Goal: Task Accomplishment & Management: Manage account settings

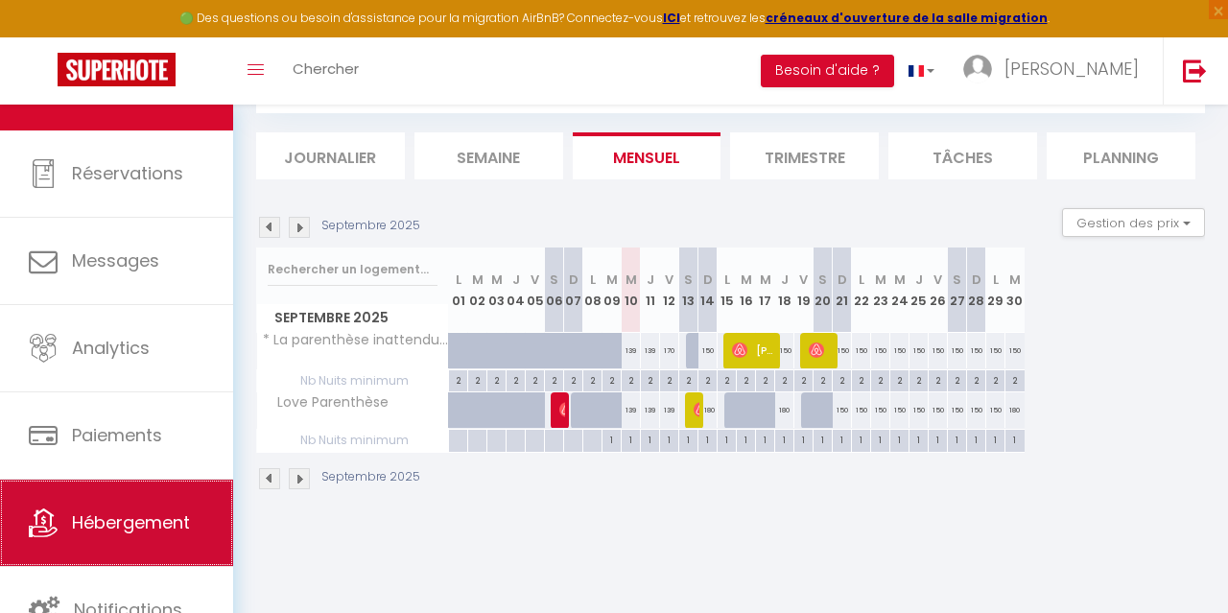
click at [133, 513] on span "Hébergement" at bounding box center [131, 522] width 118 height 24
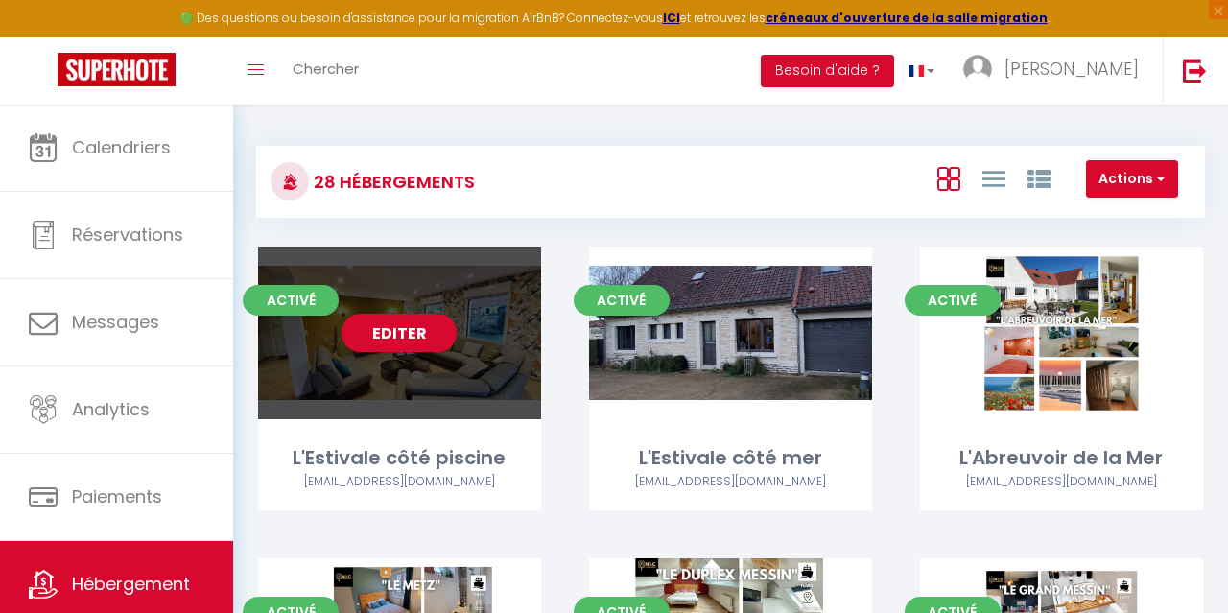
click at [421, 340] on link "Editer" at bounding box center [399, 333] width 115 height 38
select select "3"
select select "2"
select select "1"
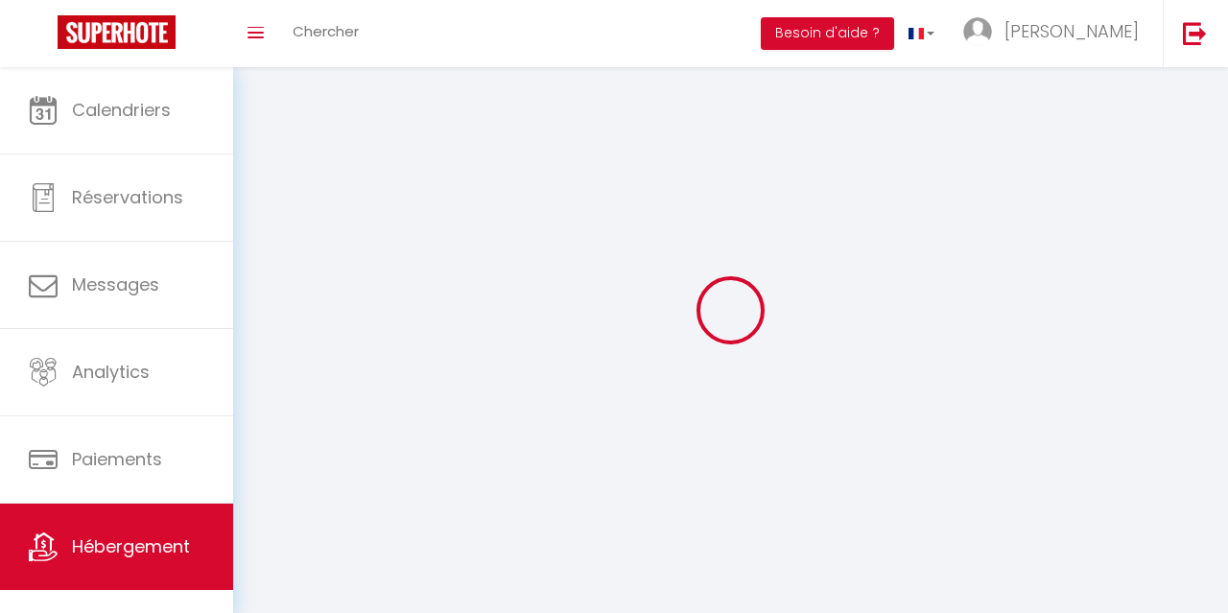
select select
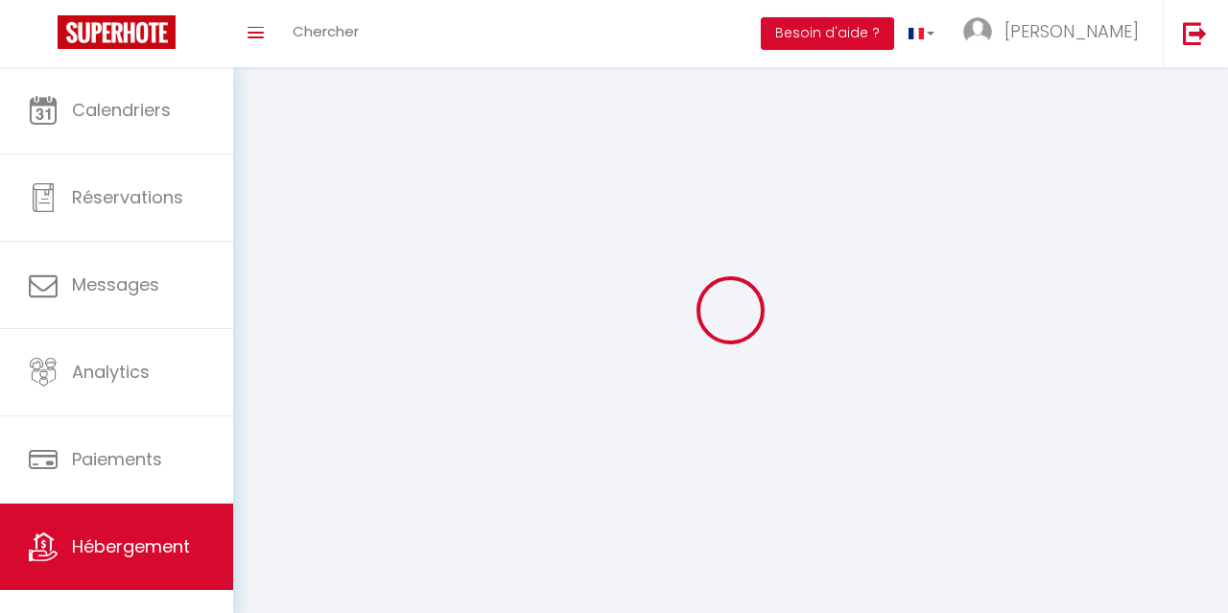
checkbox input "false"
select select
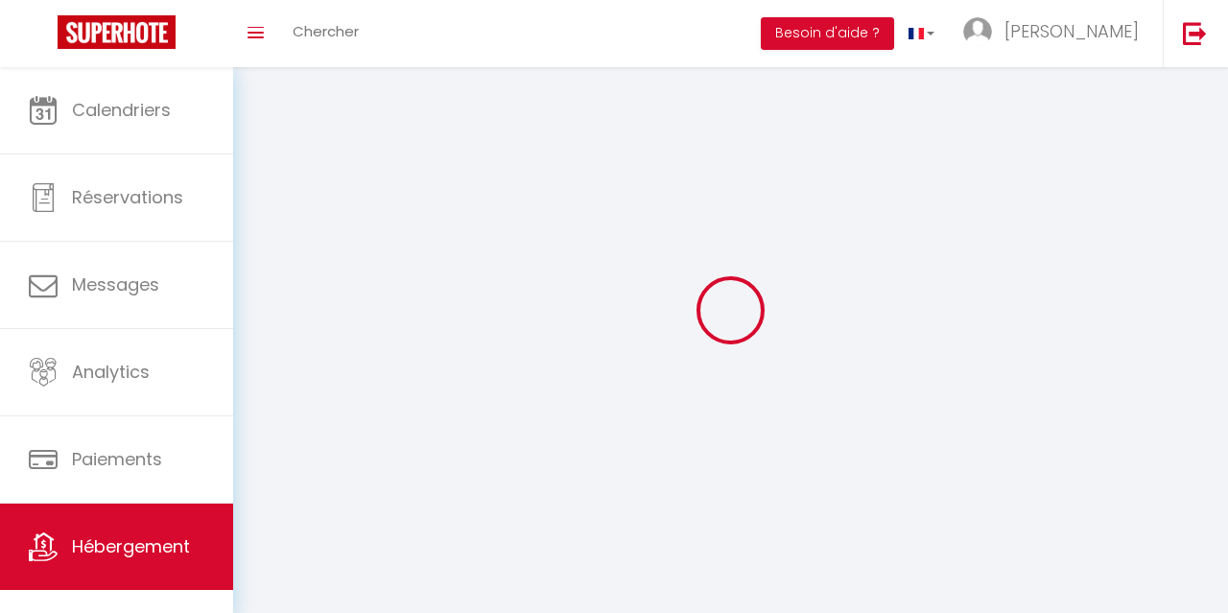
select select
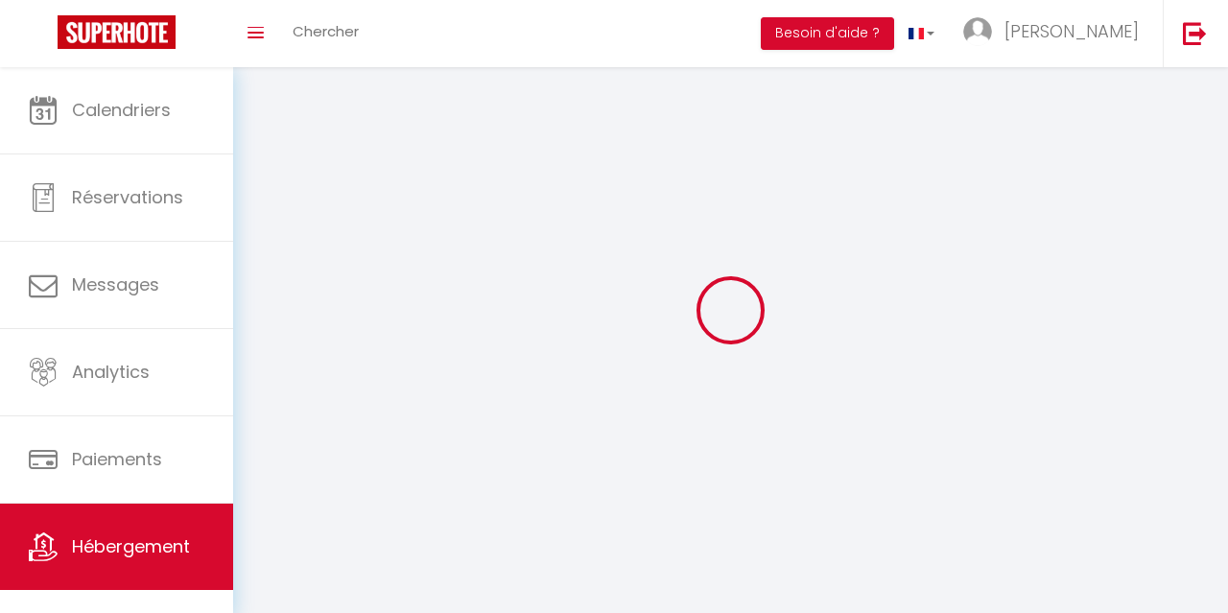
select select
checkbox input "false"
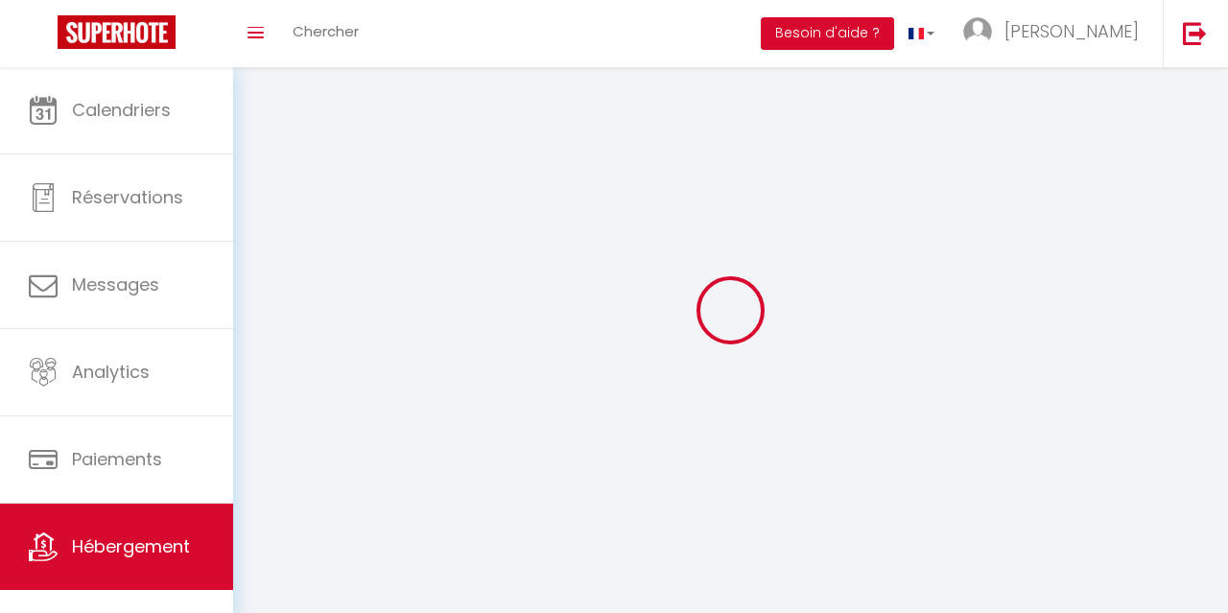
select select
select select "1"
select select
select select "28"
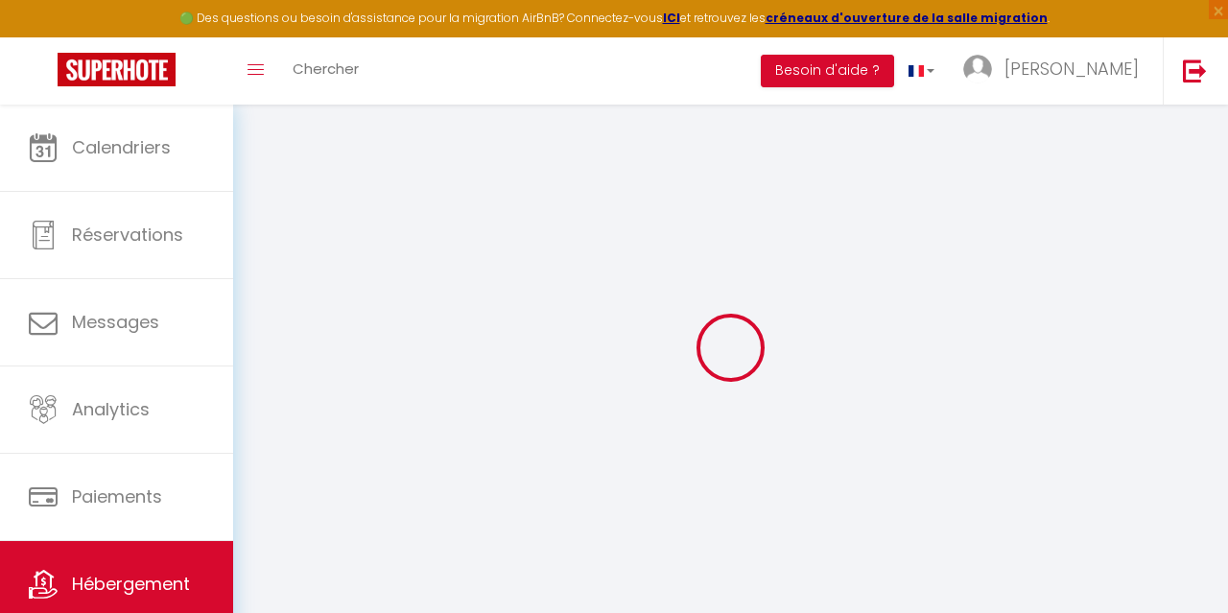
select select
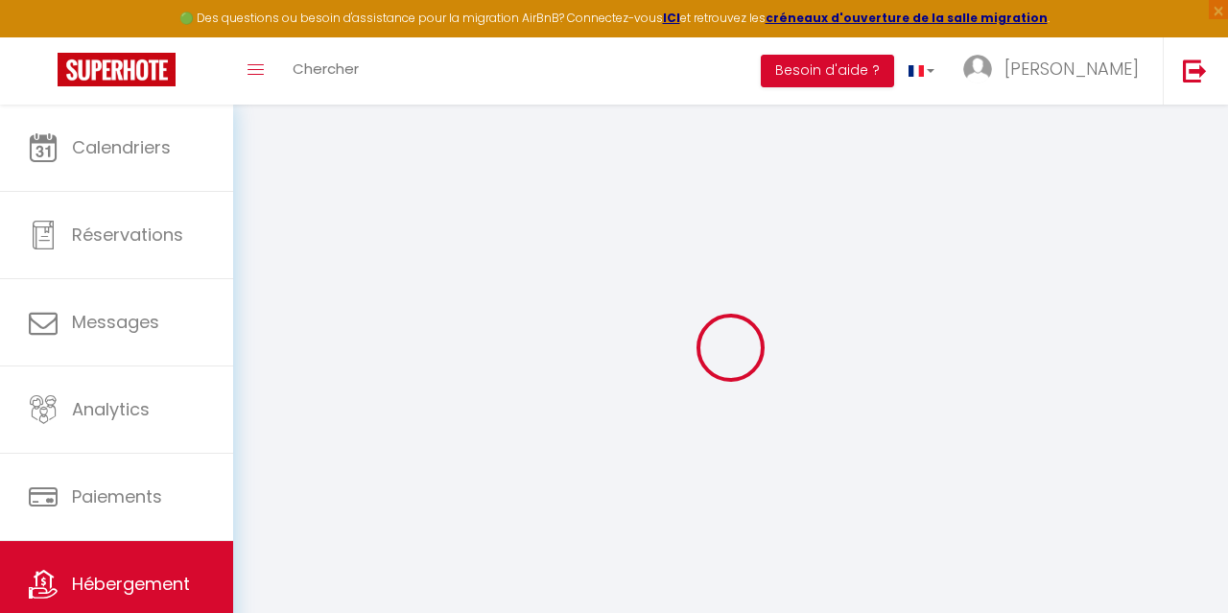
select select
checkbox input "false"
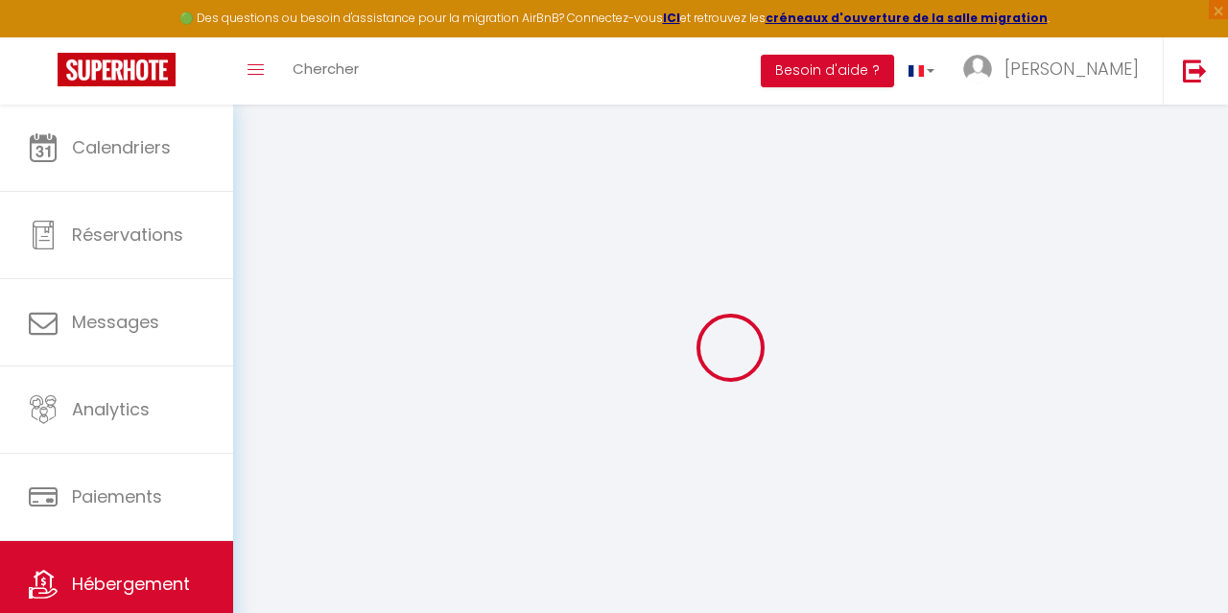
select select
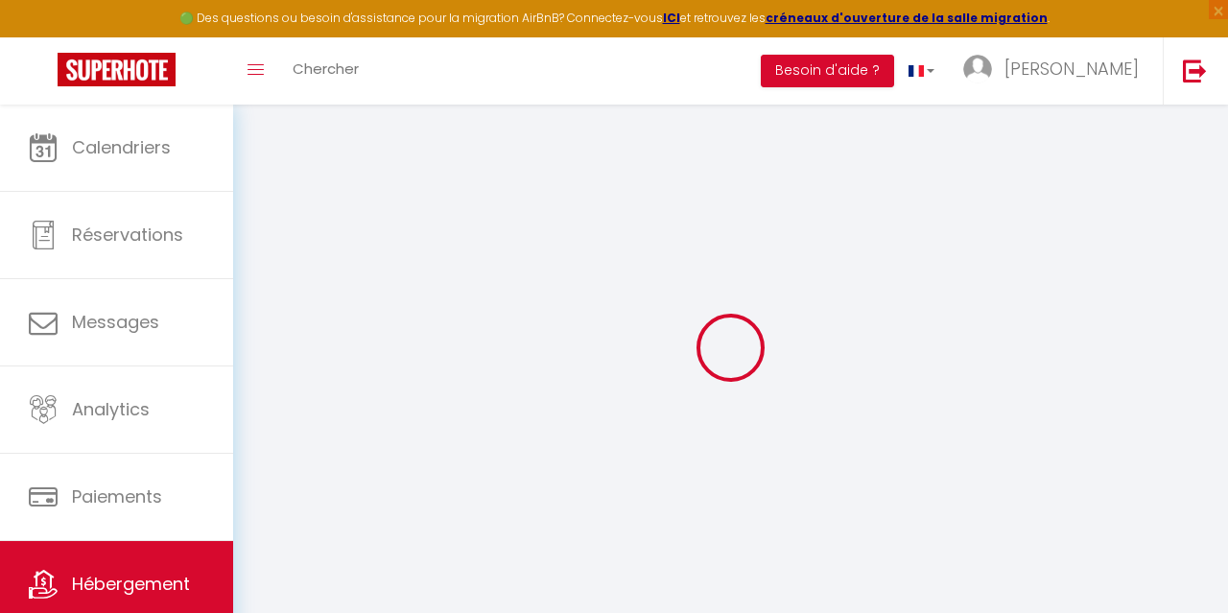
select select
checkbox input "false"
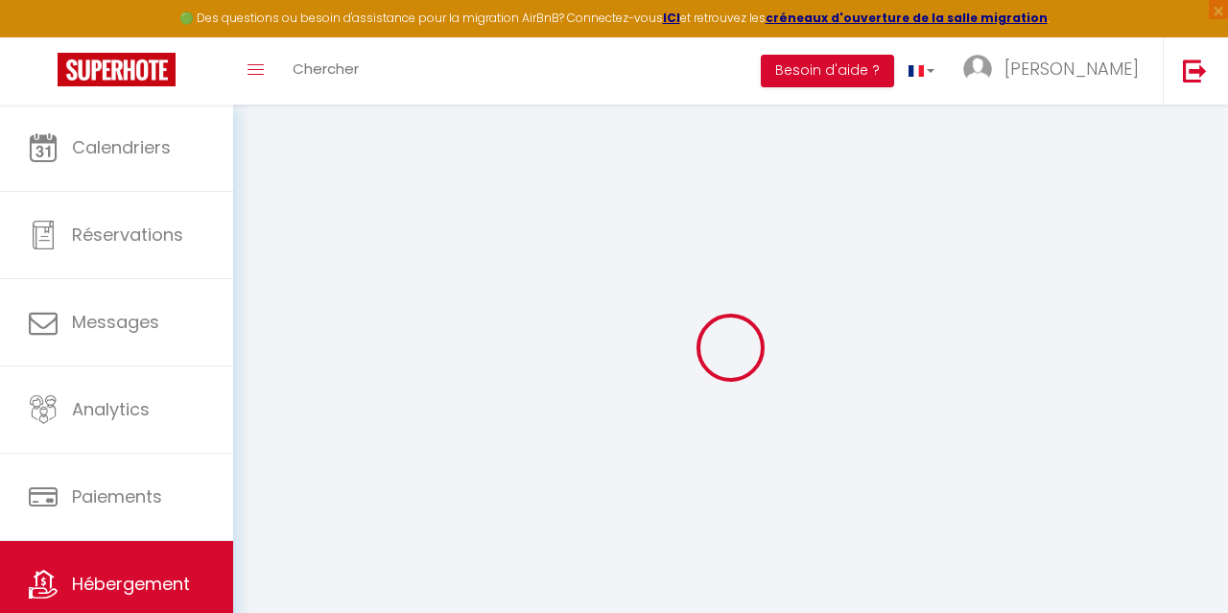
checkbox input "false"
select select
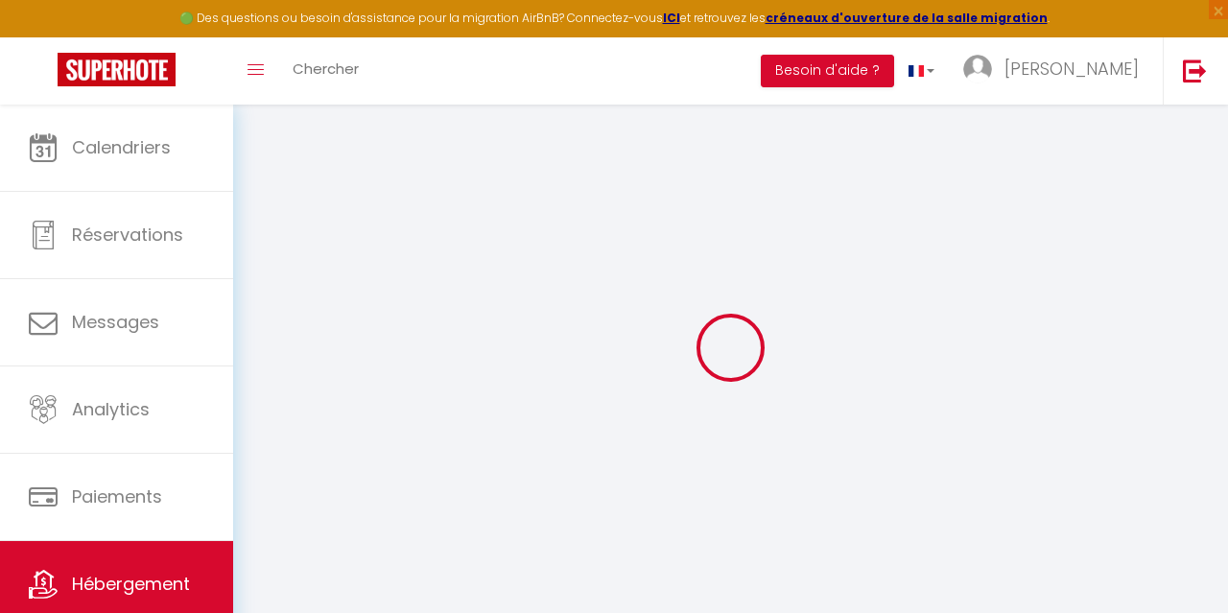
select select
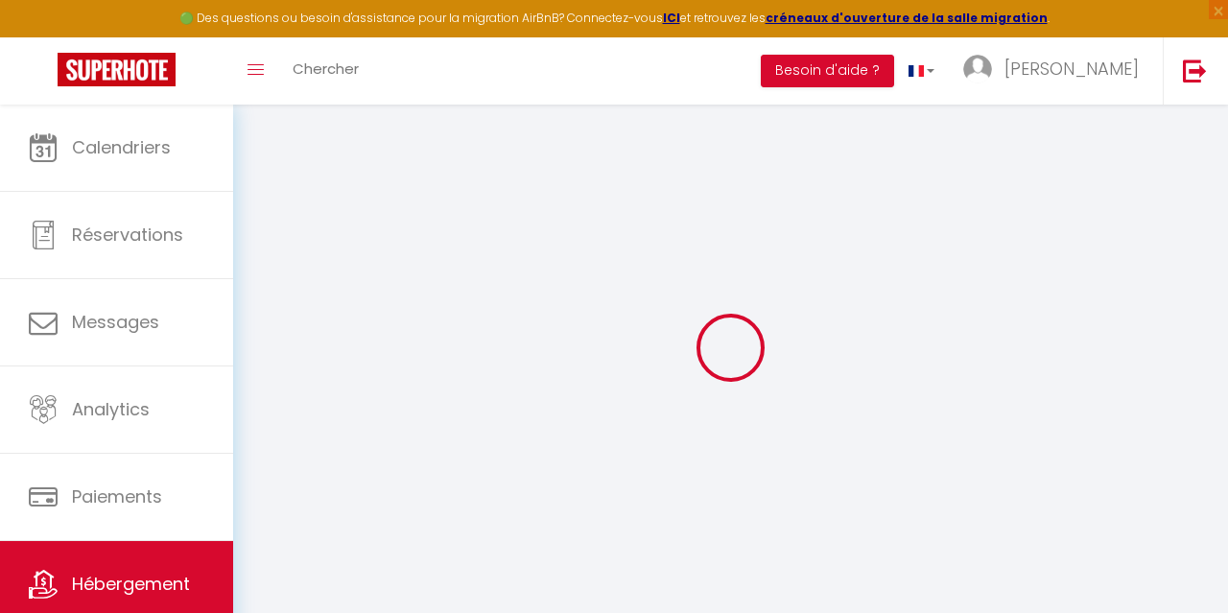
checkbox input "false"
select select
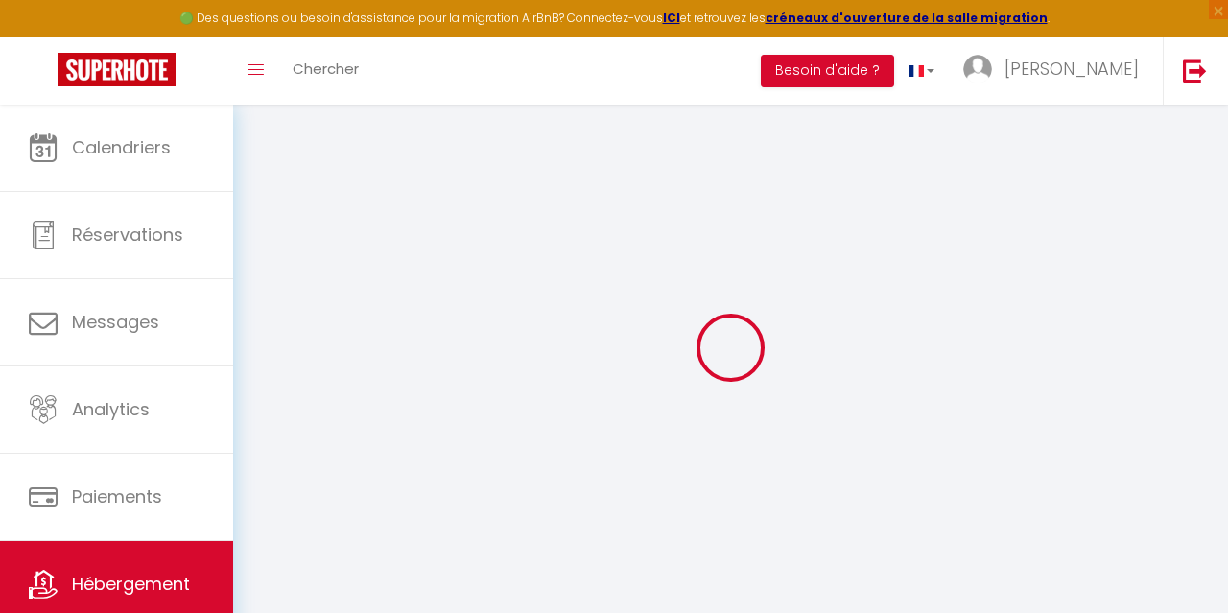
select select
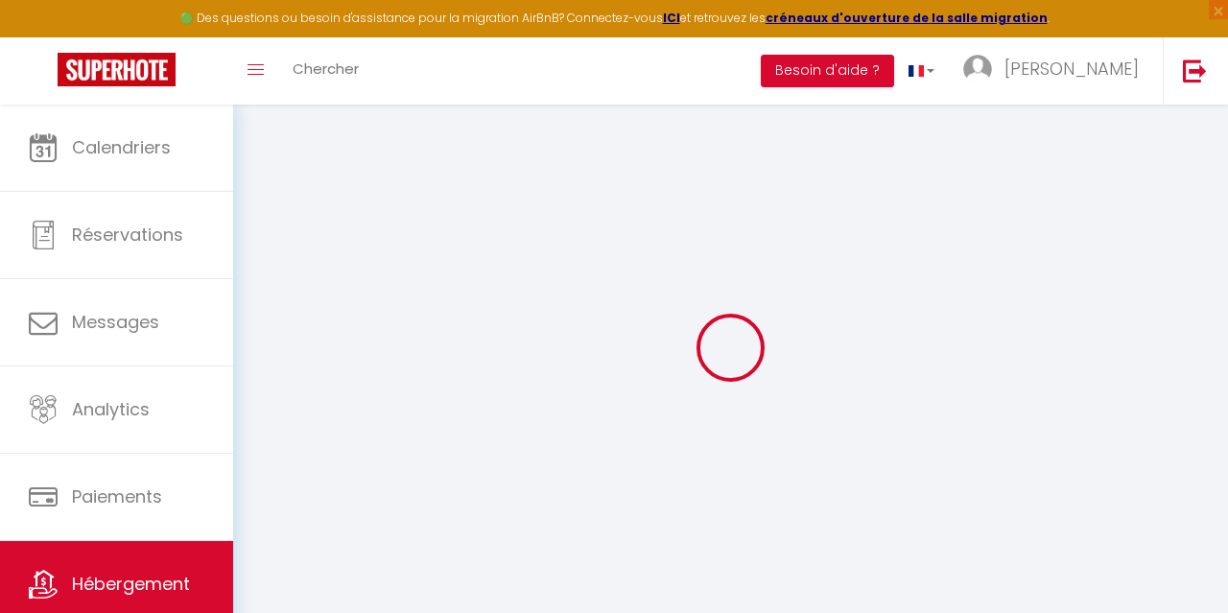
select select
checkbox input "false"
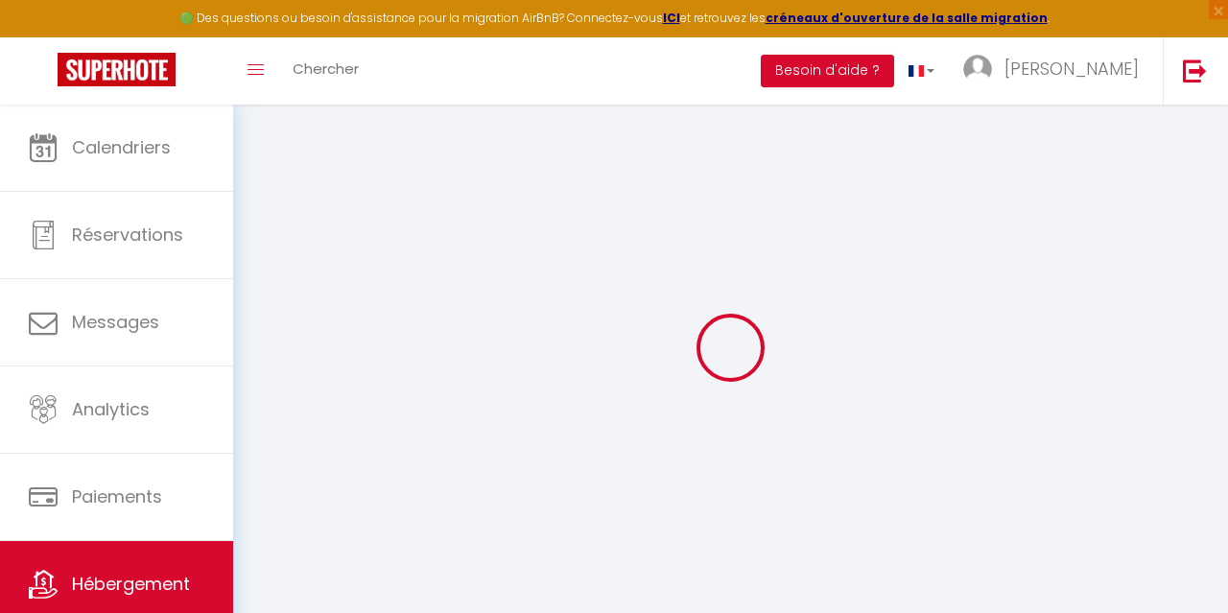
checkbox input "false"
select select
type input "L'Estivale côté piscine"
type input "SAS L'estival"
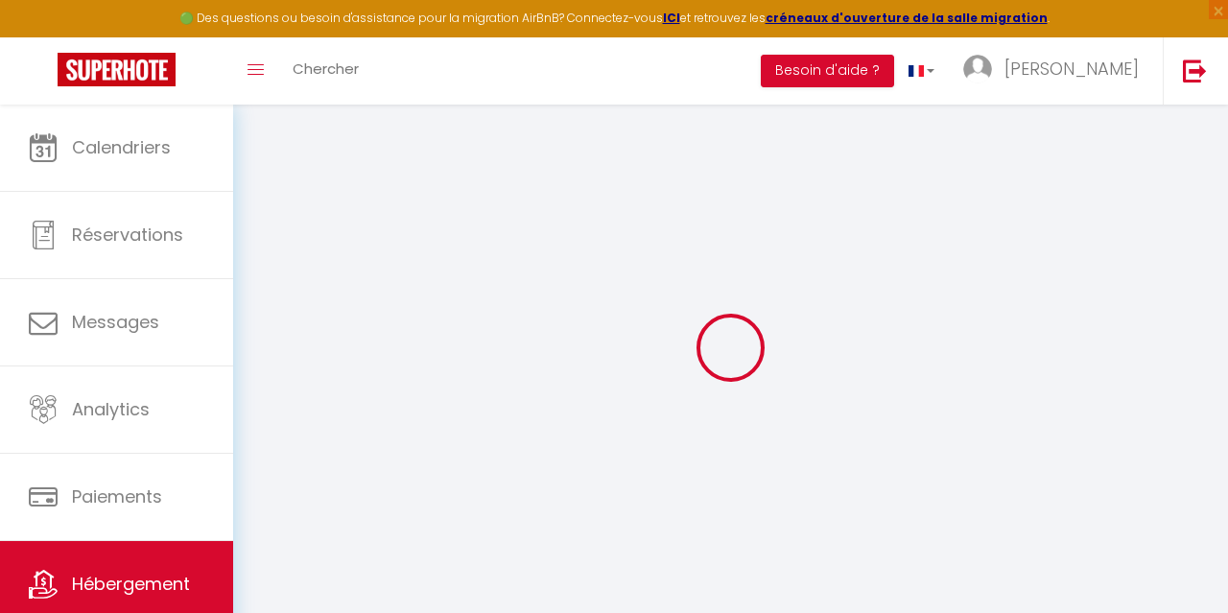
type input "[STREET_ADDRESS]"
type input "62340"
type input "[GEOGRAPHIC_DATA]"
select select "houses"
select select "14"
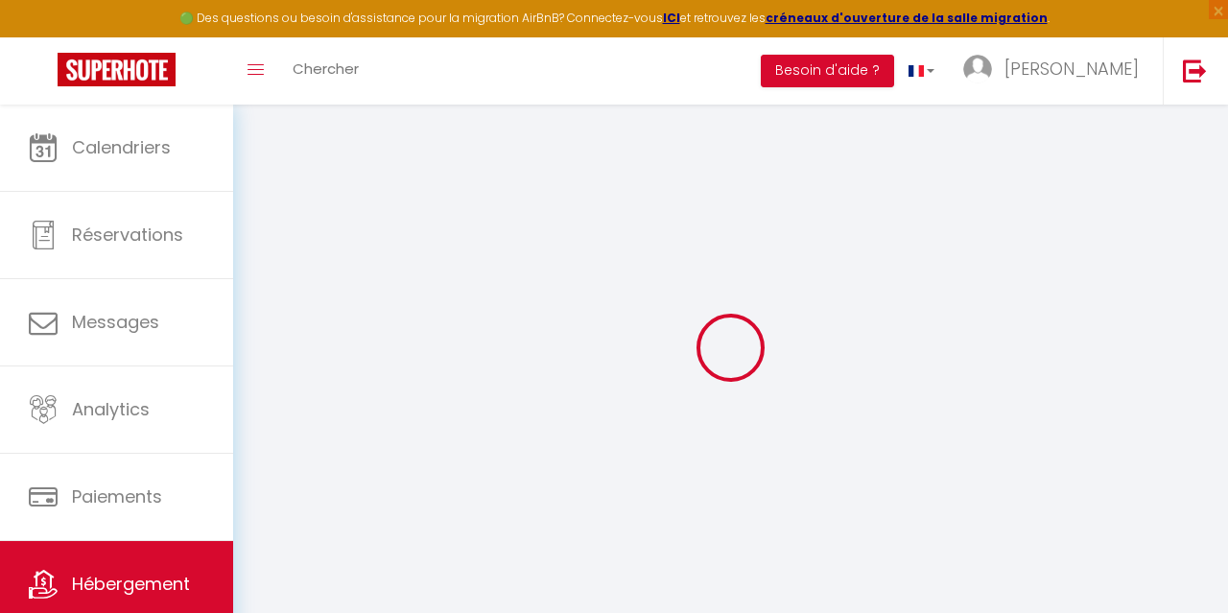
select select "5"
select select "2"
type input "350"
type input "550"
type input "240"
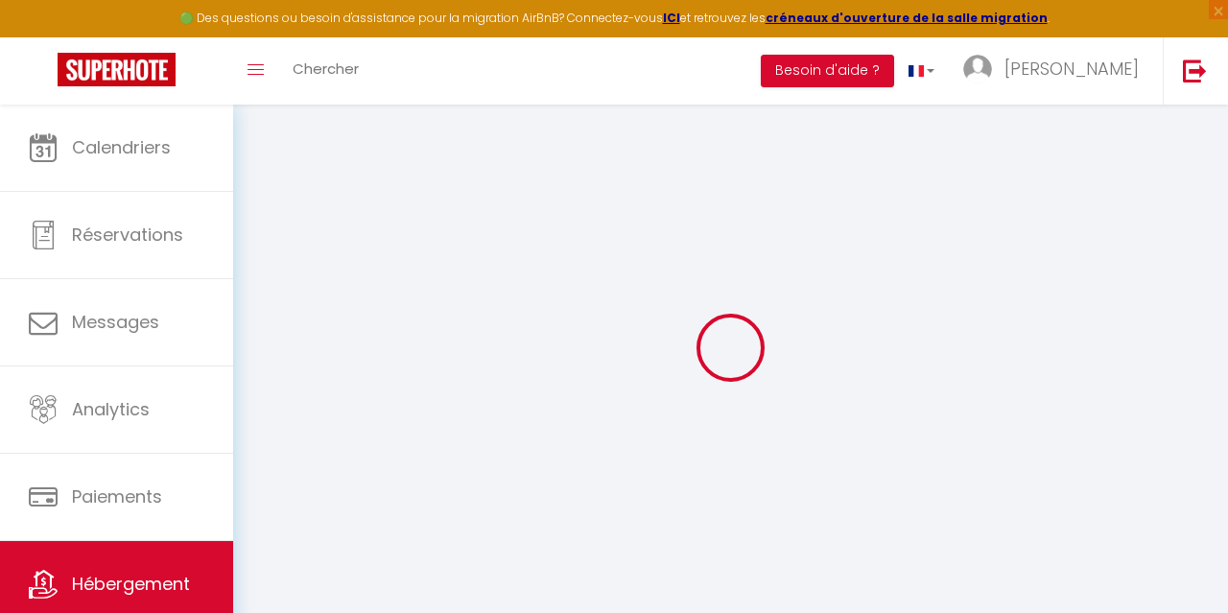
type input "4"
type input "0"
type input "1900"
select select
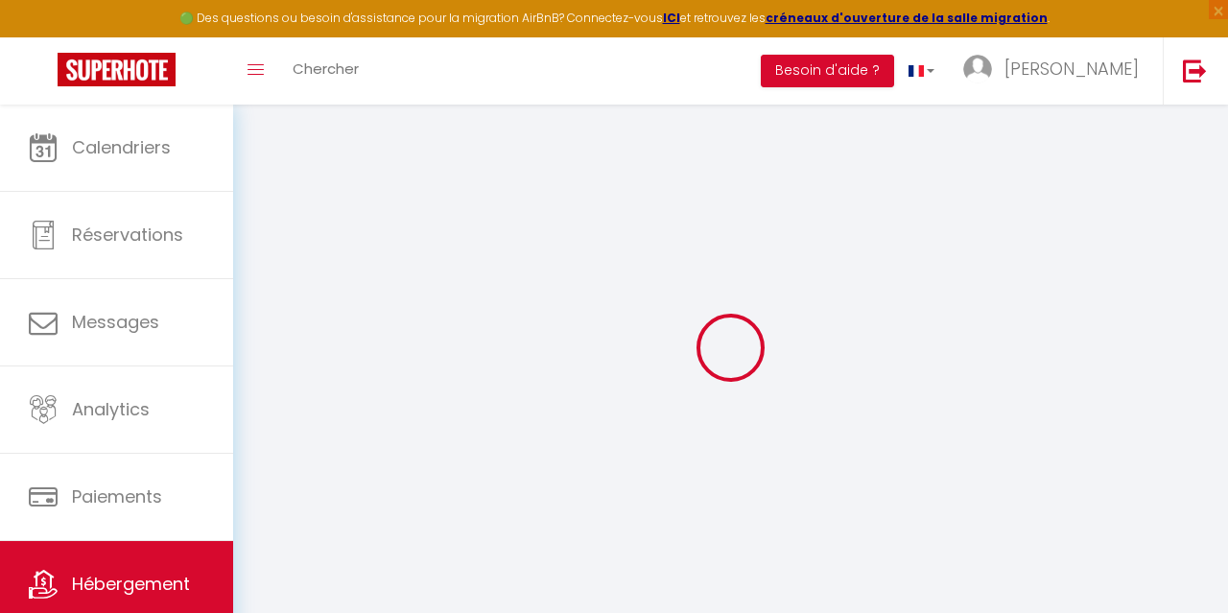
select select
type input "[STREET_ADDRESS]"
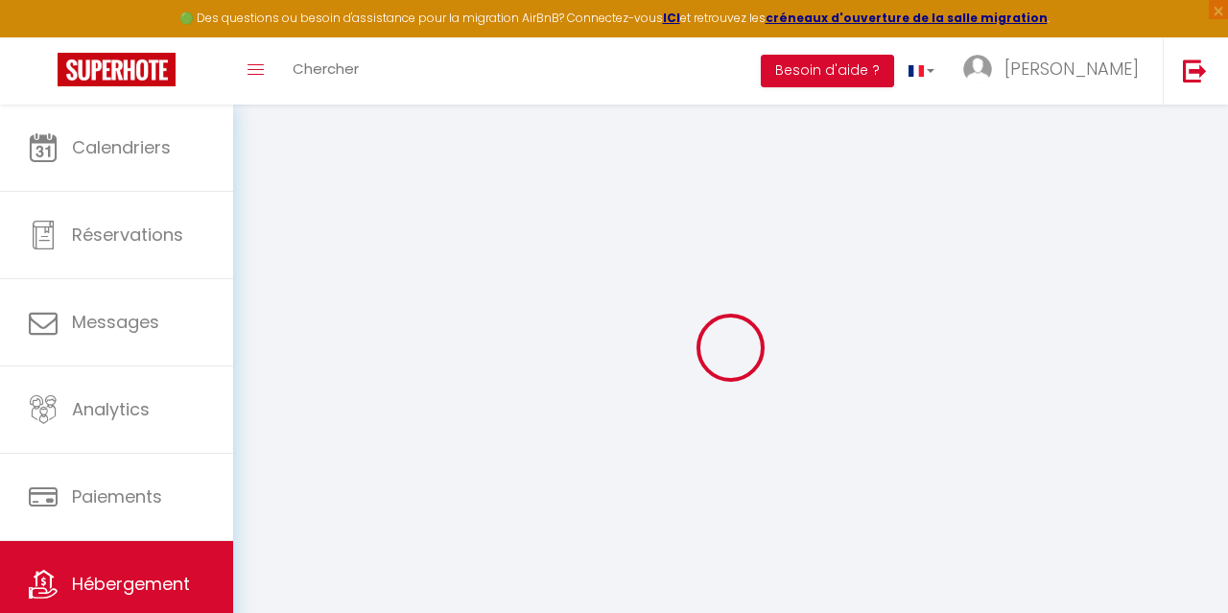
type input "62179"
type input "Escalles"
type input "[EMAIL_ADDRESS][DOMAIN_NAME]"
select select "12968"
checkbox input "false"
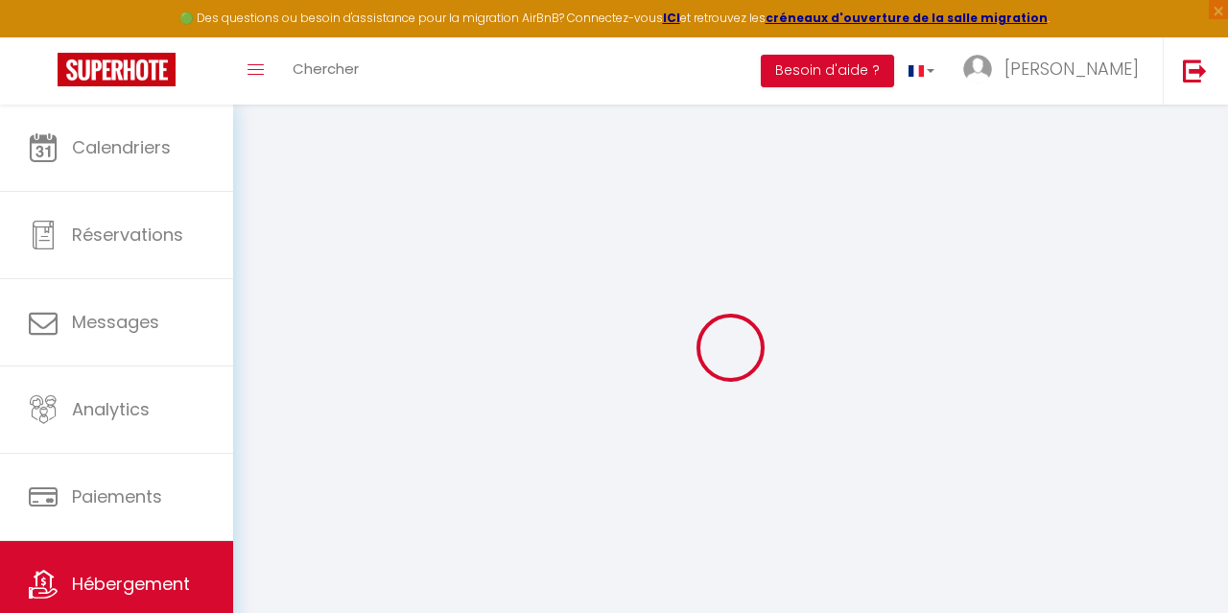
checkbox input "true"
checkbox input "false"
radio input "true"
type input "13"
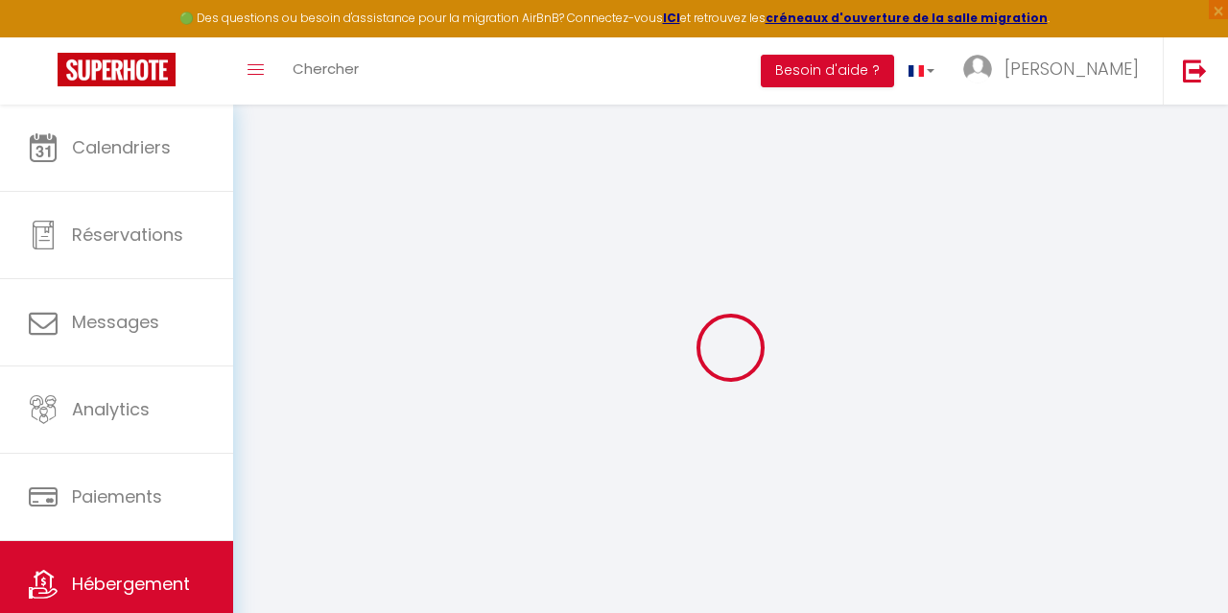
type input "140"
type input "0"
type input "100"
type input "0"
select select "villa"
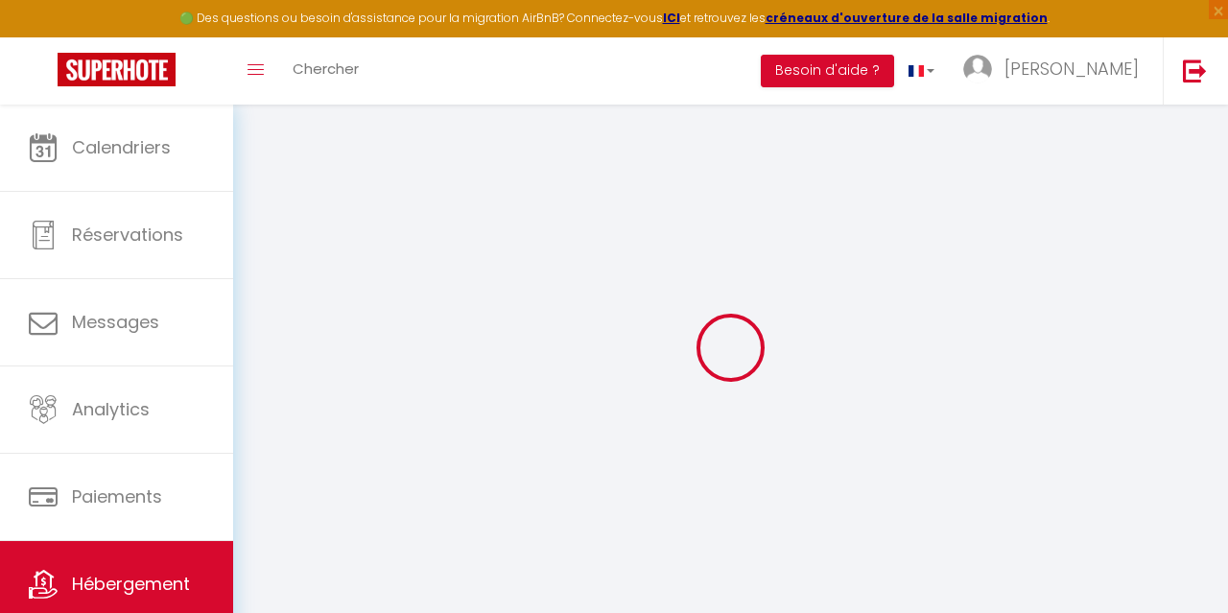
select select "32124"
select select
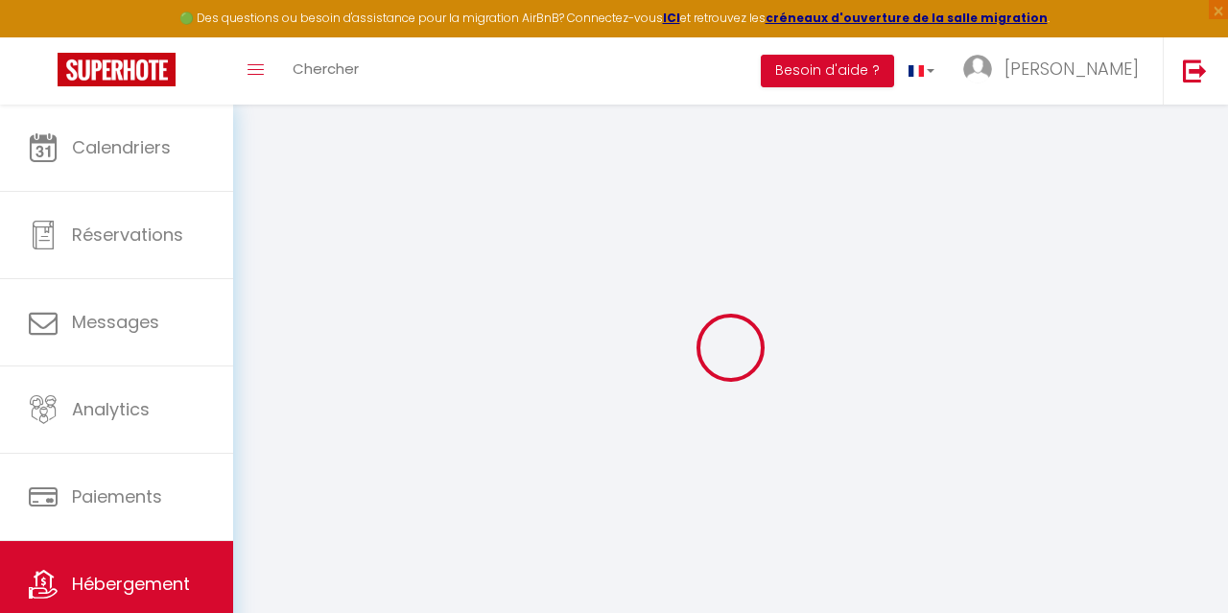
select select
checkbox input "false"
checkbox input "true"
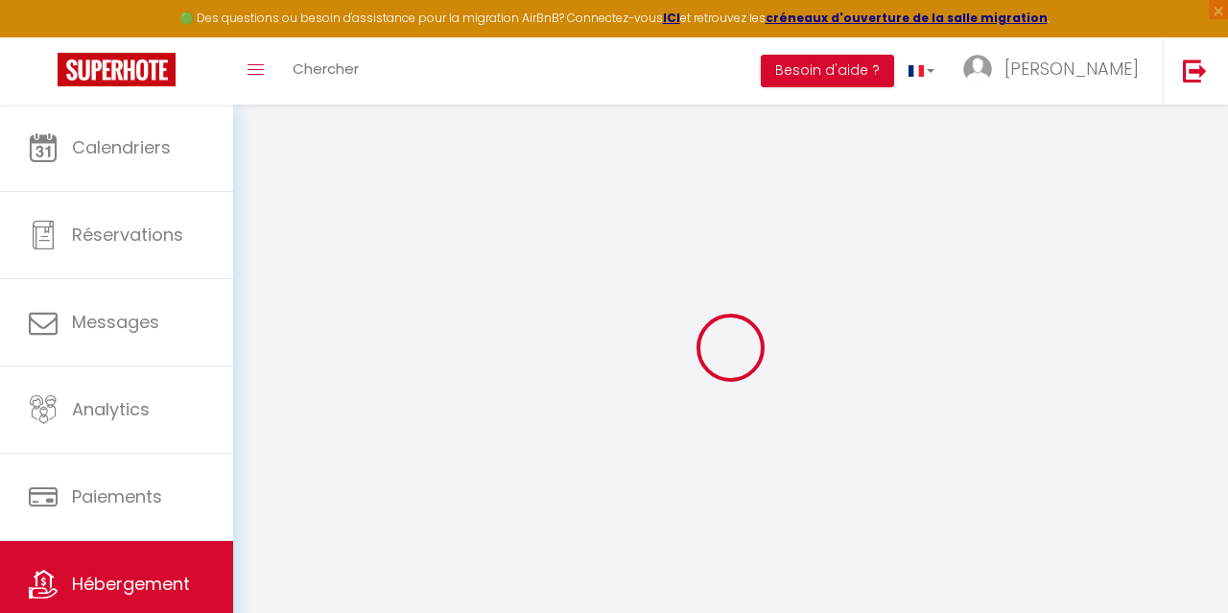
checkbox input "false"
select select
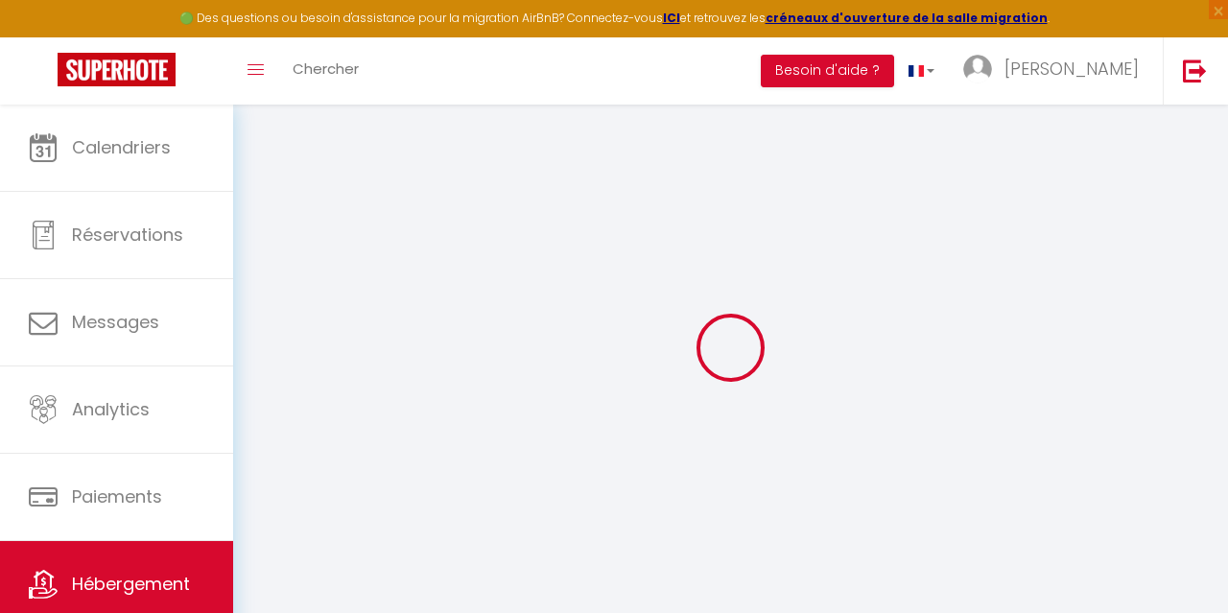
select select
checkbox input "false"
checkbox input "true"
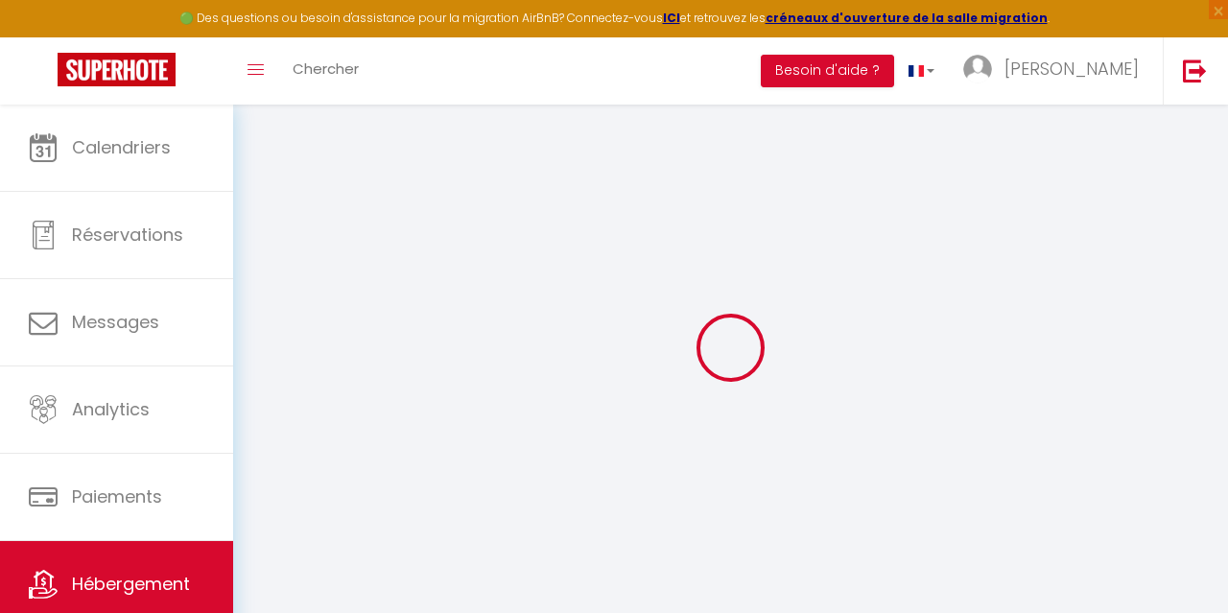
checkbox input "false"
checkbox input "true"
checkbox input "false"
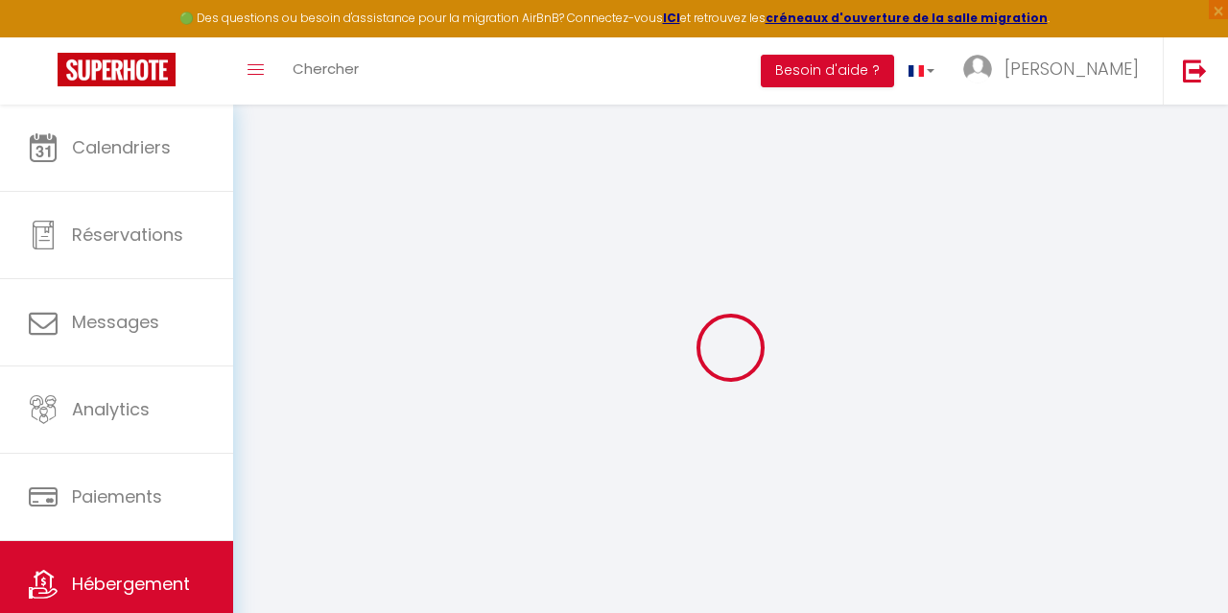
select select "16:00"
select select "21:30"
select select "10:30"
select select "30"
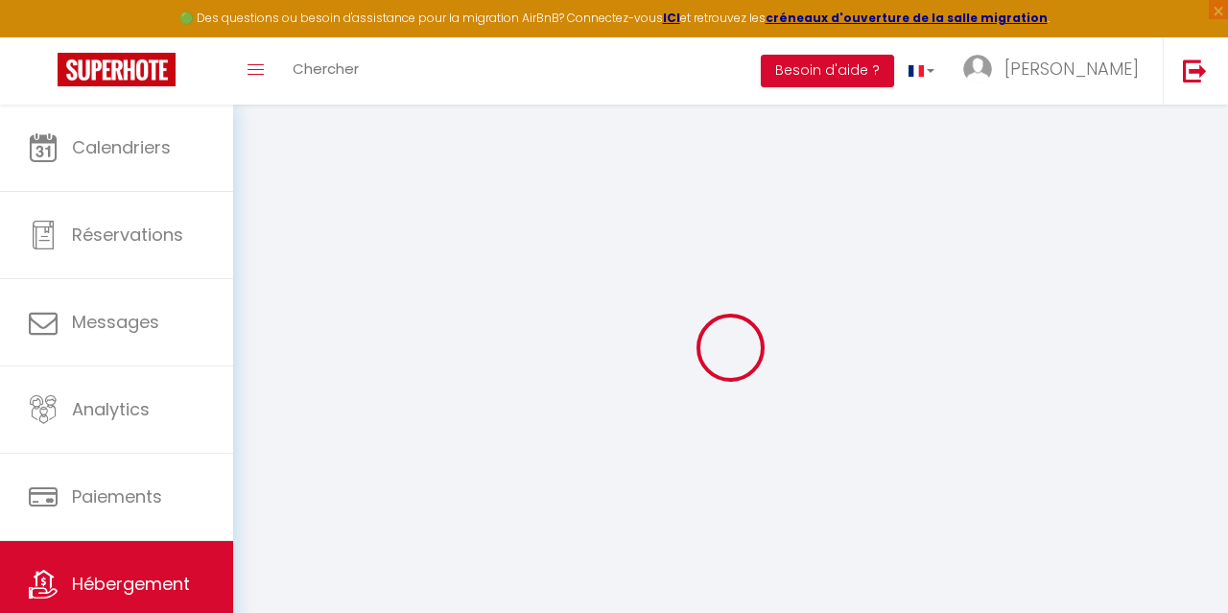
select select "19:00"
checkbox input "false"
checkbox input "true"
checkbox input "false"
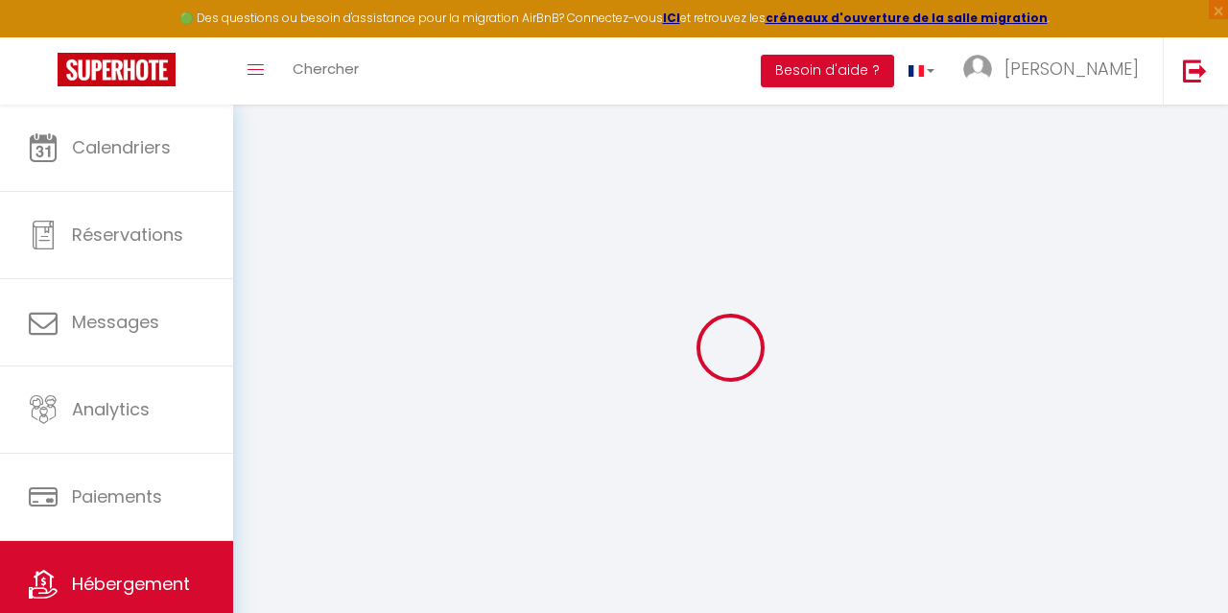
checkbox input "false"
checkbox input "true"
checkbox input "false"
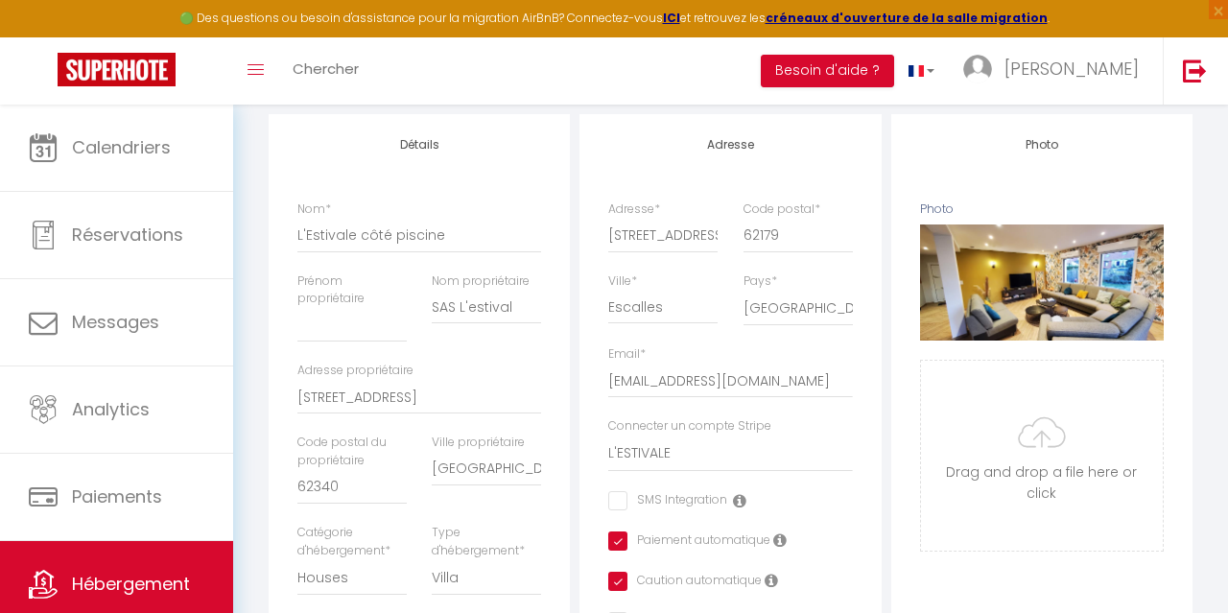
scroll to position [234, 0]
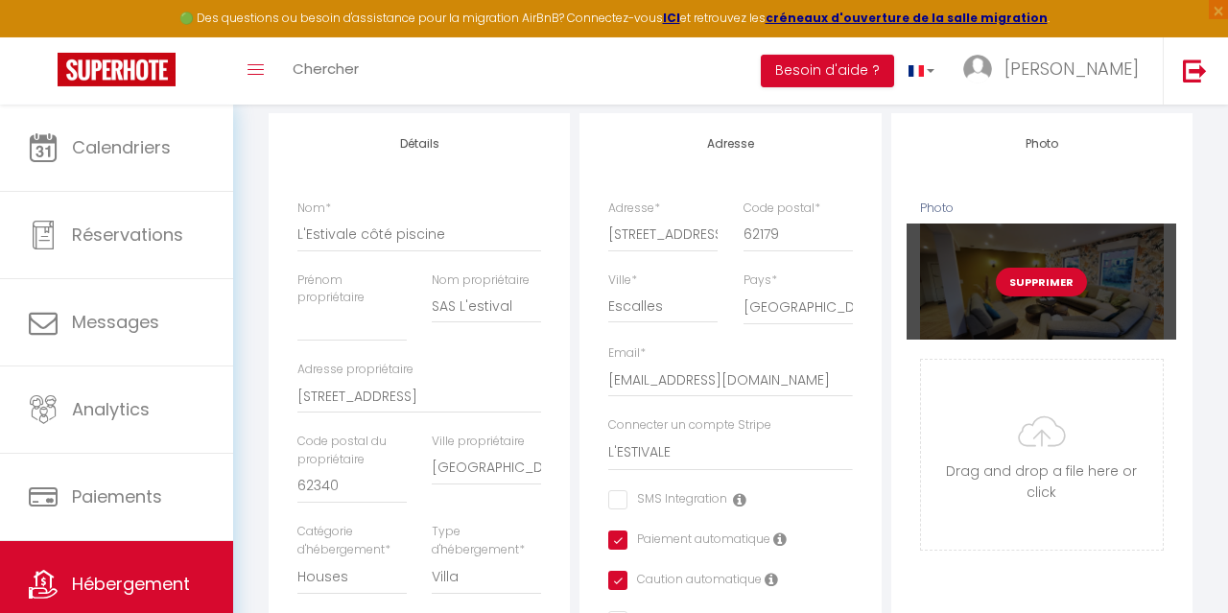
click at [1054, 288] on button "Supprimer" at bounding box center [1041, 282] width 91 height 29
checkbox input "false"
checkbox input "true"
checkbox input "false"
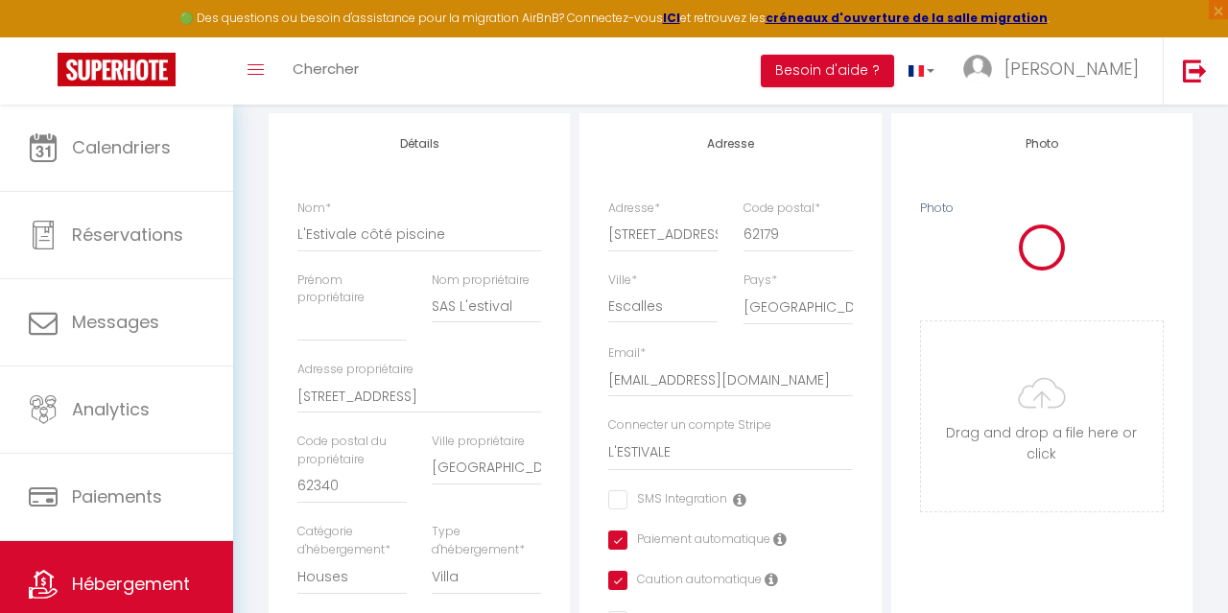
checkbox input "false"
checkbox input "true"
checkbox input "false"
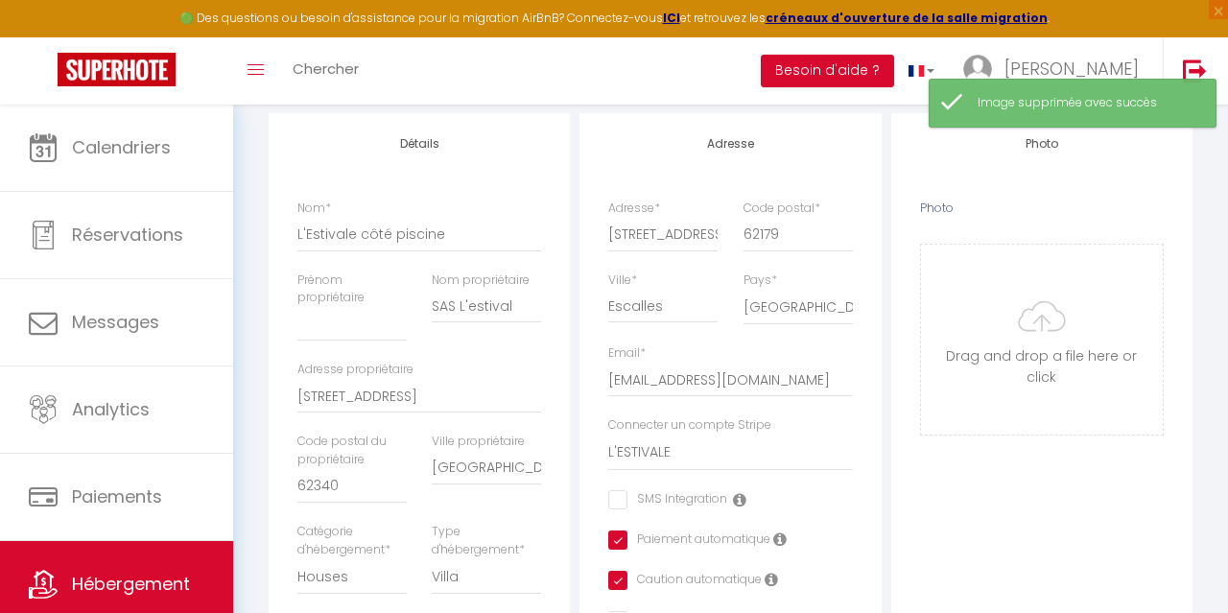
click at [1054, 288] on input "Photo" at bounding box center [1042, 340] width 242 height 190
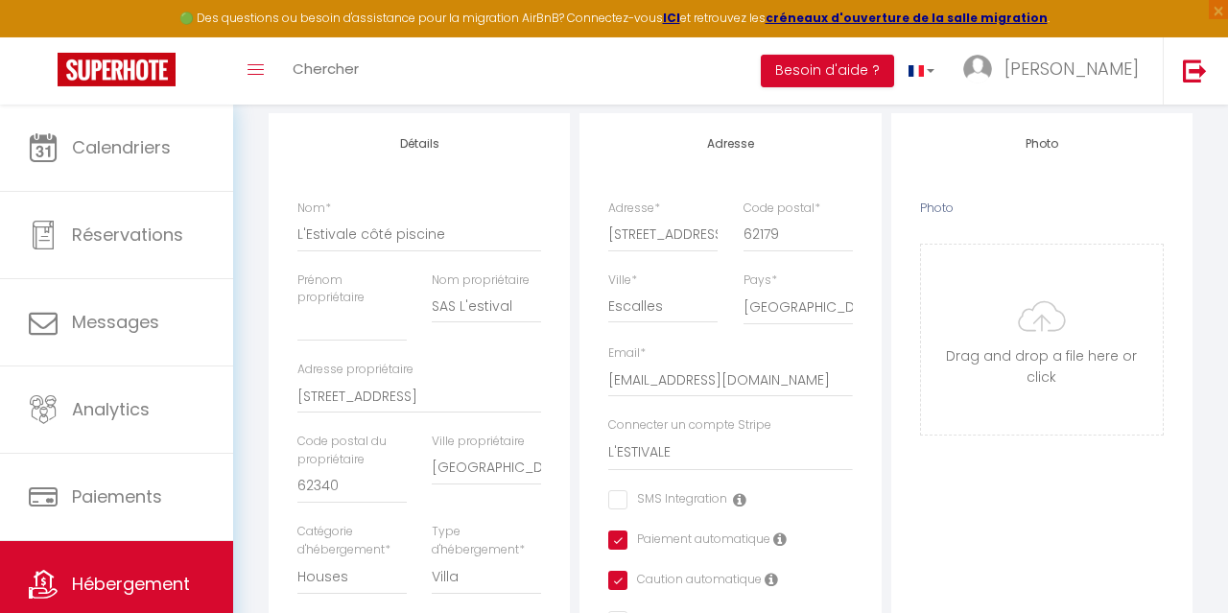
checkbox input "false"
checkbox input "true"
checkbox input "false"
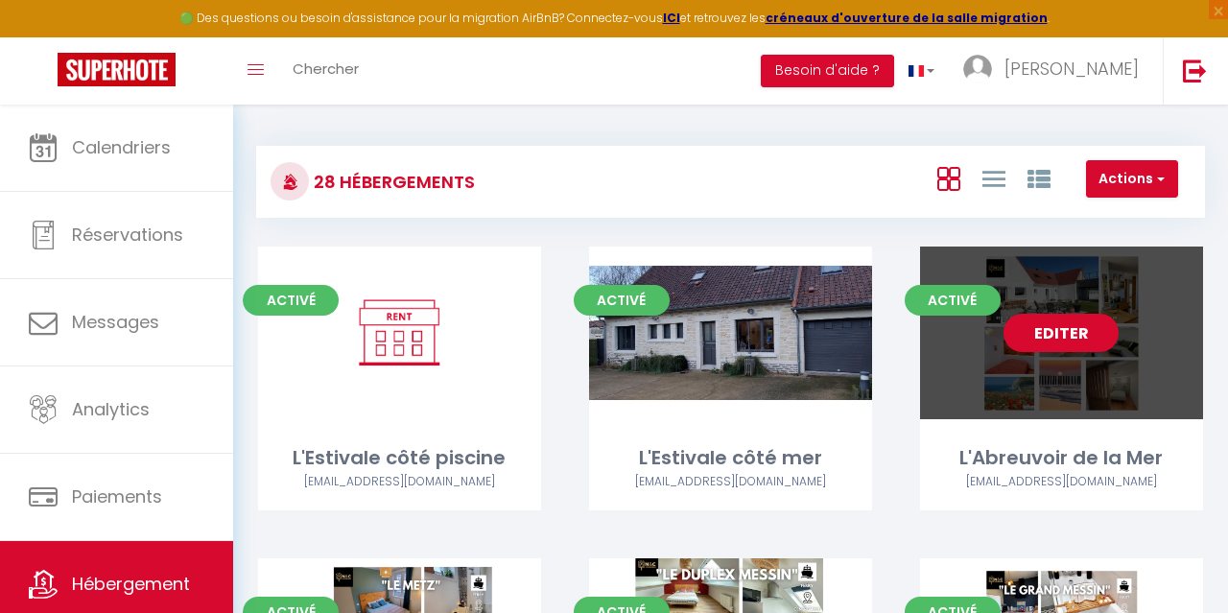
click at [1072, 337] on link "Editer" at bounding box center [1060, 333] width 115 height 38
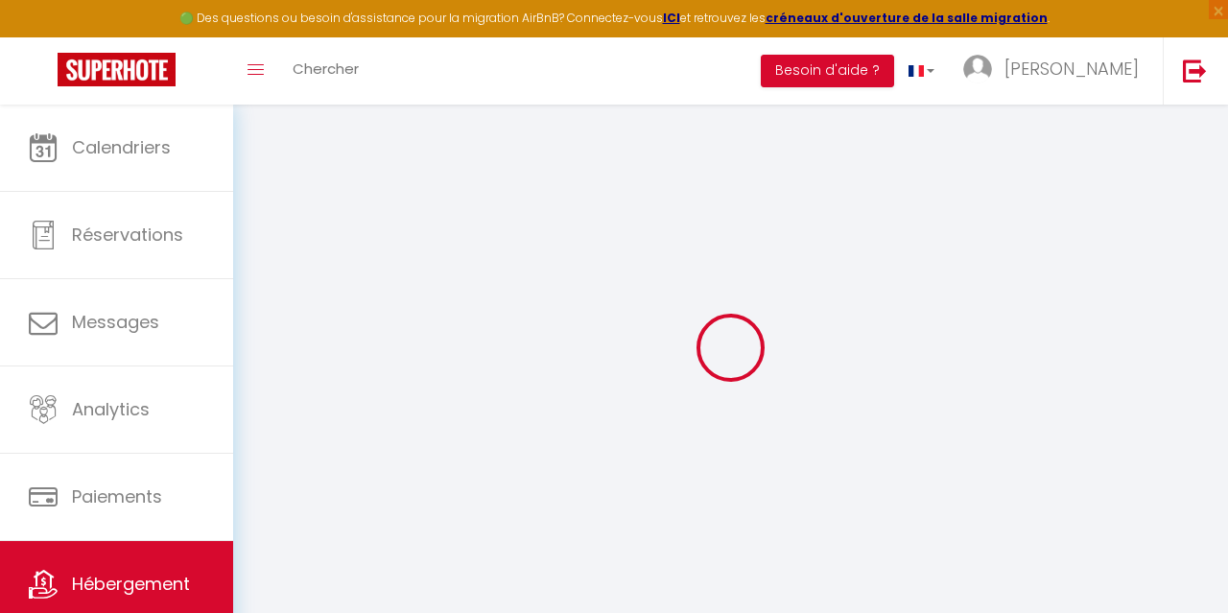
select select
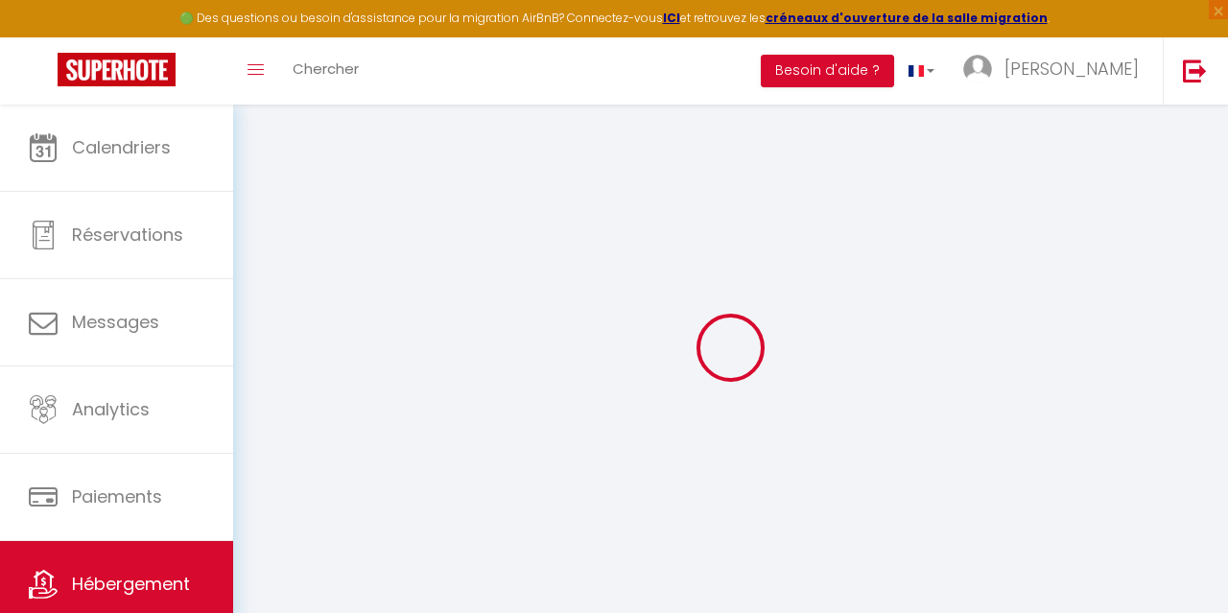
checkbox input "false"
select select
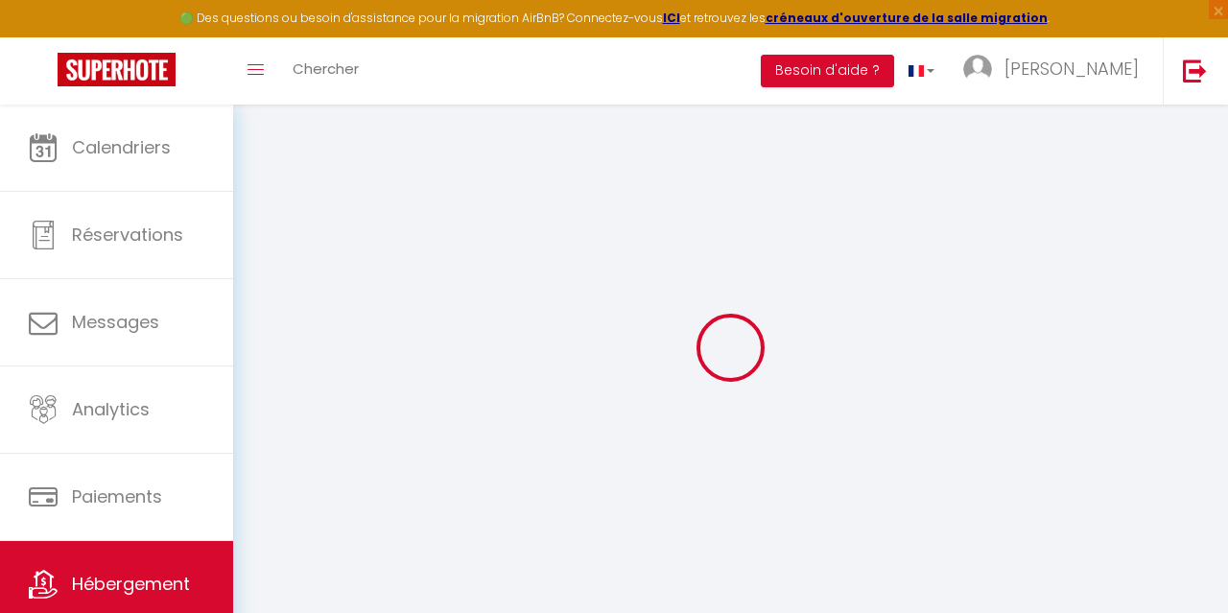
select select
type input "L'Abreuvoir de la Mer"
type input "Charlotte"
select select "houses"
select select "10"
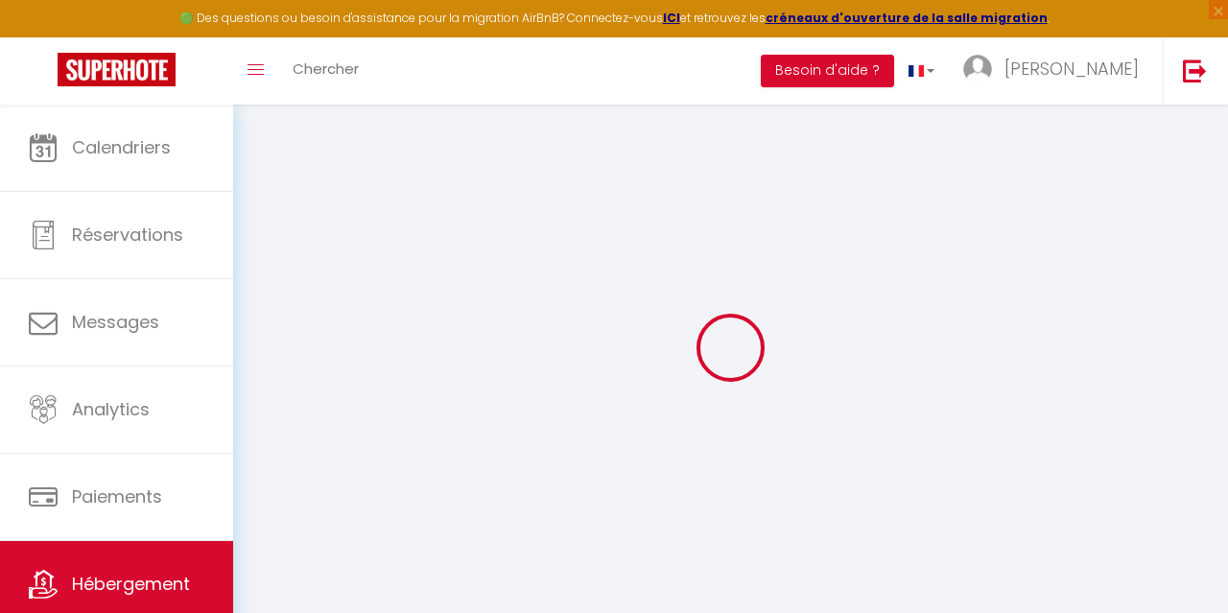
select select "3"
type input "140"
type input "4"
type input "0"
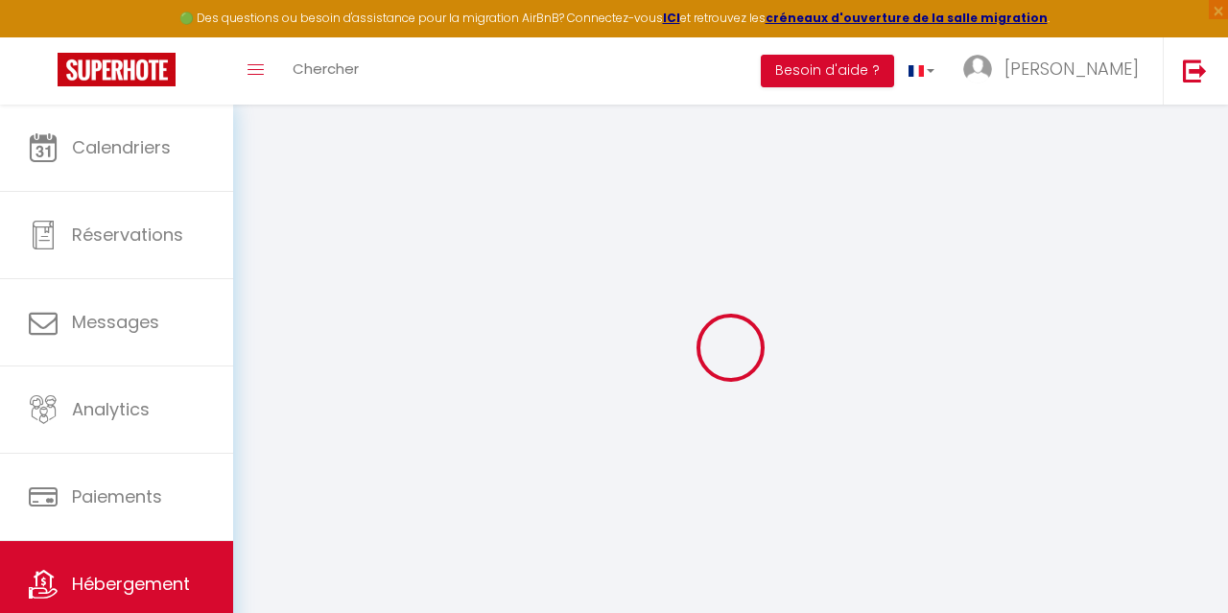
type input "500"
select select
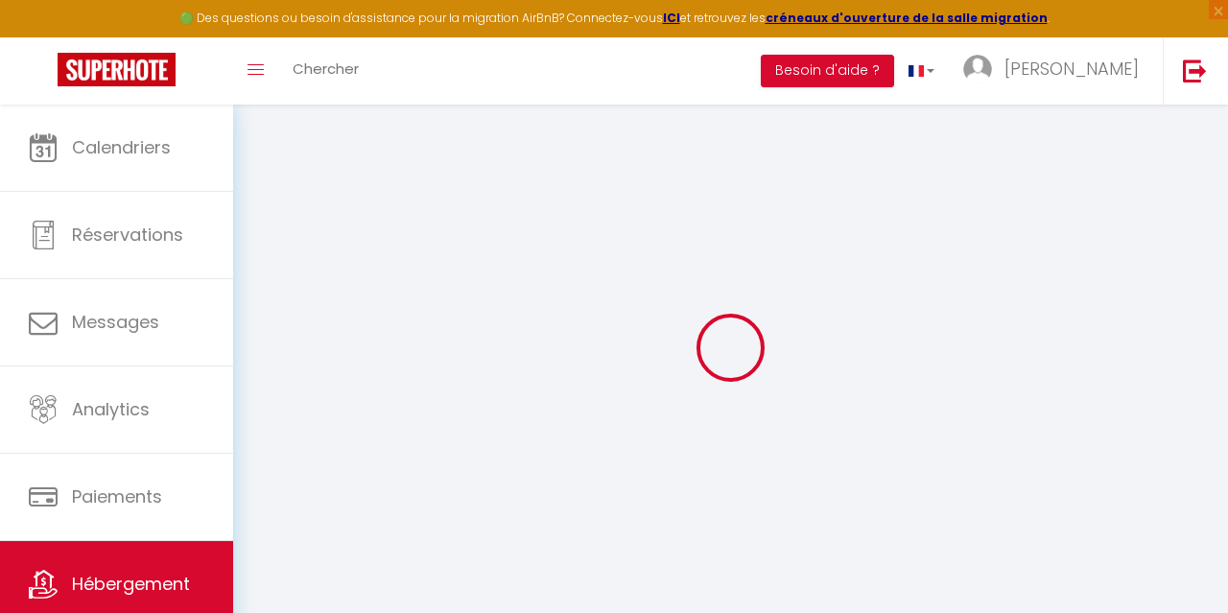
select select
type input "[STREET_ADDRESS][PERSON_NAME]"
type input "62231"
type input "Sangatte"
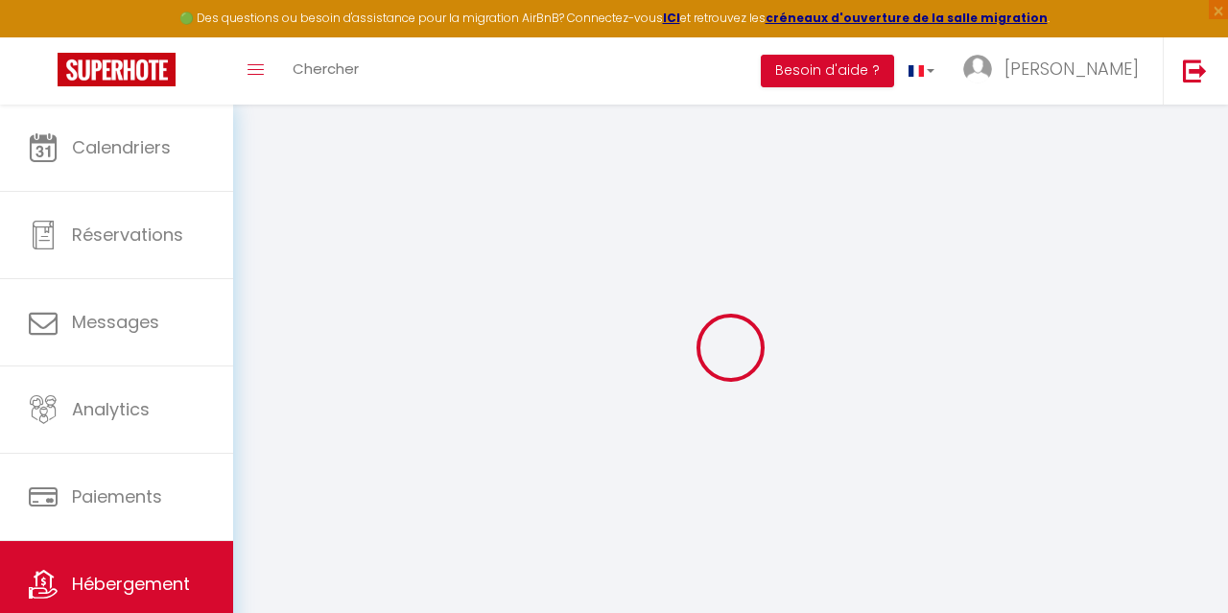
type input "[EMAIL_ADDRESS][DOMAIN_NAME]"
select select "14794"
checkbox input "false"
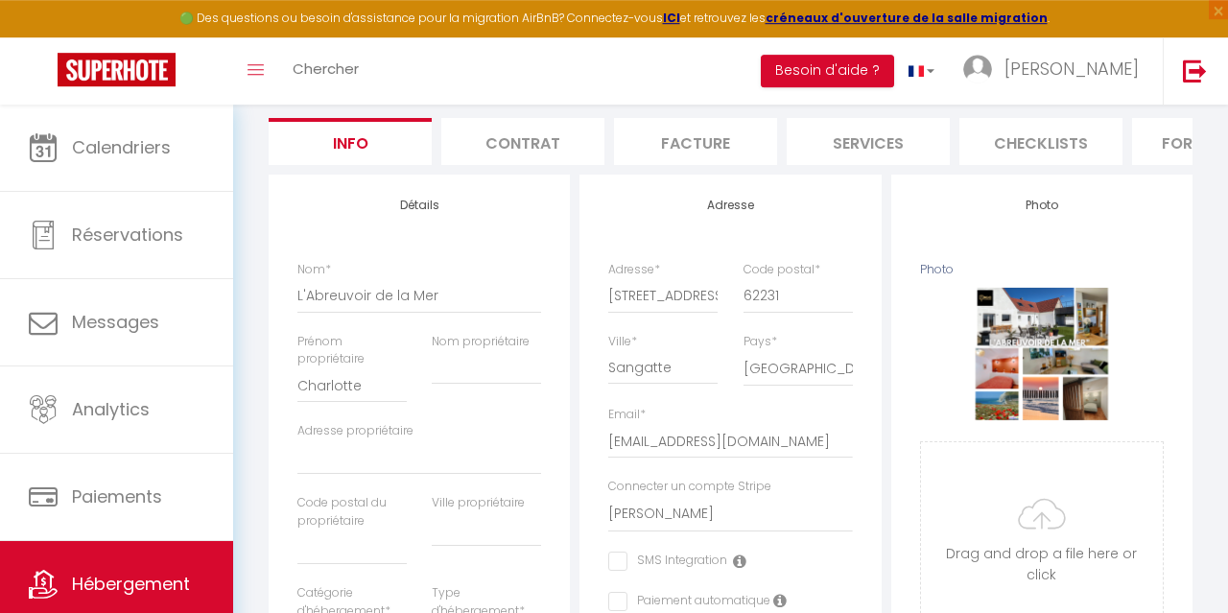
scroll to position [176, 0]
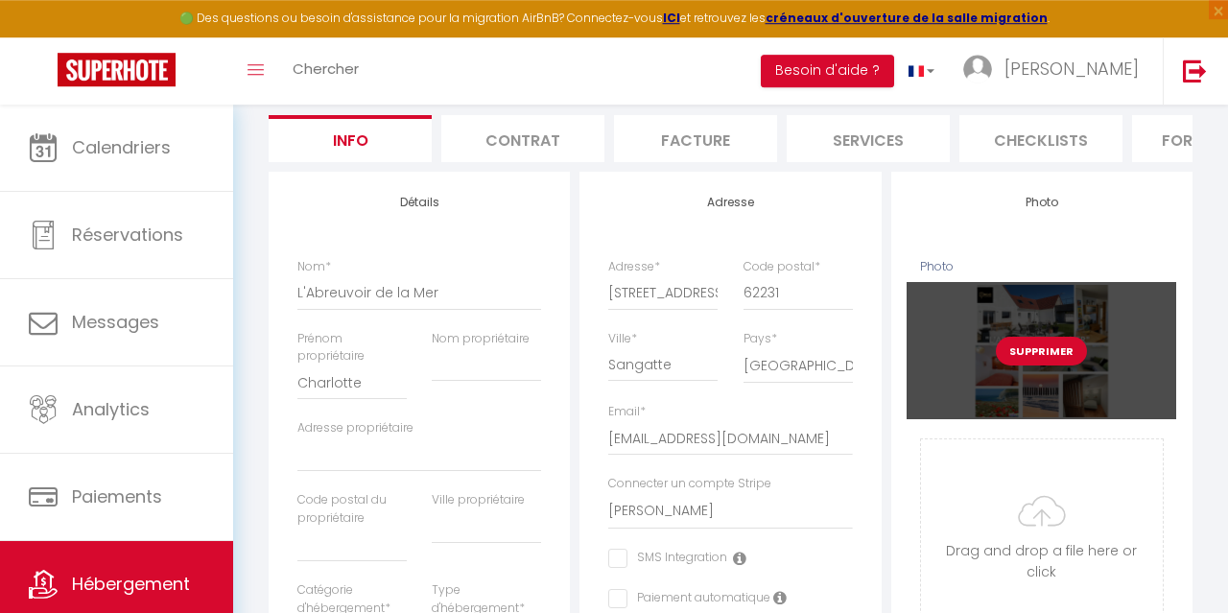
click at [1057, 351] on button "Supprimer" at bounding box center [1041, 351] width 91 height 29
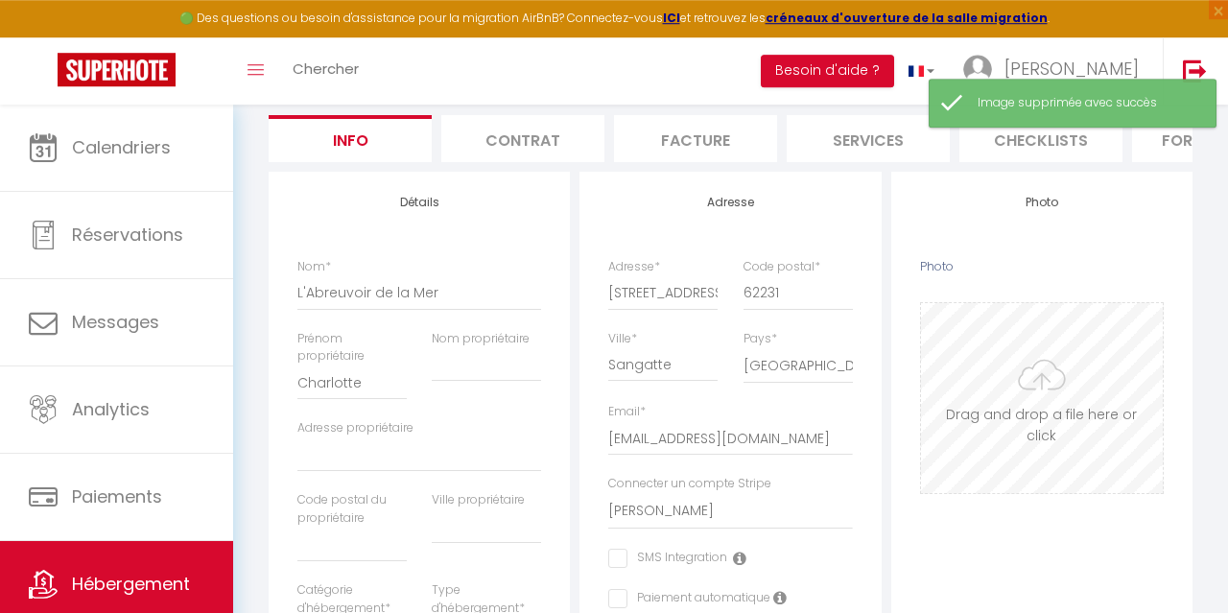
click at [1041, 386] on input "Photo" at bounding box center [1042, 398] width 242 height 190
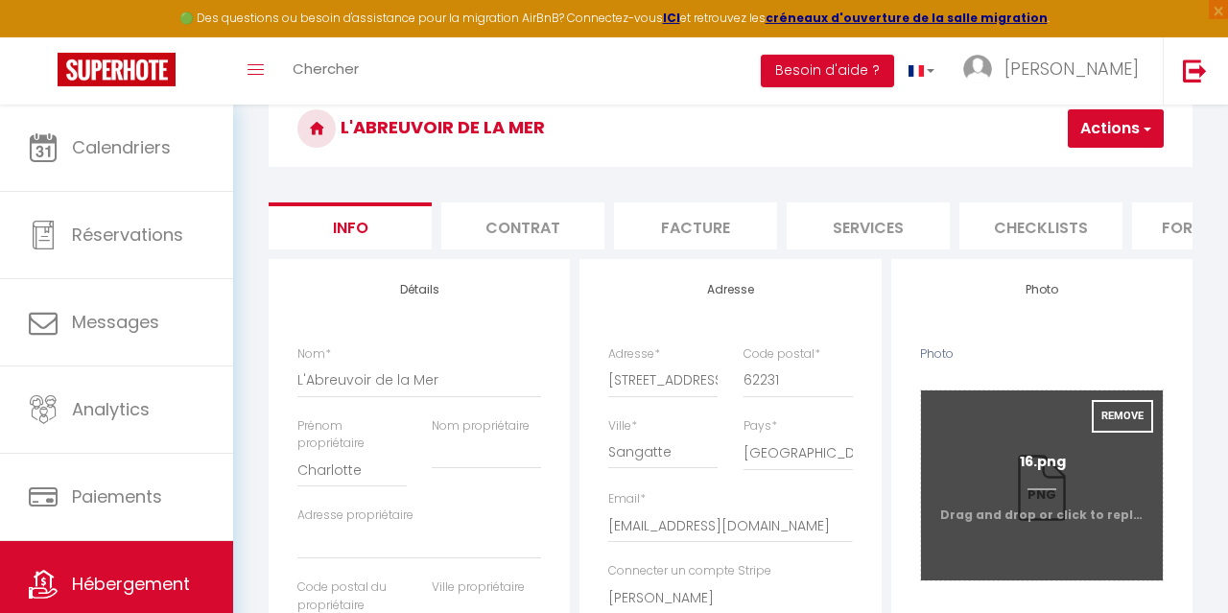
scroll to position [85, 0]
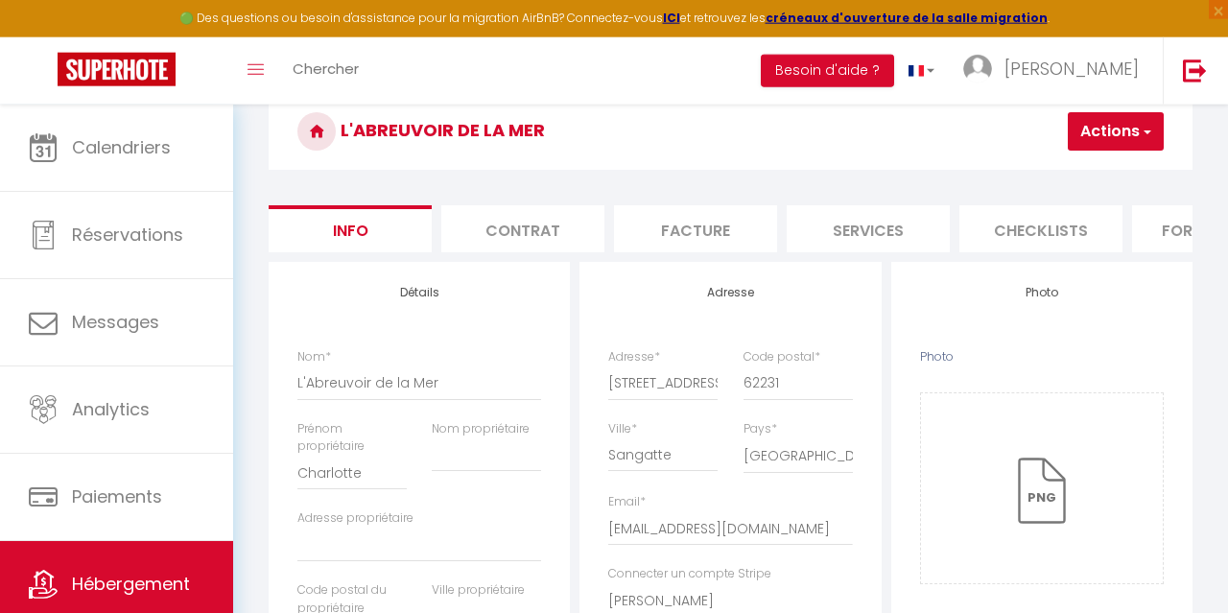
click at [1129, 132] on button "Actions" at bounding box center [1116, 131] width 96 height 38
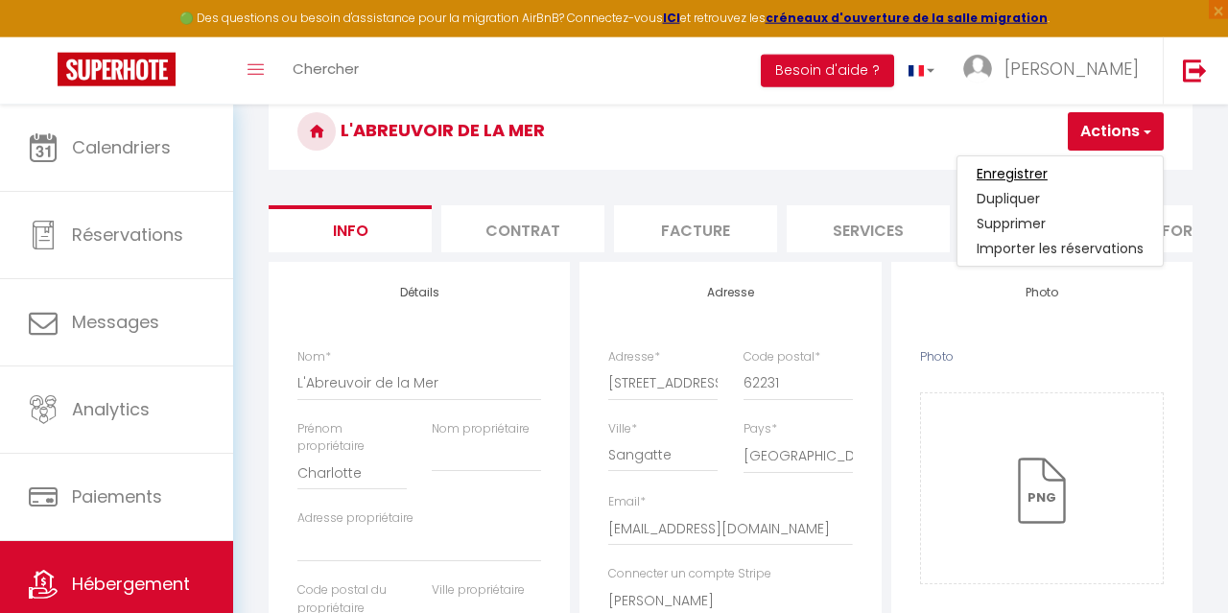
click at [1022, 166] on input "Enregistrer" at bounding box center [1012, 173] width 71 height 19
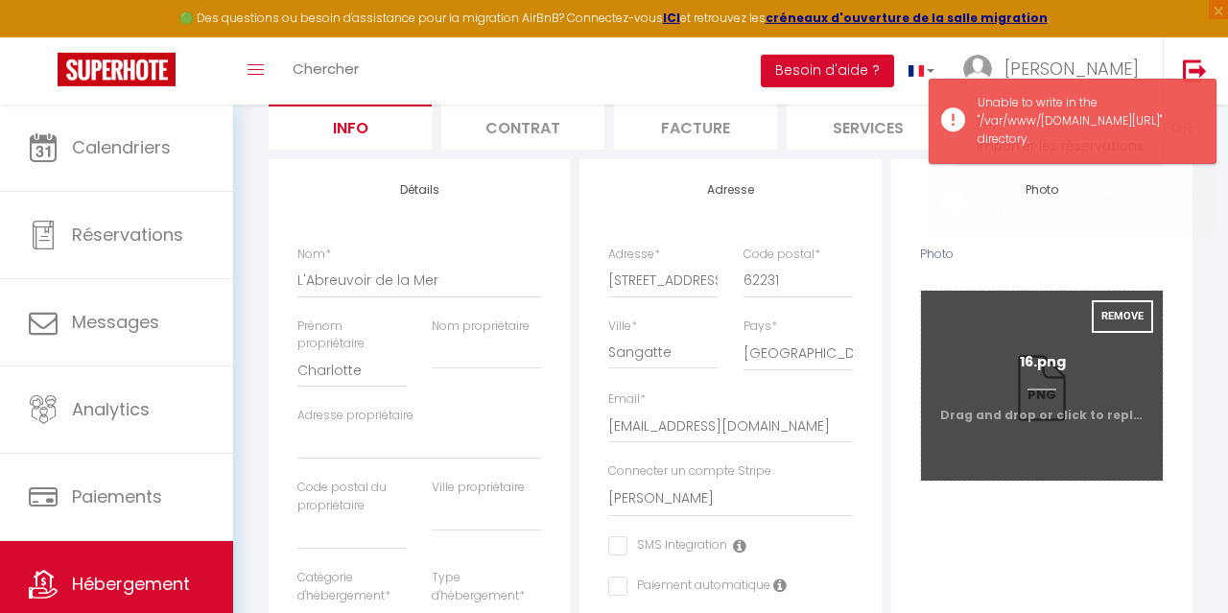
scroll to position [219, 0]
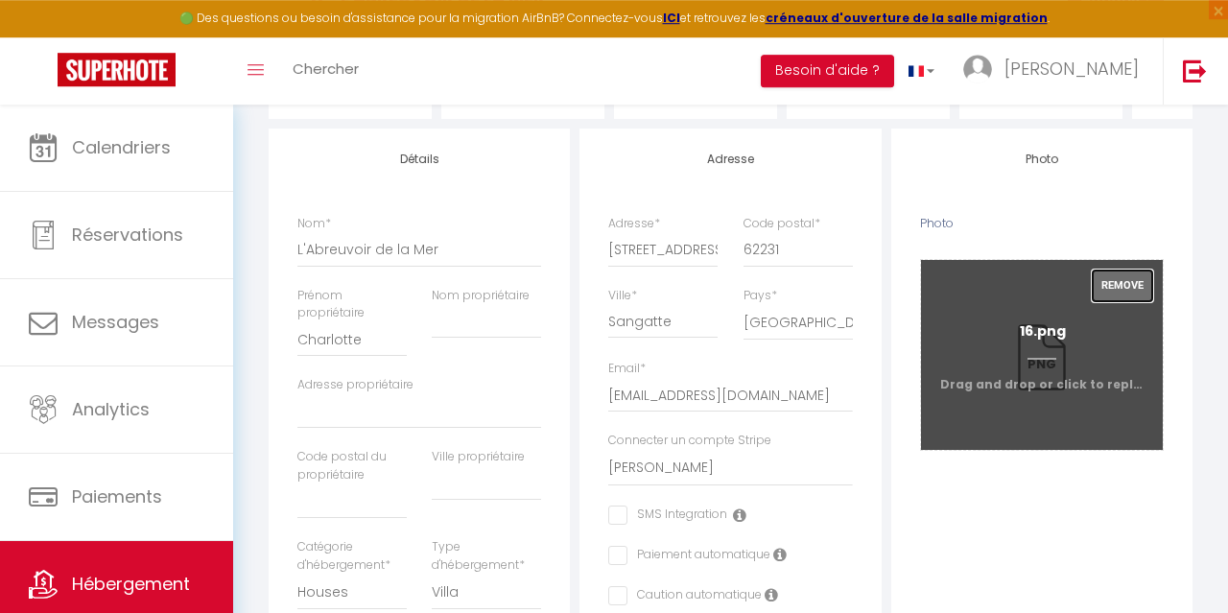
click at [1123, 291] on button "Remove" at bounding box center [1122, 286] width 61 height 33
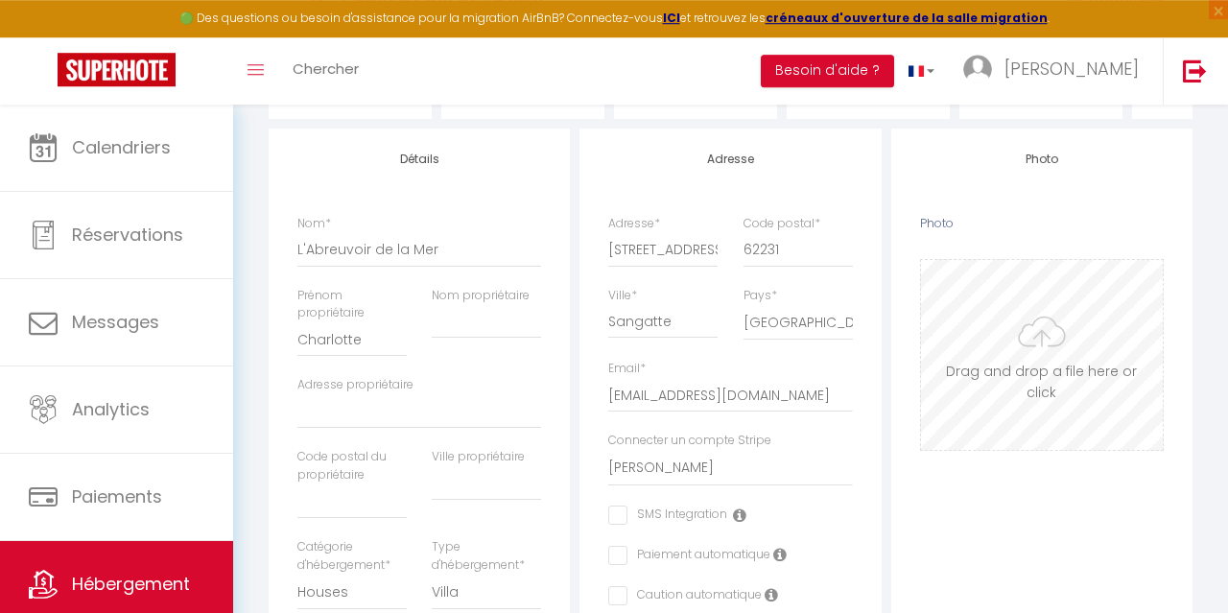
click at [1043, 338] on input "Photo" at bounding box center [1042, 355] width 242 height 190
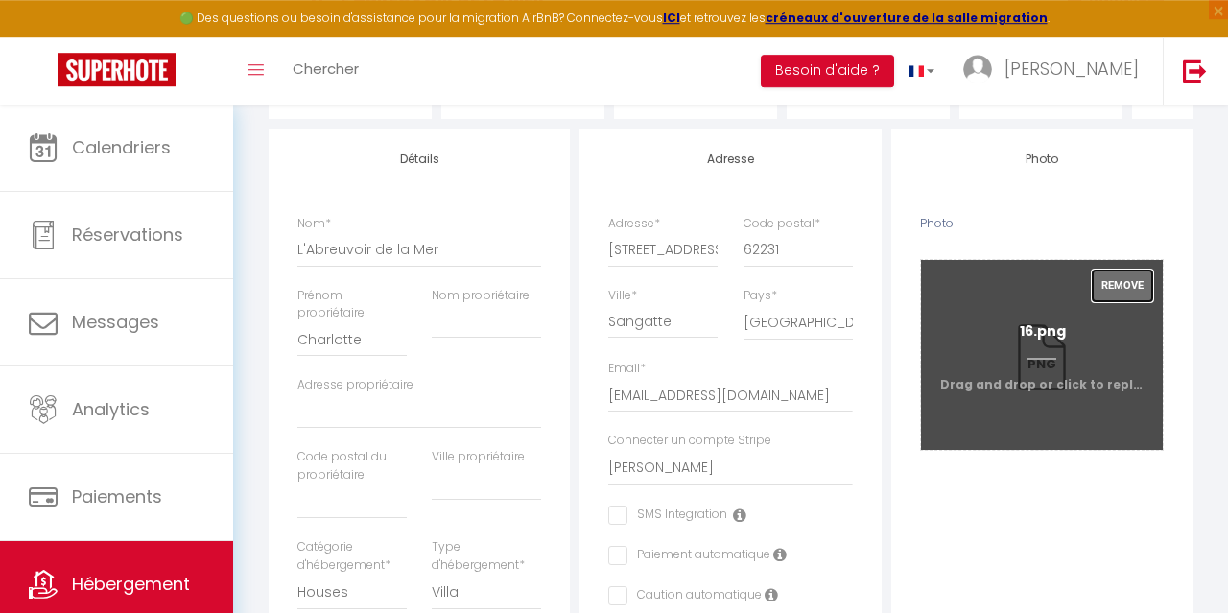
click at [1114, 288] on button "Remove" at bounding box center [1122, 286] width 61 height 33
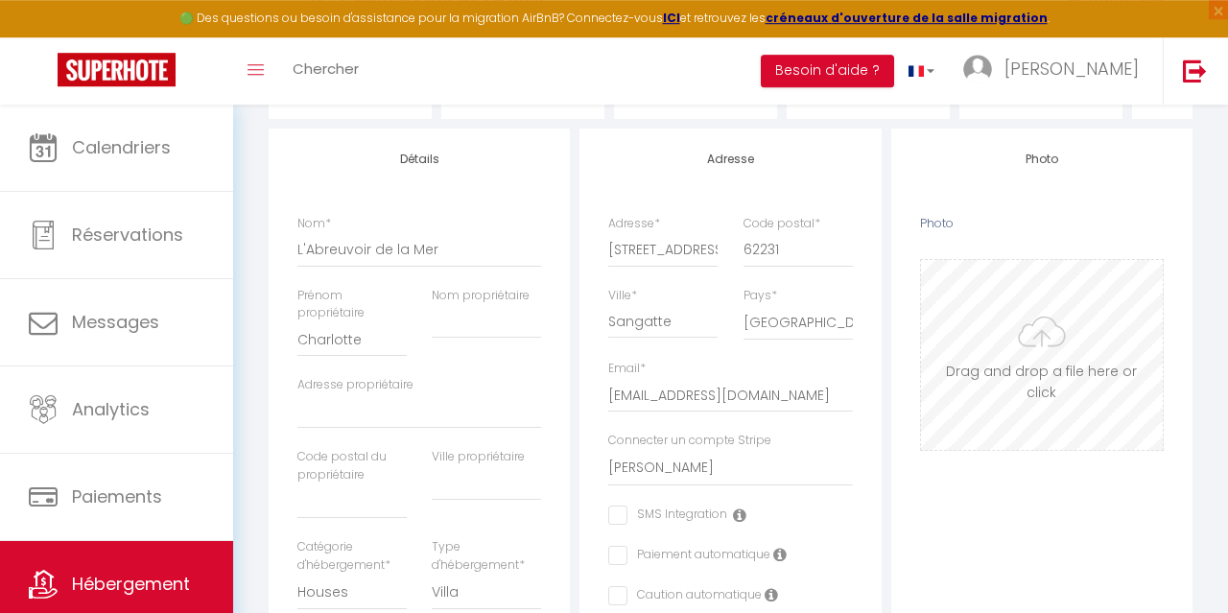
click at [1032, 364] on input "Photo" at bounding box center [1042, 355] width 242 height 190
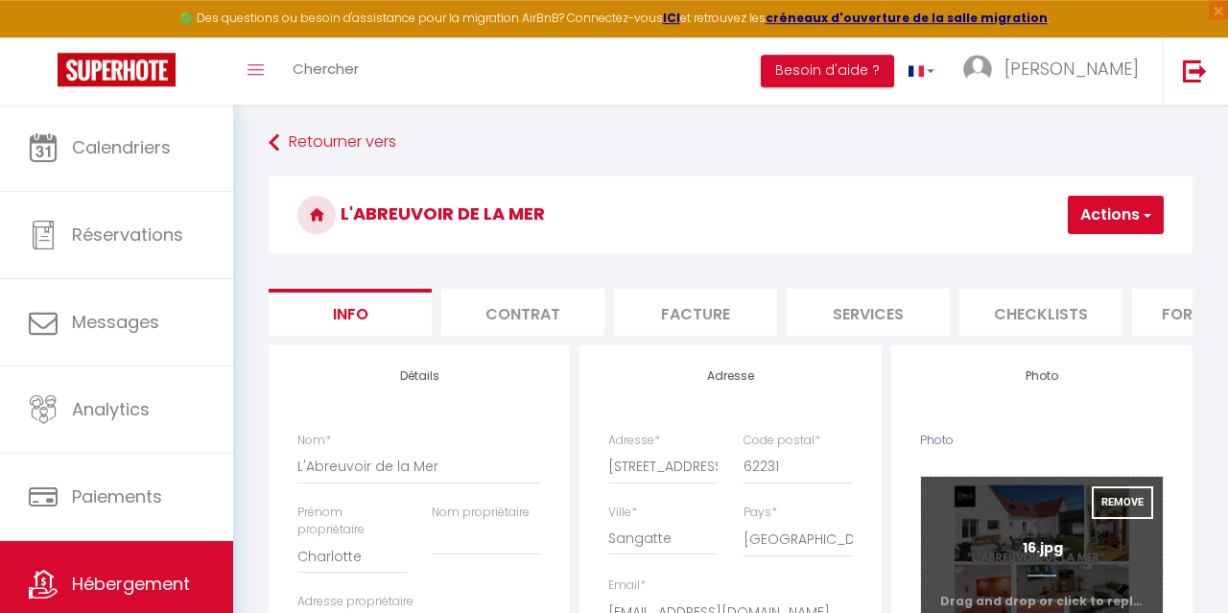
scroll to position [0, 0]
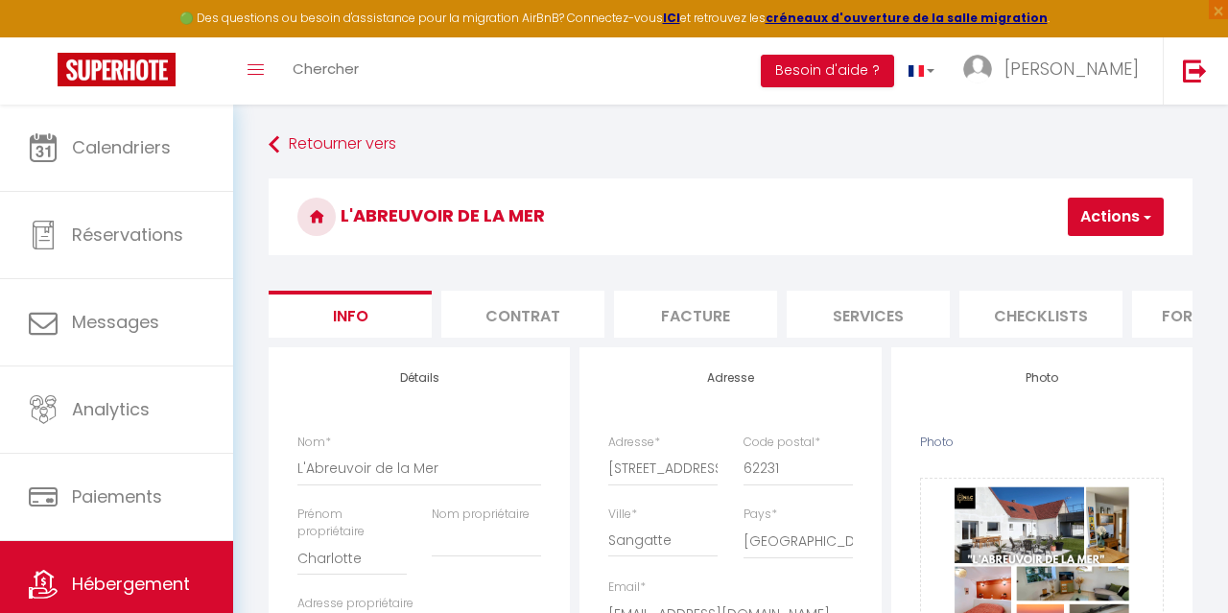
click at [1105, 208] on button "Actions" at bounding box center [1116, 217] width 96 height 38
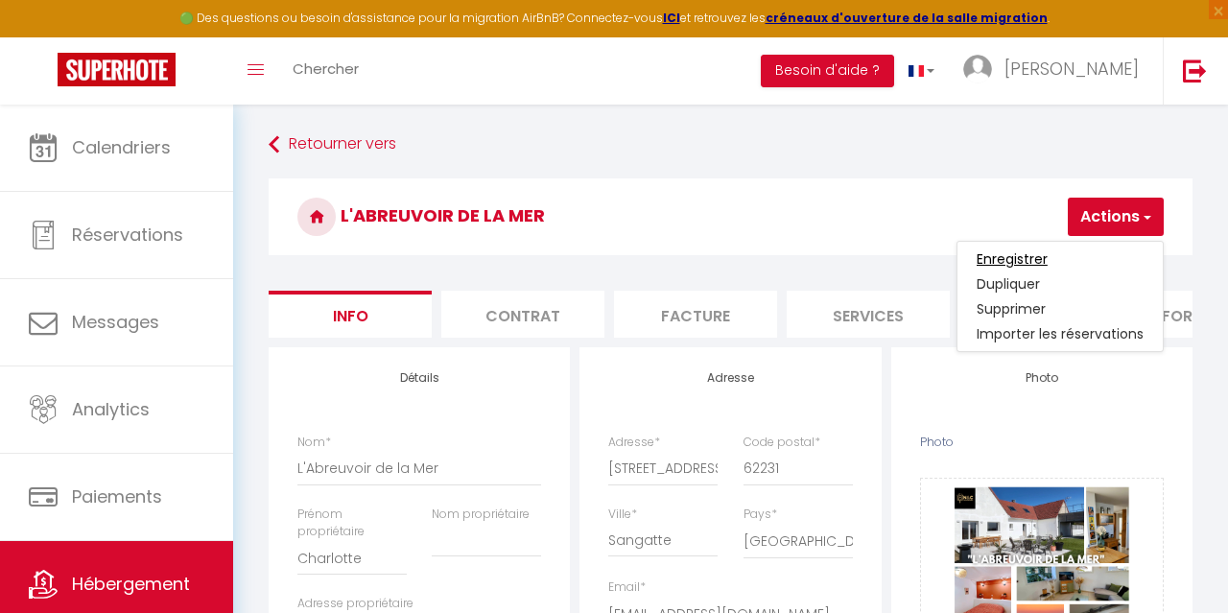
click at [1037, 257] on input "Enregistrer" at bounding box center [1012, 258] width 71 height 19
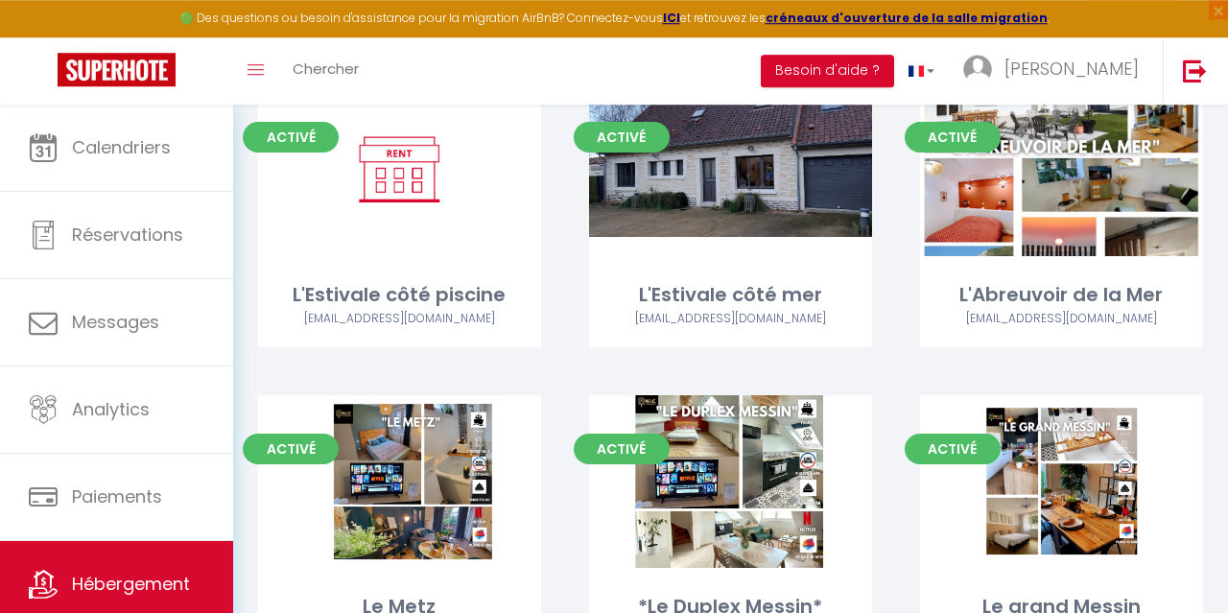
scroll to position [166, 0]
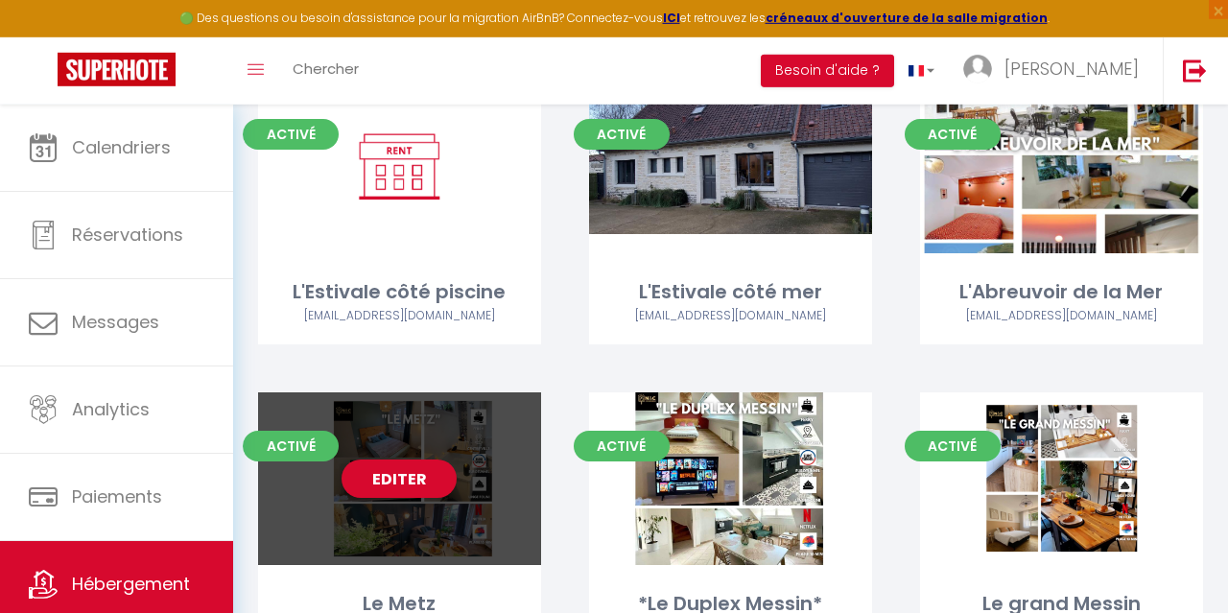
click at [423, 480] on link "Editer" at bounding box center [399, 479] width 115 height 38
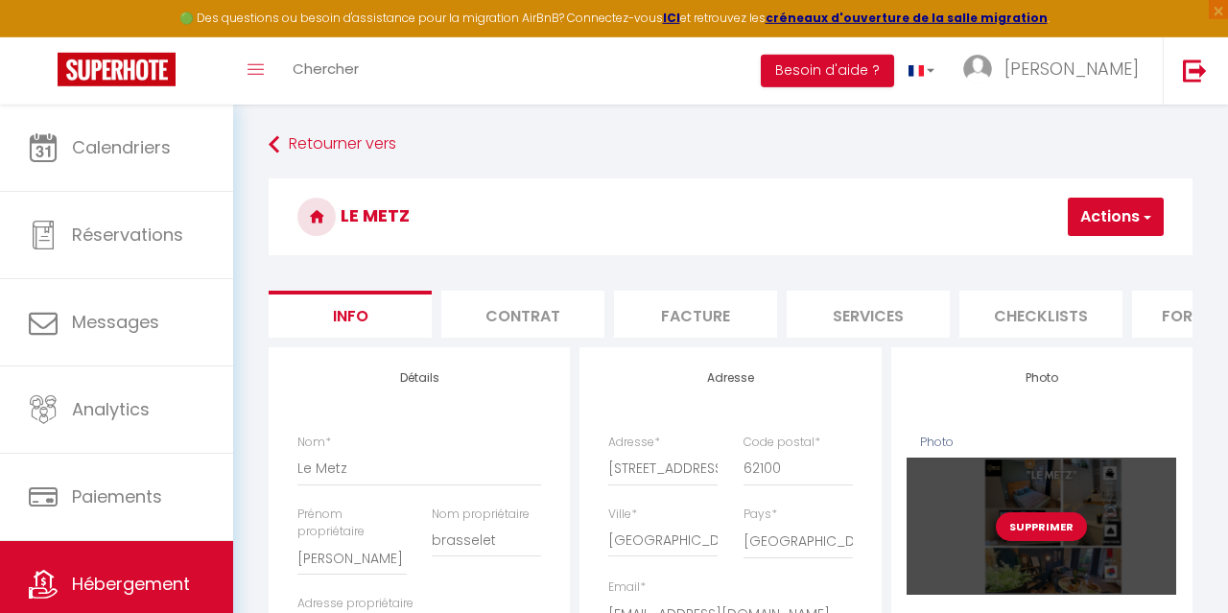
click at [1043, 527] on button "Supprimer" at bounding box center [1041, 526] width 91 height 29
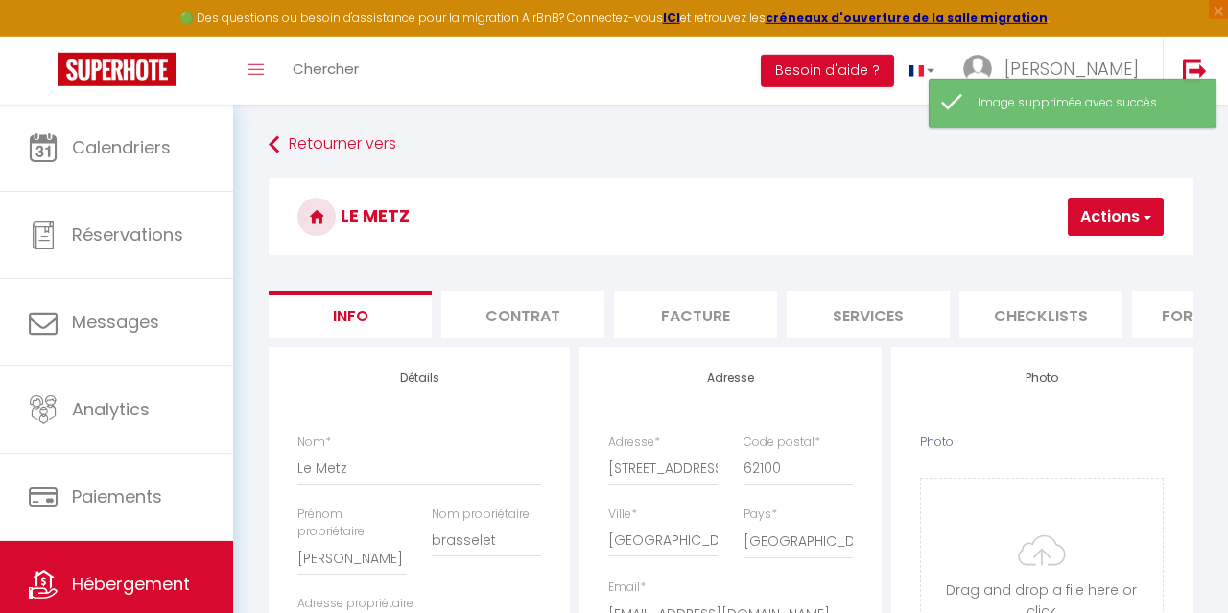
click at [1043, 527] on input "Photo" at bounding box center [1042, 574] width 242 height 190
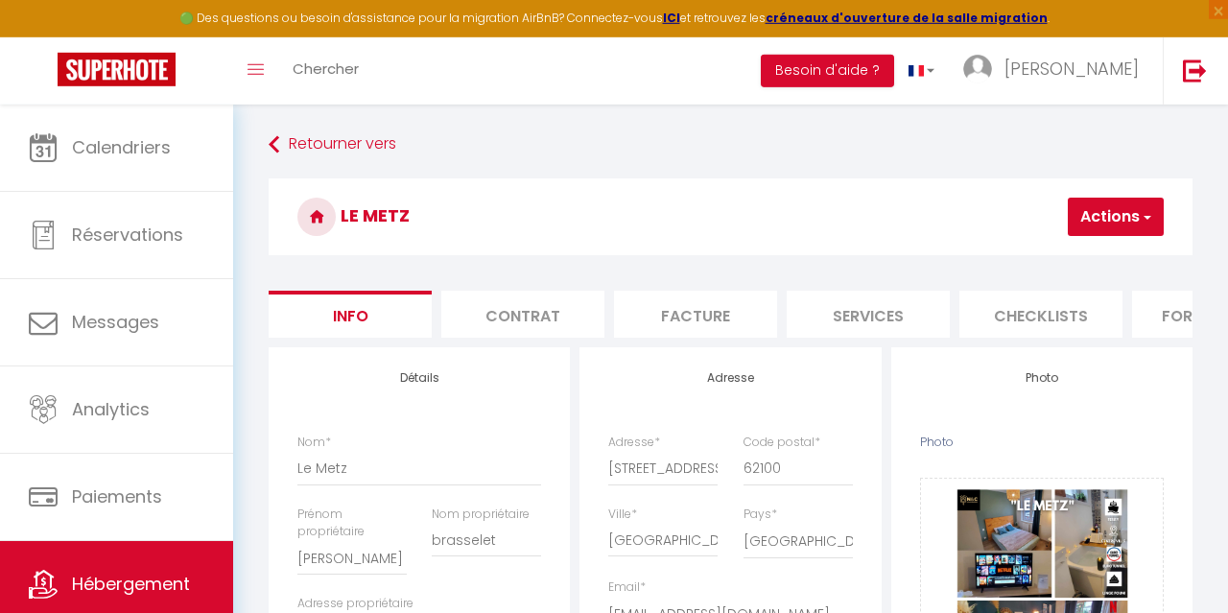
click at [1104, 226] on button "Actions" at bounding box center [1116, 217] width 96 height 38
click at [1064, 259] on link "Enregistrer" at bounding box center [1059, 259] width 205 height 25
click at [1098, 224] on button "Actions" at bounding box center [1116, 217] width 96 height 38
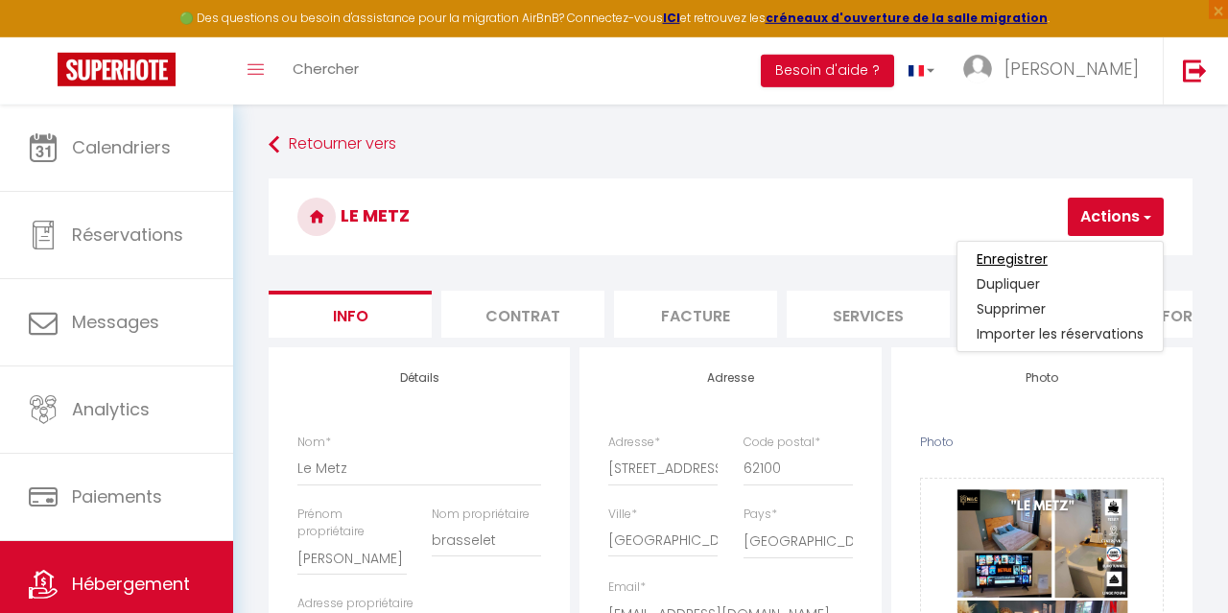
click at [1030, 259] on input "Enregistrer" at bounding box center [1012, 258] width 71 height 19
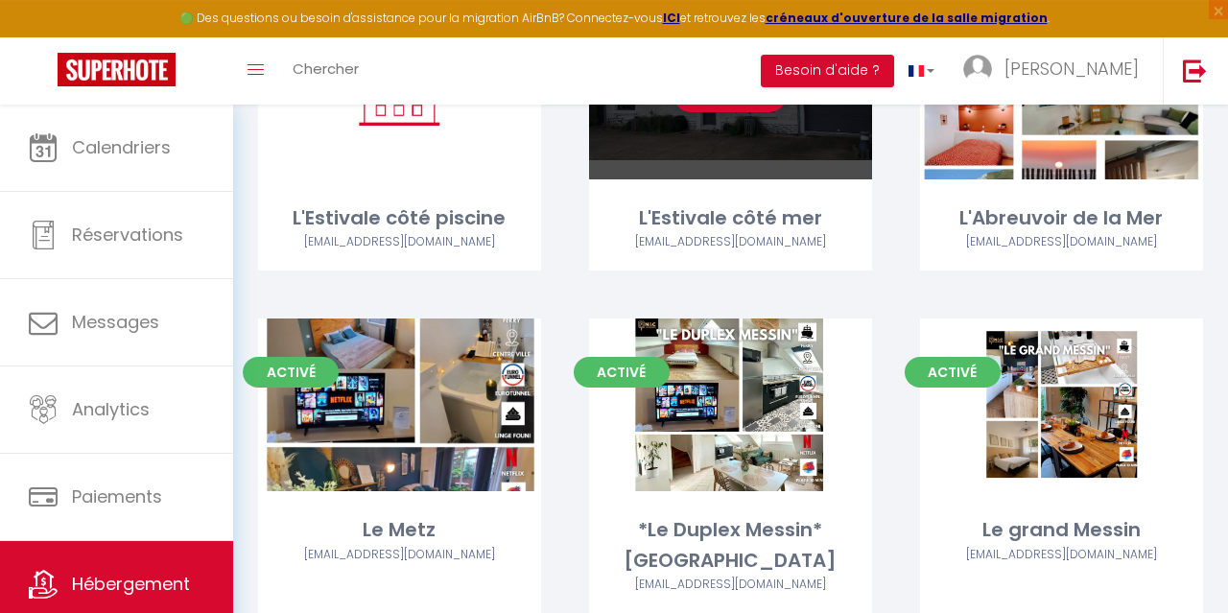
scroll to position [260, 0]
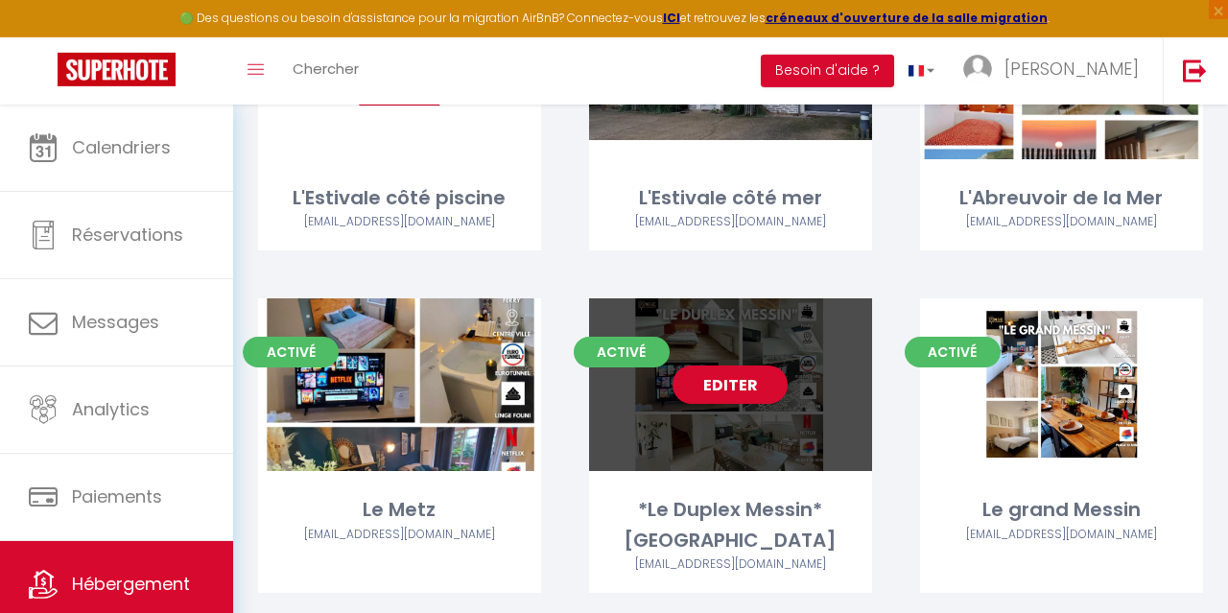
click at [728, 381] on link "Editer" at bounding box center [730, 385] width 115 height 38
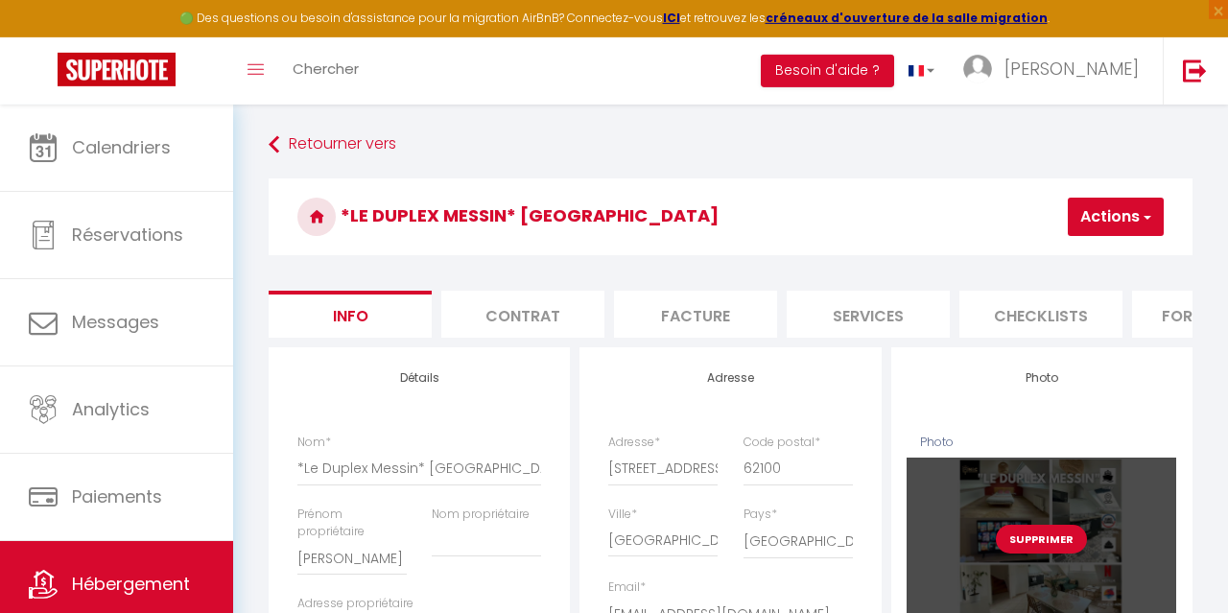
click at [1039, 546] on button "Supprimer" at bounding box center [1041, 539] width 91 height 29
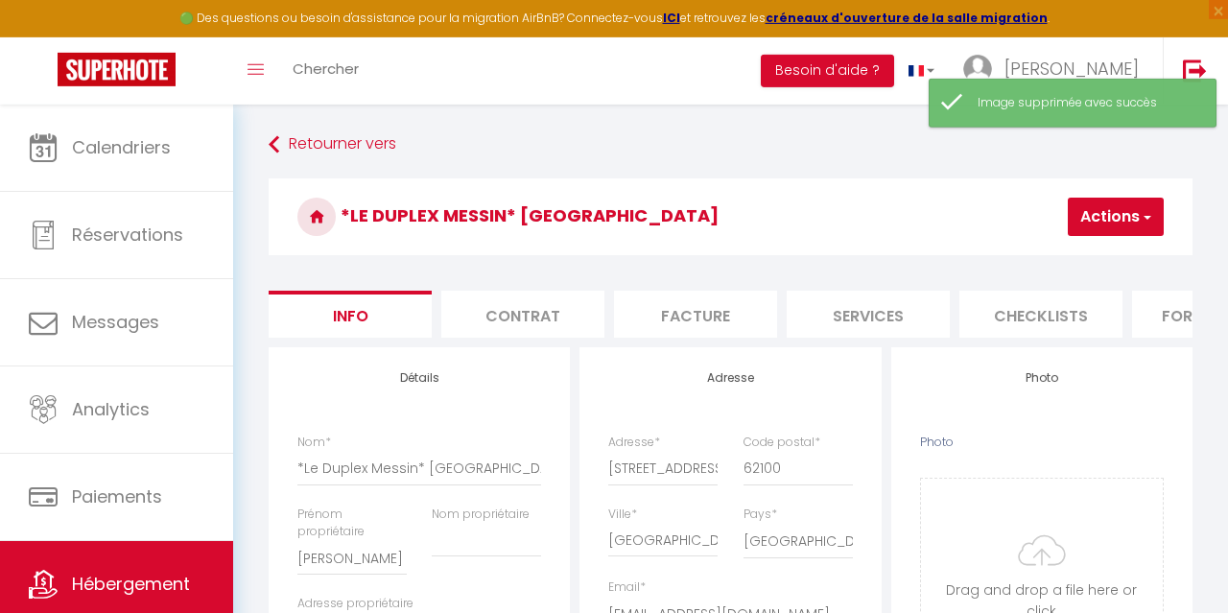
click at [1124, 225] on button "Actions" at bounding box center [1116, 217] width 96 height 38
click at [1053, 532] on input "Photo" at bounding box center [1042, 574] width 242 height 190
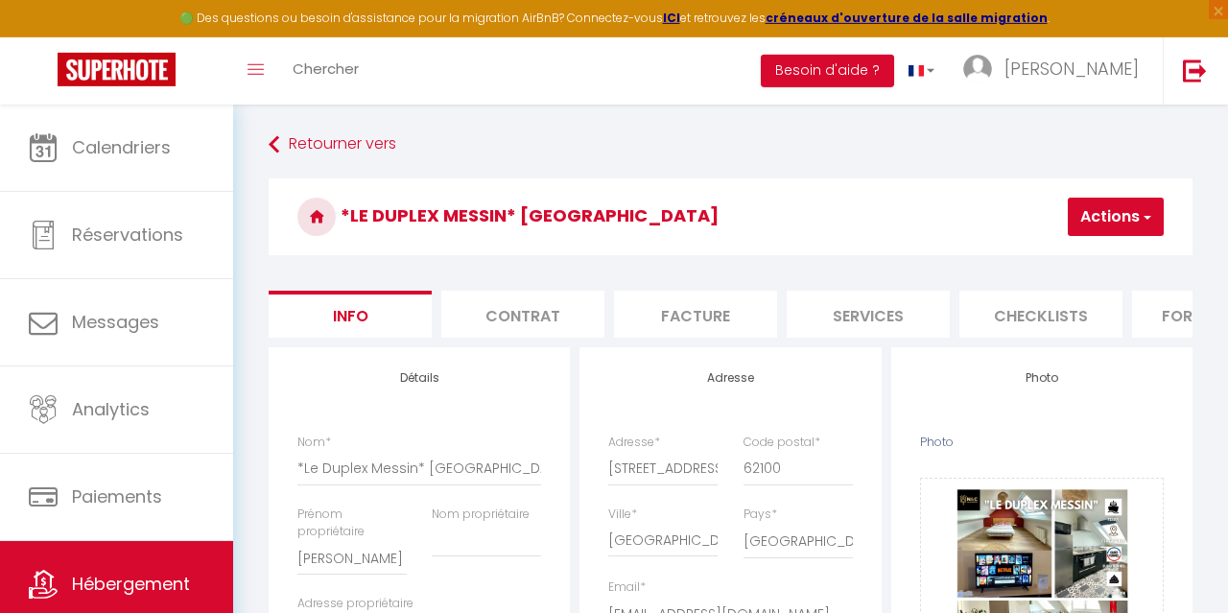
click at [1112, 223] on button "Actions" at bounding box center [1116, 217] width 96 height 38
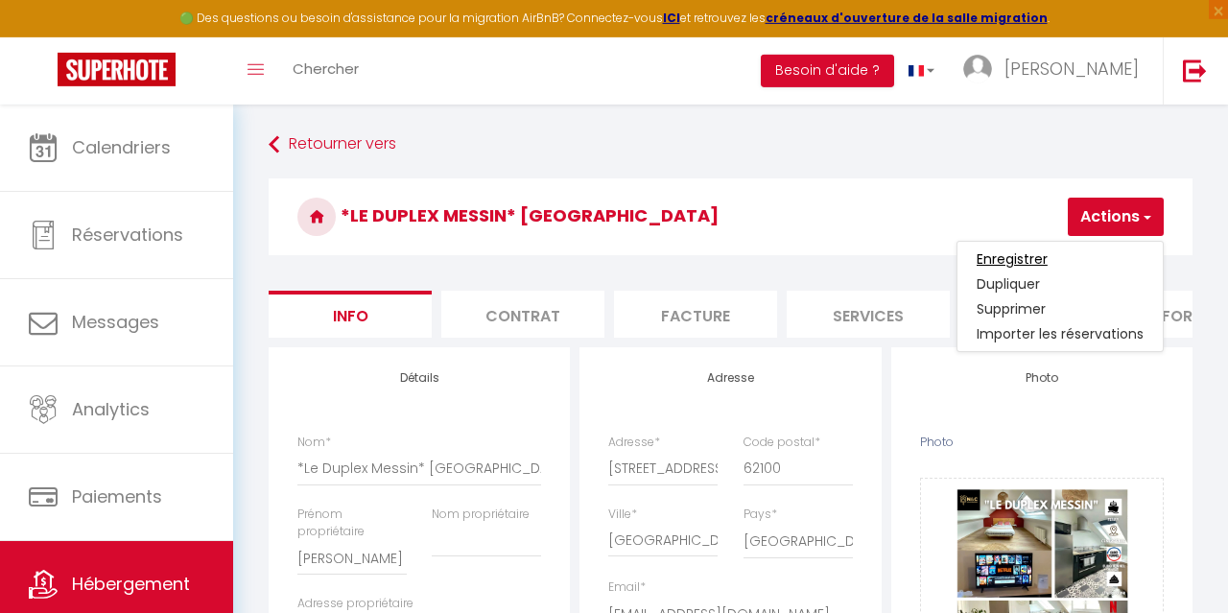
click at [1033, 260] on input "Enregistrer" at bounding box center [1012, 258] width 71 height 19
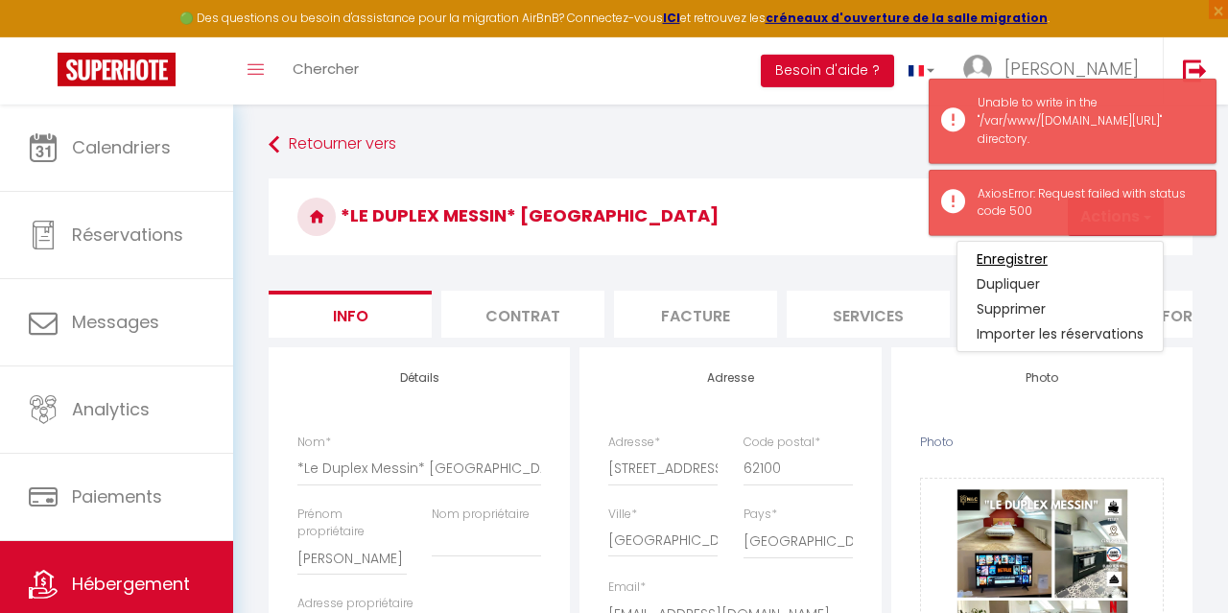
click at [999, 255] on input "Enregistrer" at bounding box center [1012, 258] width 71 height 19
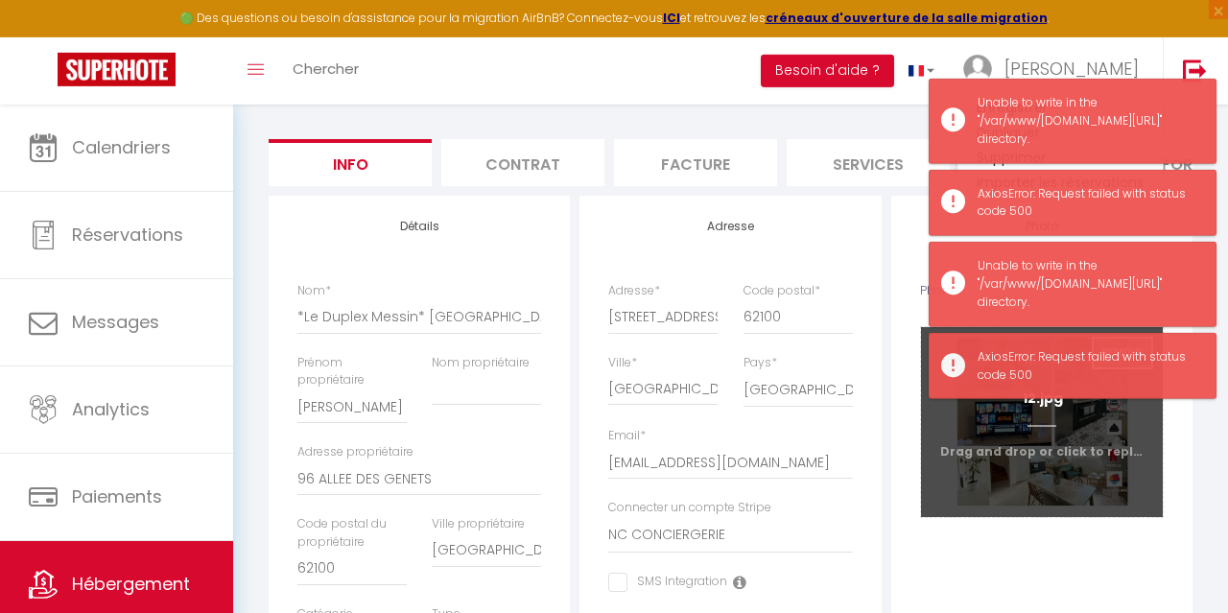
scroll to position [153, 0]
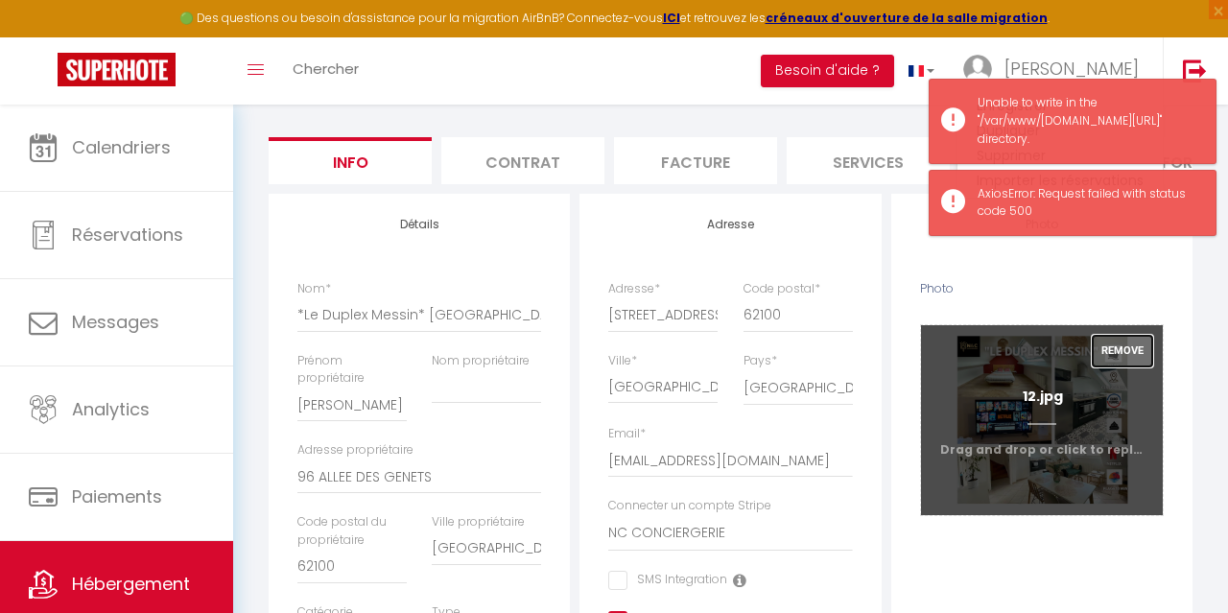
click at [1125, 355] on button "Remove" at bounding box center [1122, 351] width 61 height 33
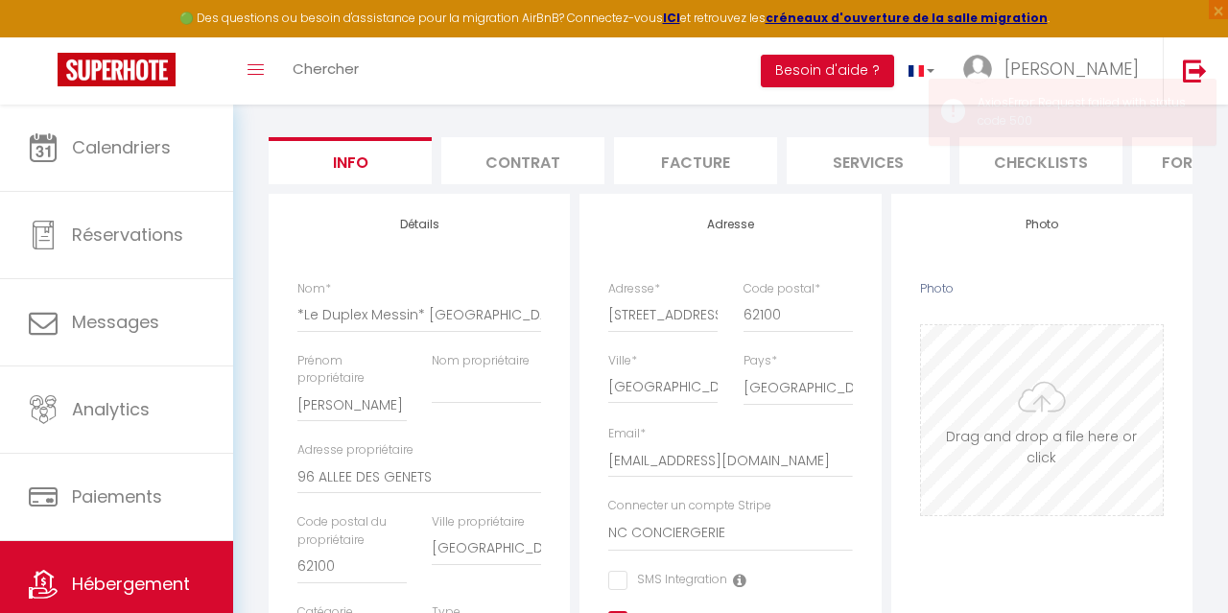
click at [1043, 415] on input "Photo" at bounding box center [1042, 420] width 242 height 190
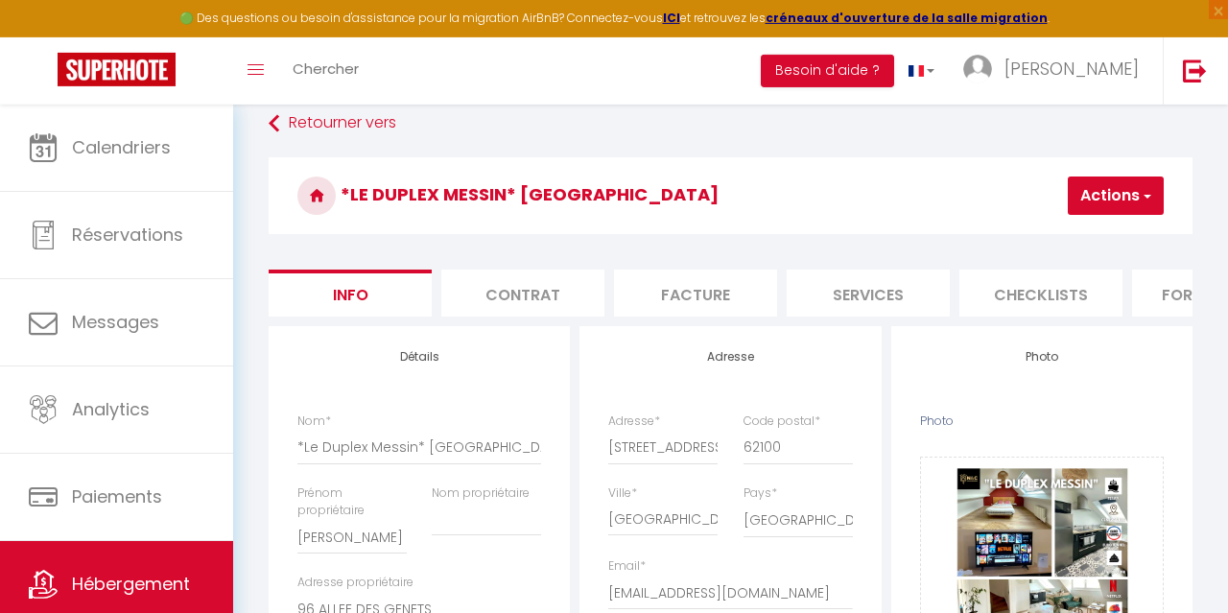
scroll to position [21, 0]
click at [1094, 194] on button "Actions" at bounding box center [1116, 196] width 96 height 38
click at [1014, 242] on input "Enregistrer" at bounding box center [1012, 237] width 71 height 19
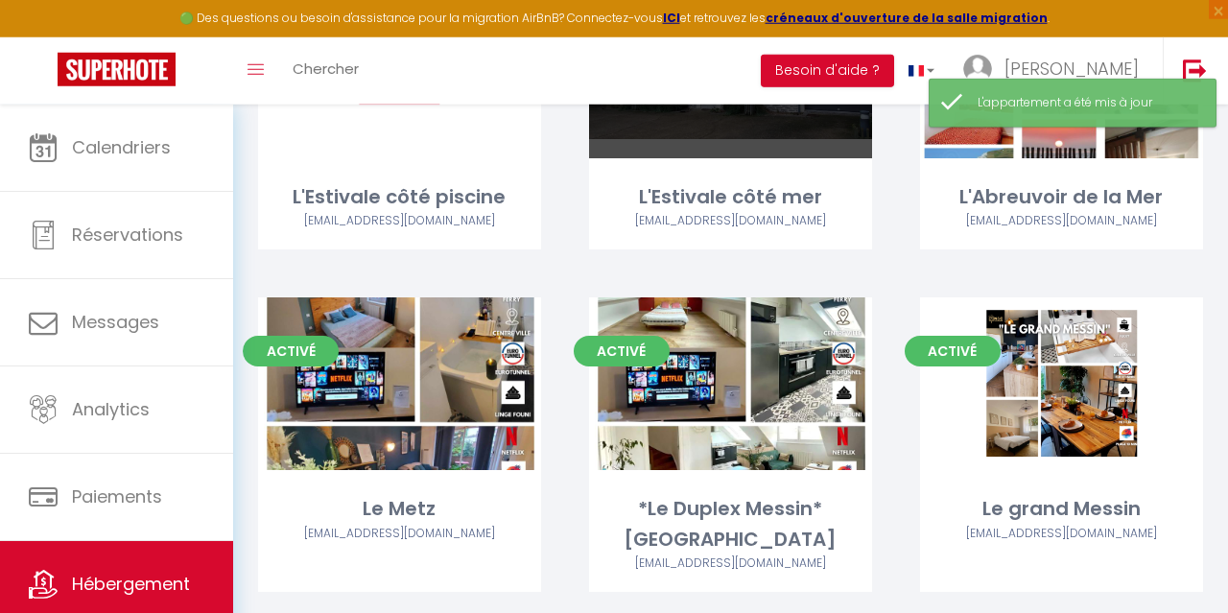
scroll to position [295, 0]
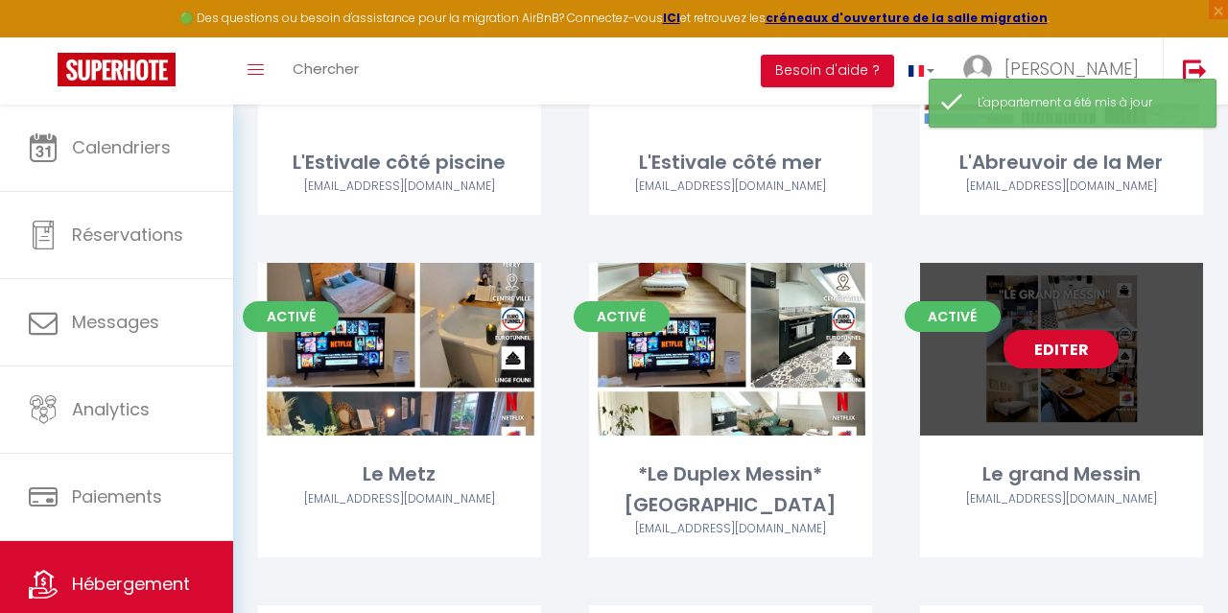
click at [1052, 339] on link "Editer" at bounding box center [1060, 349] width 115 height 38
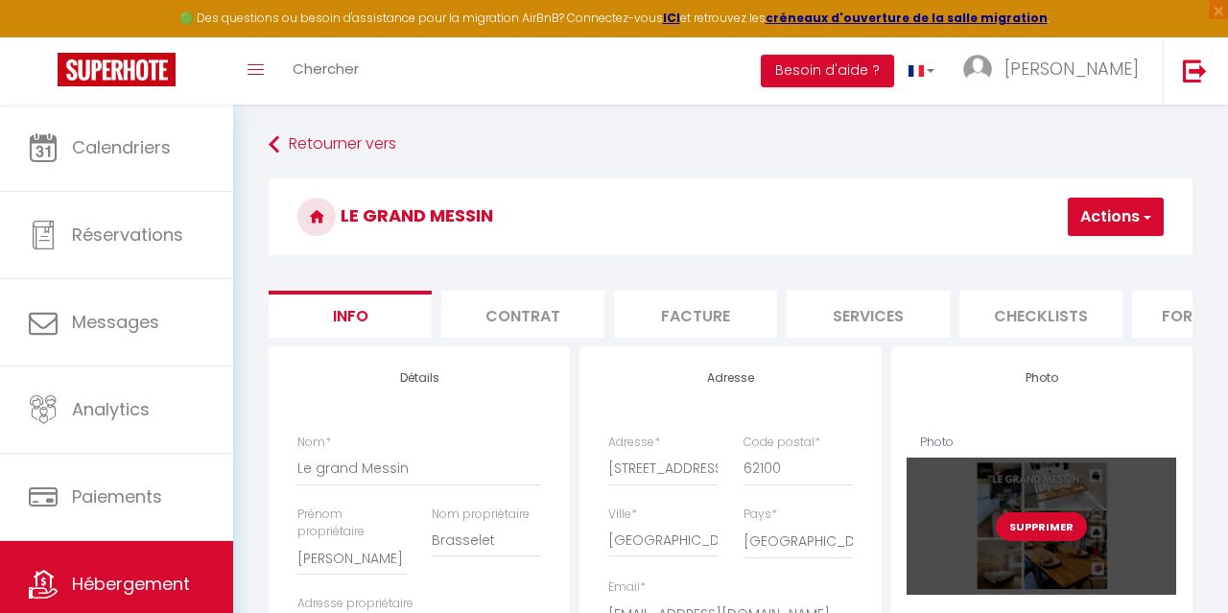
click at [1050, 532] on button "Supprimer" at bounding box center [1041, 526] width 91 height 29
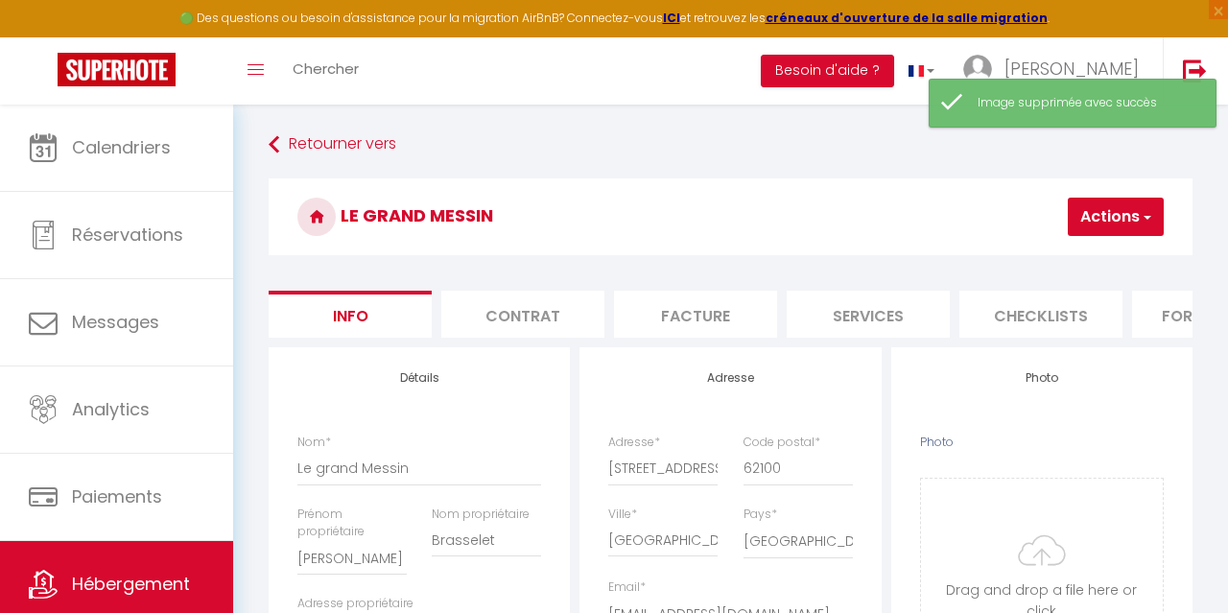
click at [1138, 229] on button "Actions" at bounding box center [1116, 217] width 96 height 38
click at [1063, 531] on input "Photo" at bounding box center [1042, 574] width 242 height 190
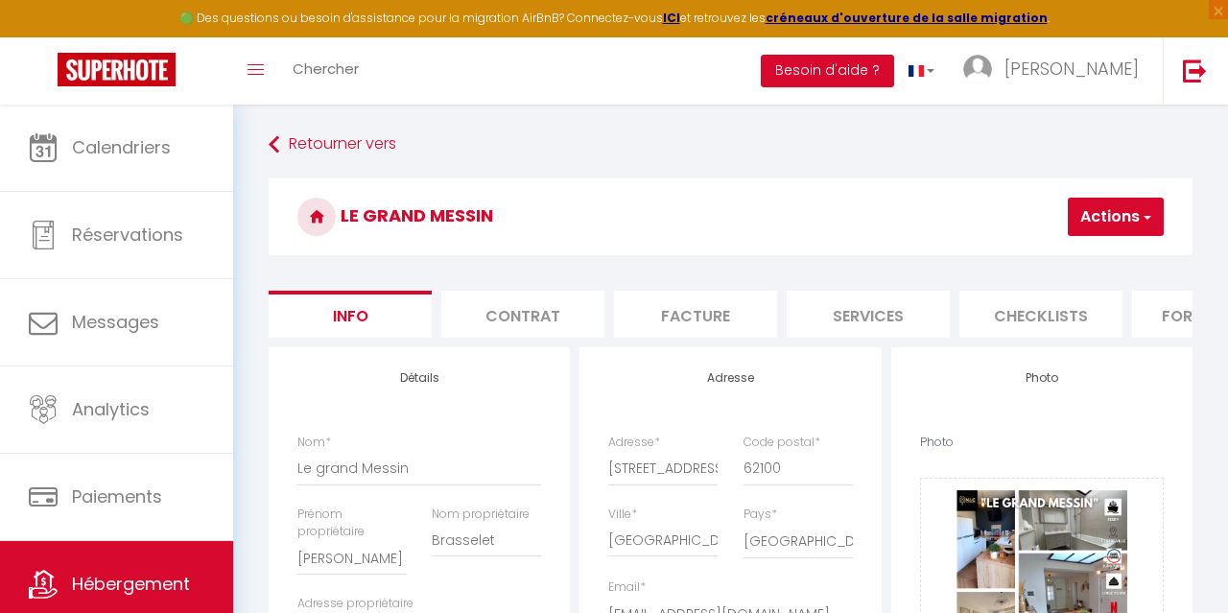
click at [1121, 225] on button "Actions" at bounding box center [1116, 217] width 96 height 38
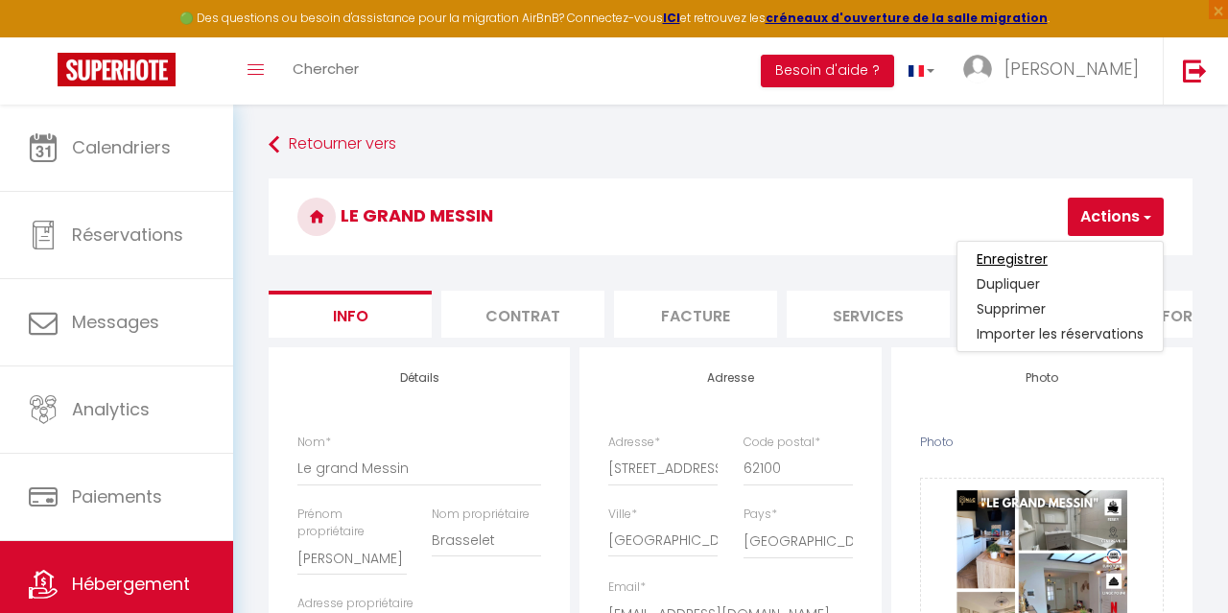
click at [1022, 256] on input "Enregistrer" at bounding box center [1012, 258] width 71 height 19
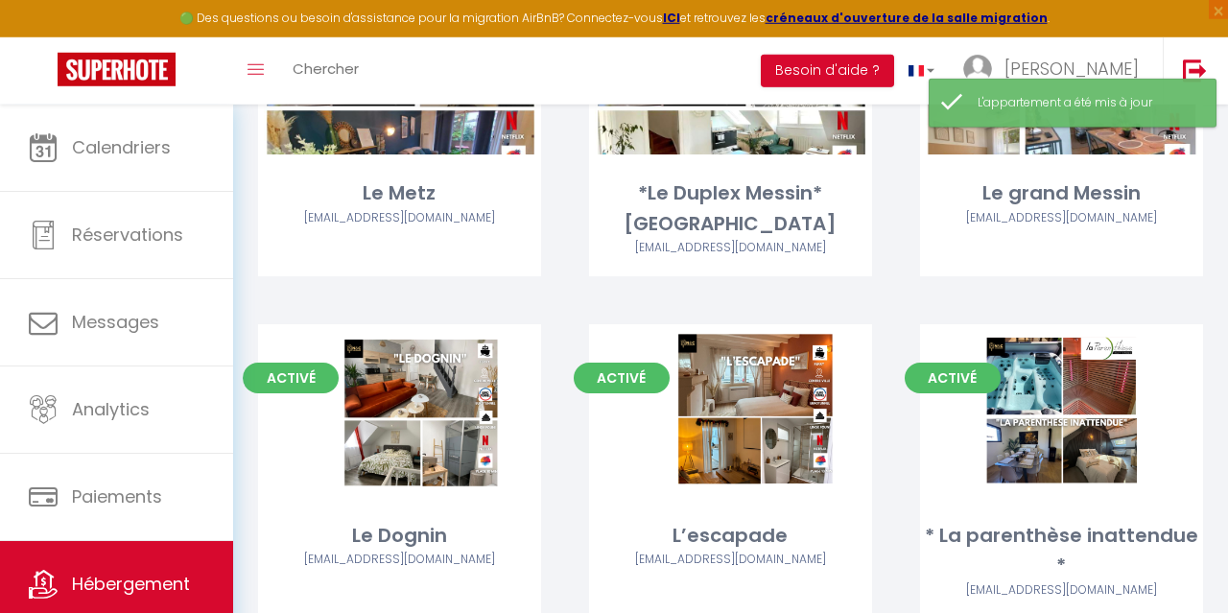
scroll to position [599, 0]
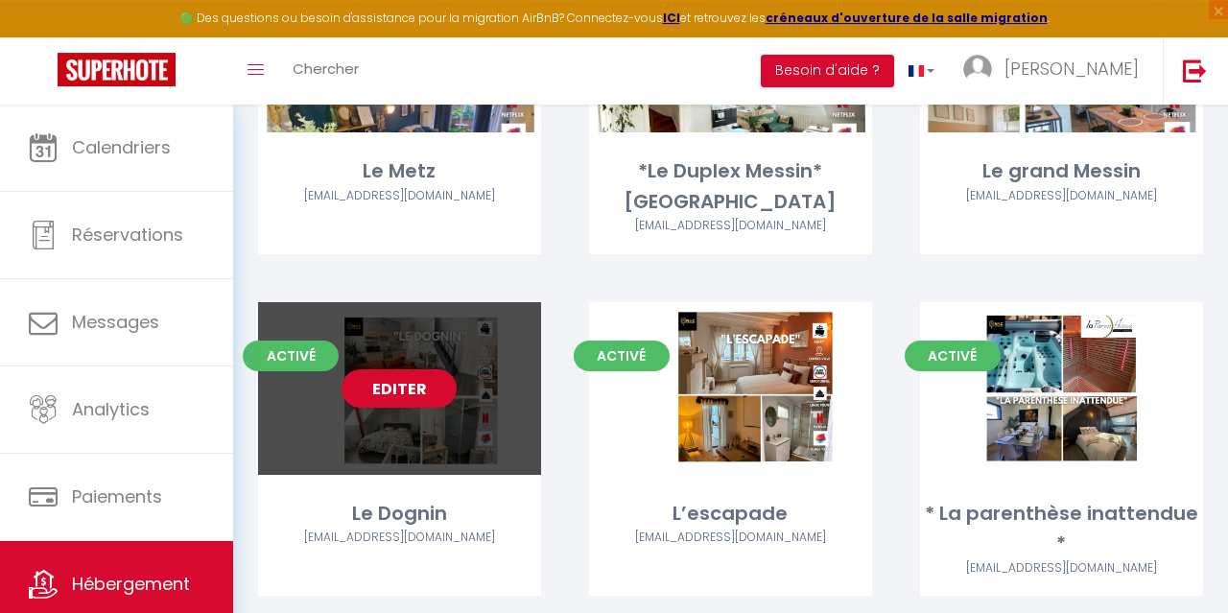
click at [410, 391] on link "Editer" at bounding box center [399, 388] width 115 height 38
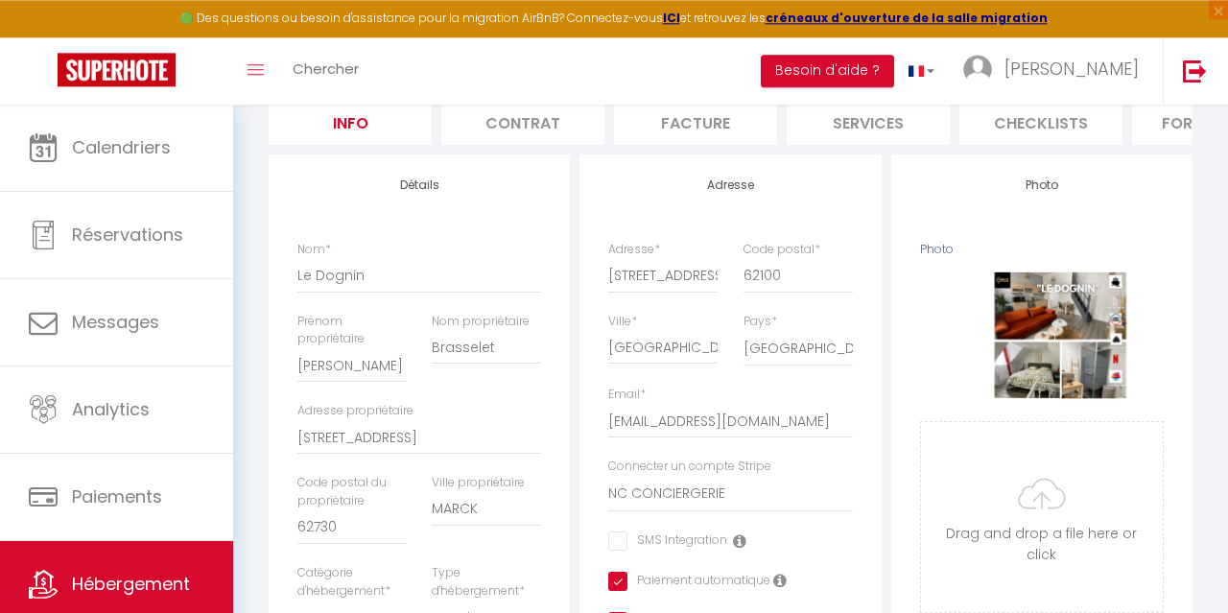
scroll to position [201, 0]
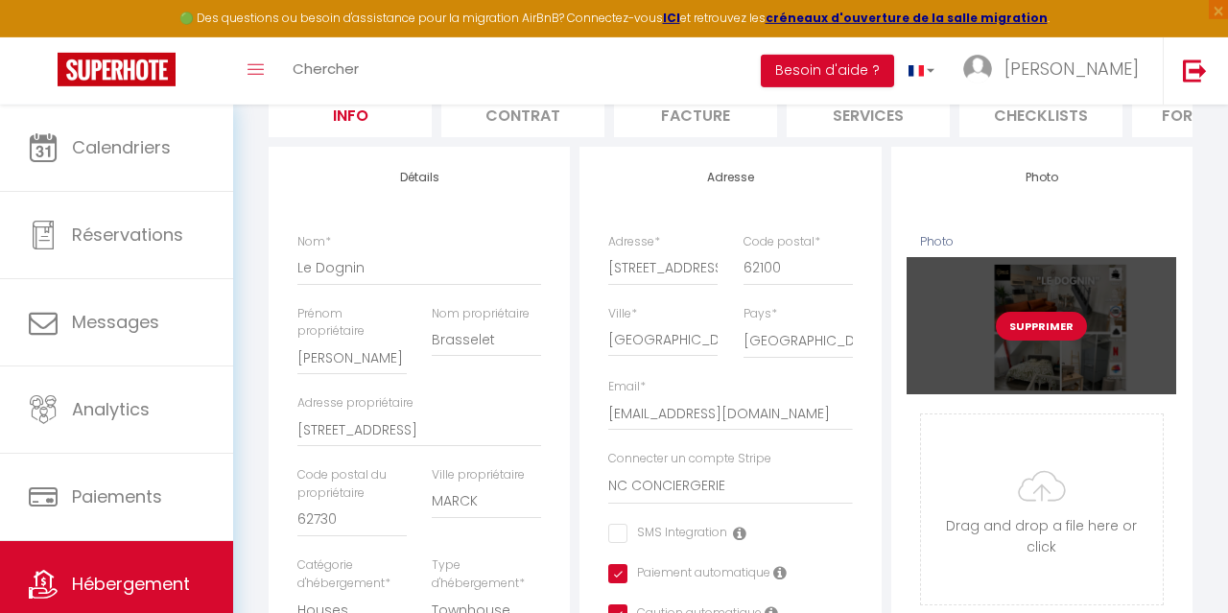
click at [1058, 325] on button "Supprimer" at bounding box center [1041, 326] width 91 height 29
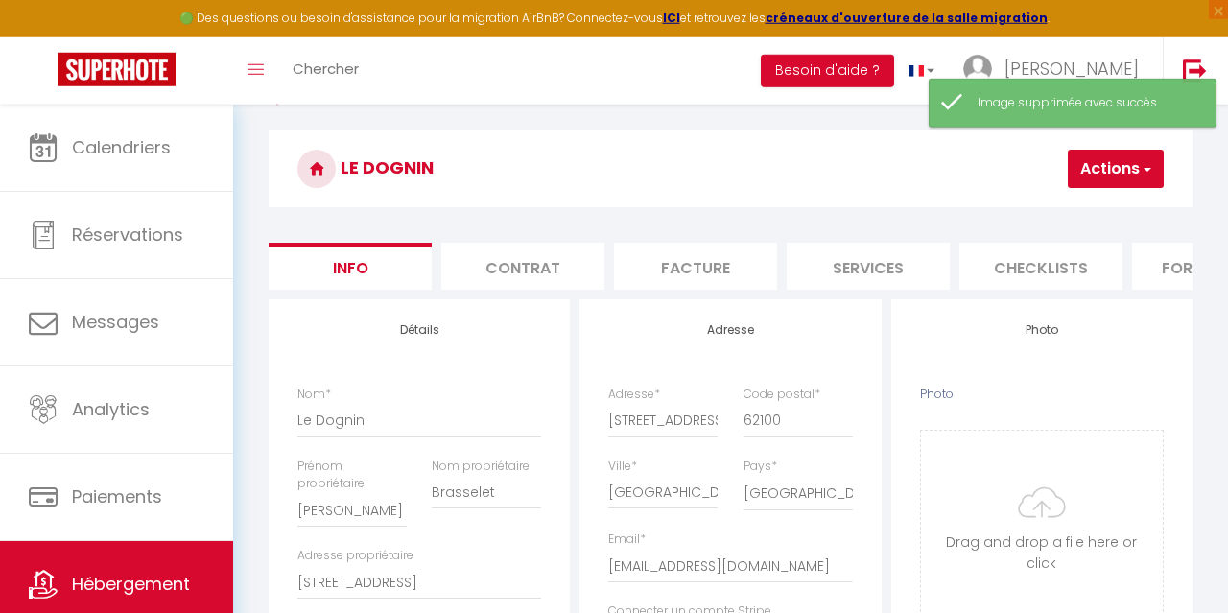
scroll to position [48, 0]
click at [1125, 178] on button "Actions" at bounding box center [1116, 169] width 96 height 38
click at [983, 182] on h3 "Le Dognin" at bounding box center [731, 168] width 924 height 77
click at [1027, 525] on input "Photo" at bounding box center [1042, 526] width 242 height 190
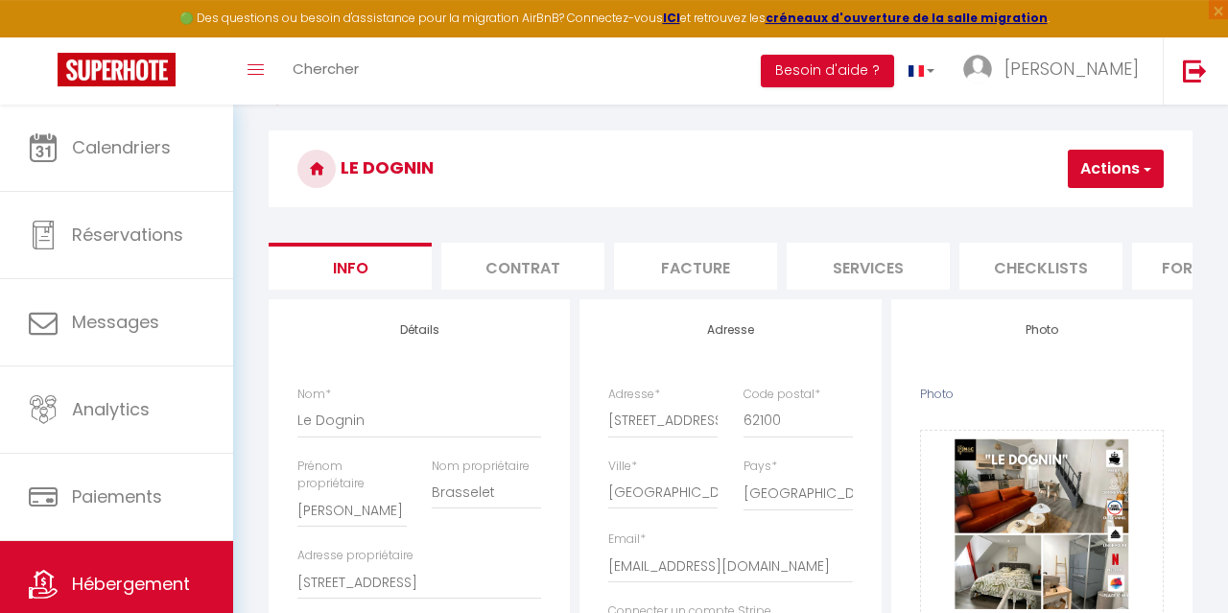
click at [1088, 164] on button "Actions" at bounding box center [1116, 169] width 96 height 38
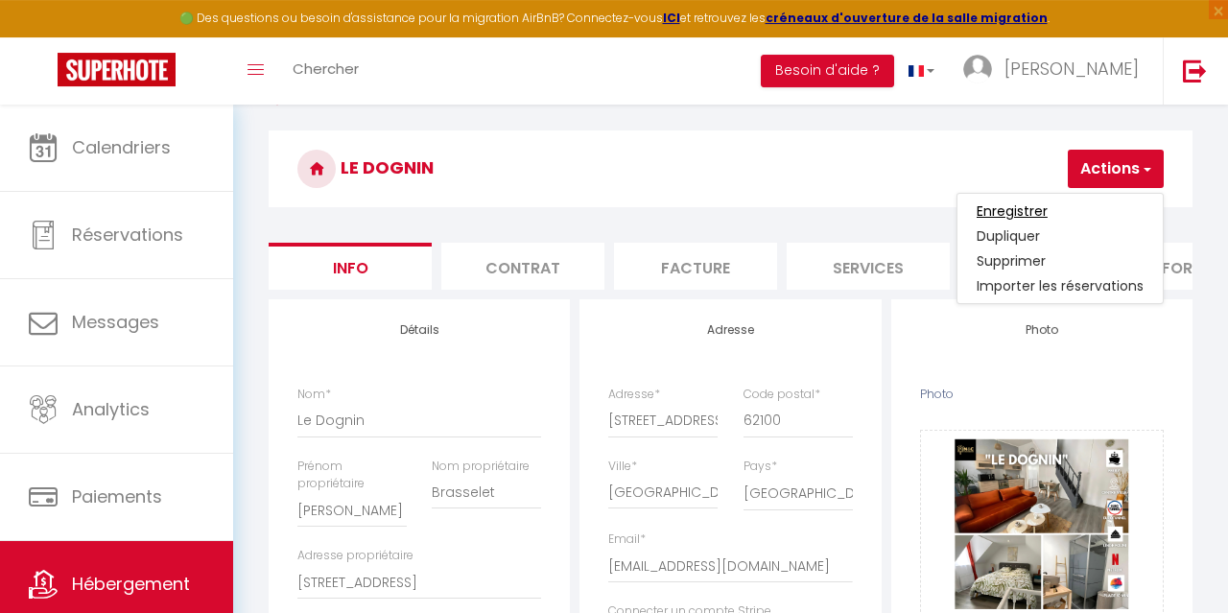
click at [1029, 205] on input "Enregistrer" at bounding box center [1012, 210] width 71 height 19
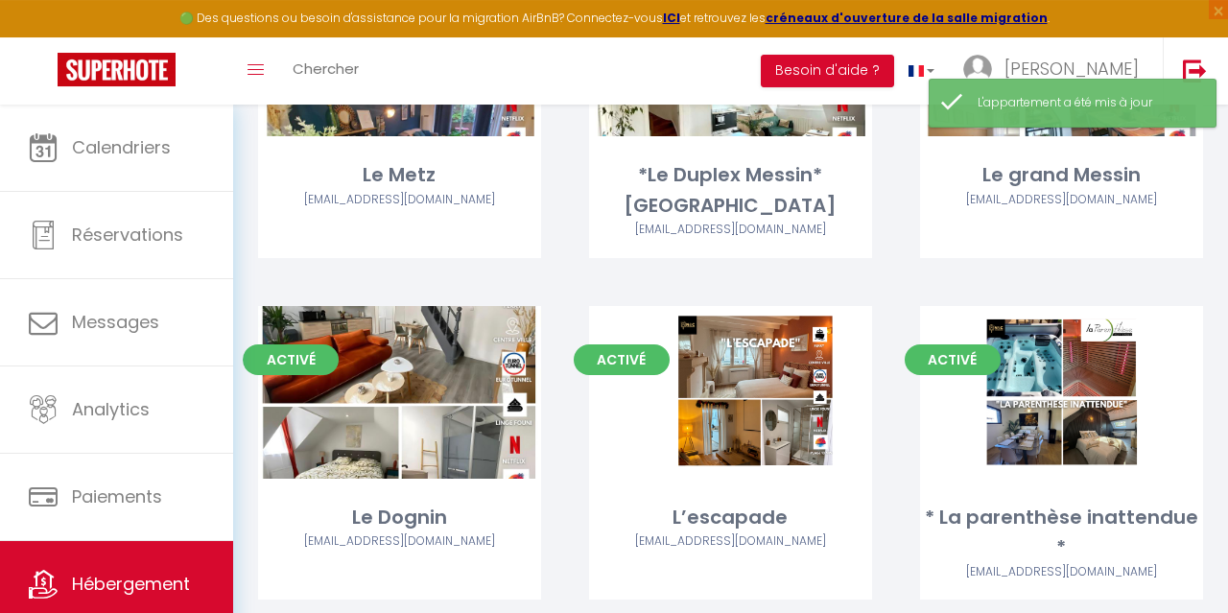
scroll to position [597, 0]
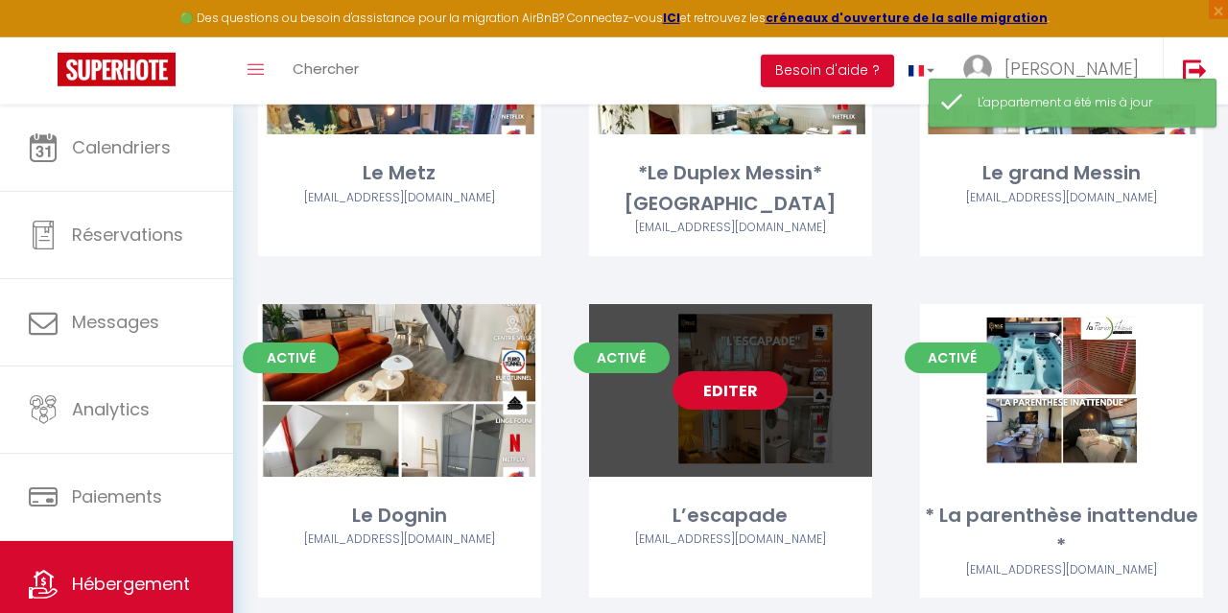
click at [748, 389] on link "Editer" at bounding box center [730, 390] width 115 height 38
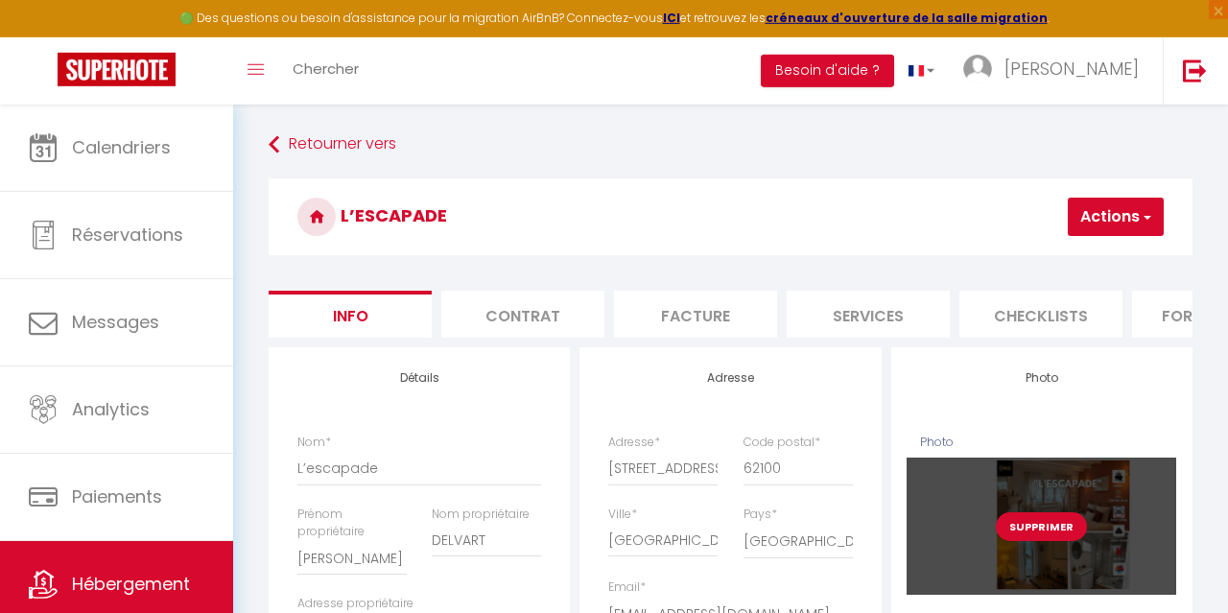
click at [1069, 533] on button "Supprimer" at bounding box center [1041, 526] width 91 height 29
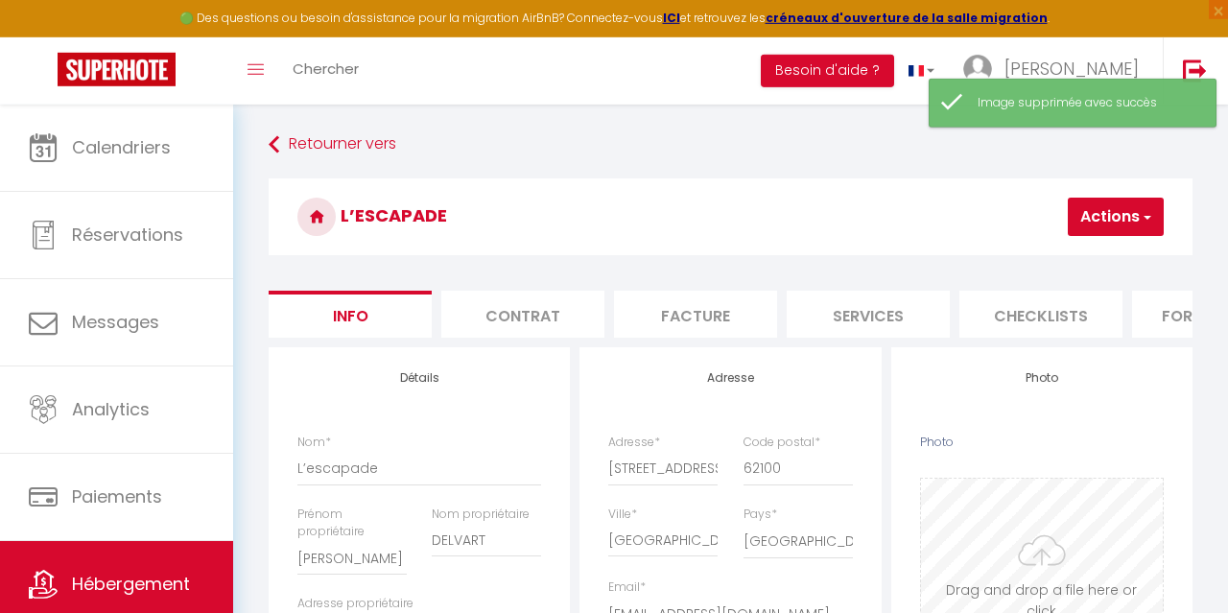
click at [1033, 545] on input "Photo" at bounding box center [1042, 574] width 242 height 190
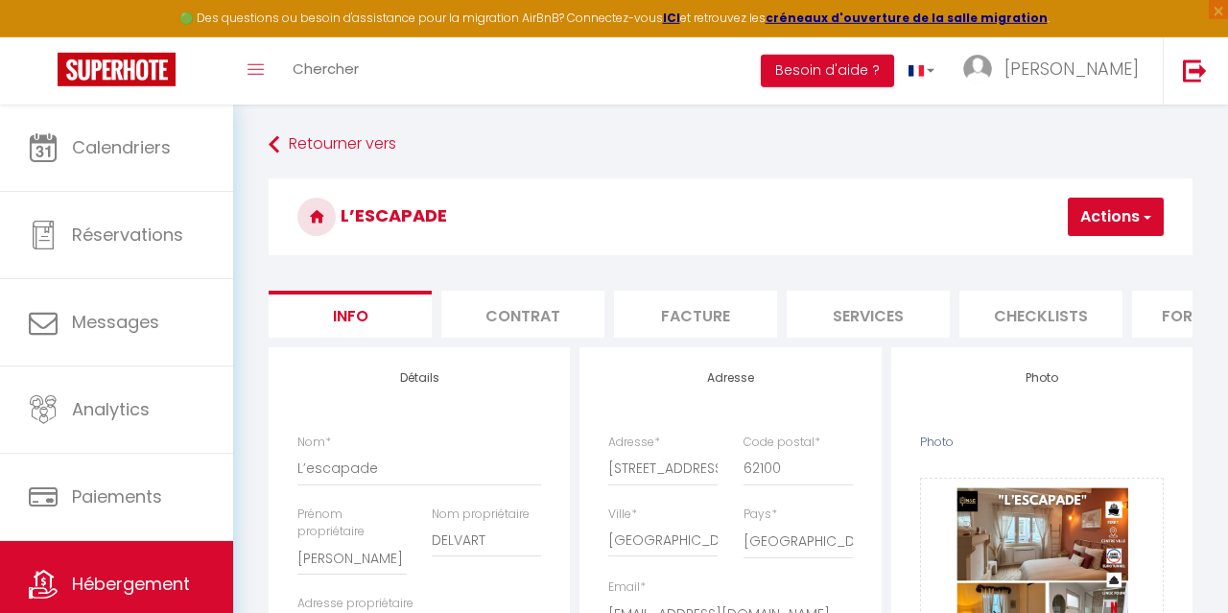
click at [1122, 227] on button "Actions" at bounding box center [1116, 217] width 96 height 38
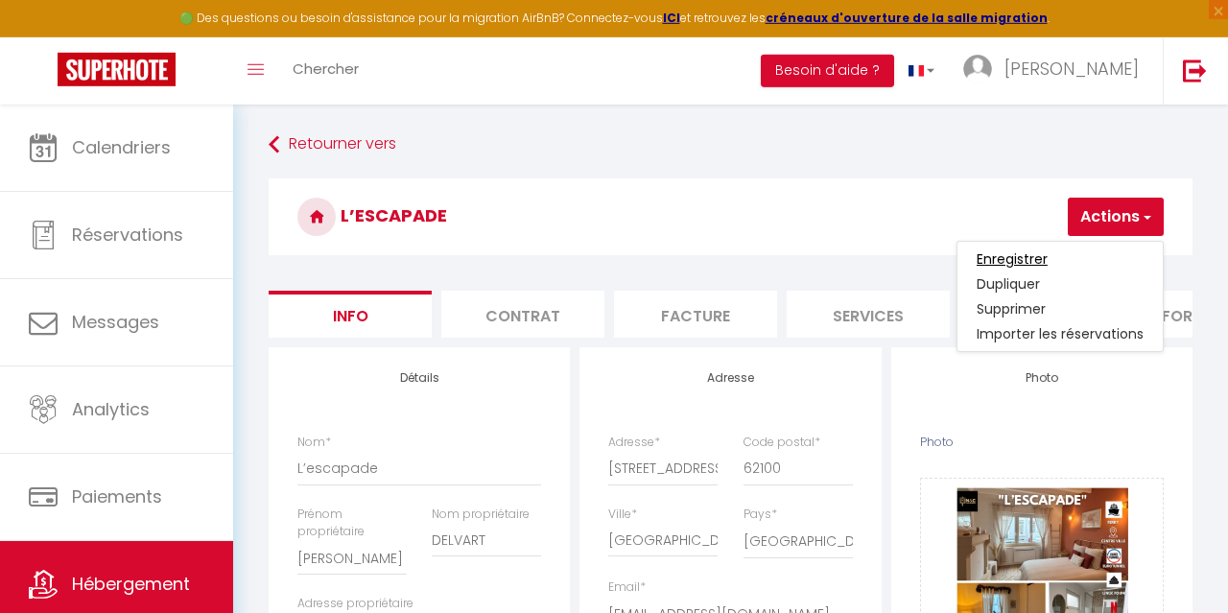
click at [1024, 259] on input "Enregistrer" at bounding box center [1012, 258] width 71 height 19
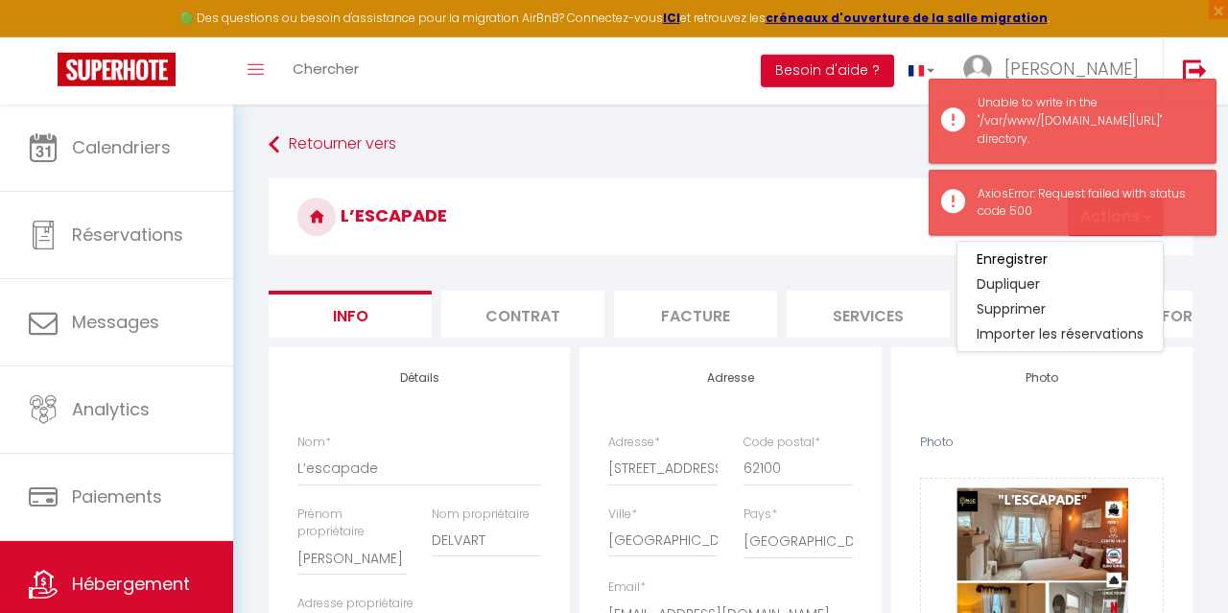
click at [845, 221] on h3 "L’escapade" at bounding box center [731, 216] width 924 height 77
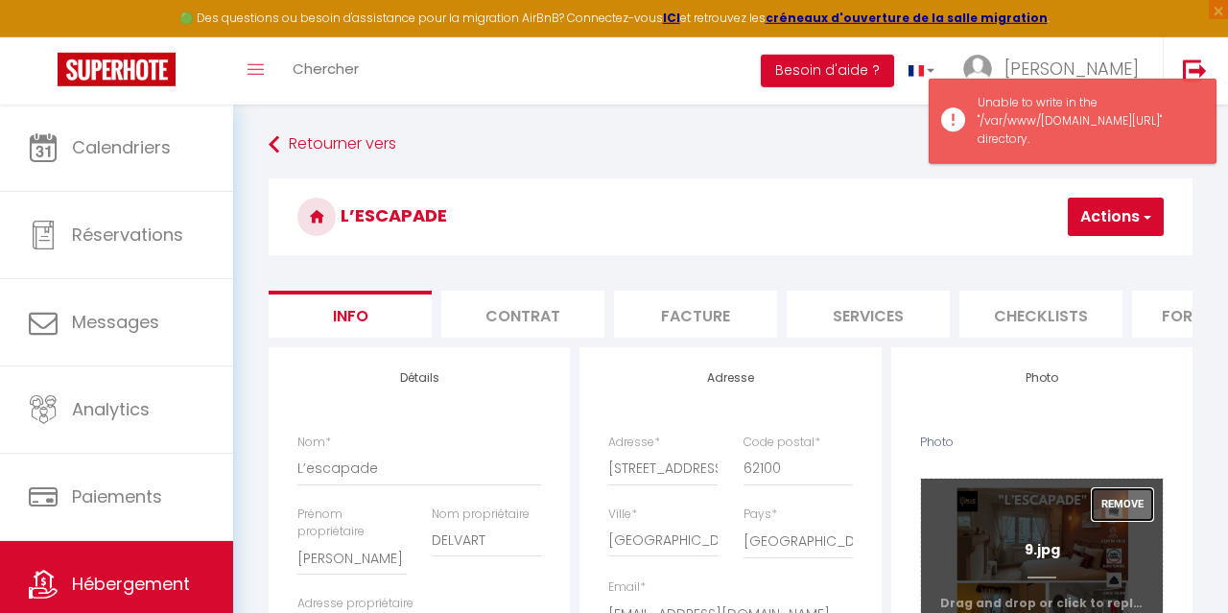
click at [1128, 507] on button "Remove" at bounding box center [1122, 504] width 61 height 33
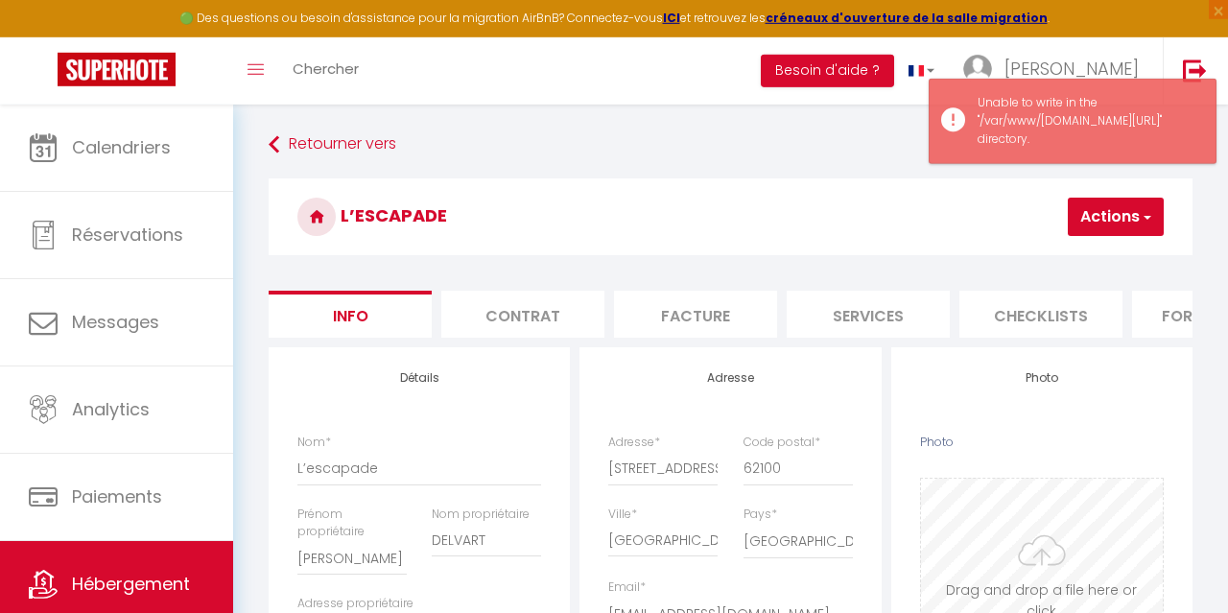
click at [1050, 555] on input "Photo" at bounding box center [1042, 574] width 242 height 190
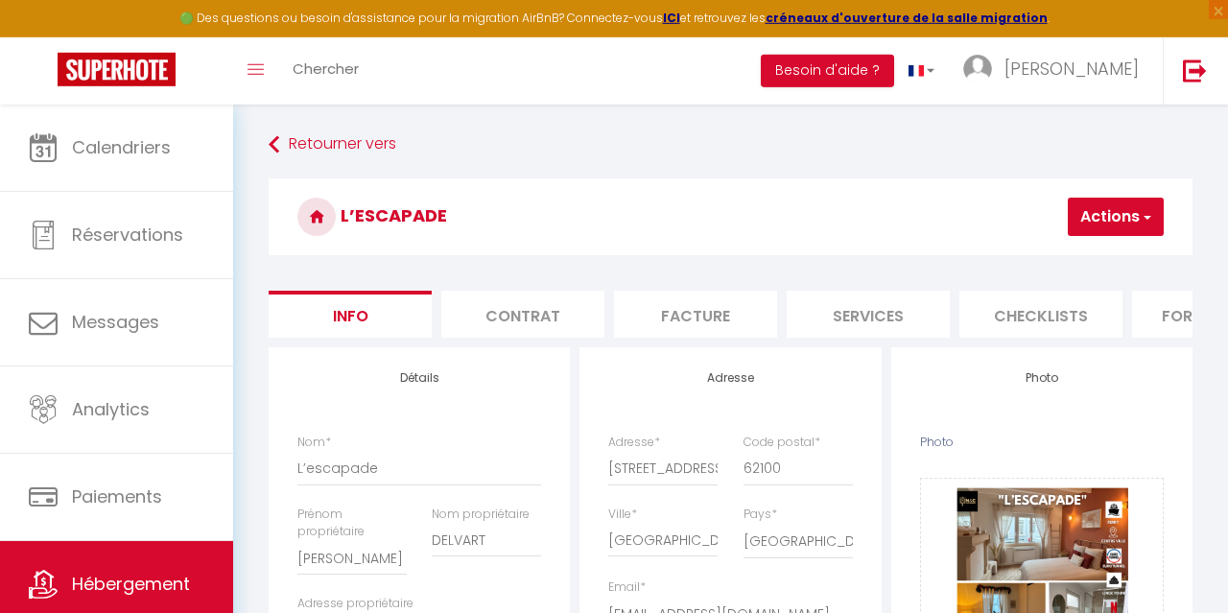
click at [1106, 223] on button "Actions" at bounding box center [1116, 217] width 96 height 38
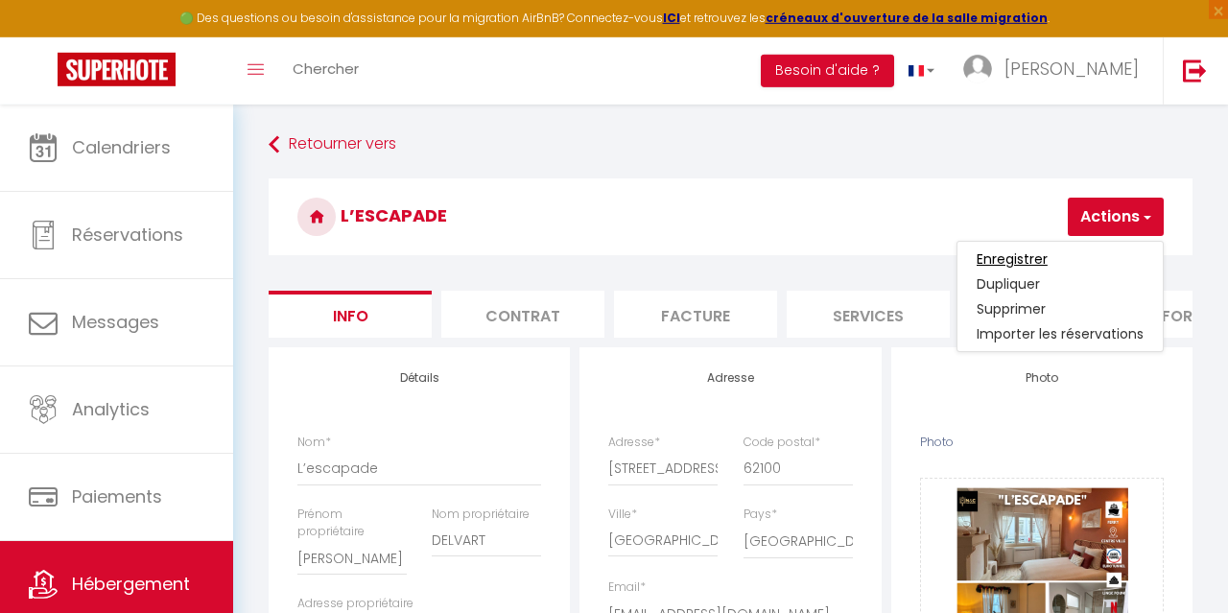
click at [1045, 265] on input "Enregistrer" at bounding box center [1012, 258] width 71 height 19
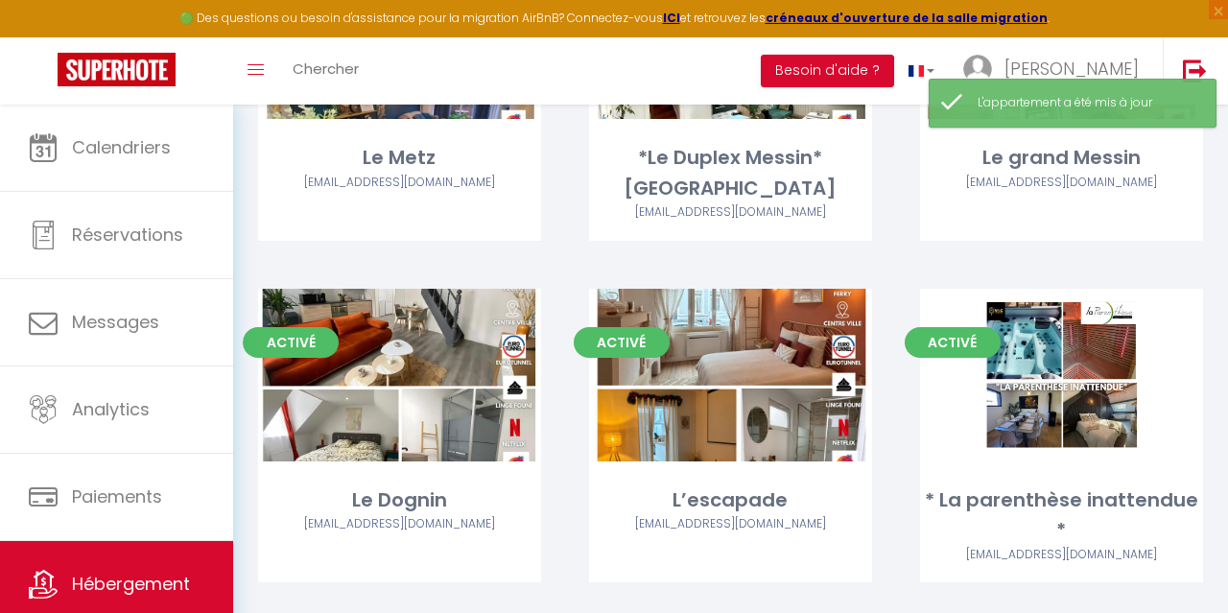
scroll to position [628, 0]
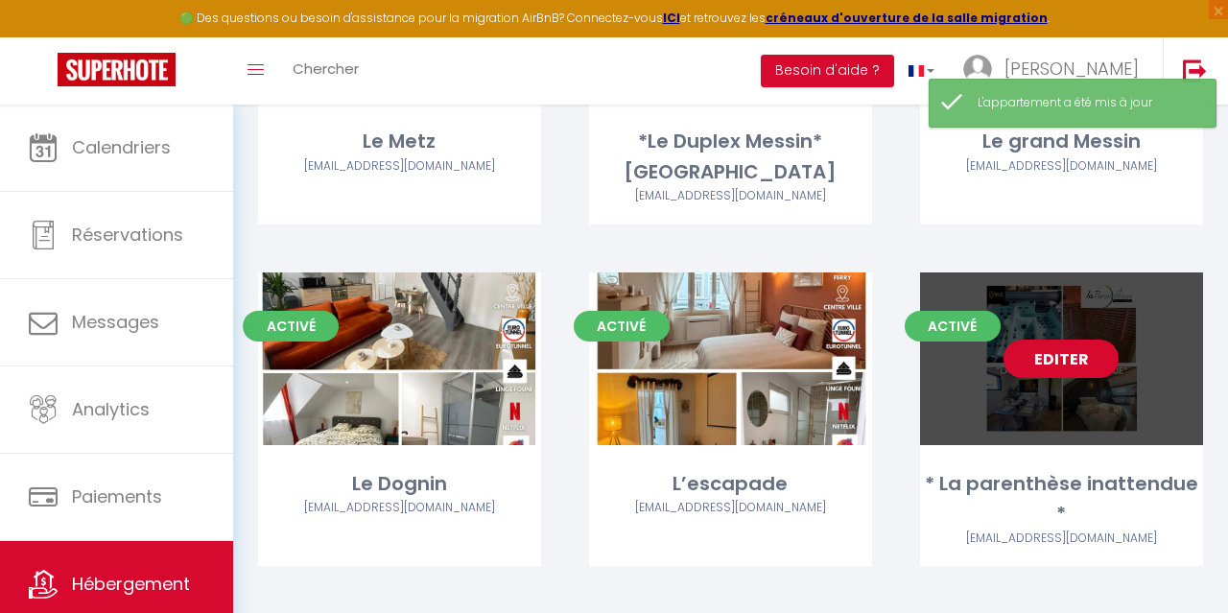
click at [1082, 364] on link "Editer" at bounding box center [1060, 359] width 115 height 38
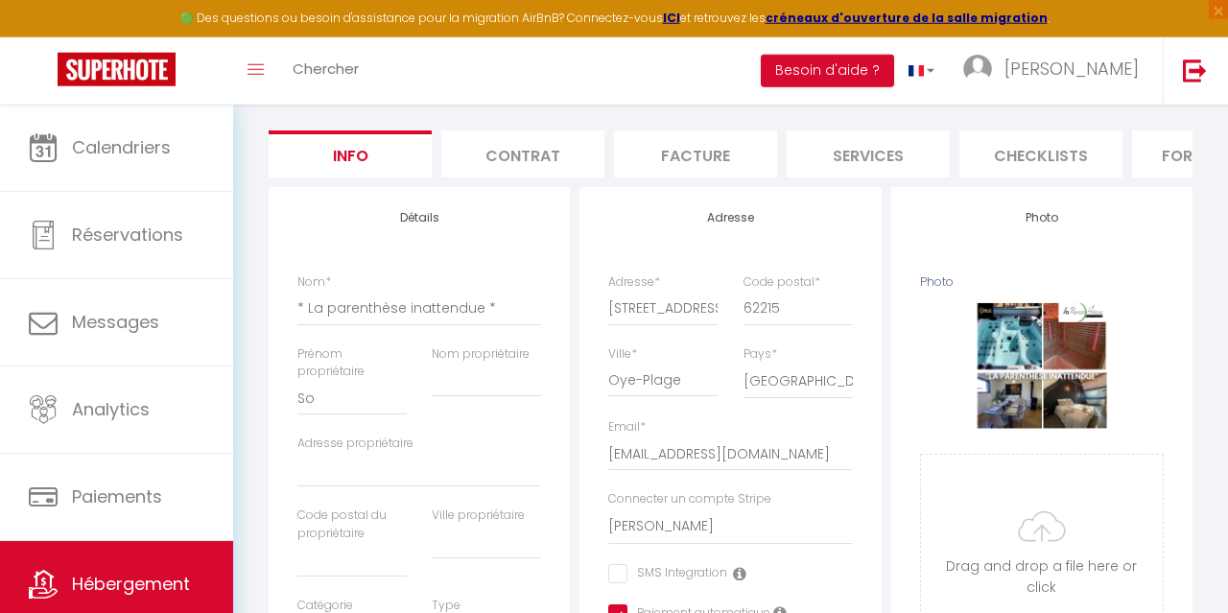
scroll to position [161, 0]
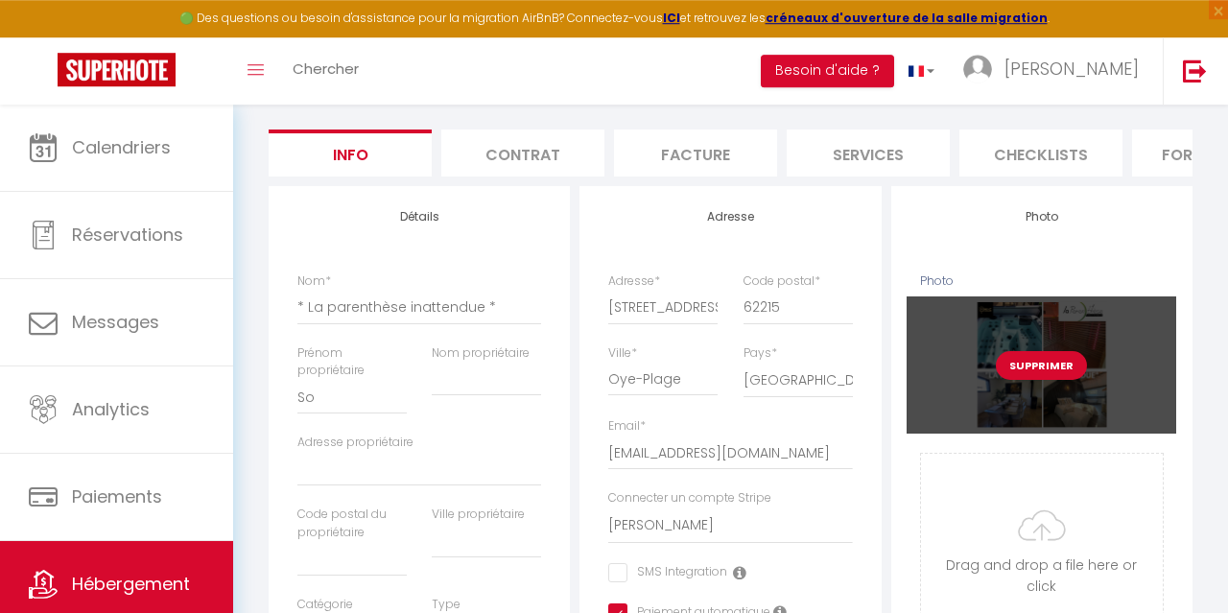
click at [1039, 363] on button "Supprimer" at bounding box center [1041, 365] width 91 height 29
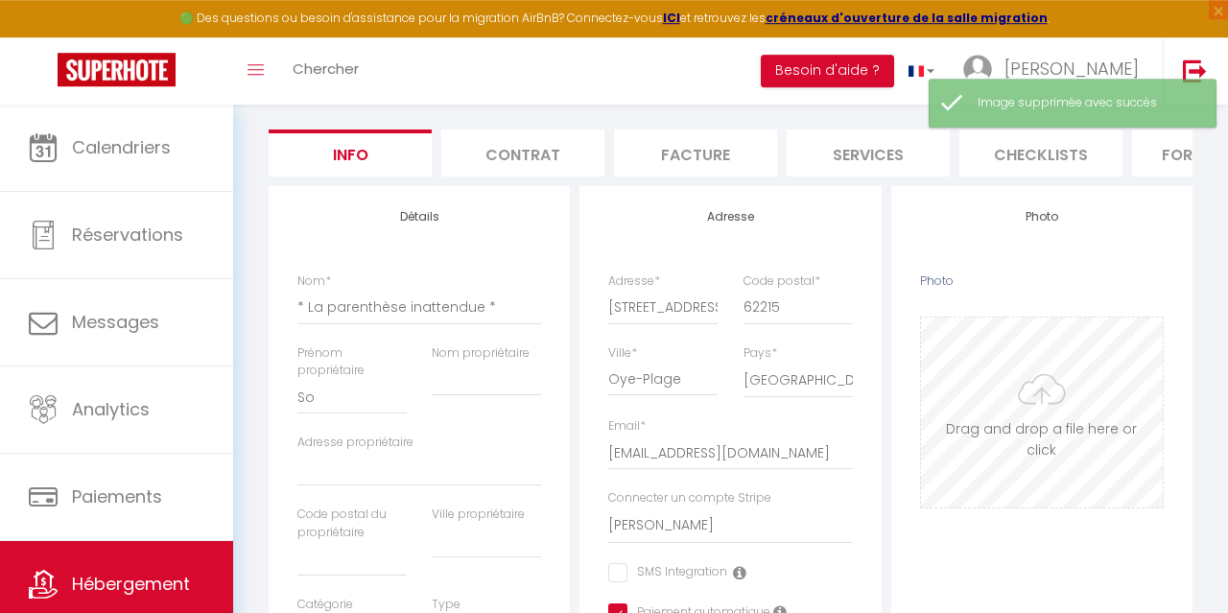
click at [1055, 426] on input "Photo" at bounding box center [1042, 413] width 242 height 190
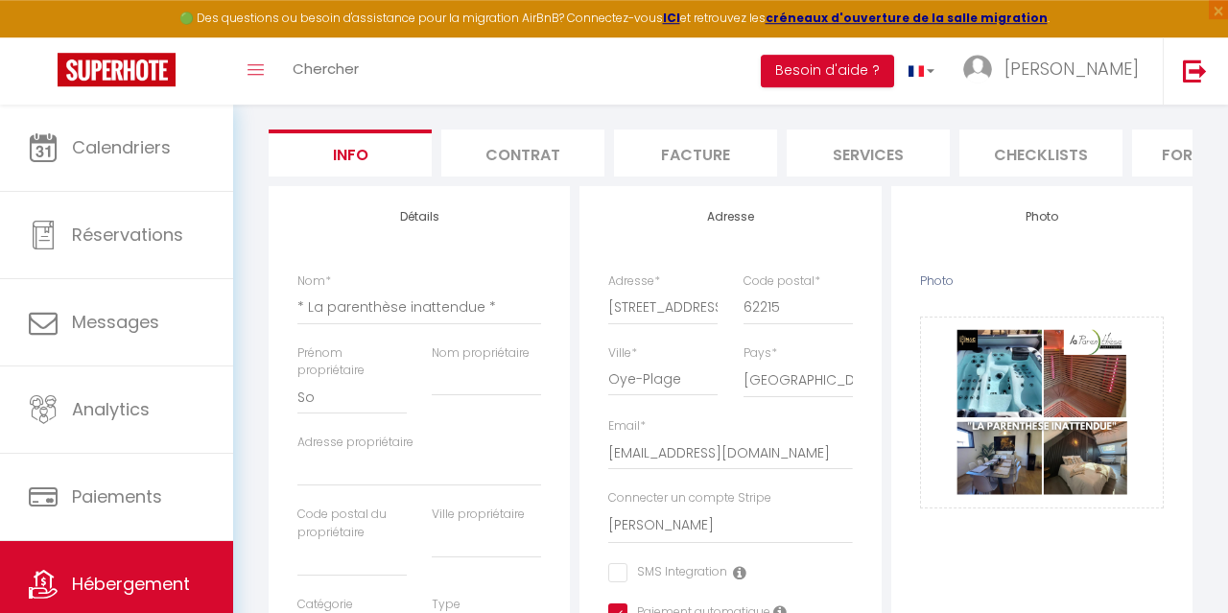
scroll to position [0, 0]
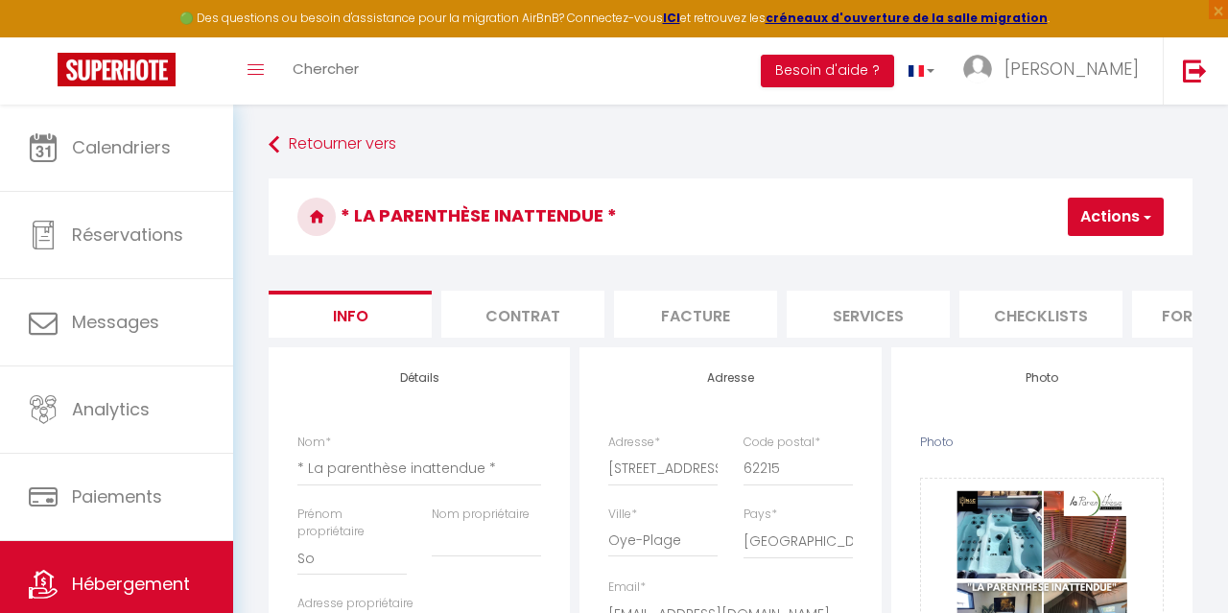
click at [1110, 206] on button "Actions" at bounding box center [1116, 217] width 96 height 38
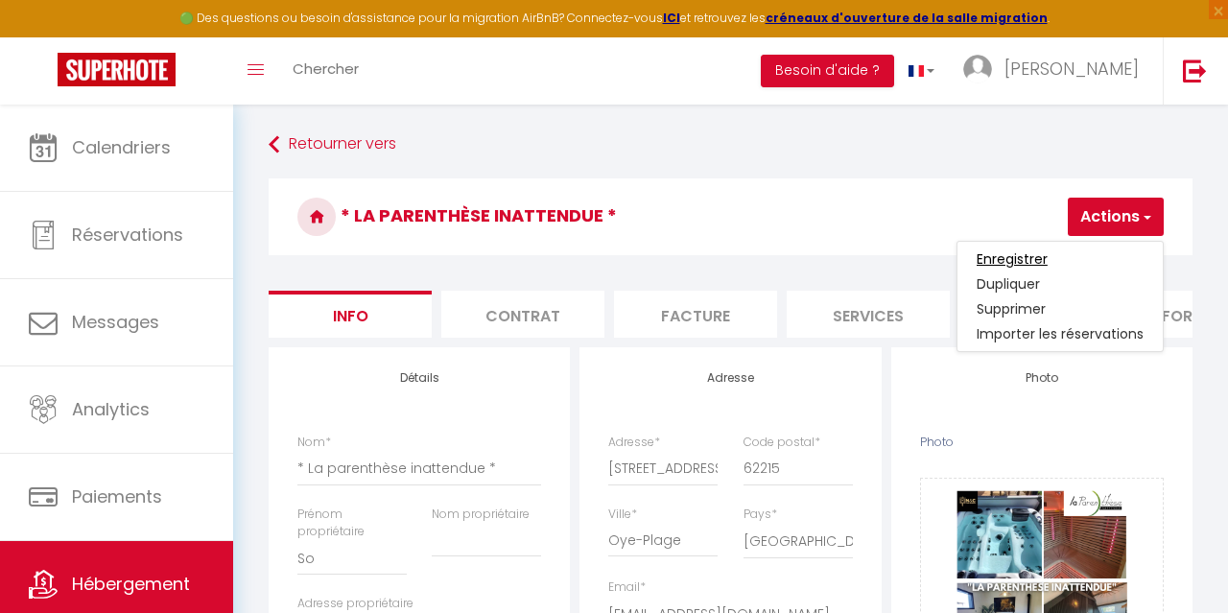
click at [1024, 258] on input "Enregistrer" at bounding box center [1012, 258] width 71 height 19
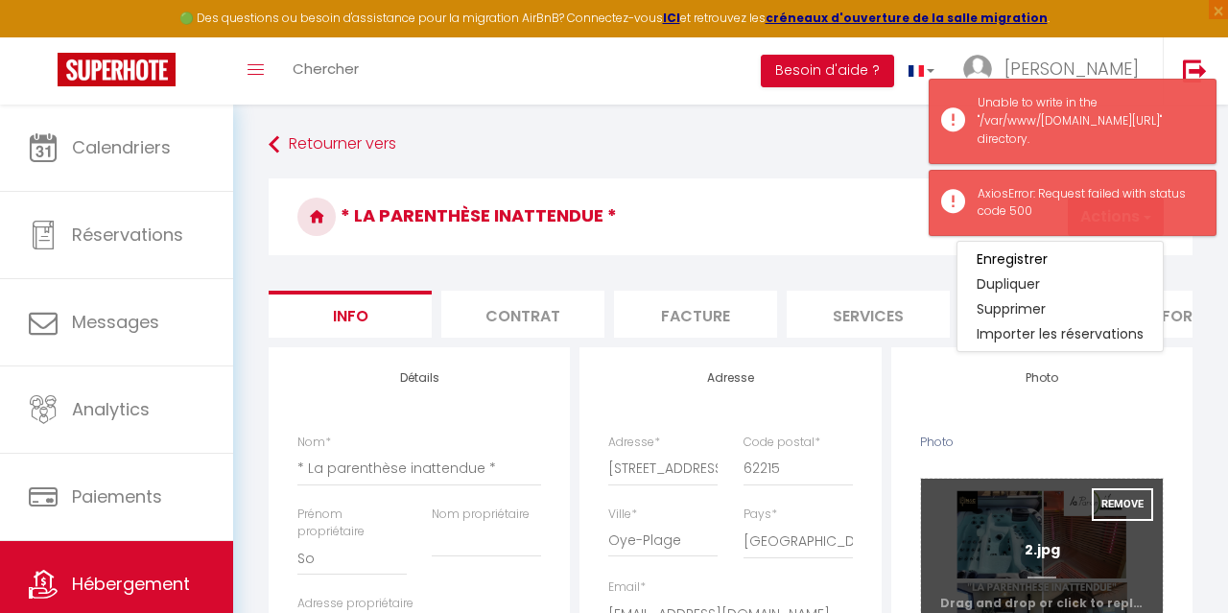
click at [1065, 548] on input "Photo" at bounding box center [1042, 574] width 242 height 190
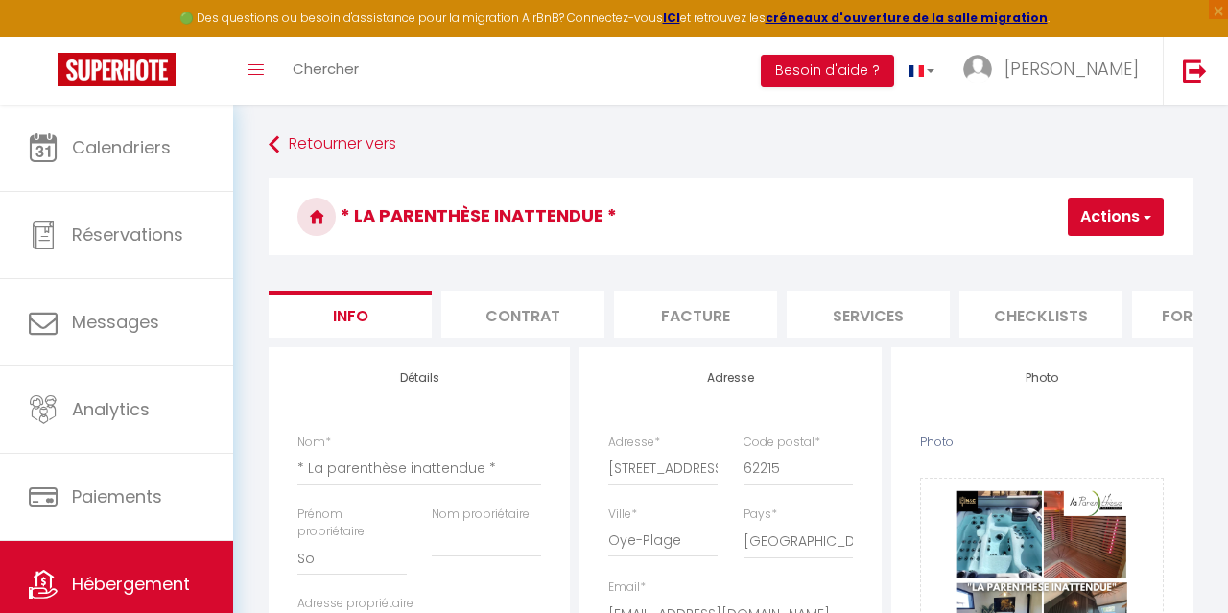
click at [1108, 214] on button "Actions" at bounding box center [1116, 217] width 96 height 38
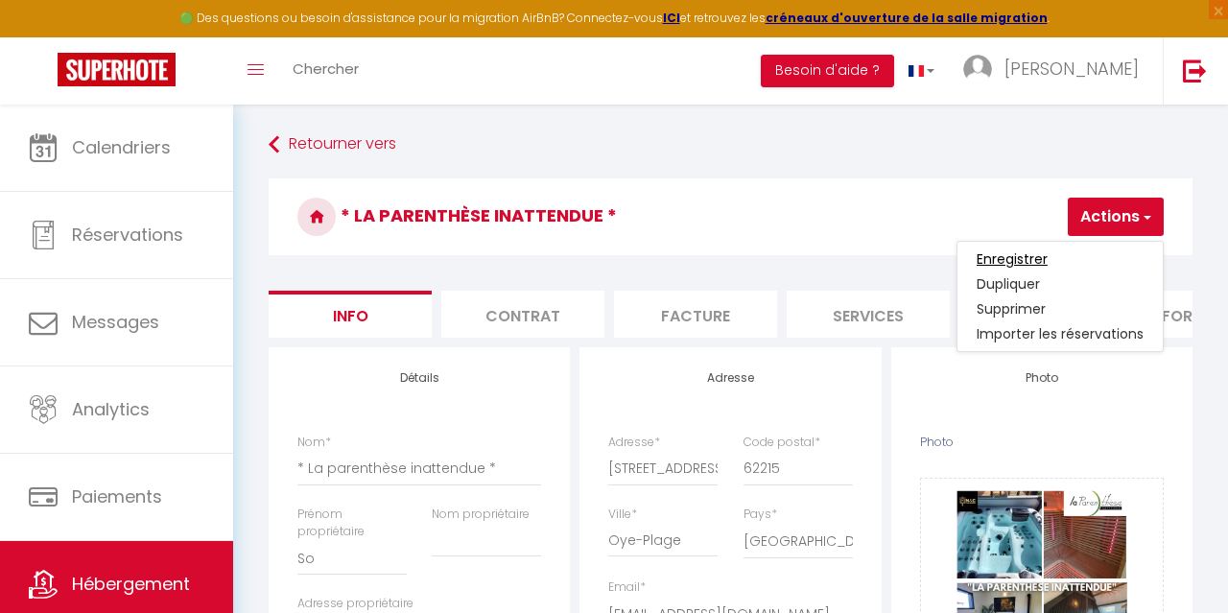
click at [1023, 250] on input "Enregistrer" at bounding box center [1012, 258] width 71 height 19
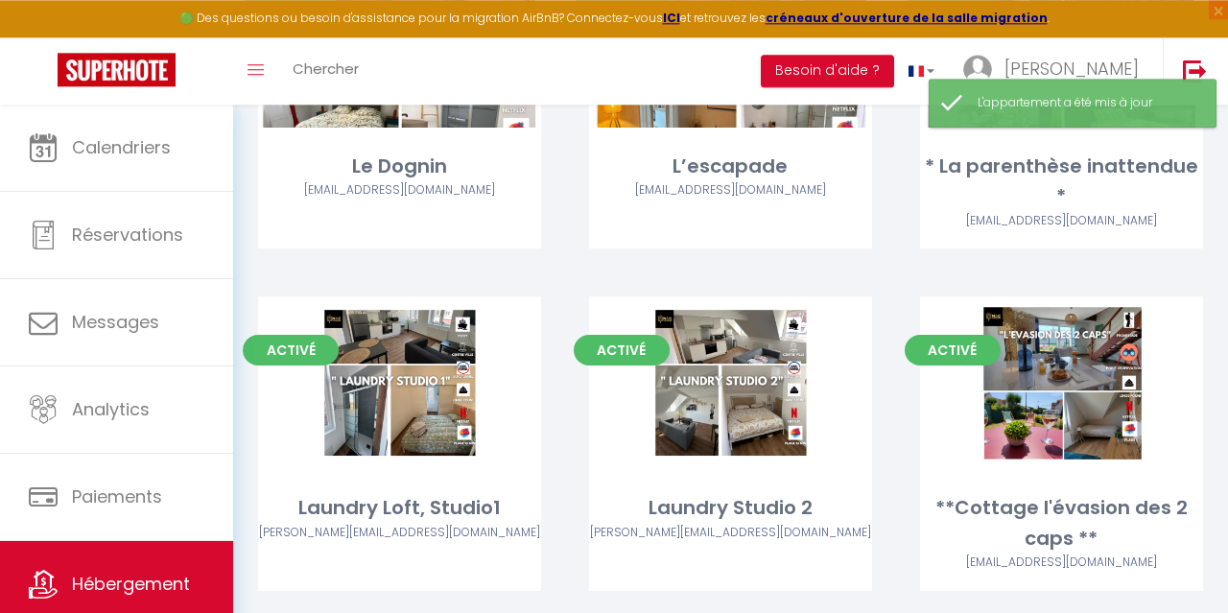
scroll to position [950, 0]
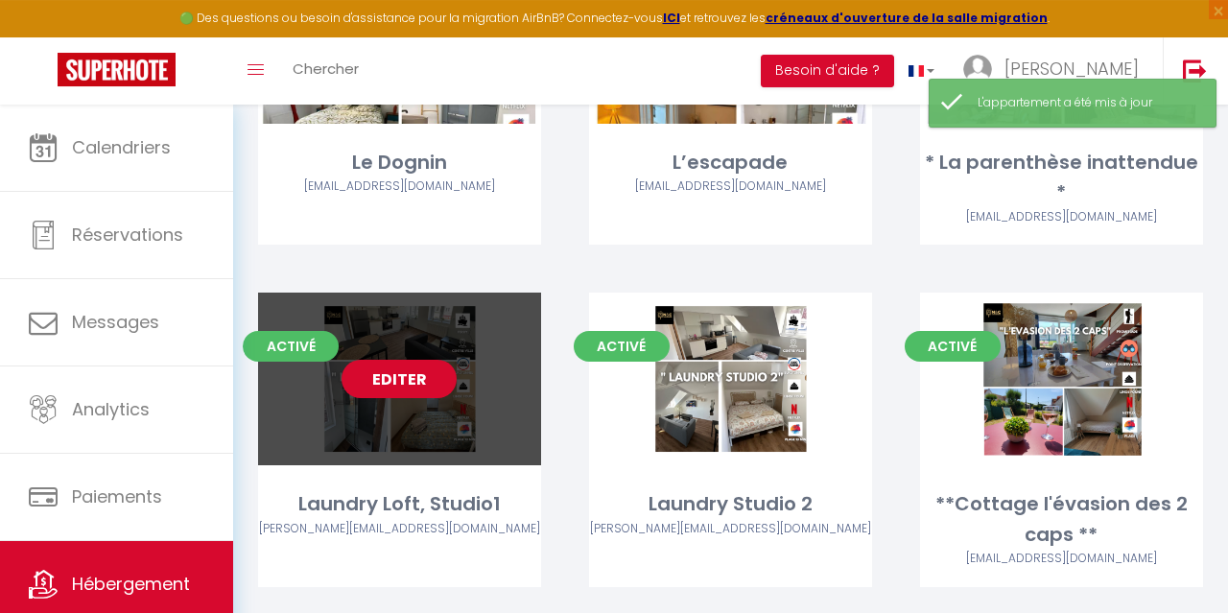
click at [411, 360] on link "Editer" at bounding box center [399, 379] width 115 height 38
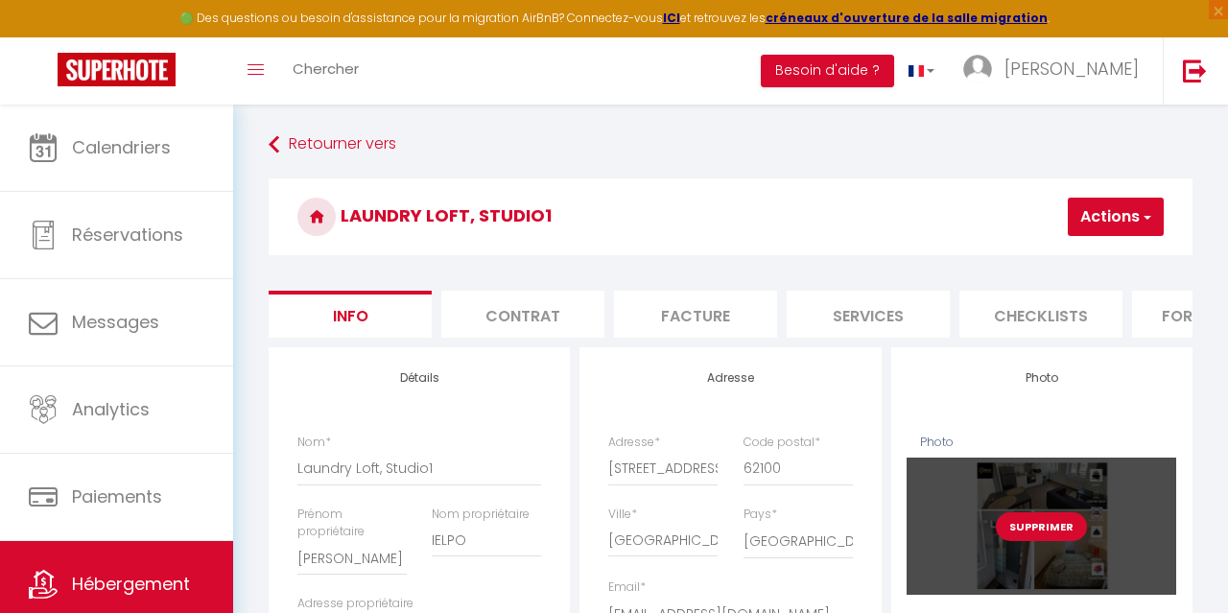
click at [1058, 525] on button "Supprimer" at bounding box center [1041, 526] width 91 height 29
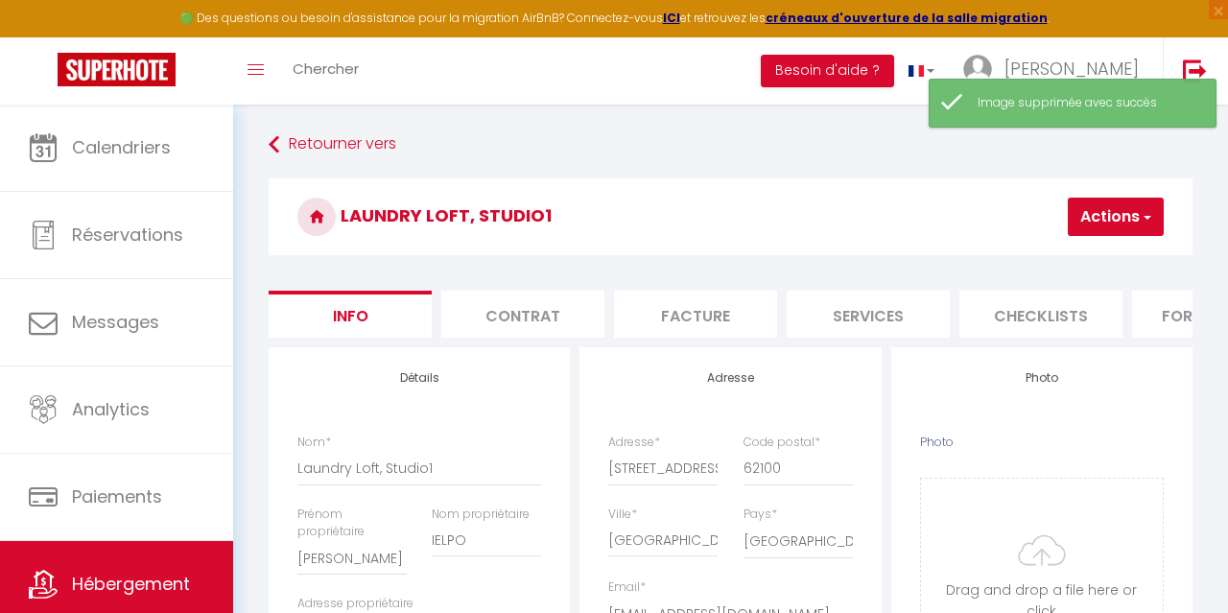
click at [1104, 229] on button "Actions" at bounding box center [1116, 217] width 96 height 38
click at [1036, 559] on input "Photo" at bounding box center [1042, 574] width 242 height 190
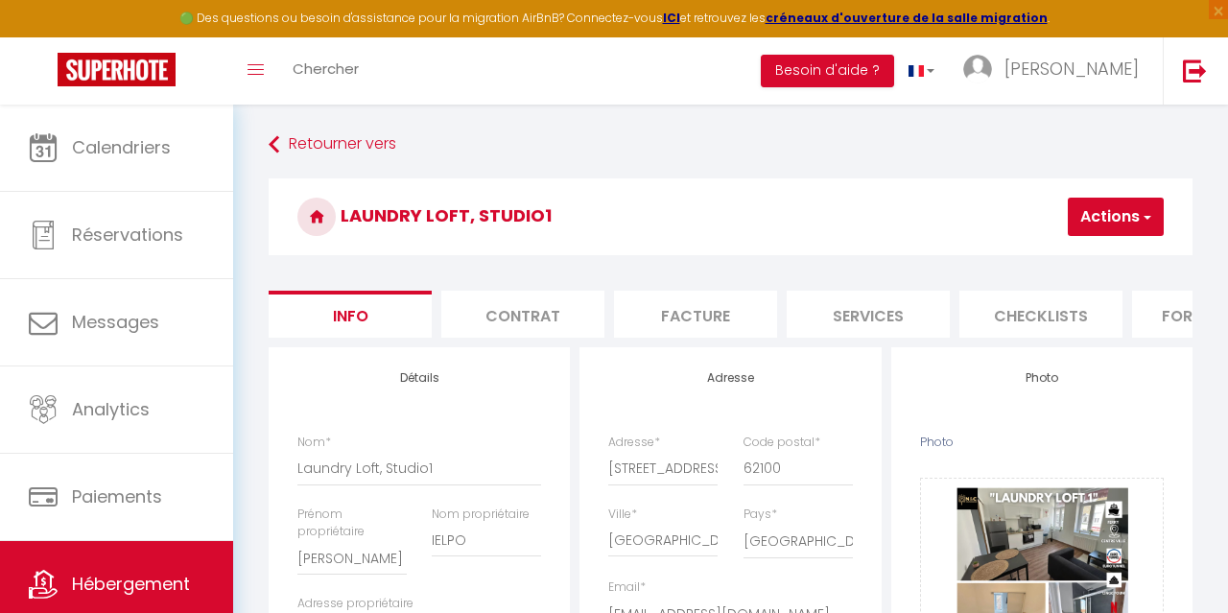
click at [1101, 232] on button "Actions" at bounding box center [1116, 217] width 96 height 38
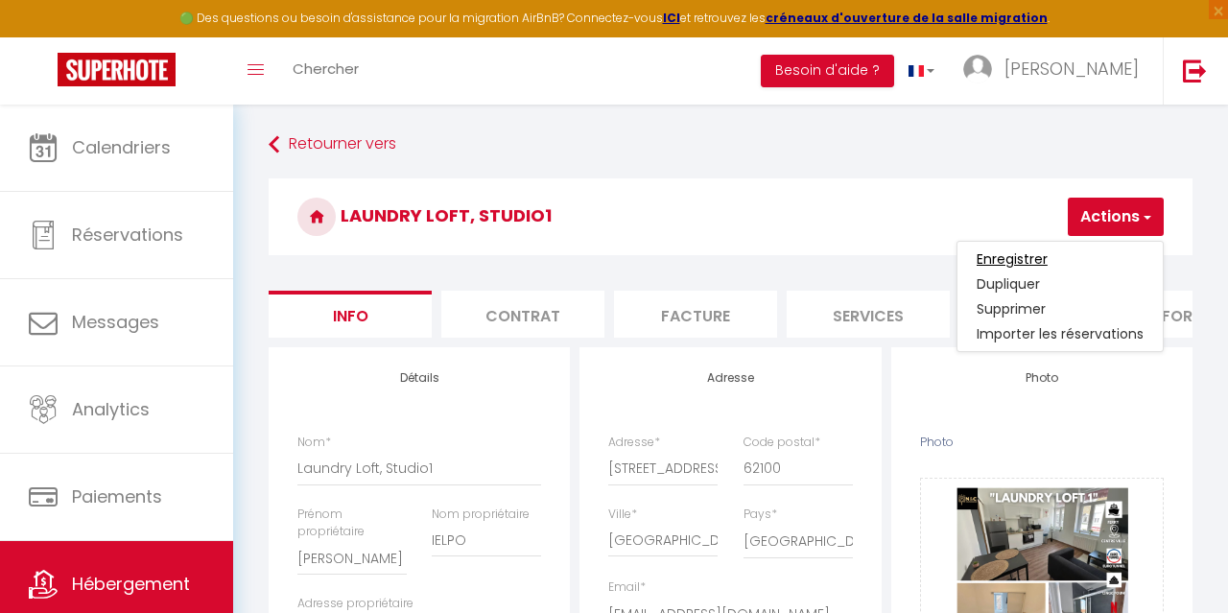
click at [1027, 257] on input "Enregistrer" at bounding box center [1012, 258] width 71 height 19
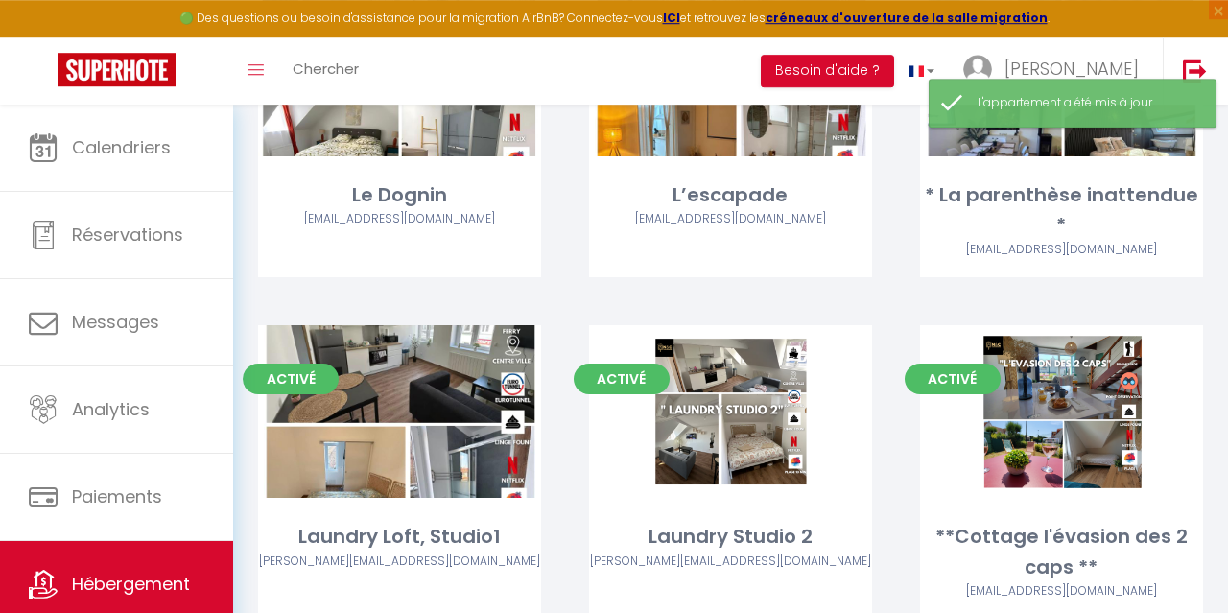
scroll to position [920, 0]
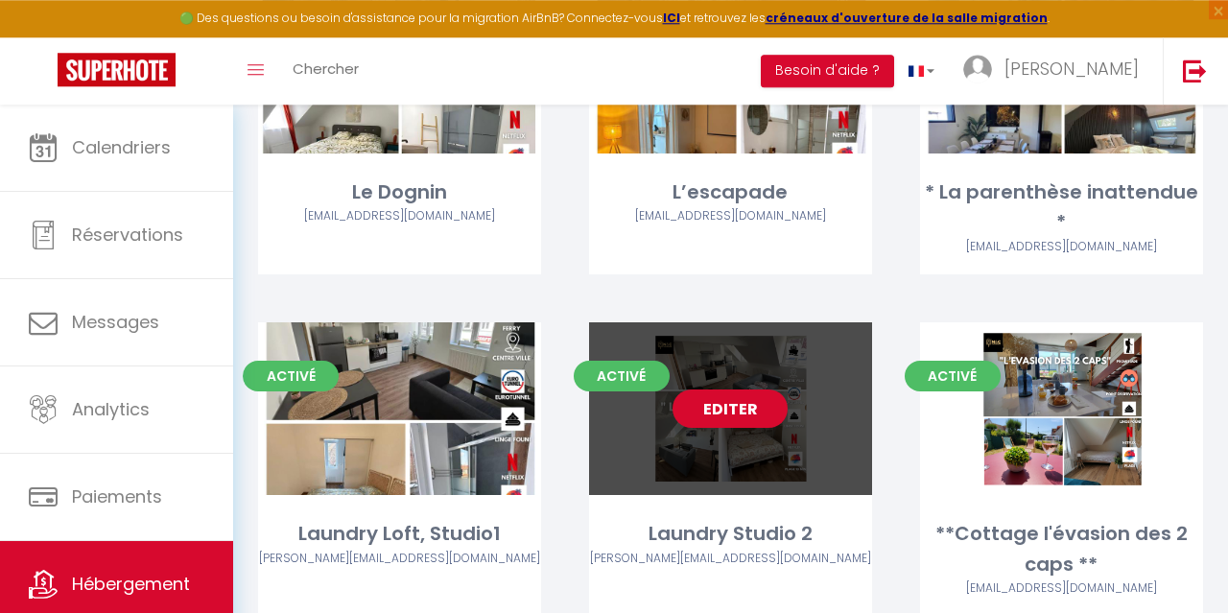
click at [753, 389] on link "Editer" at bounding box center [730, 408] width 115 height 38
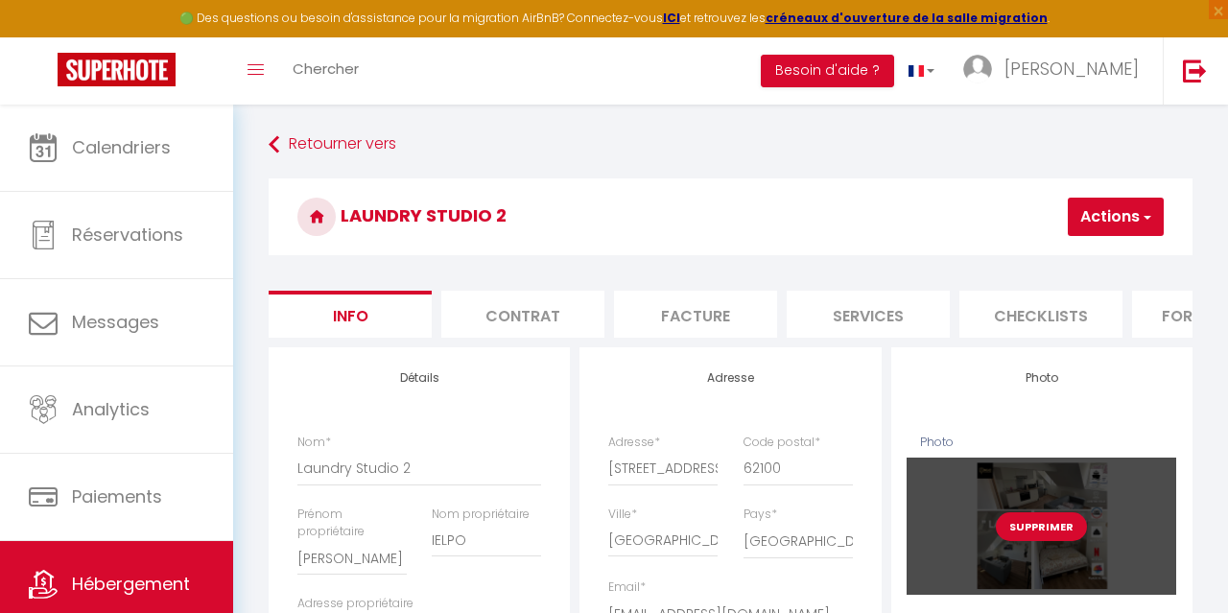
click at [1049, 521] on button "Supprimer" at bounding box center [1041, 526] width 91 height 29
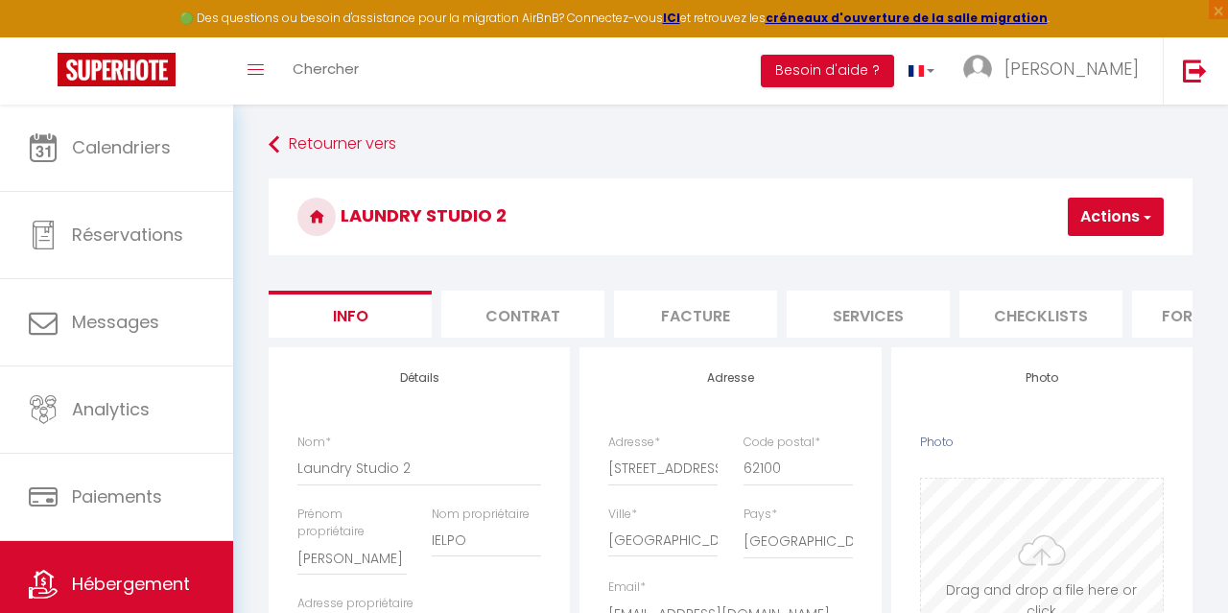
click at [1033, 565] on input "Photo" at bounding box center [1042, 574] width 242 height 190
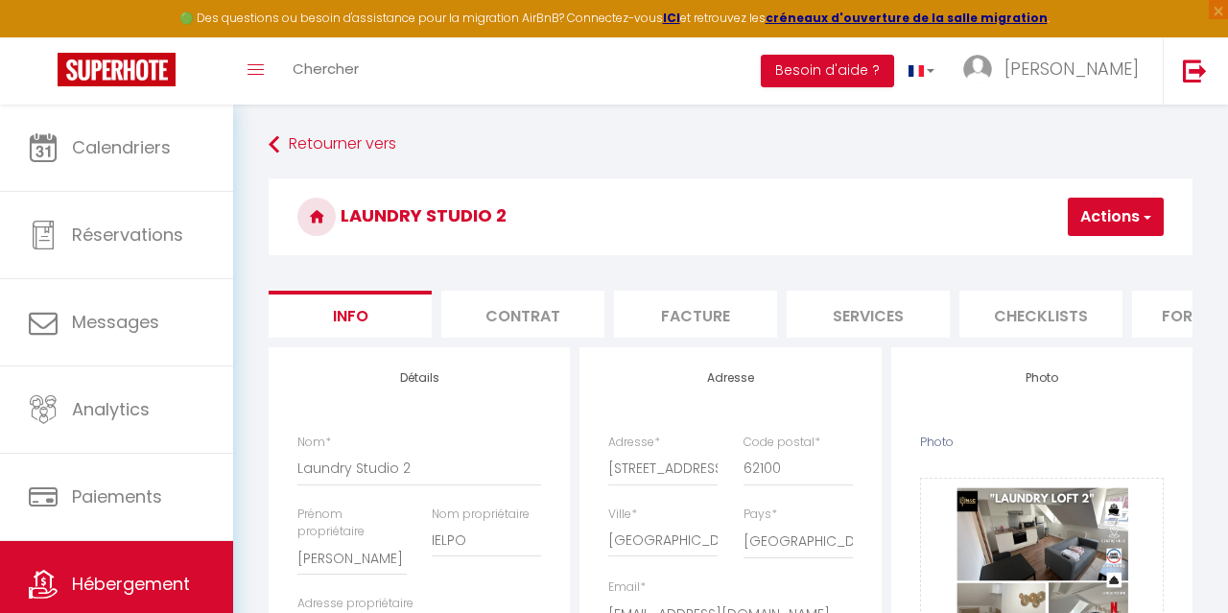
click at [1099, 216] on button "Actions" at bounding box center [1116, 217] width 96 height 38
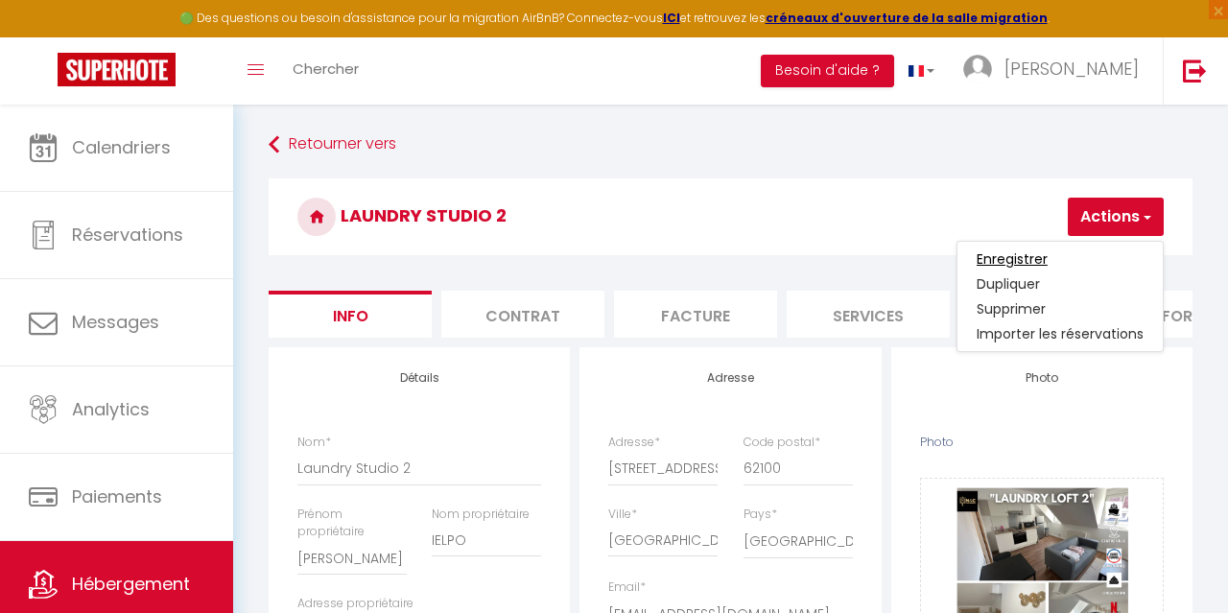
click at [1025, 258] on input "Enregistrer" at bounding box center [1012, 258] width 71 height 19
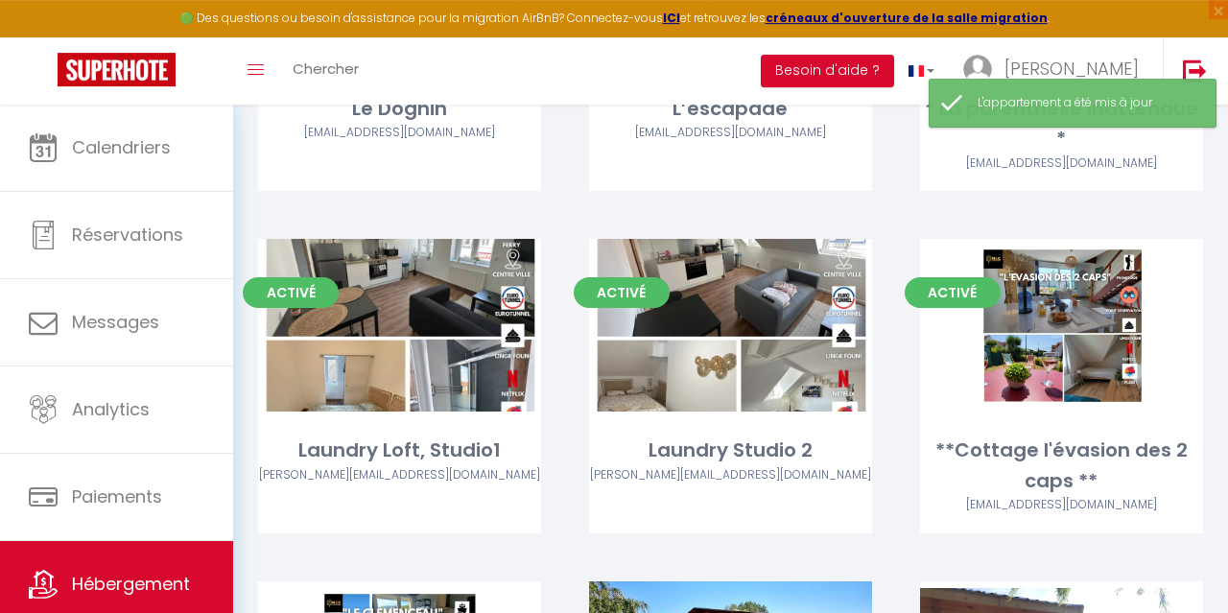
scroll to position [1004, 0]
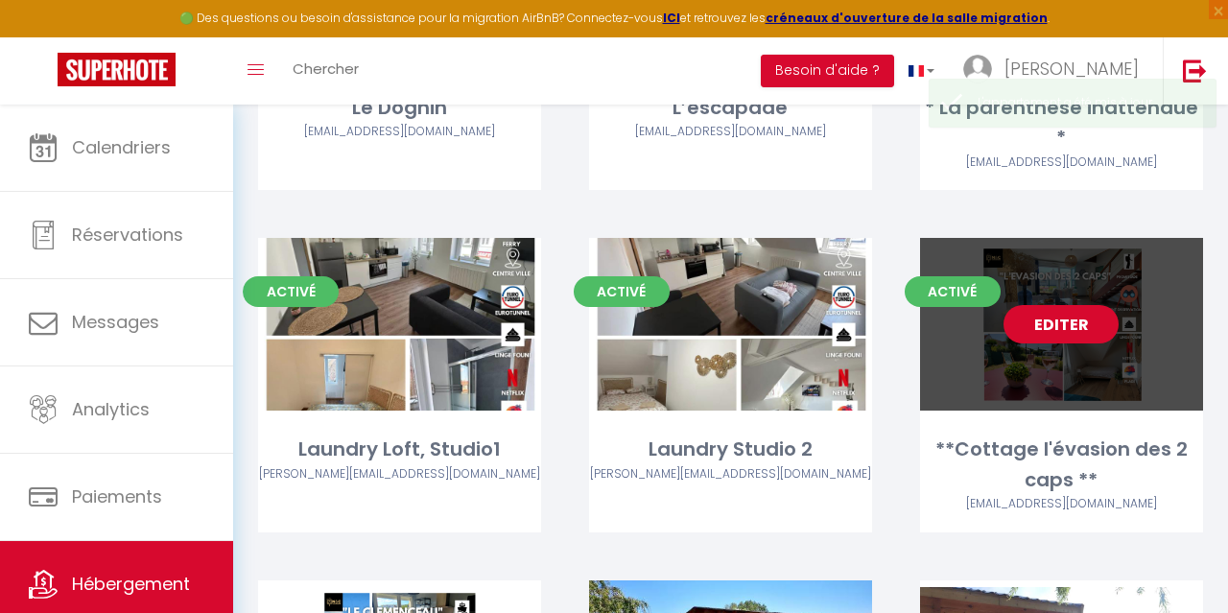
click at [1050, 305] on link "Editer" at bounding box center [1060, 324] width 115 height 38
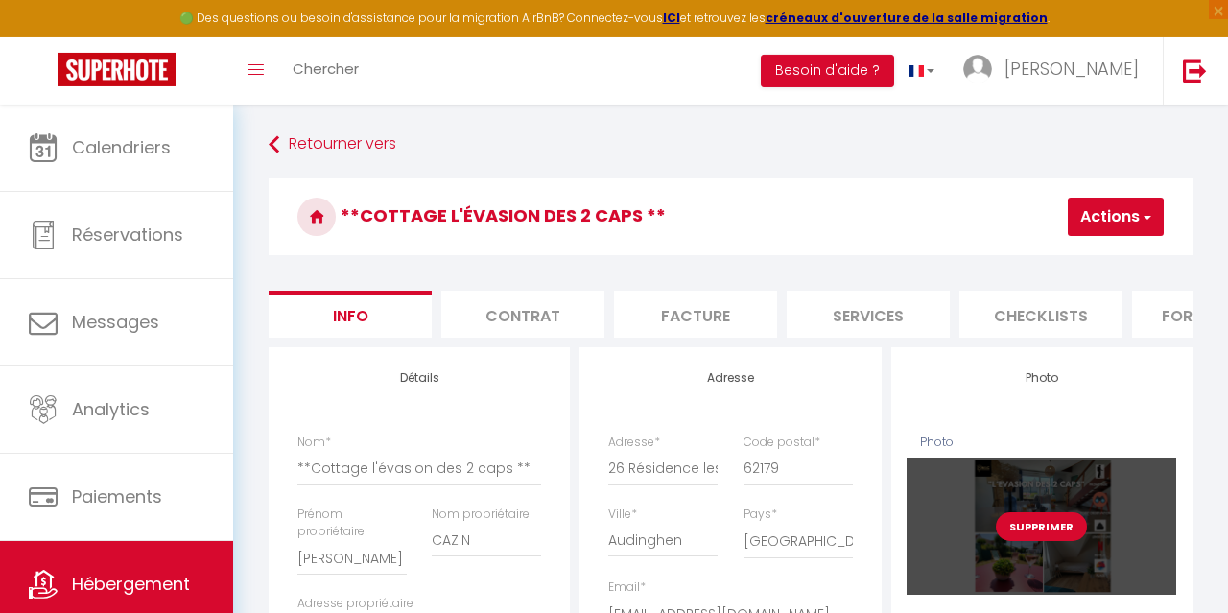
click at [1050, 532] on button "Supprimer" at bounding box center [1041, 526] width 91 height 29
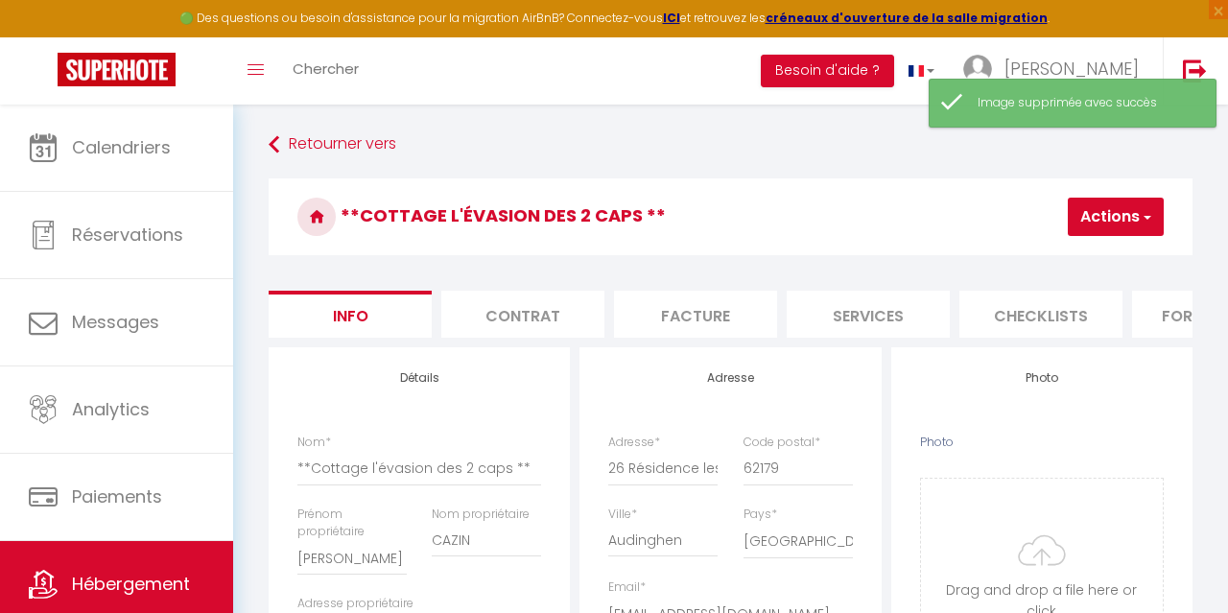
click at [1115, 227] on button "Actions" at bounding box center [1116, 217] width 96 height 38
click at [1045, 513] on input "Photo" at bounding box center [1042, 574] width 242 height 190
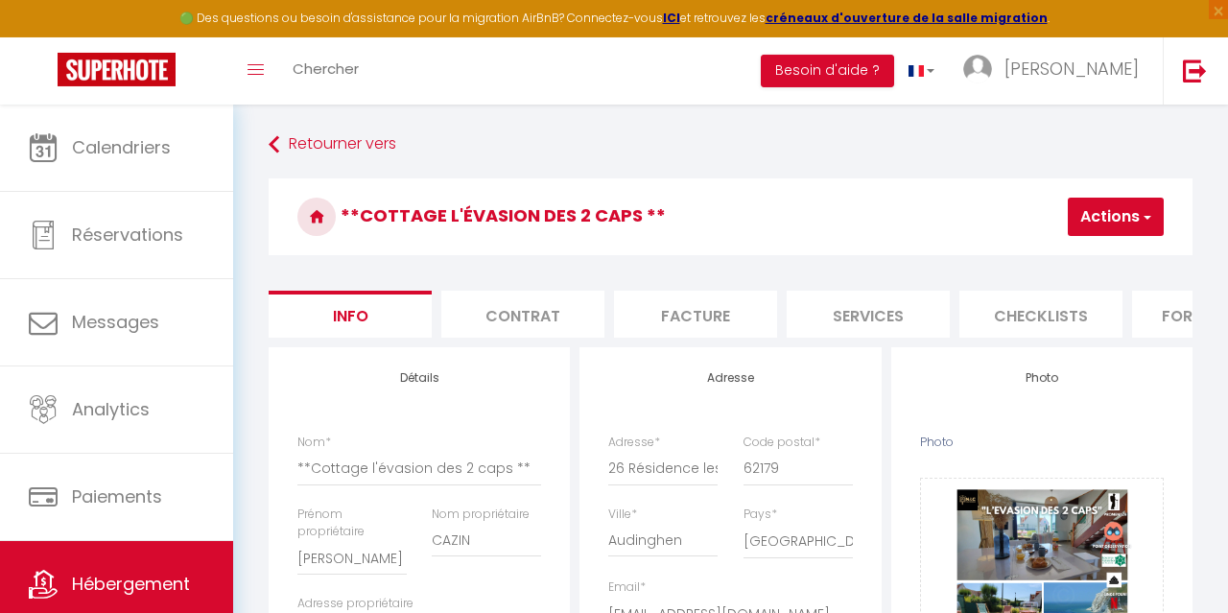
click at [1118, 214] on button "Actions" at bounding box center [1116, 217] width 96 height 38
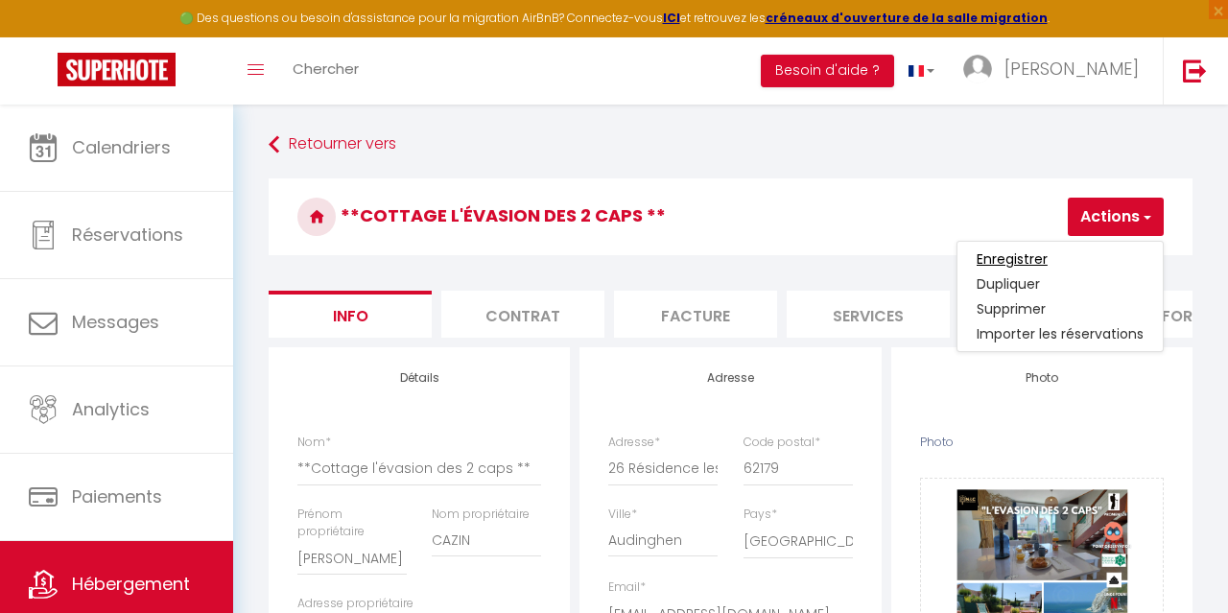
click at [1031, 254] on input "Enregistrer" at bounding box center [1012, 258] width 71 height 19
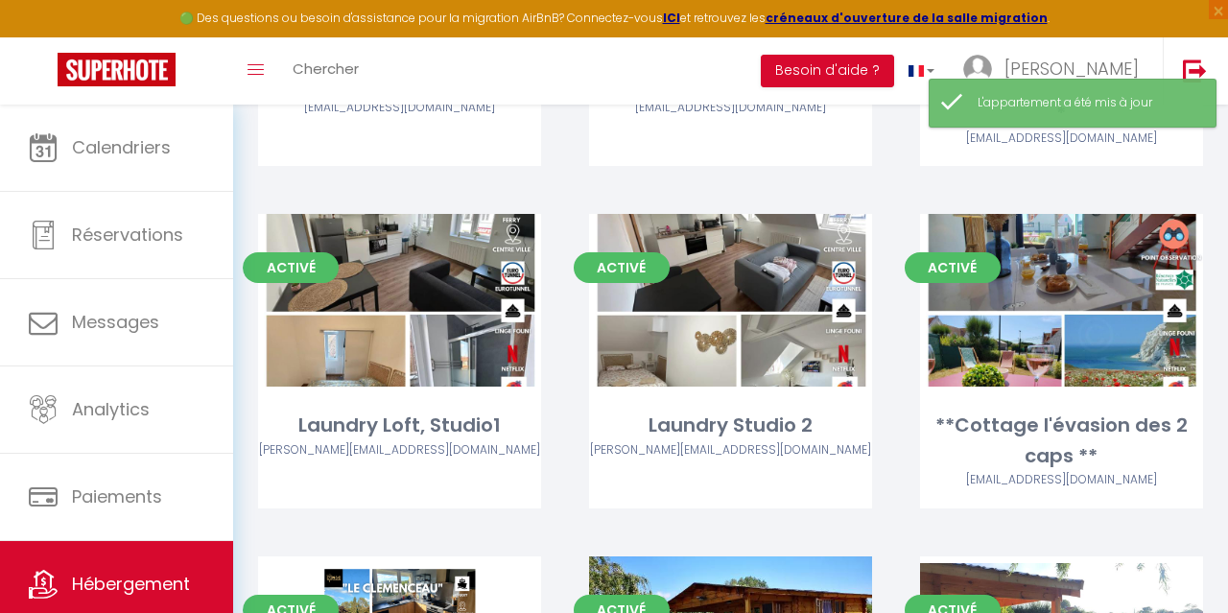
scroll to position [1334, 0]
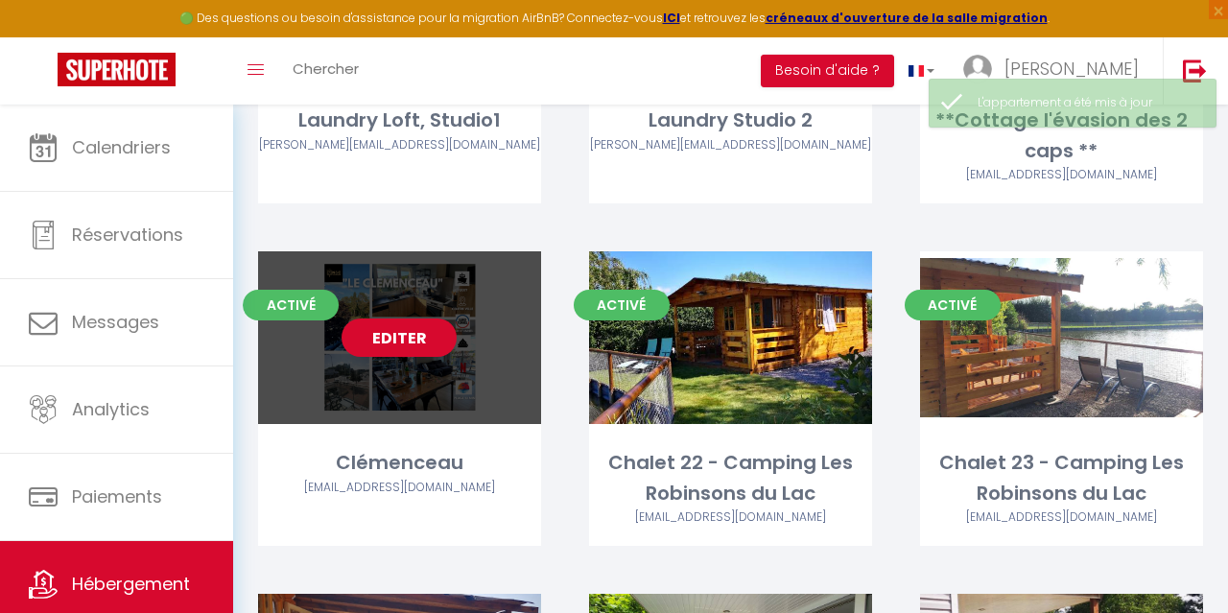
click at [409, 319] on link "Editer" at bounding box center [399, 338] width 115 height 38
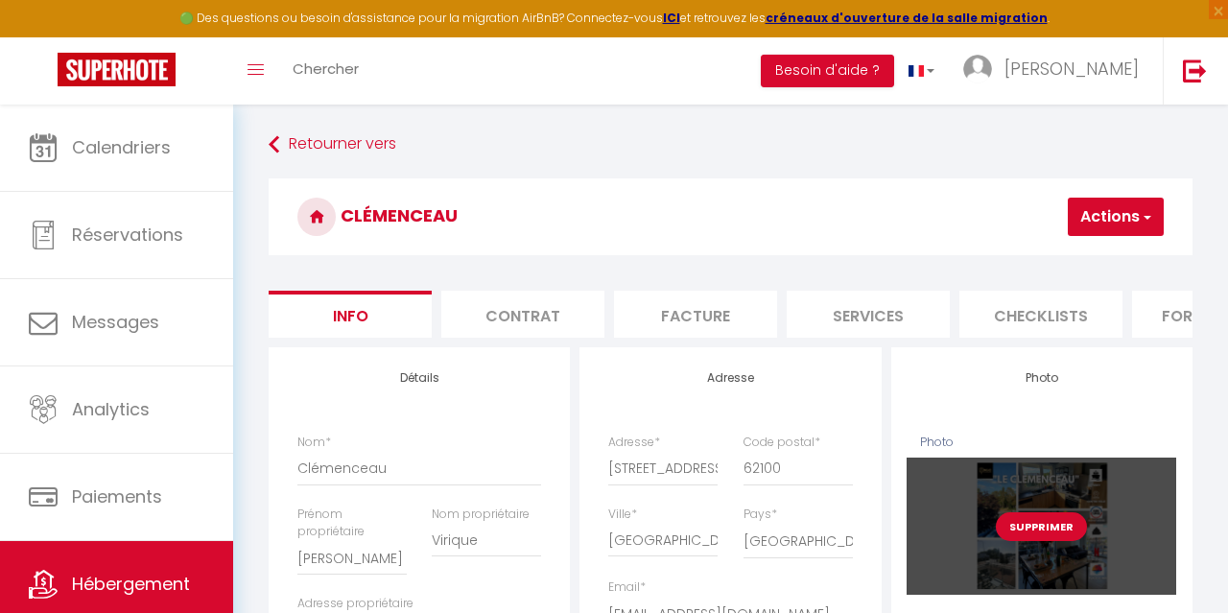
click at [1033, 533] on button "Supprimer" at bounding box center [1041, 526] width 91 height 29
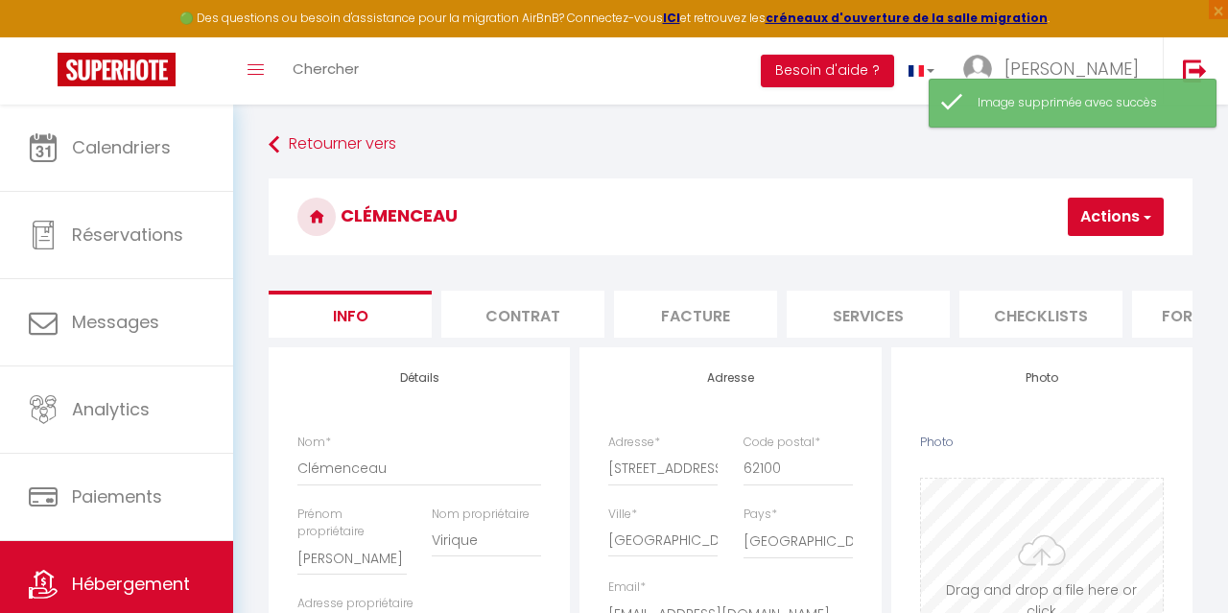
click at [1037, 547] on input "Photo" at bounding box center [1042, 574] width 242 height 190
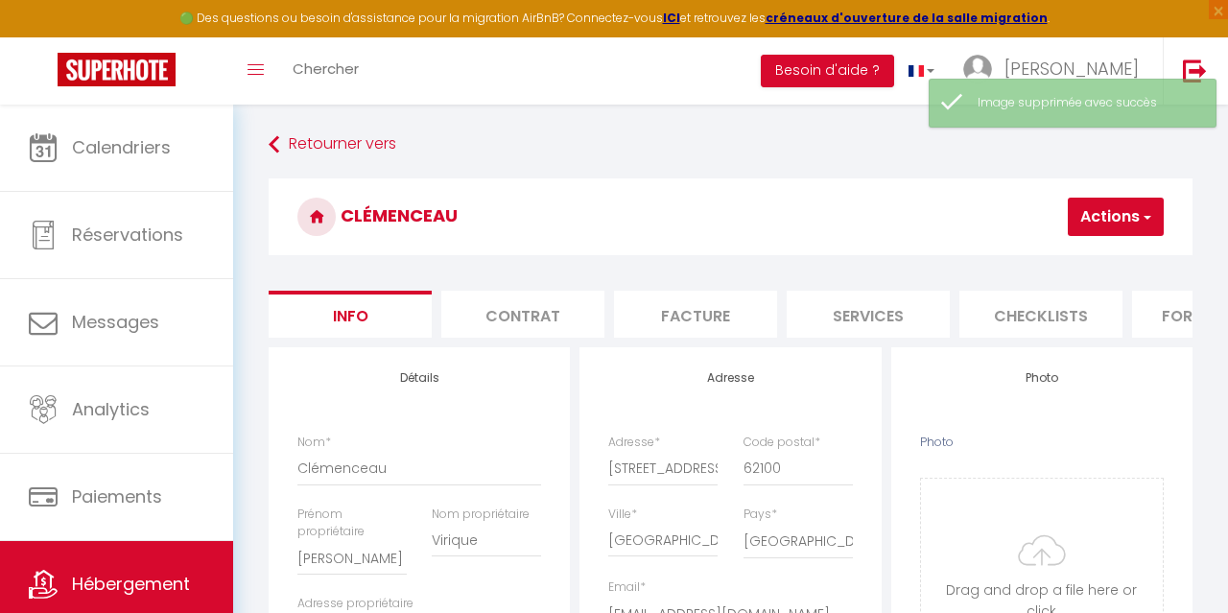
select select "4"
select select "2"
select select "1"
select select "16:00"
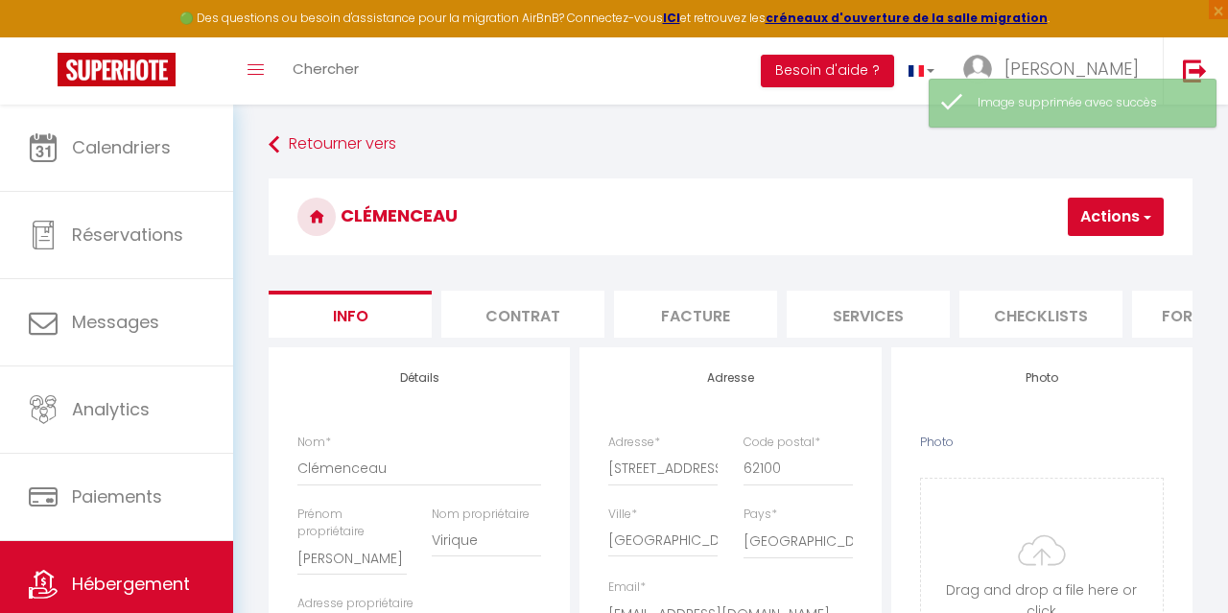
select select "21:00"
select select "11:00"
select select "30"
select select "120"
select select "17:00"
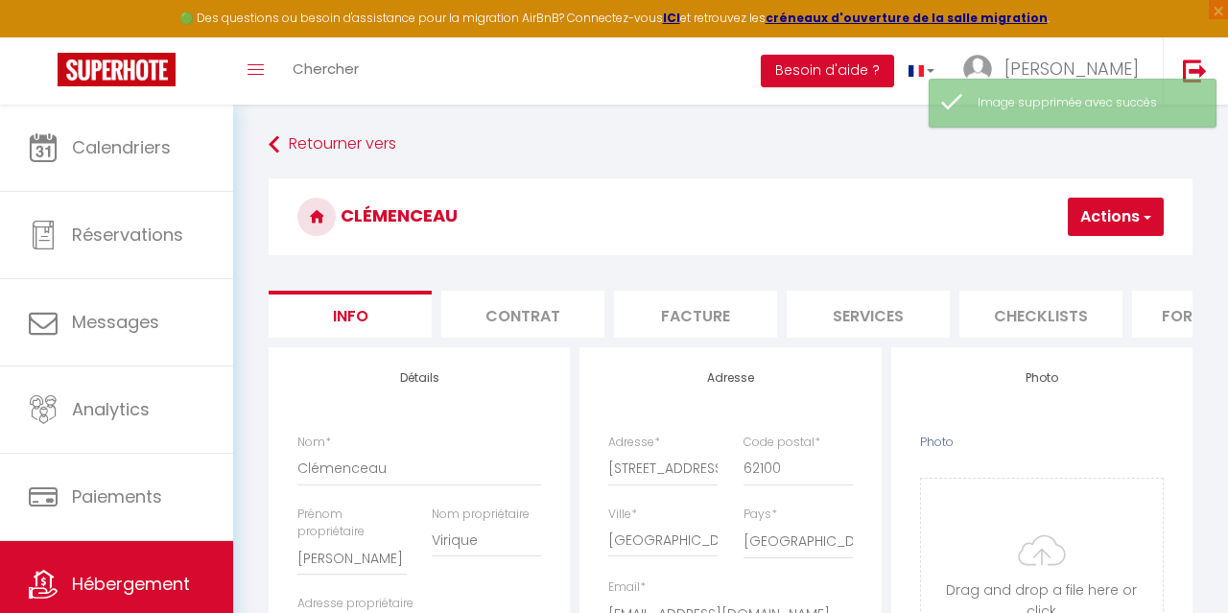
select select "28"
select select "32124"
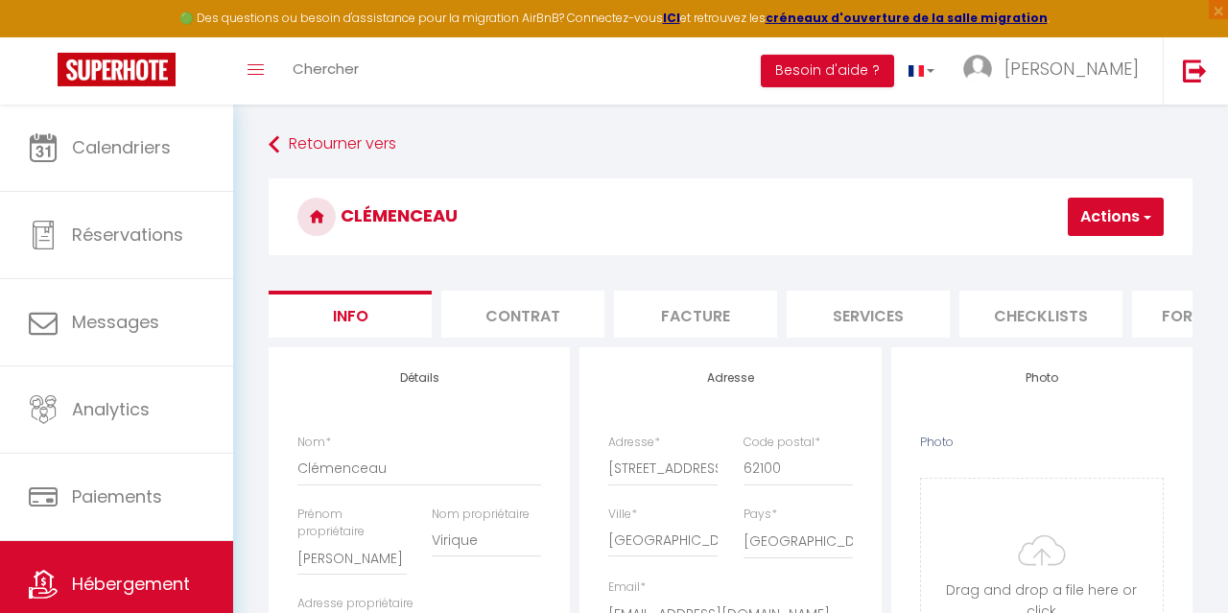
type input "C:\fakepath\14.jpg"
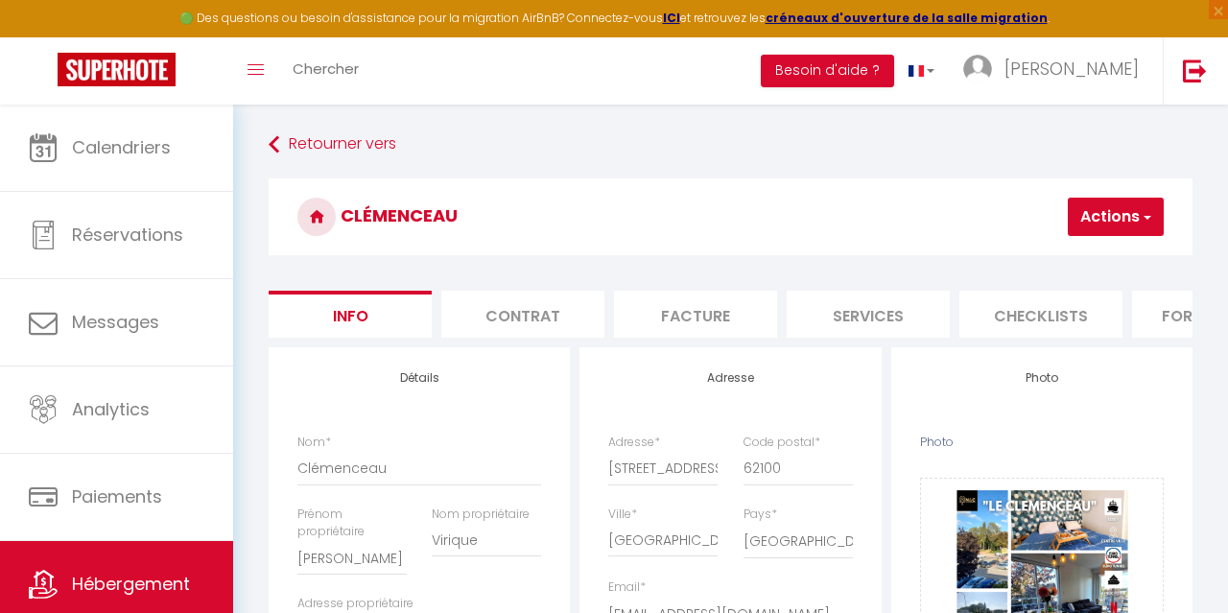
click at [1132, 219] on button "Actions" at bounding box center [1116, 217] width 96 height 38
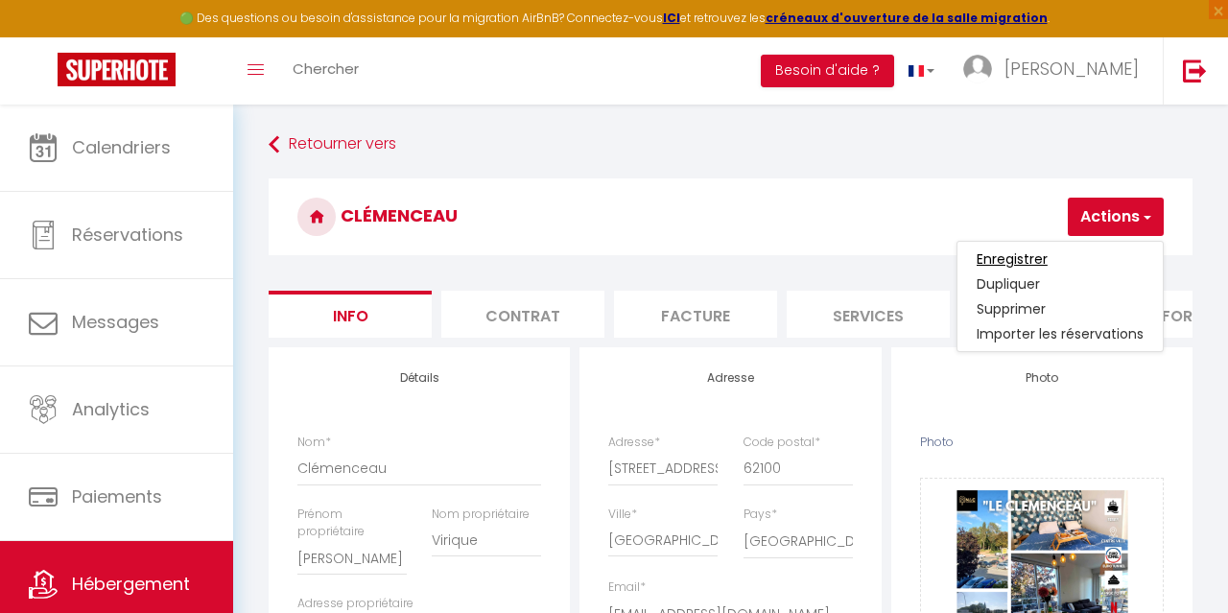
click at [1033, 257] on input "Enregistrer" at bounding box center [1012, 258] width 71 height 19
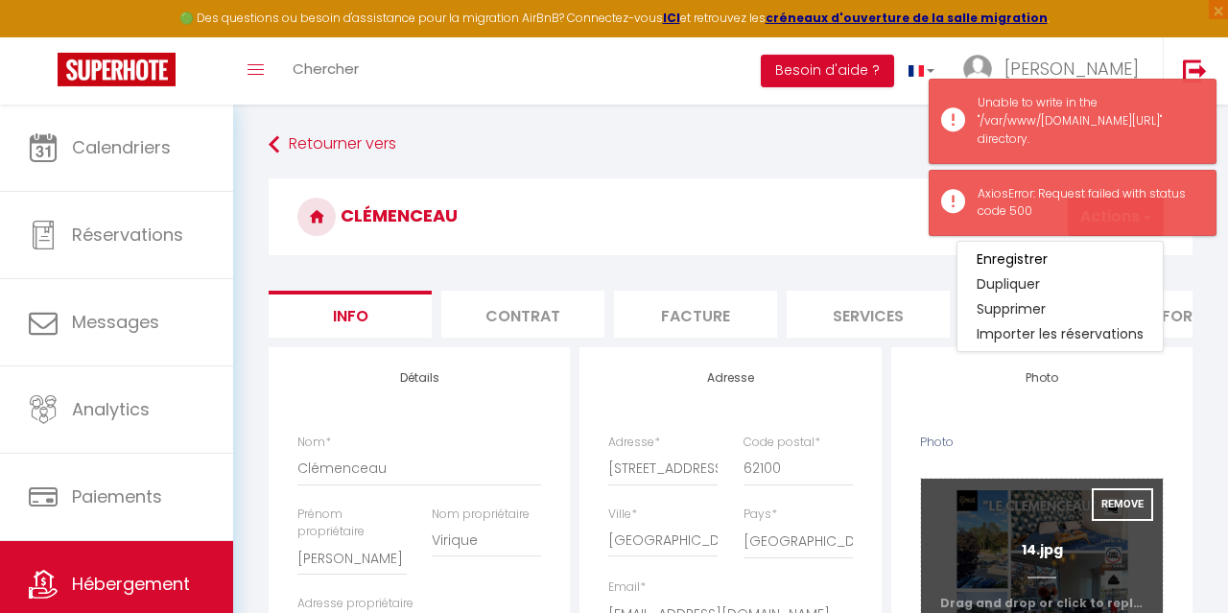
click at [1056, 535] on input "Photo" at bounding box center [1042, 574] width 242 height 190
checkbox input "false"
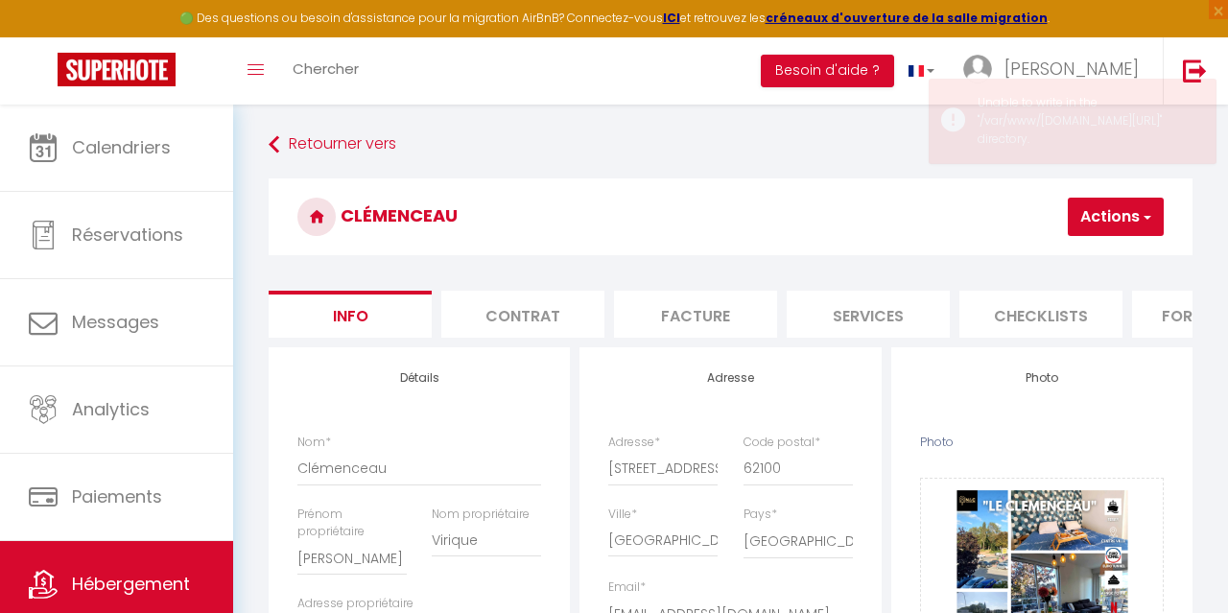
click at [1104, 234] on button "Actions" at bounding box center [1116, 217] width 96 height 38
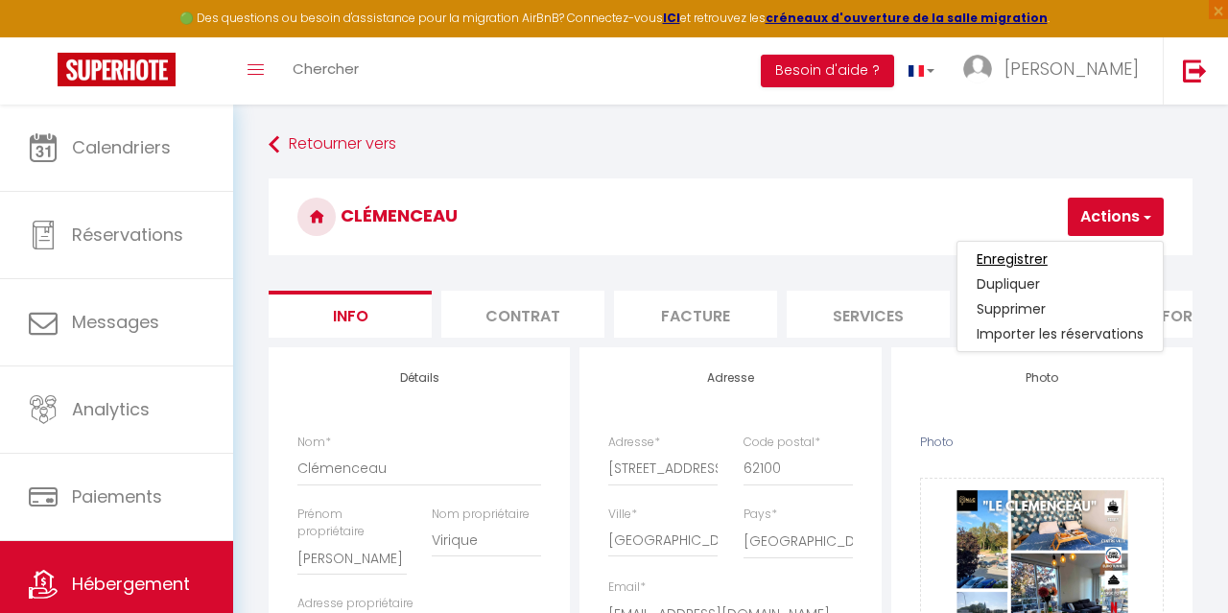
click at [1047, 260] on input "Enregistrer" at bounding box center [1012, 258] width 71 height 19
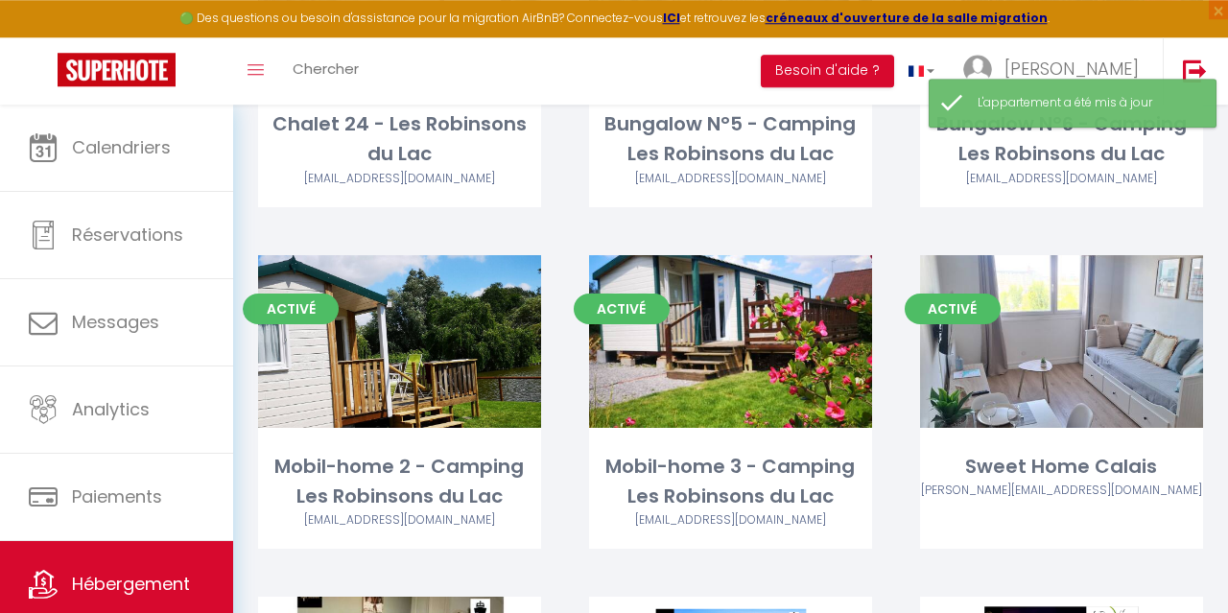
scroll to position [2020, 0]
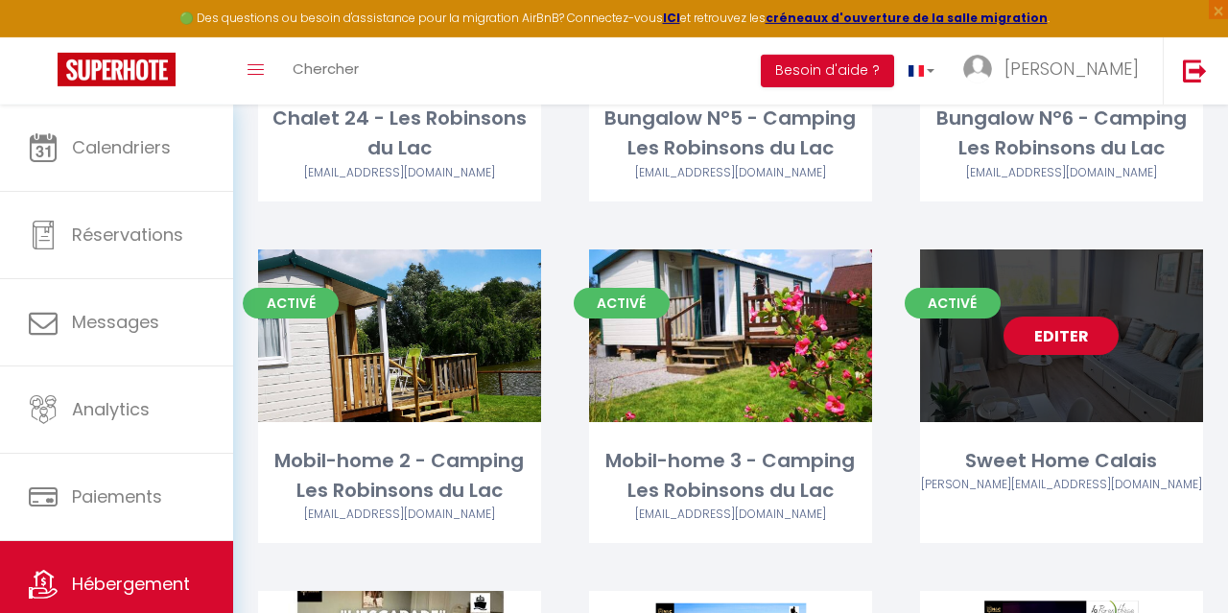
click at [1049, 317] on link "Editer" at bounding box center [1060, 336] width 115 height 38
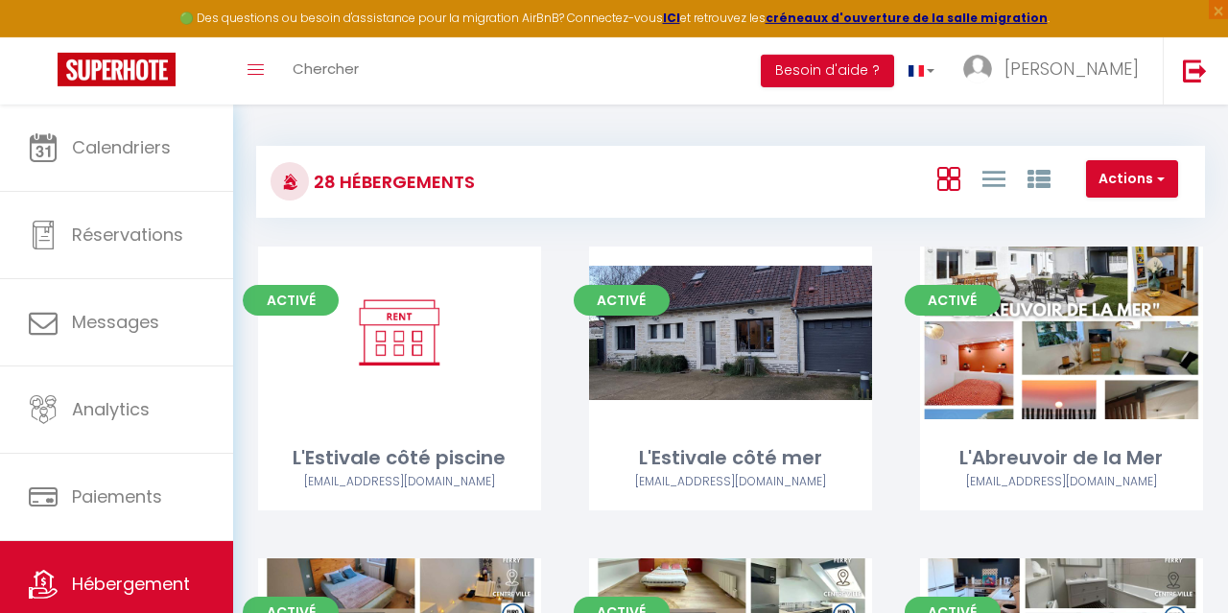
select select "3"
select select "2"
select select "1"
select select
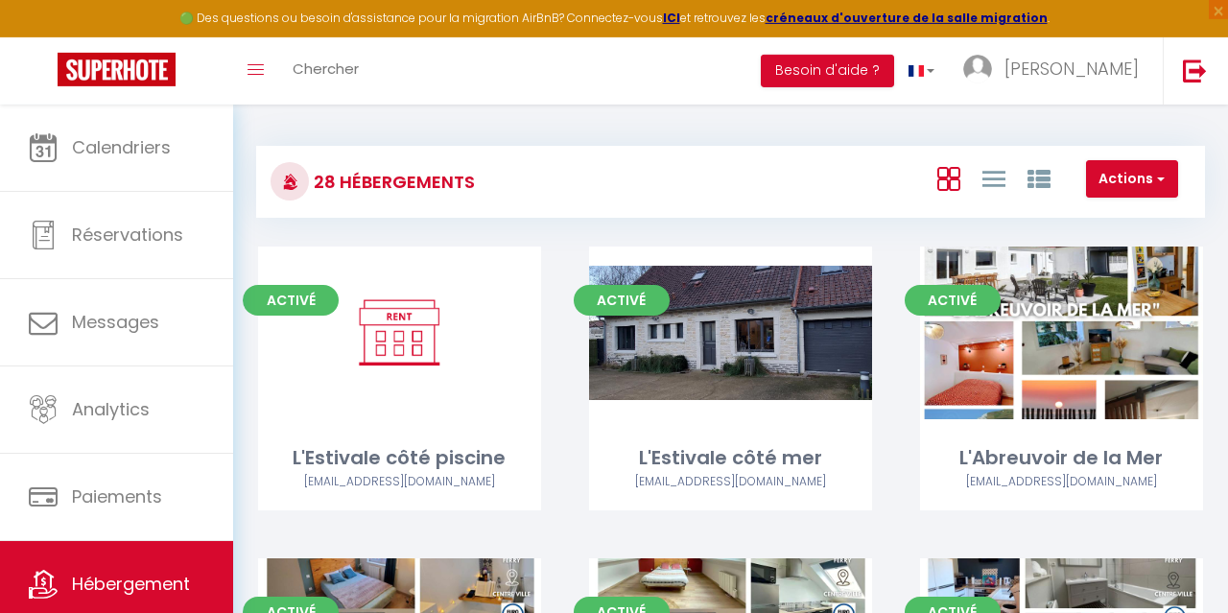
select select "28"
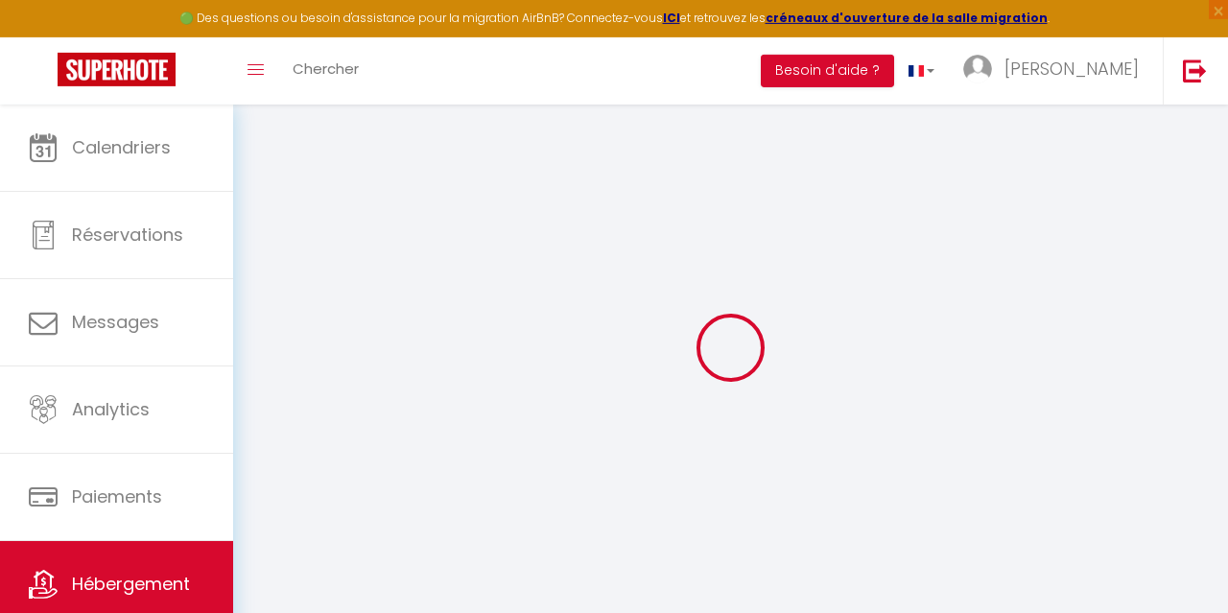
select select
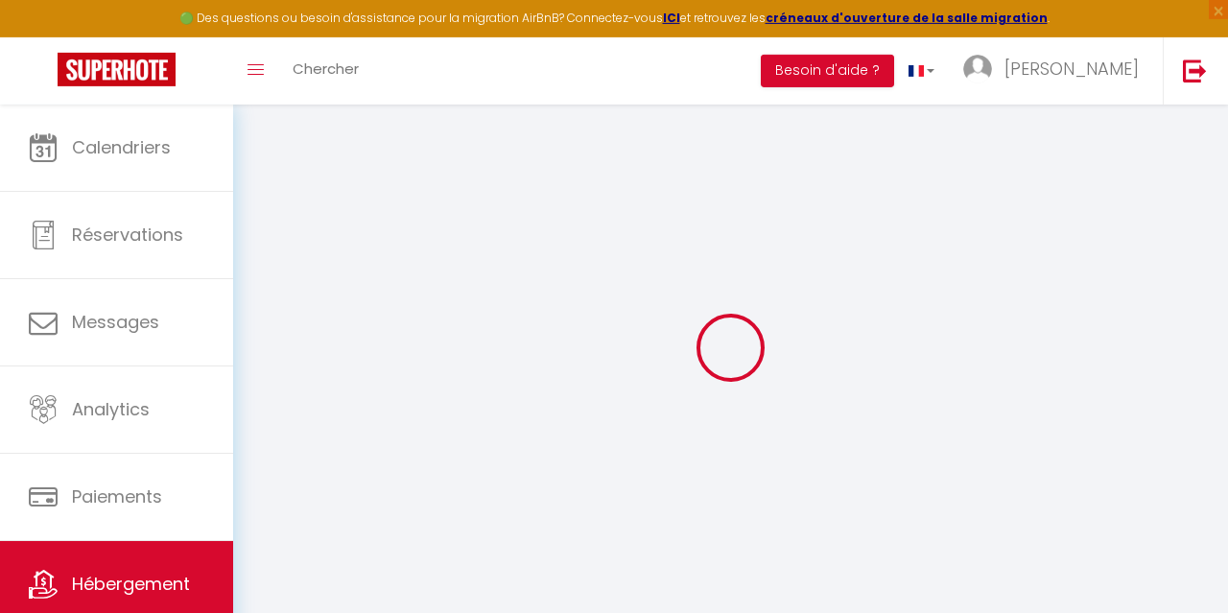
select select
checkbox input "false"
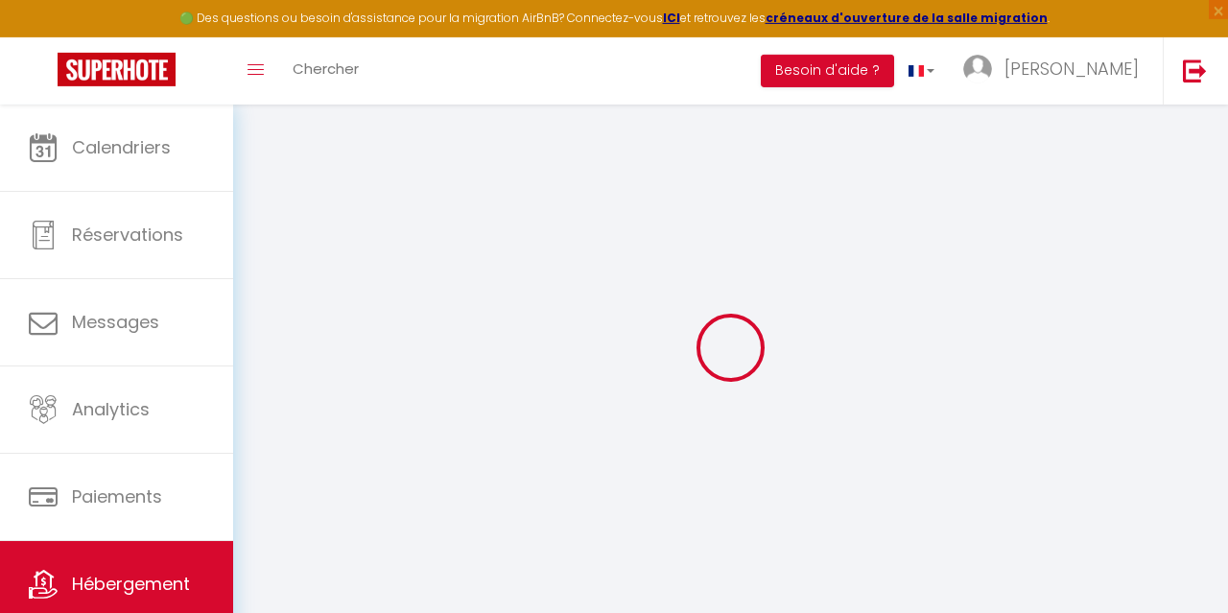
select select
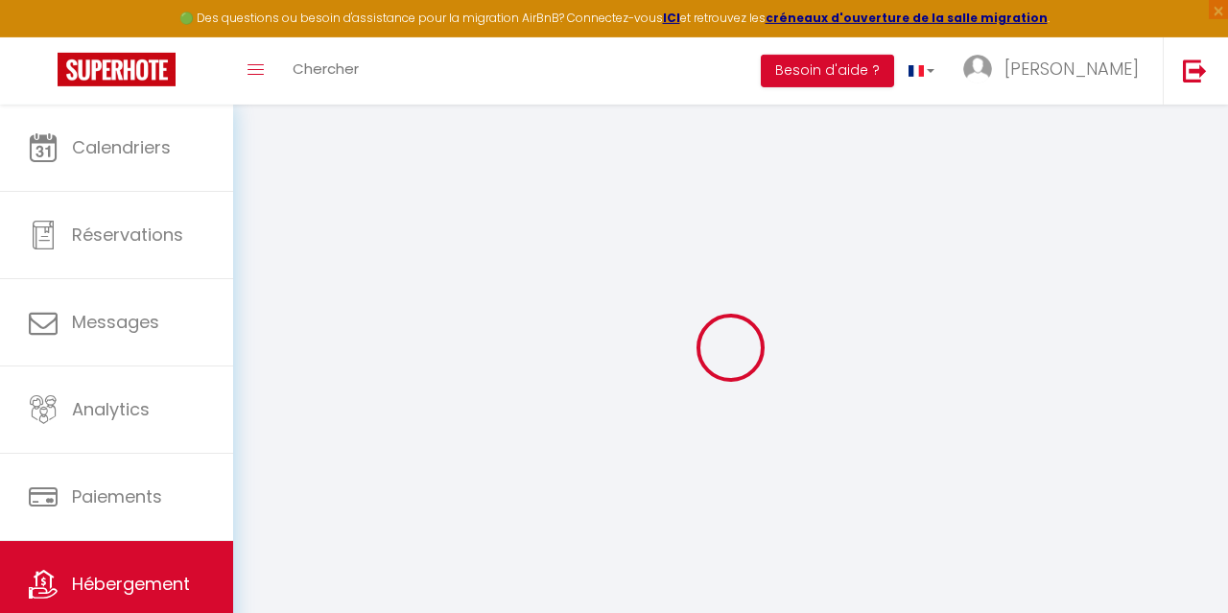
select select
checkbox input "false"
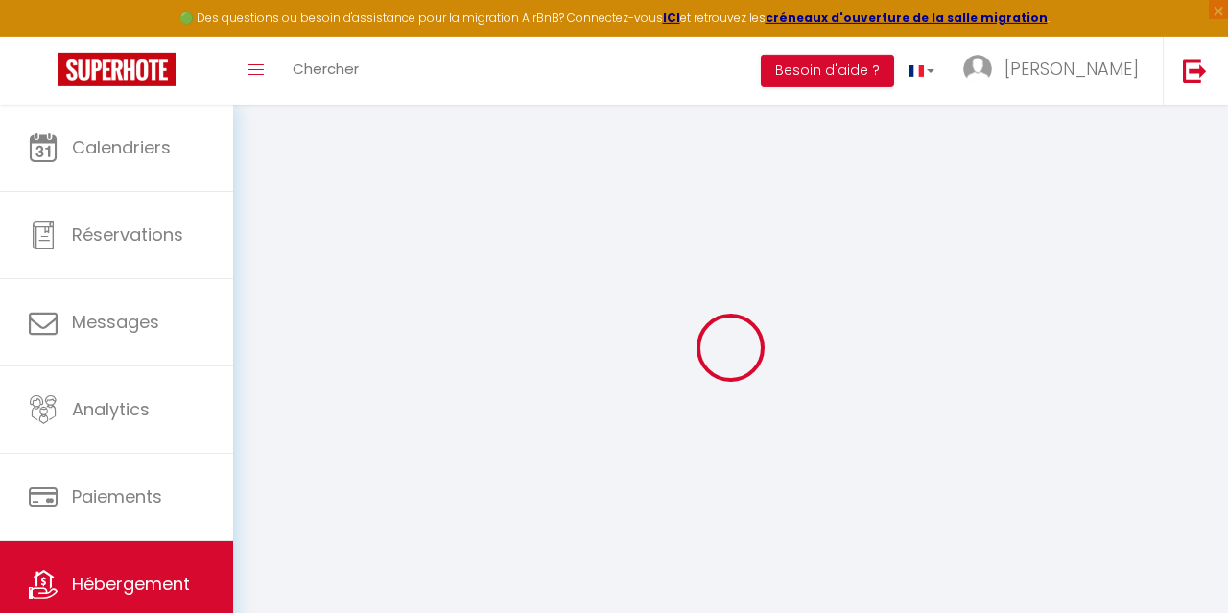
checkbox input "false"
select select
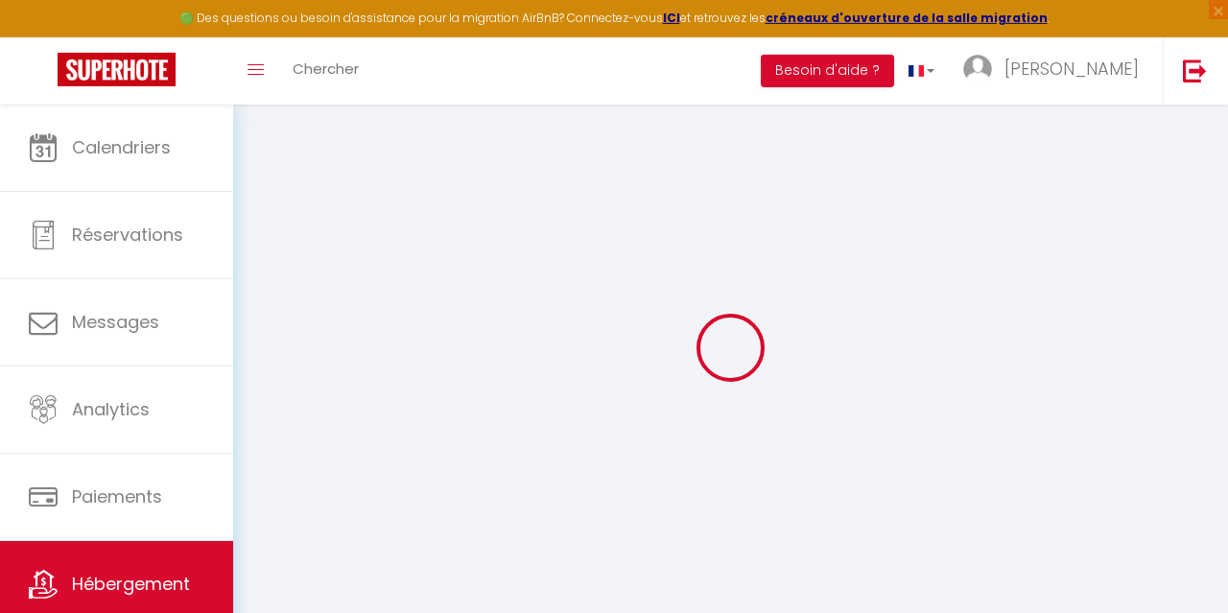
select select
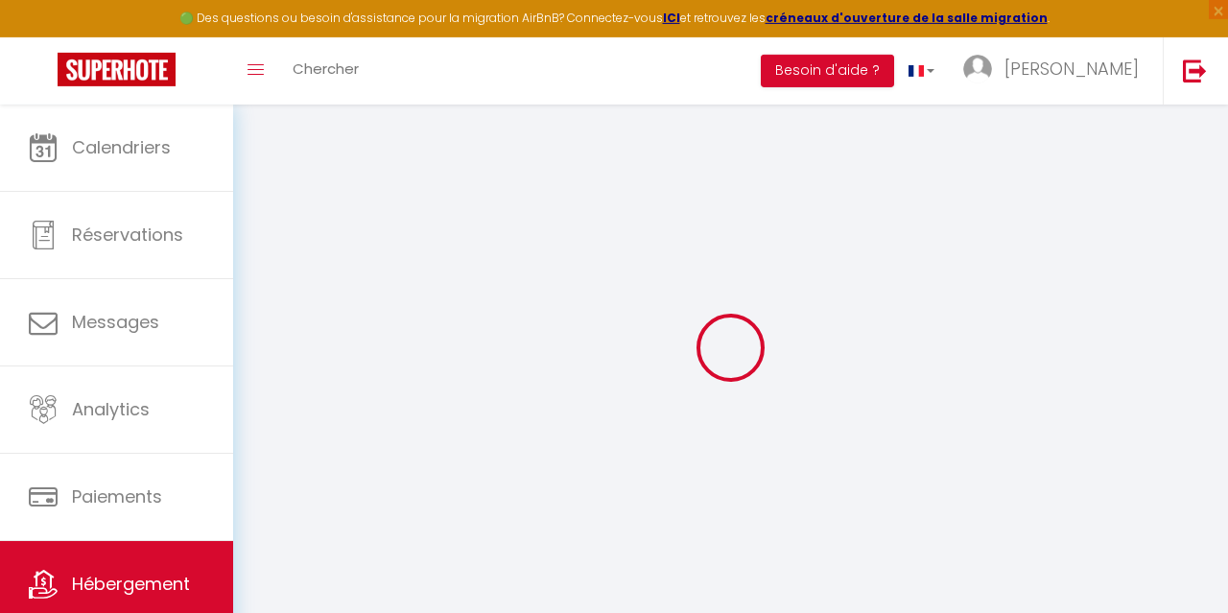
checkbox input "false"
select select
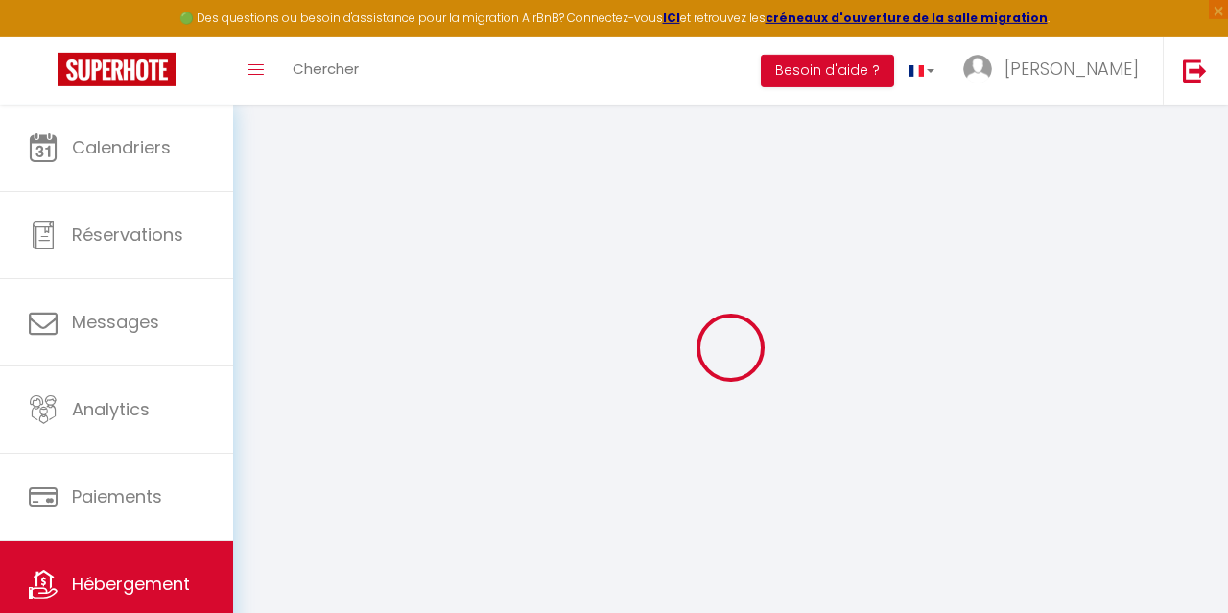
select select
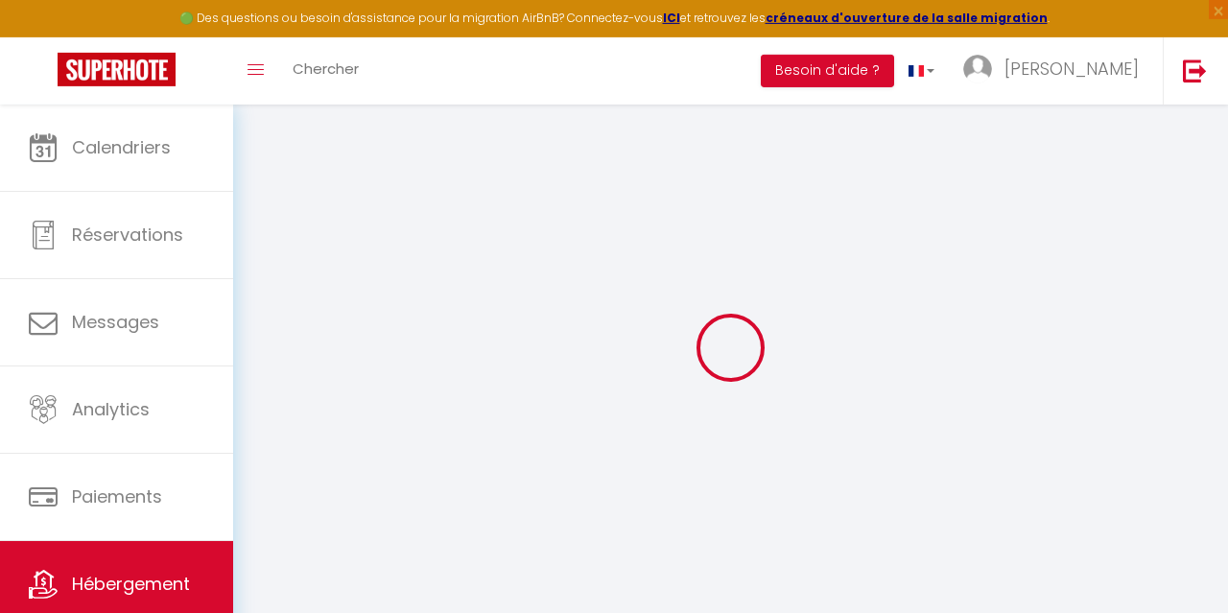
select select
checkbox input "false"
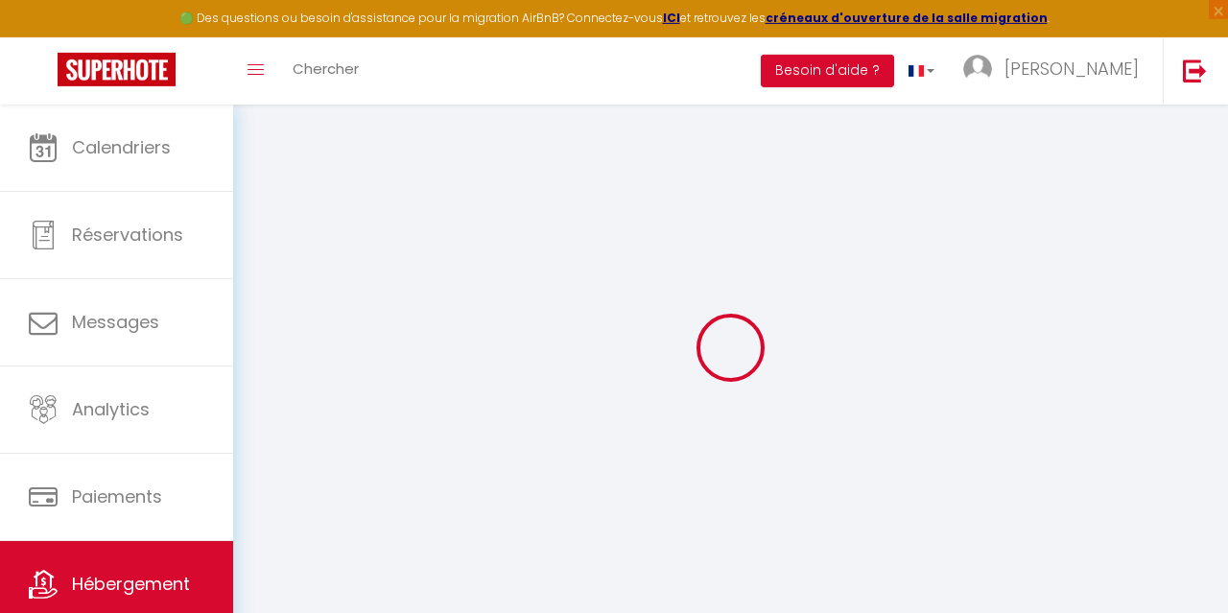
checkbox input "false"
select select
type input "Sweet Home Calais"
type input "Delphine Marie-Christine Sophie"
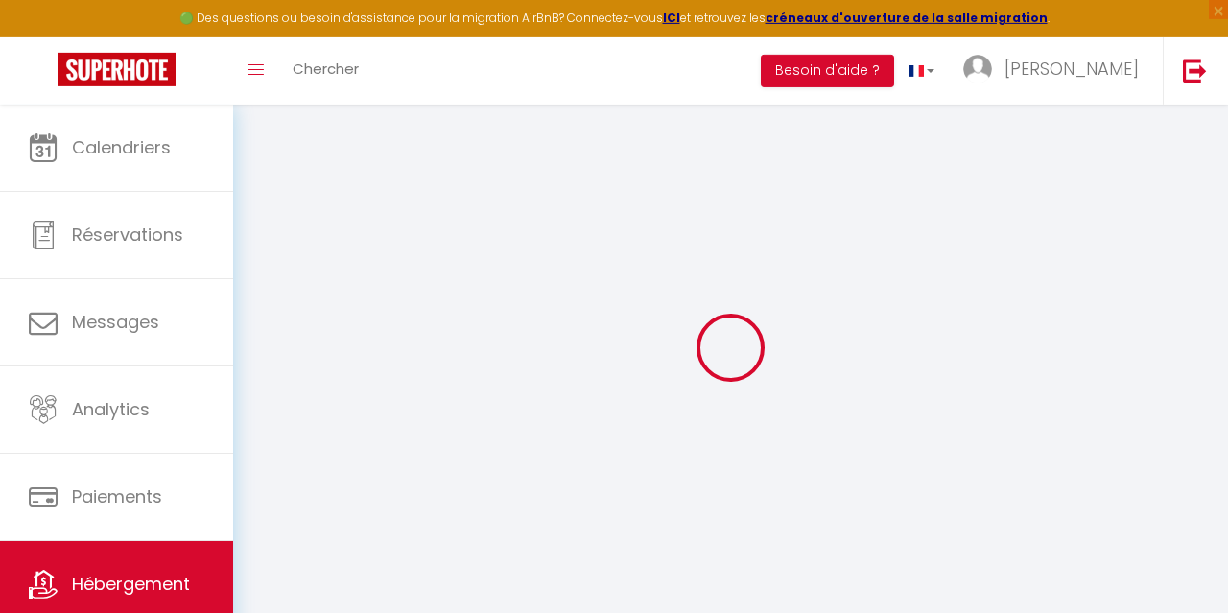
select select "2"
select select "0"
type input "59"
type input "20"
type input "4"
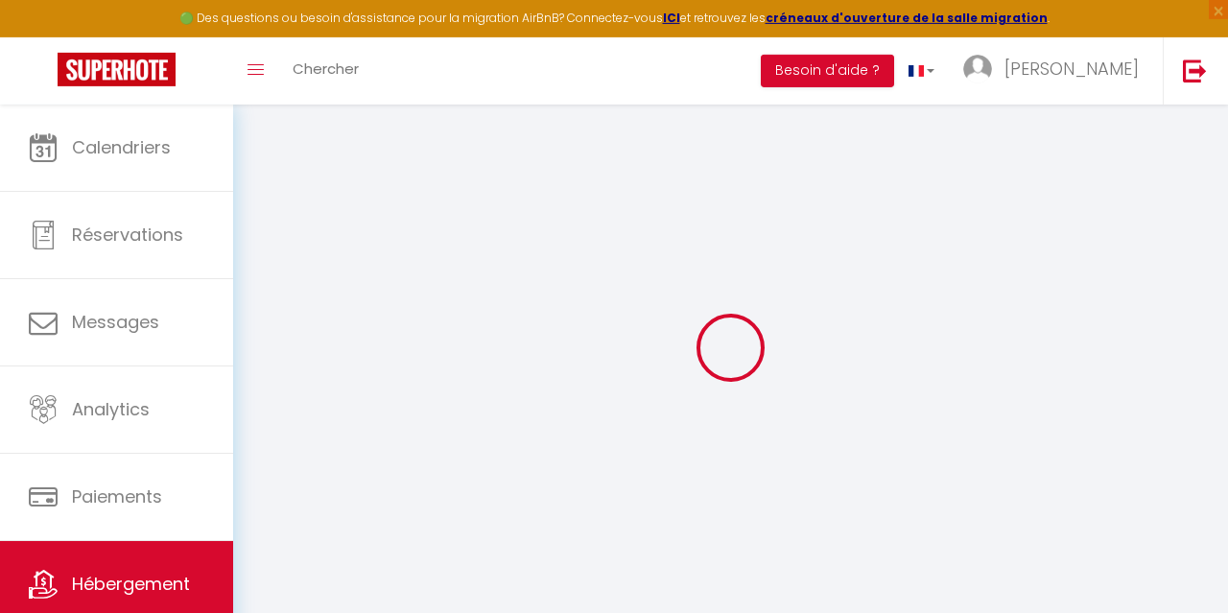
type input "0"
type input "250"
select select
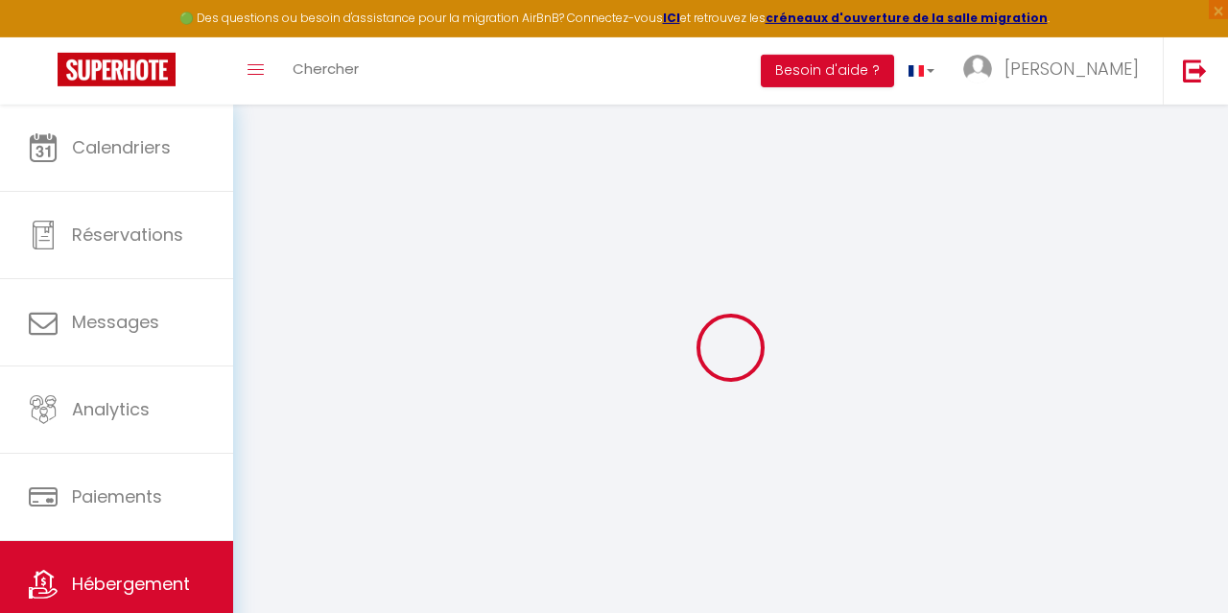
select select
type input "155 avenue Raymond Poincaré"
type input "62100"
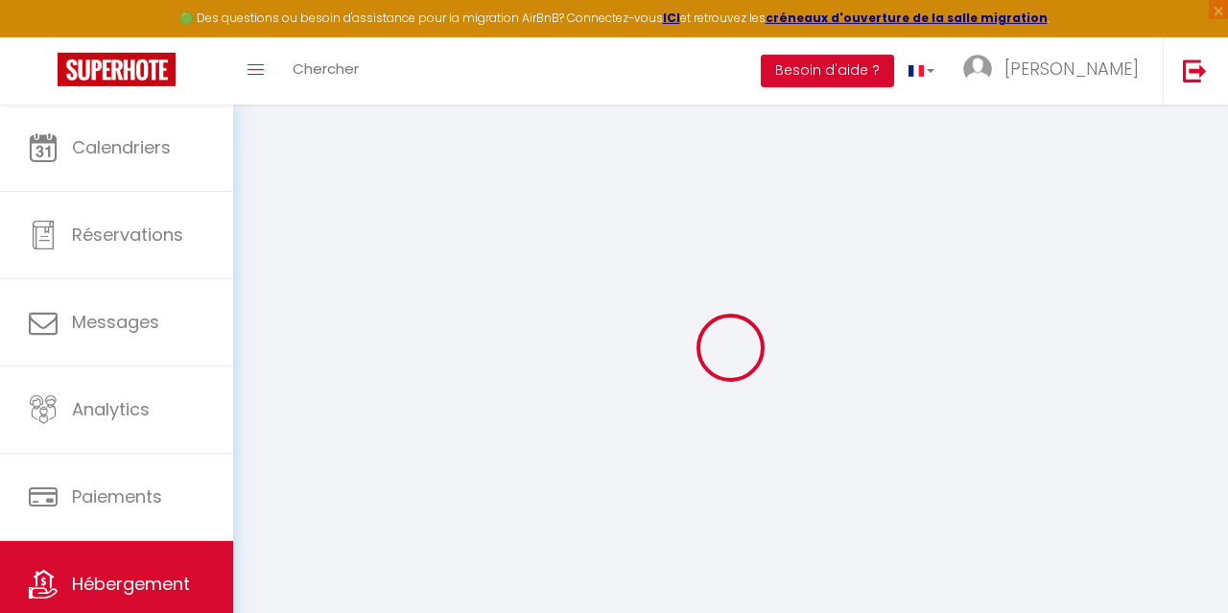
type input "[GEOGRAPHIC_DATA]"
type input "[EMAIL_ADDRESS][DOMAIN_NAME]"
select select
checkbox input "false"
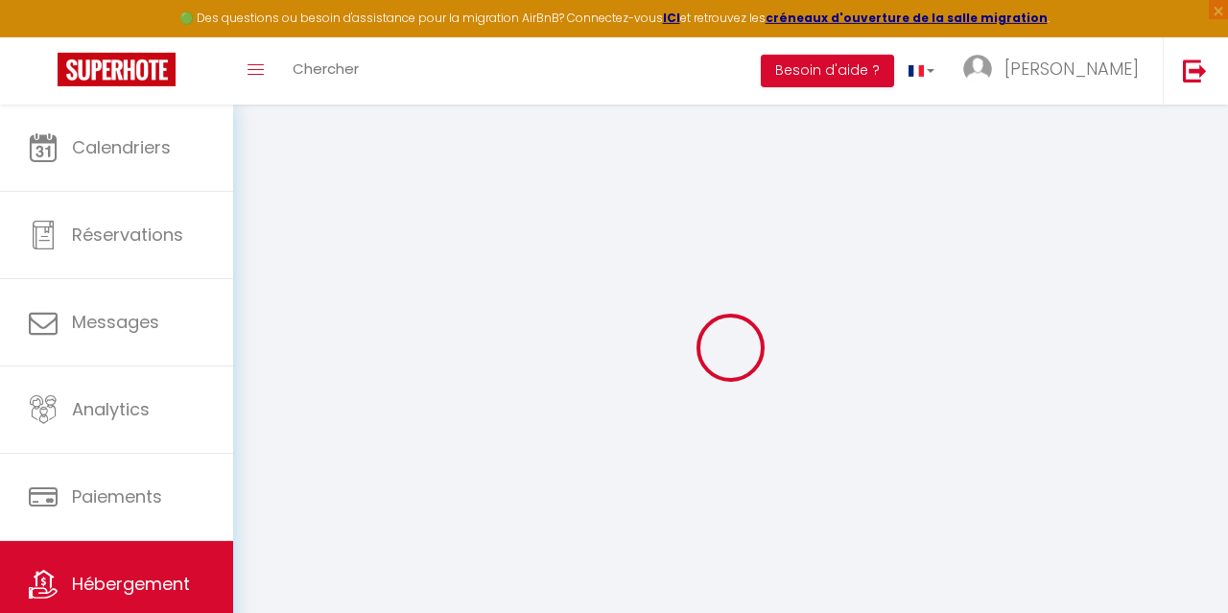
checkbox input "false"
radio input "true"
type input "19"
type input "20"
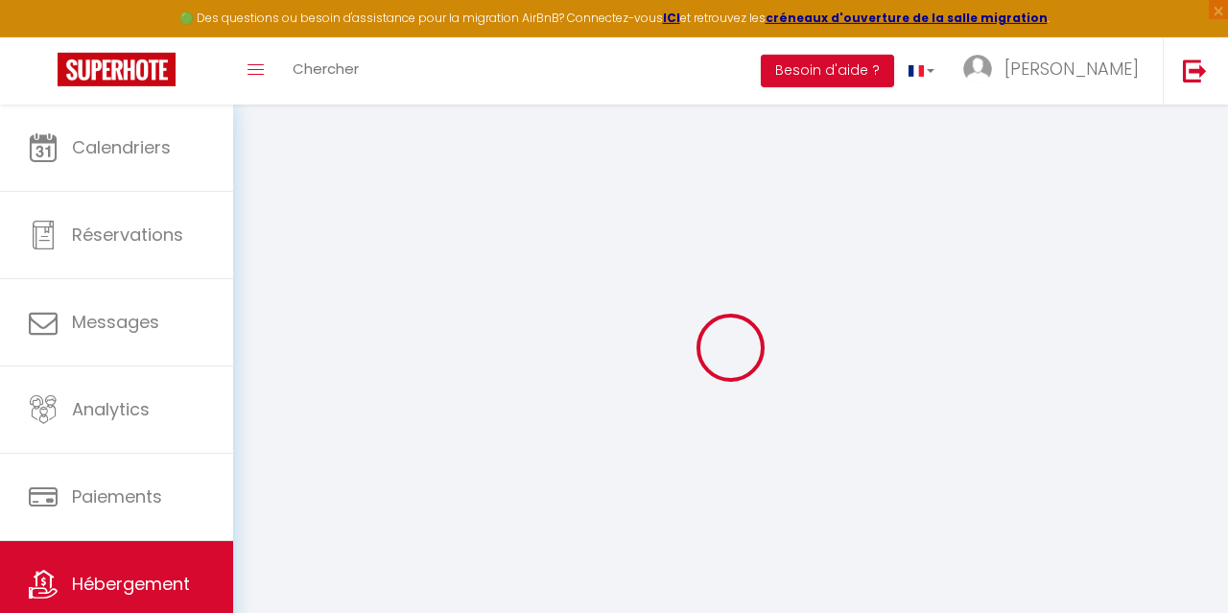
type input "0"
type input "16"
type input "0"
select select "32124"
select select
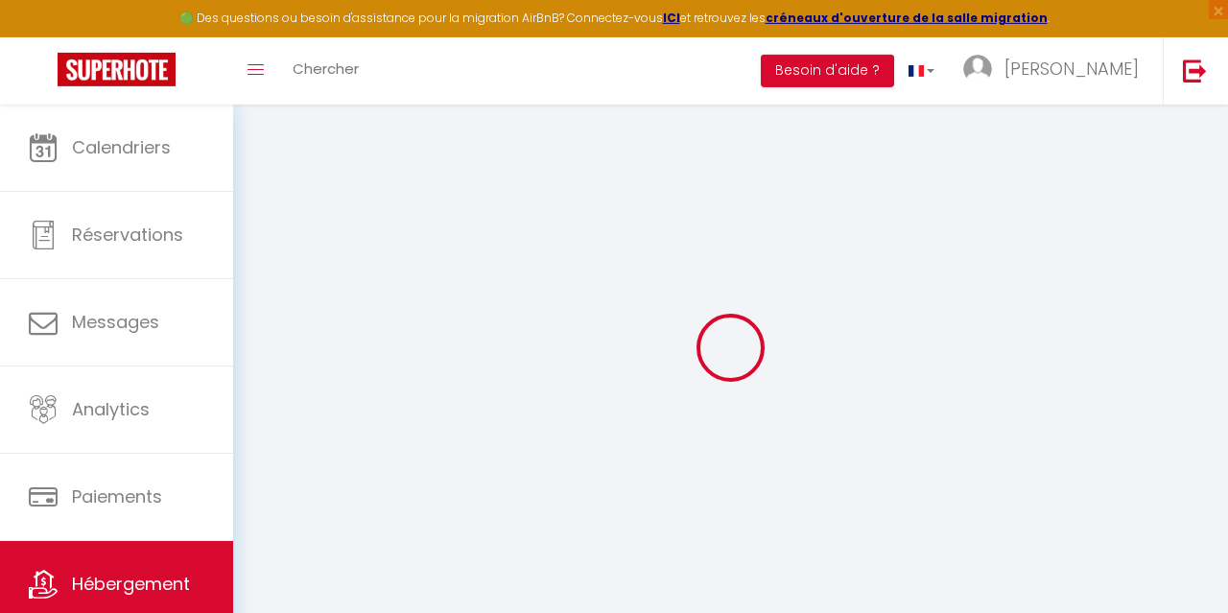
select select
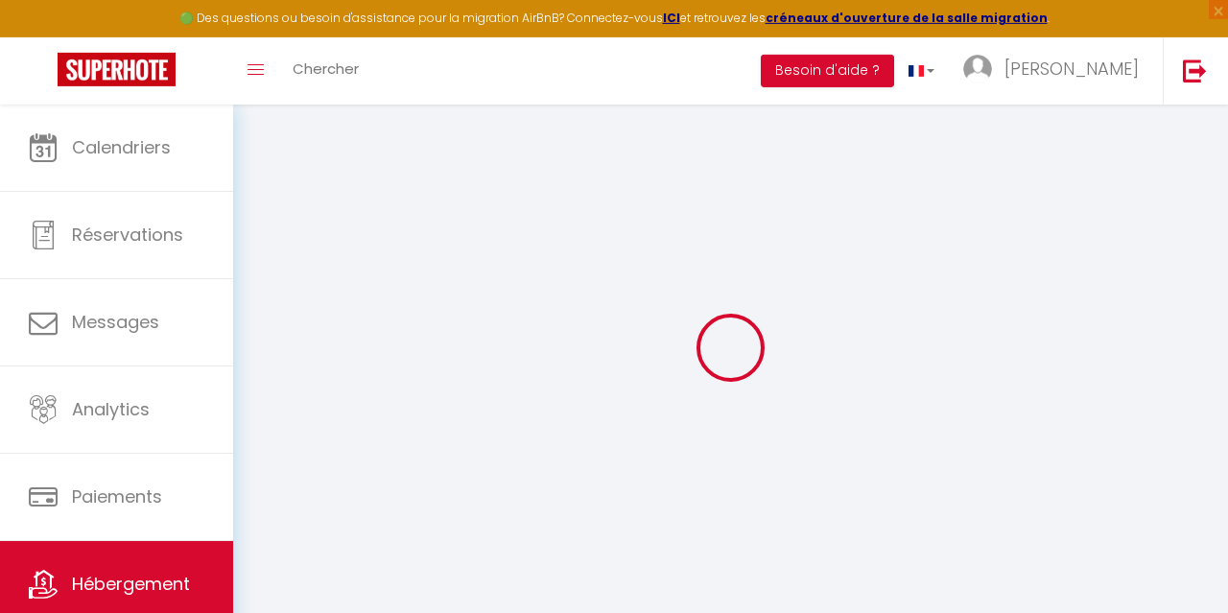
select select
checkbox input "false"
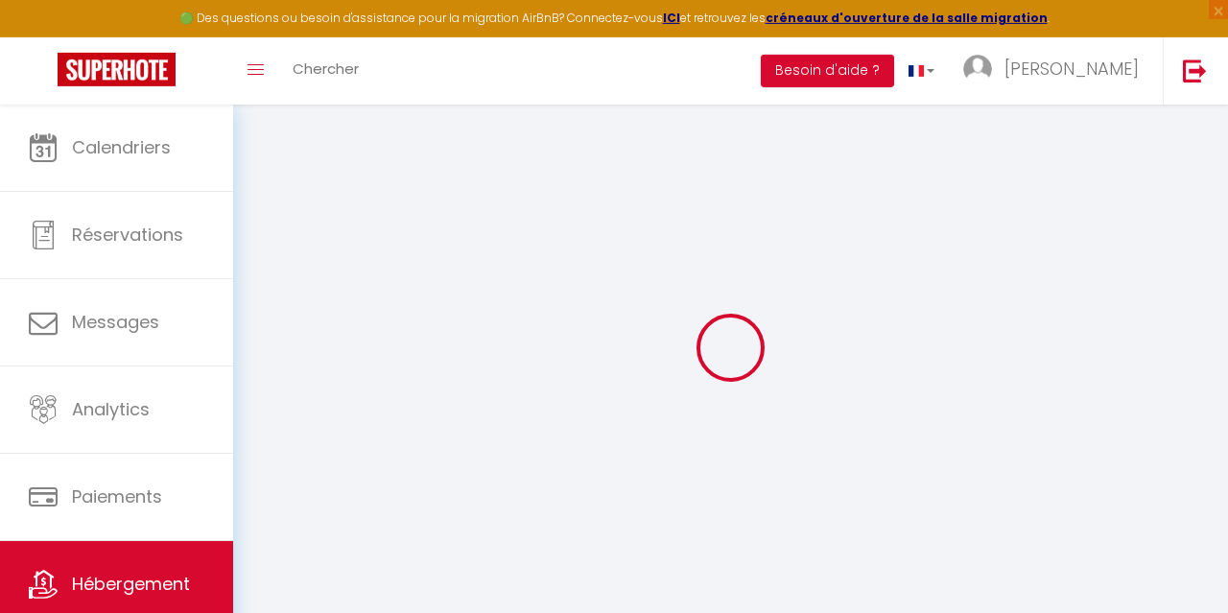
select select
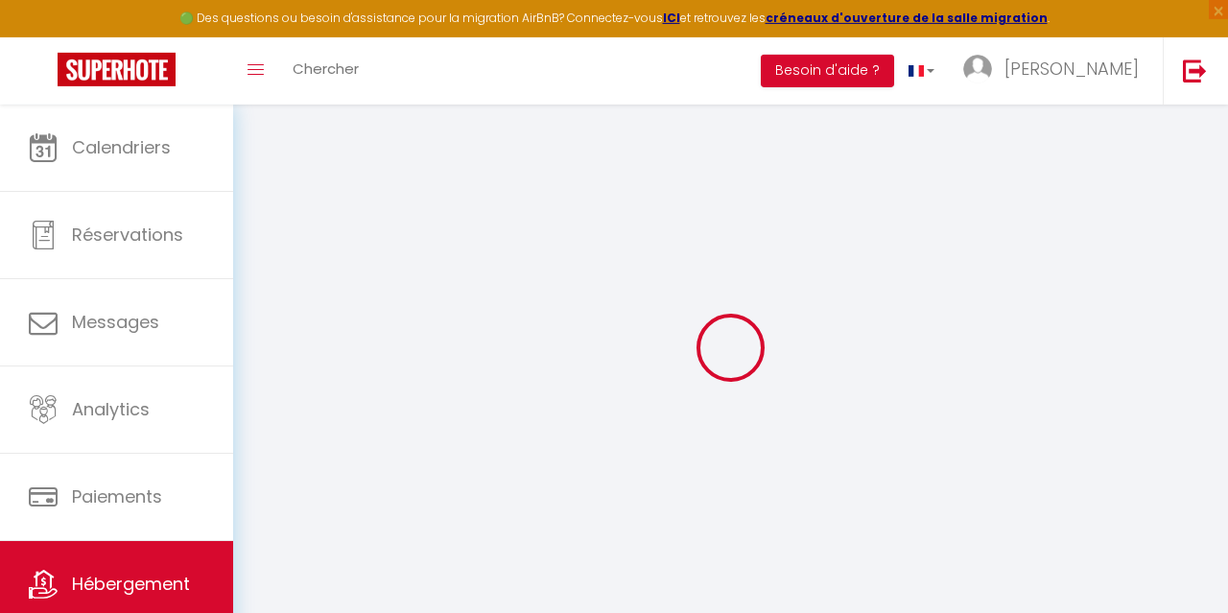
select select
checkbox input "false"
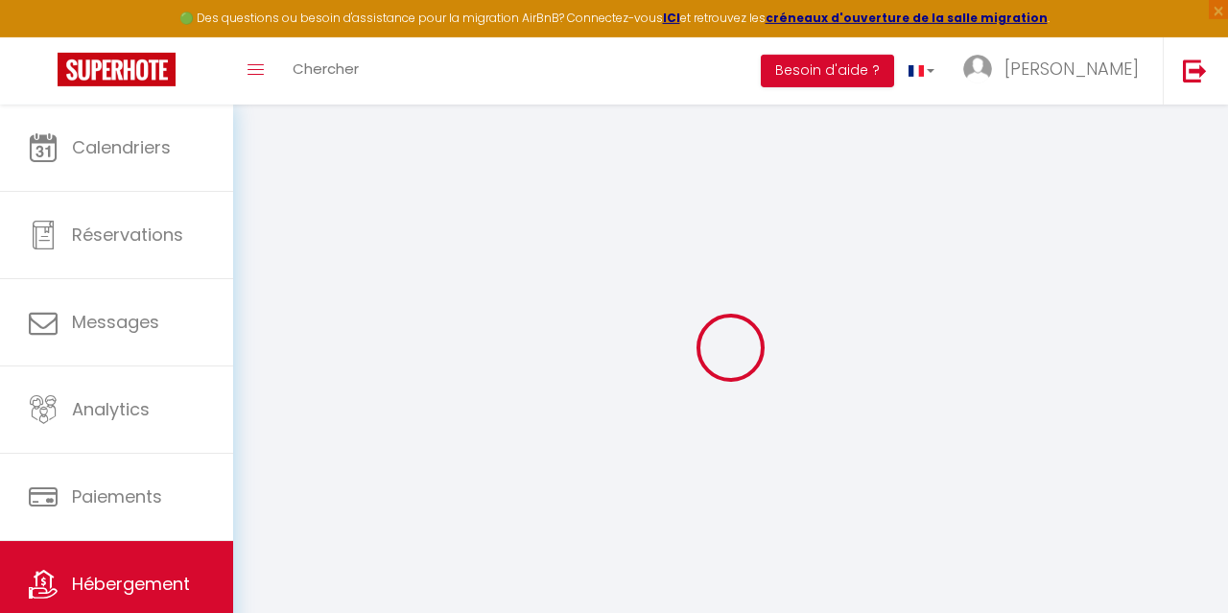
checkbox input "false"
select select
checkbox input "false"
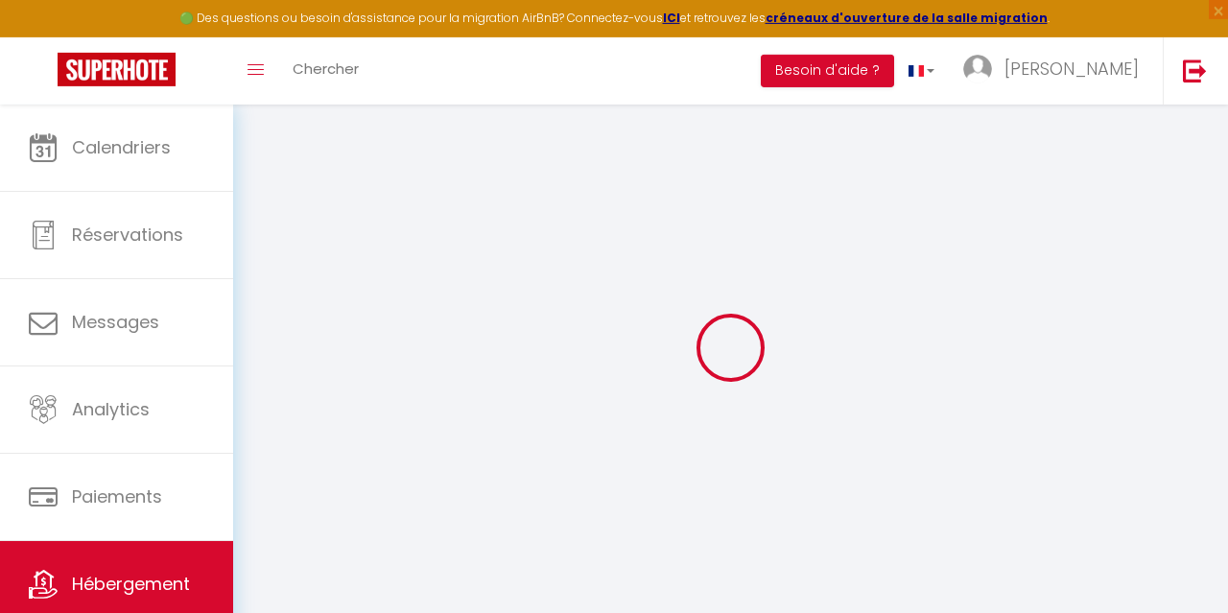
checkbox input "false"
select select "15:30"
select select "21:30"
select select "11:00"
select select "30"
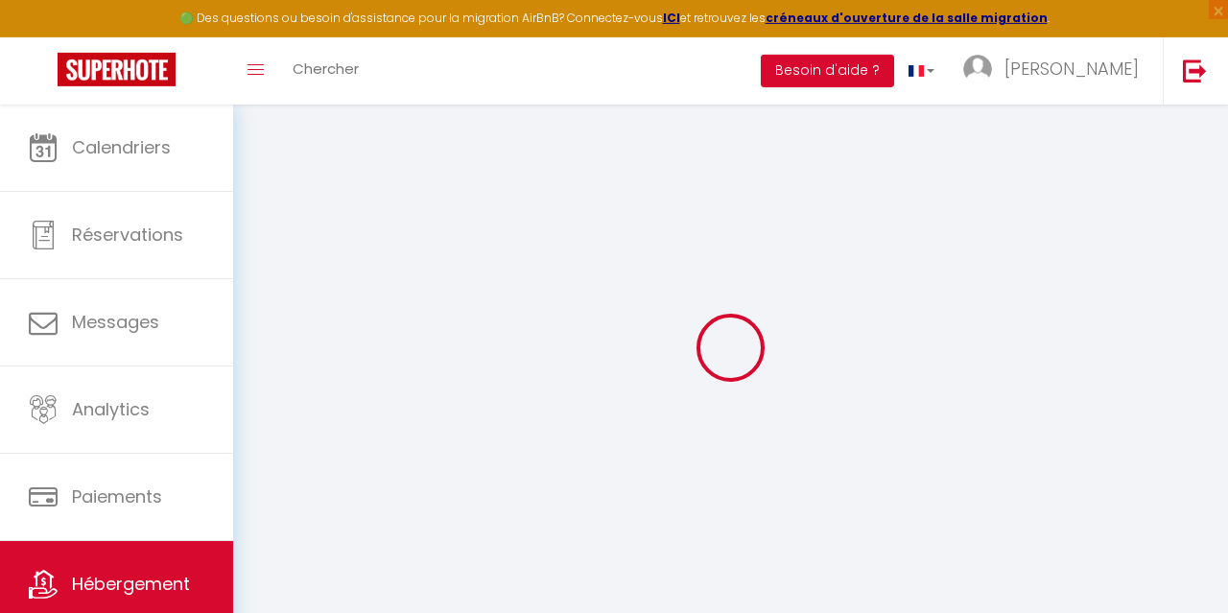
select select "120"
select select "19:00"
select select
checkbox input "false"
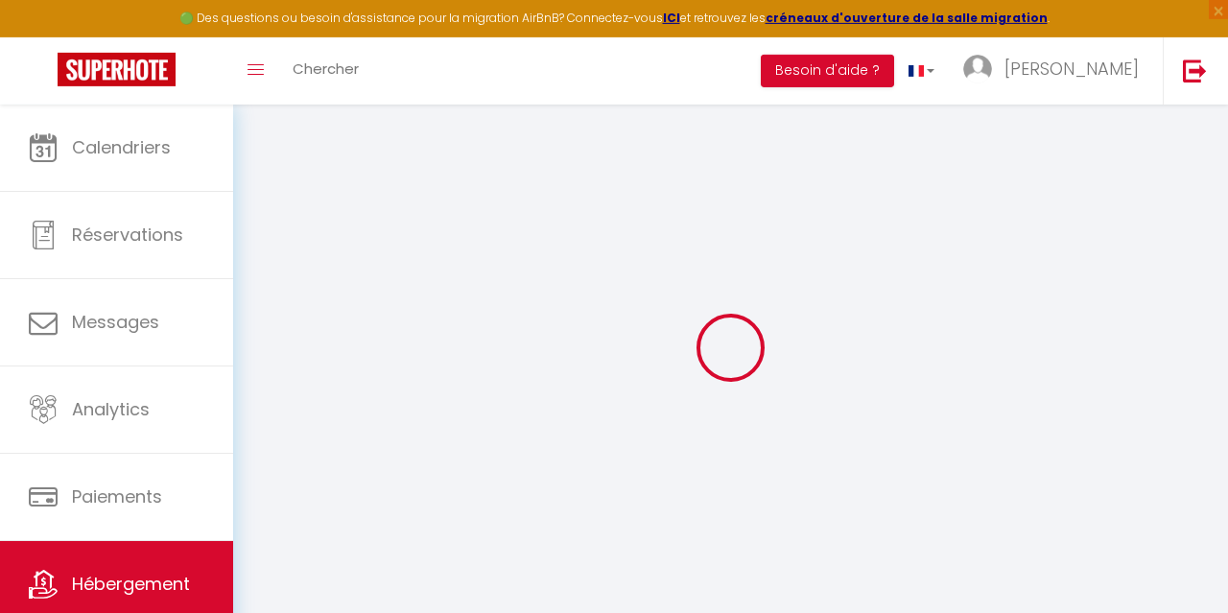
checkbox input "false"
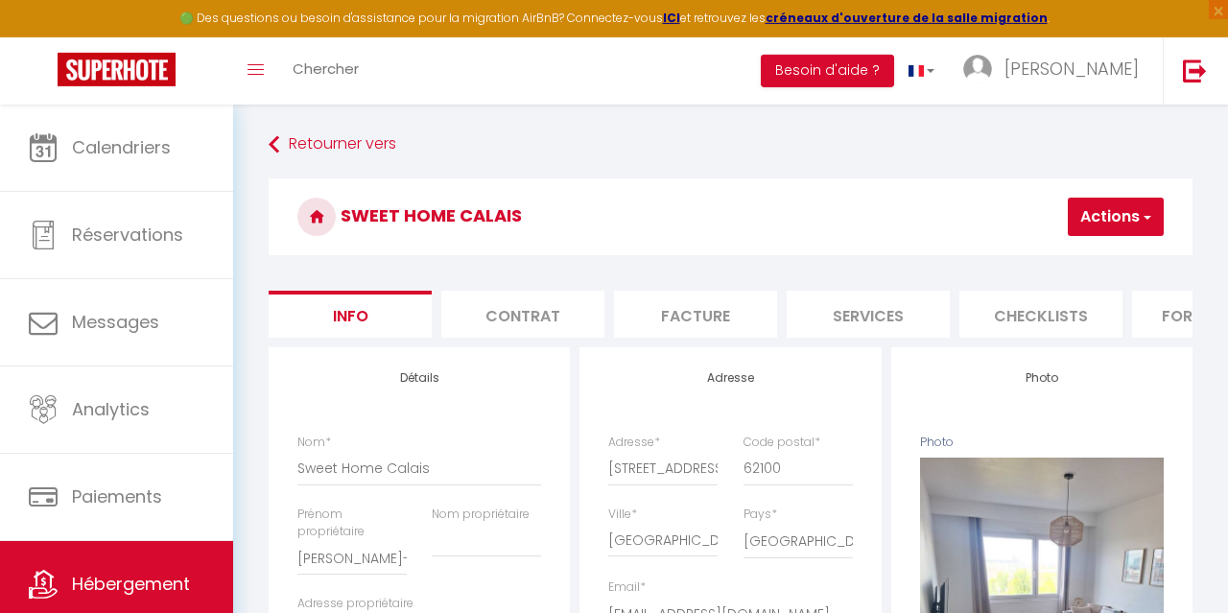
select select
checkbox input "false"
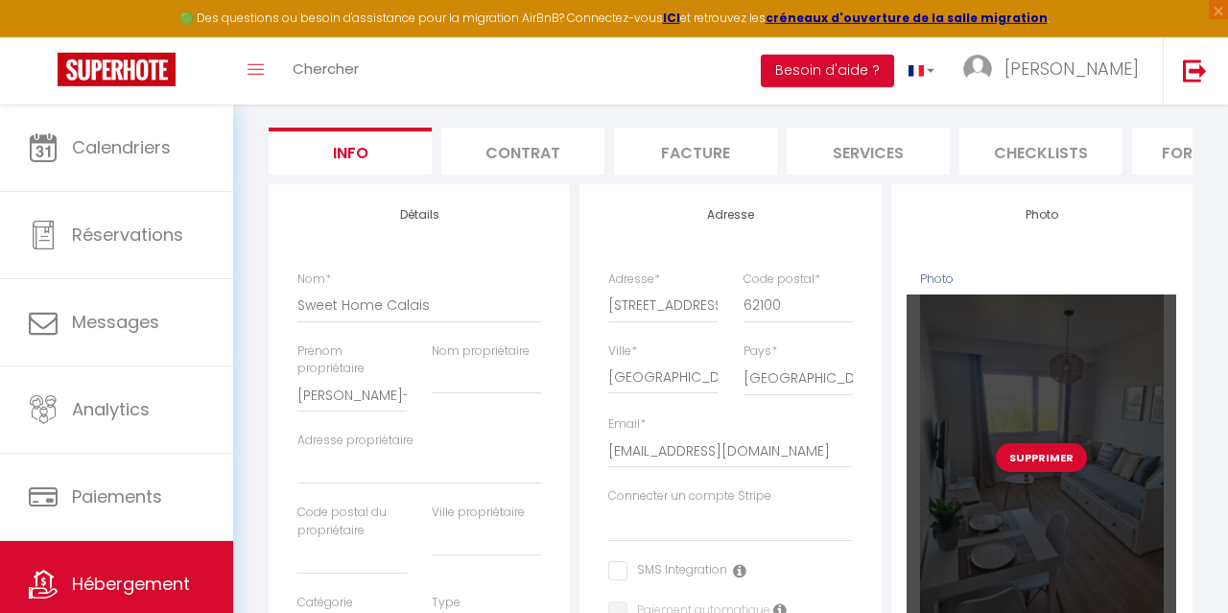
scroll to position [192, 0]
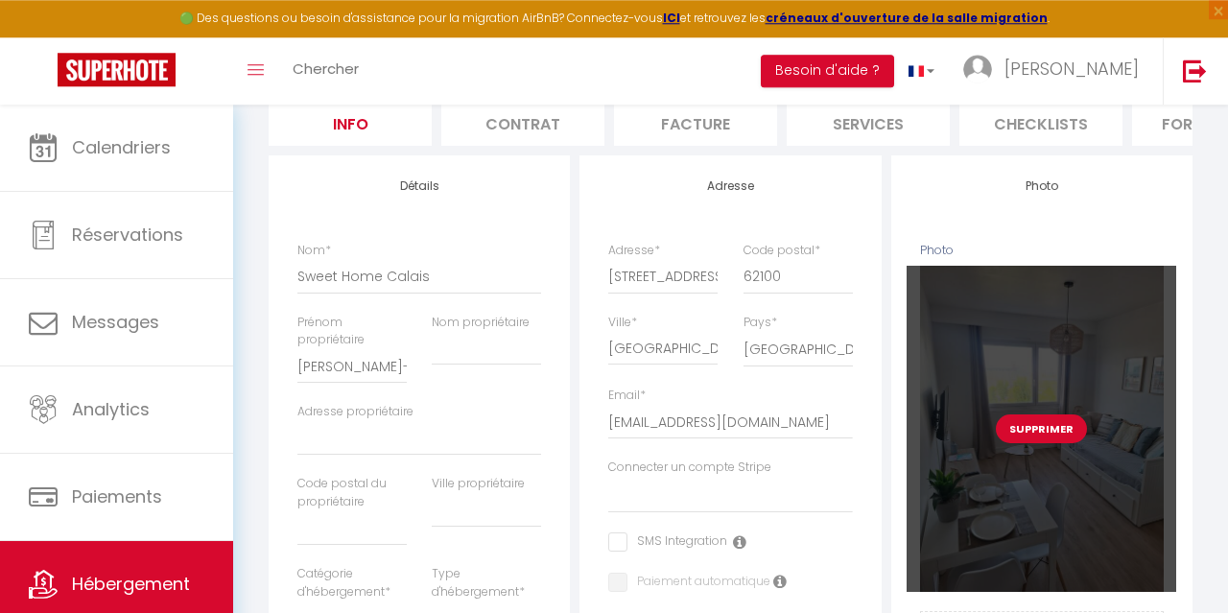
click at [1051, 434] on button "Supprimer" at bounding box center [1041, 428] width 91 height 29
select select
checkbox input "false"
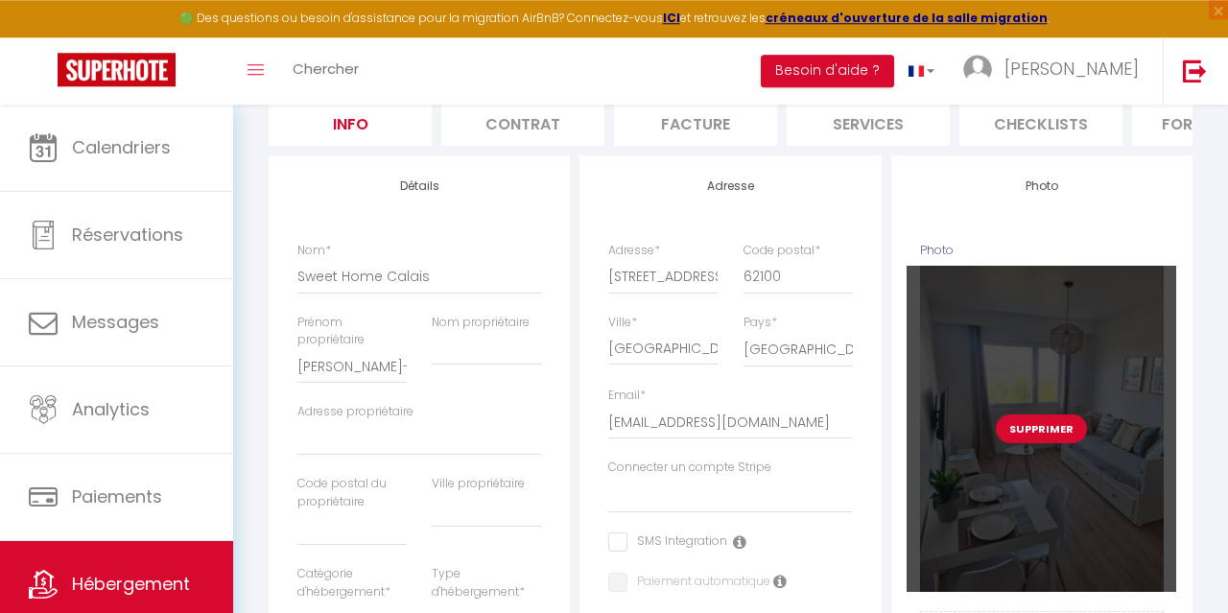
checkbox input "false"
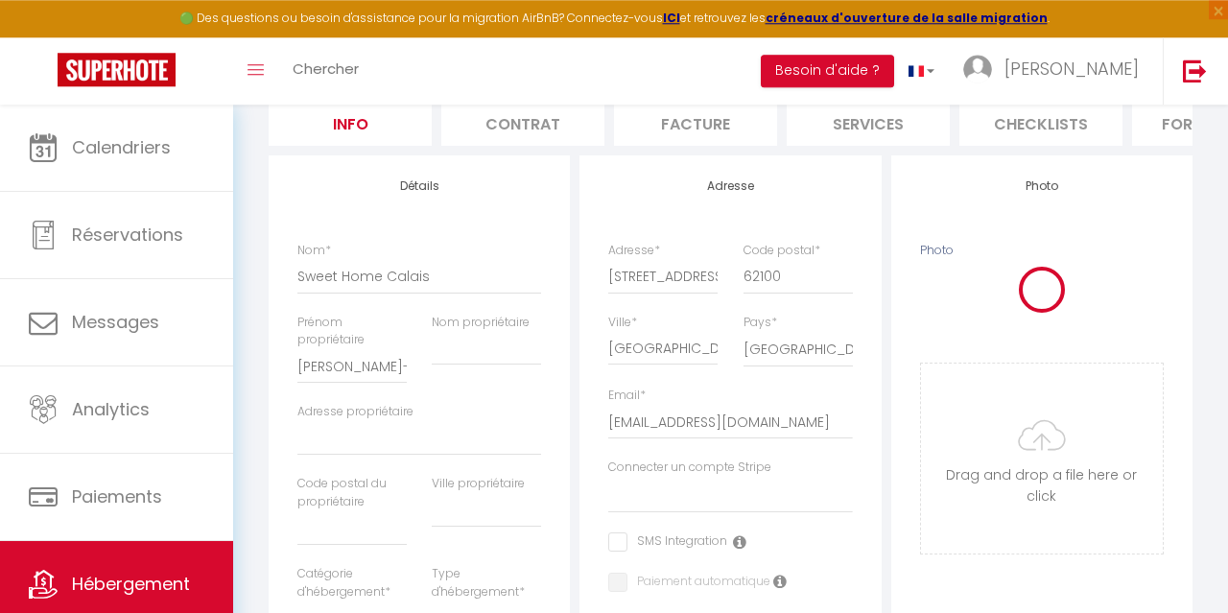
select select
checkbox input "false"
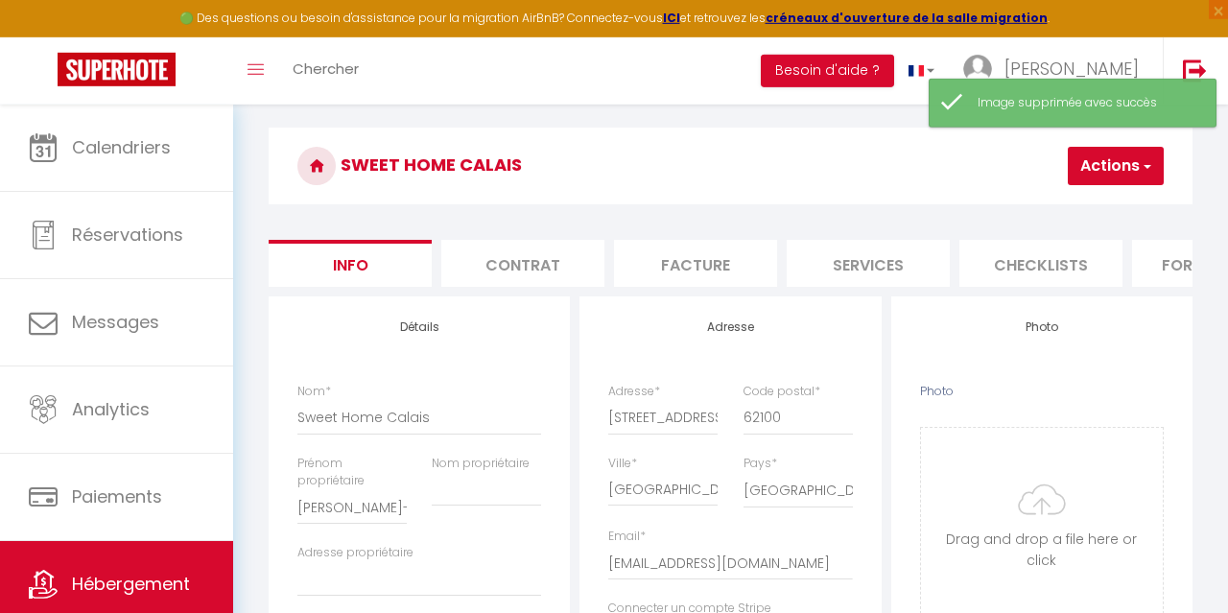
scroll to position [44, 0]
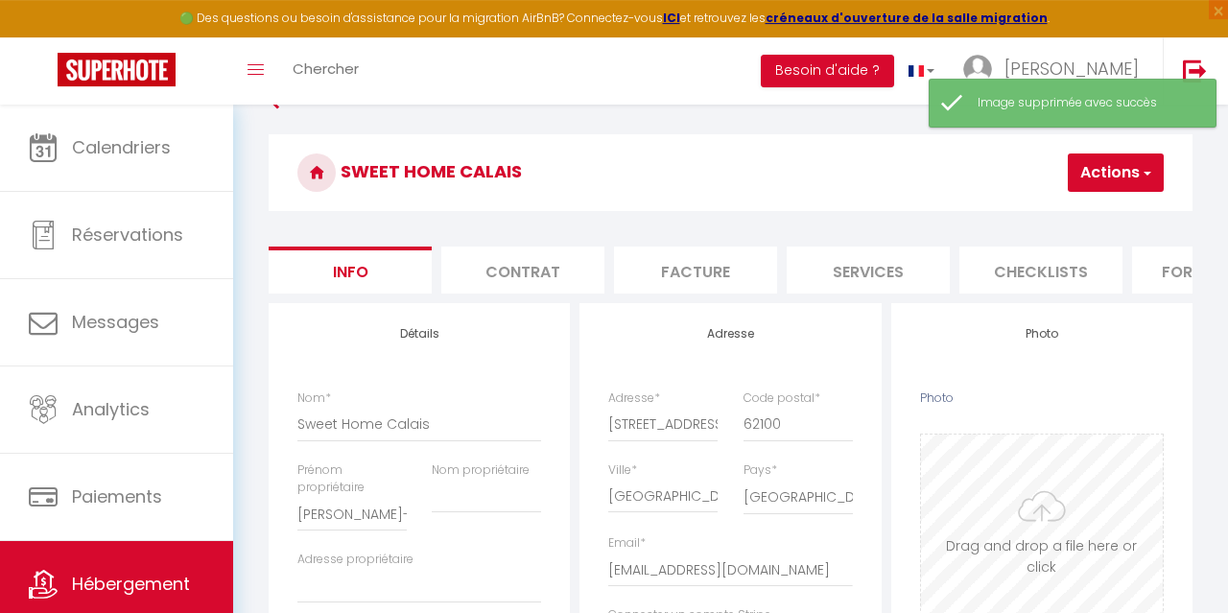
click at [1038, 536] on input "Photo" at bounding box center [1042, 530] width 242 height 190
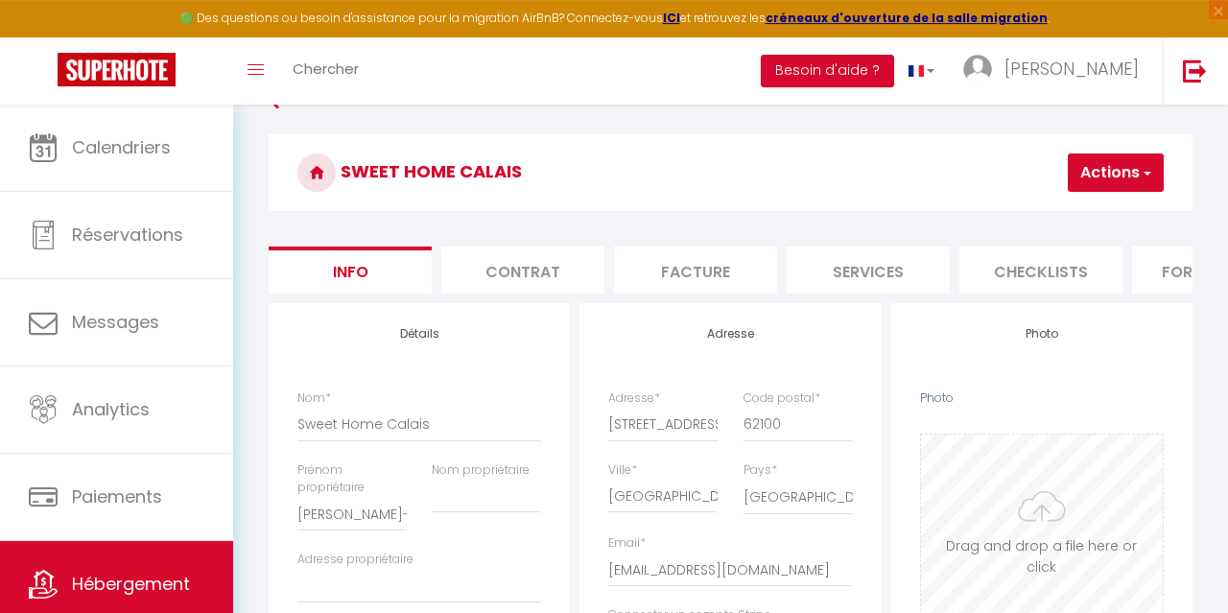
select select
checkbox input "false"
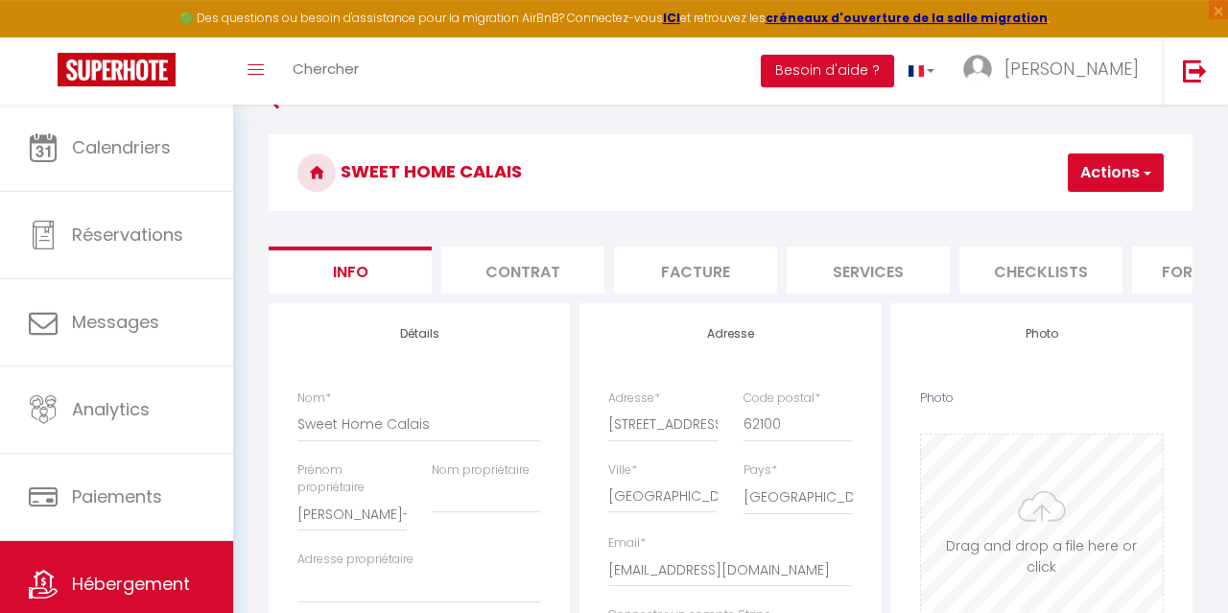
type input "C:\fakepath\5.jpg"
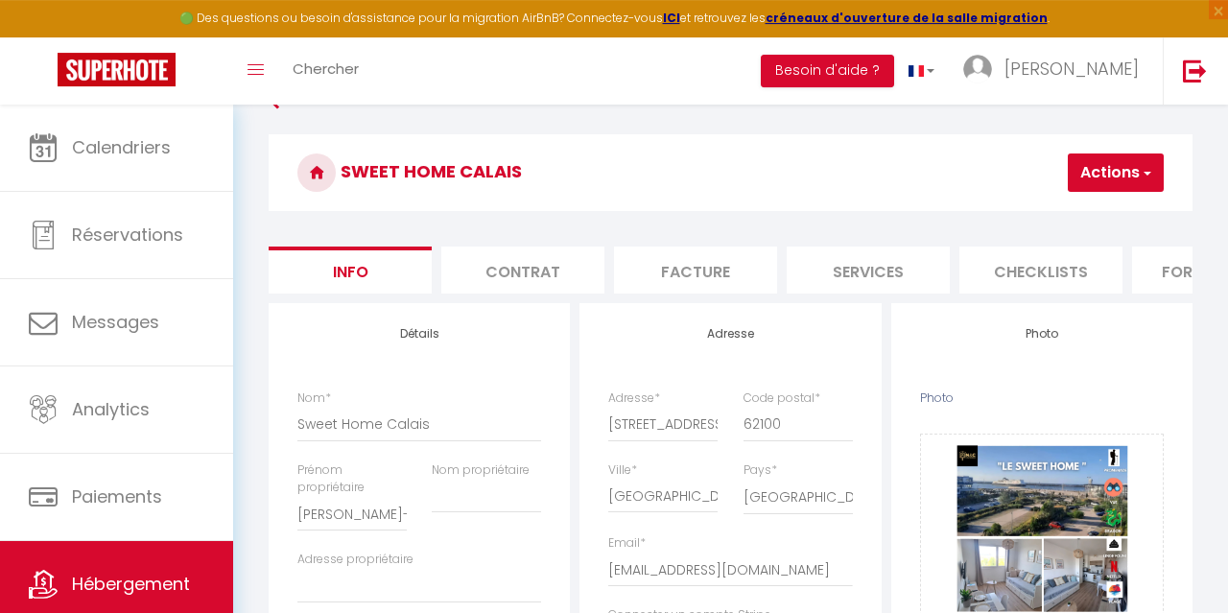
click at [1098, 186] on button "Actions" at bounding box center [1116, 172] width 96 height 38
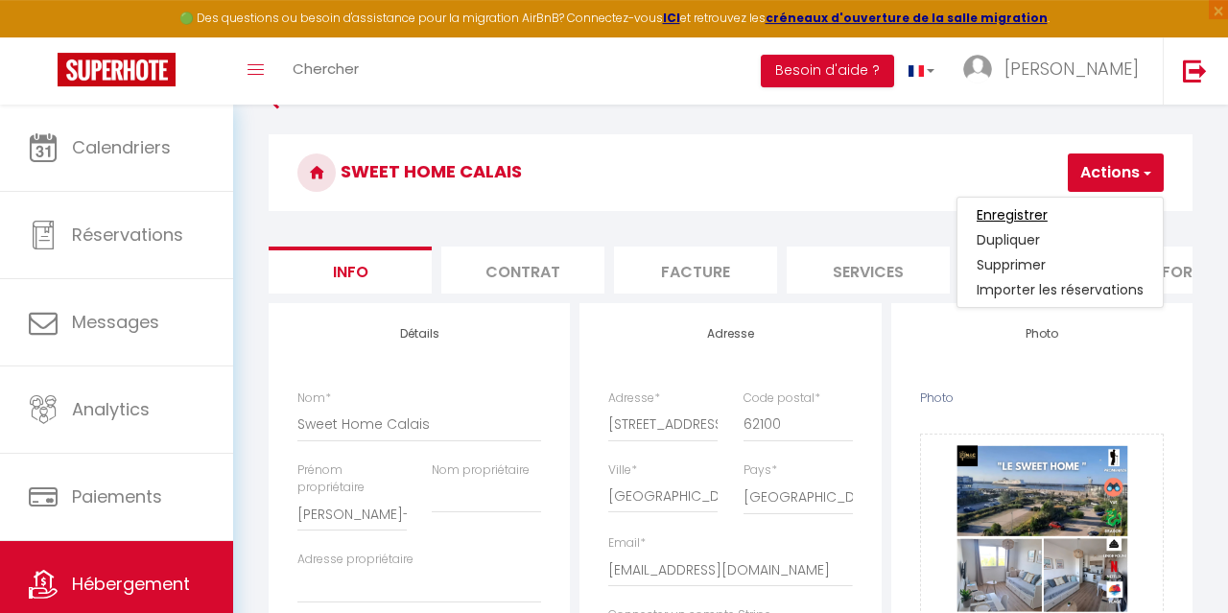
click at [1022, 209] on input "Enregistrer" at bounding box center [1012, 214] width 71 height 19
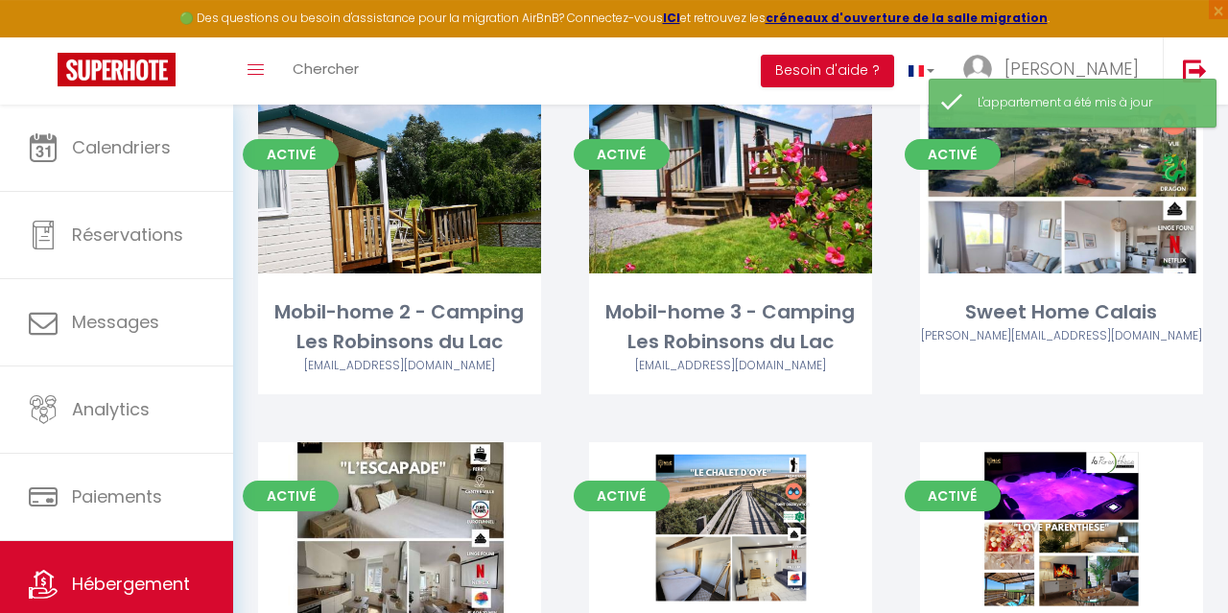
scroll to position [2208, 0]
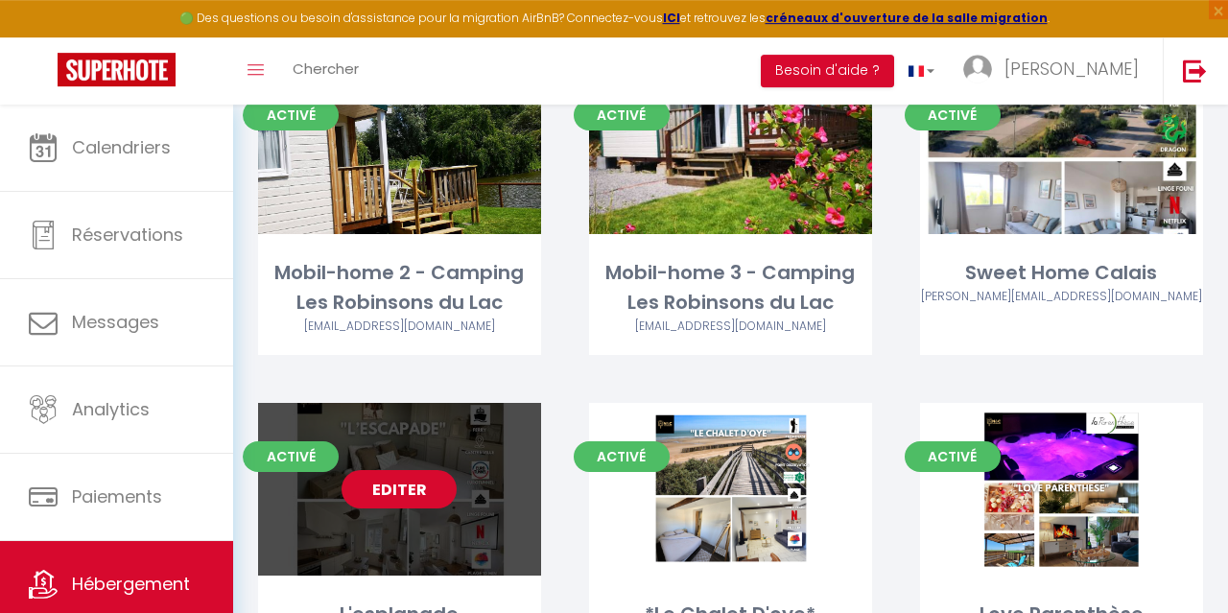
click at [402, 470] on link "Editer" at bounding box center [399, 489] width 115 height 38
select select "3"
select select "2"
select select "1"
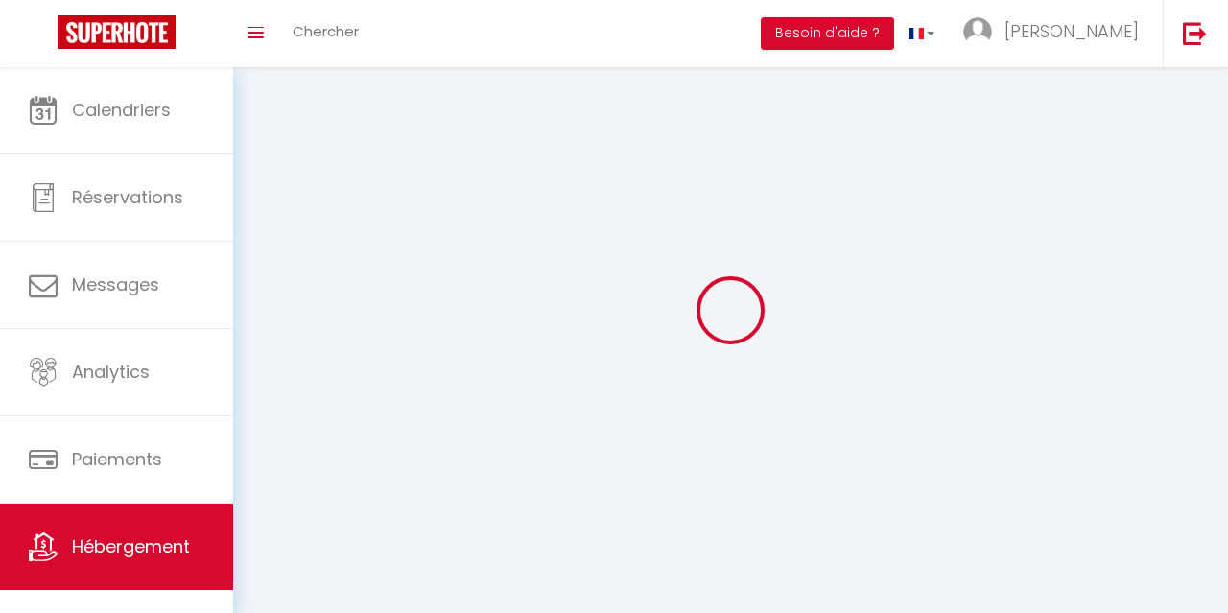
select select
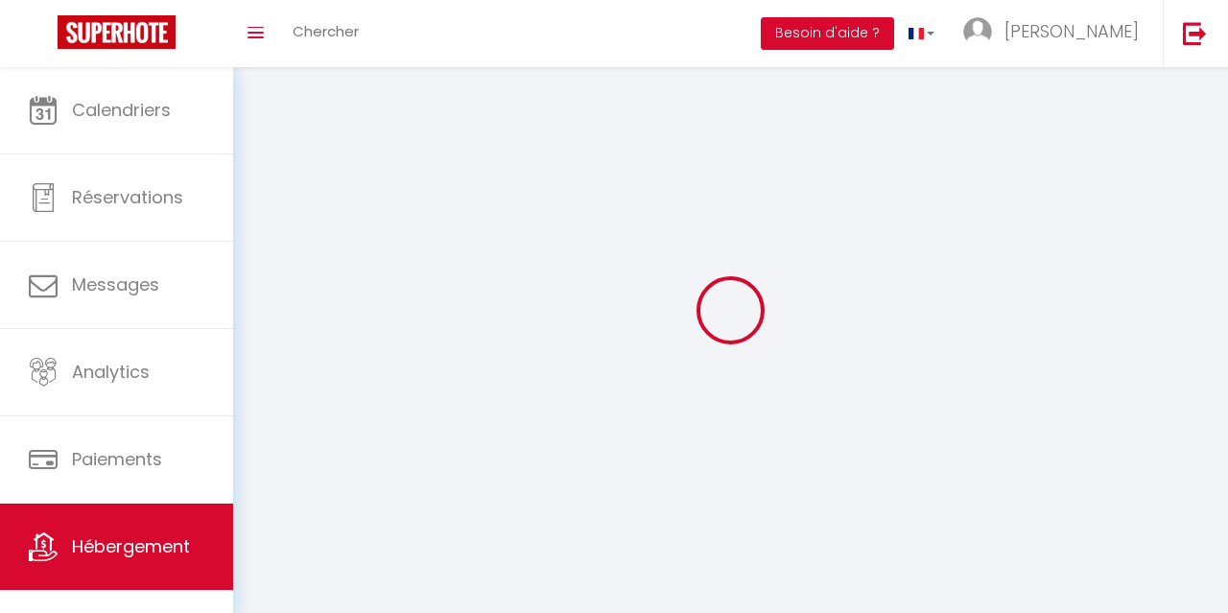
checkbox input "false"
select select
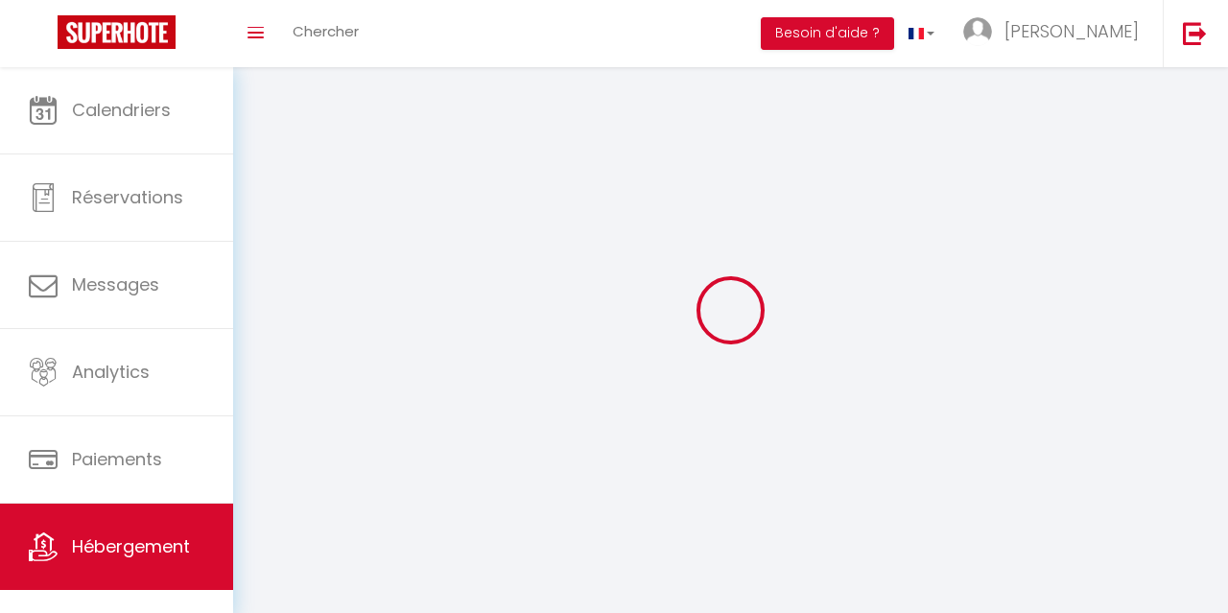
select select
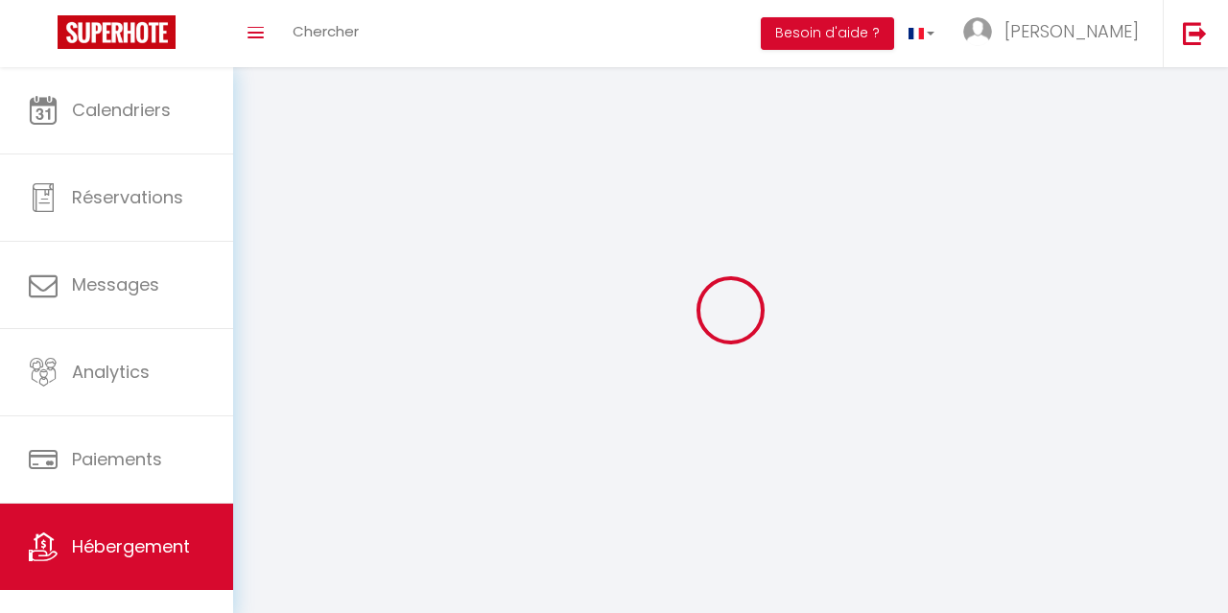
select select
checkbox input "false"
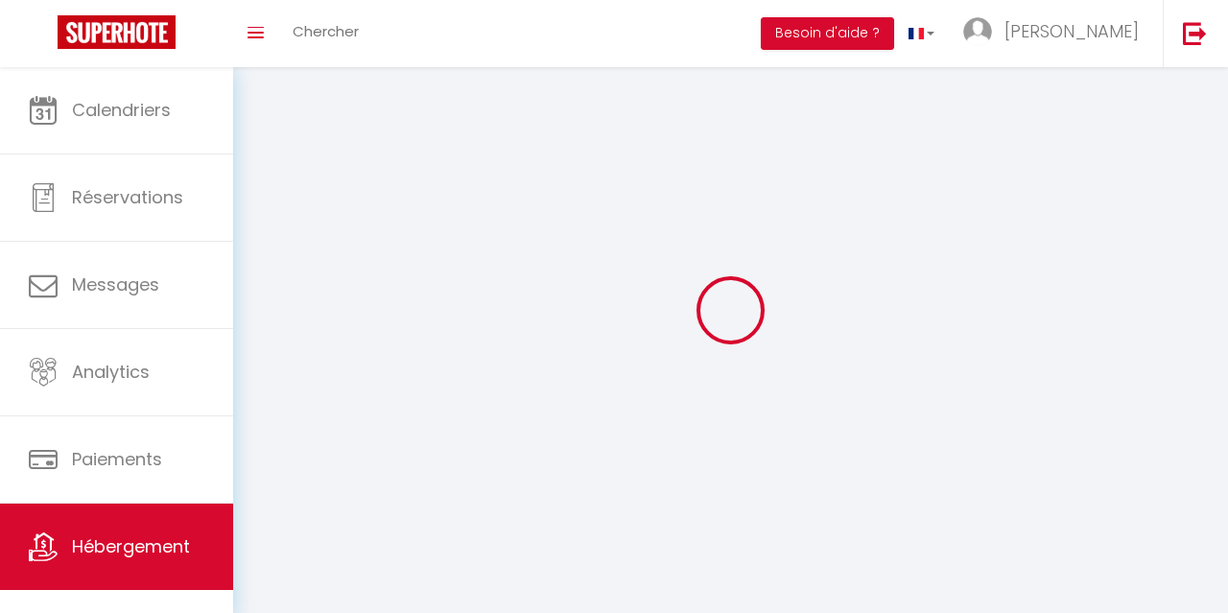
select select
select select "1"
select select
select select "28"
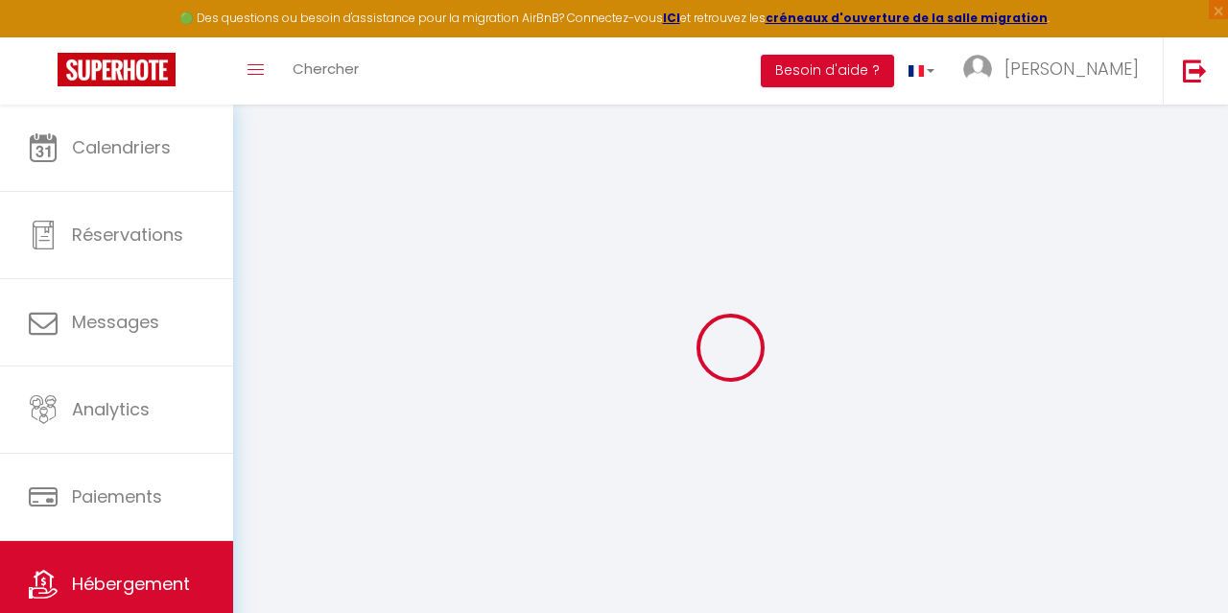
select select
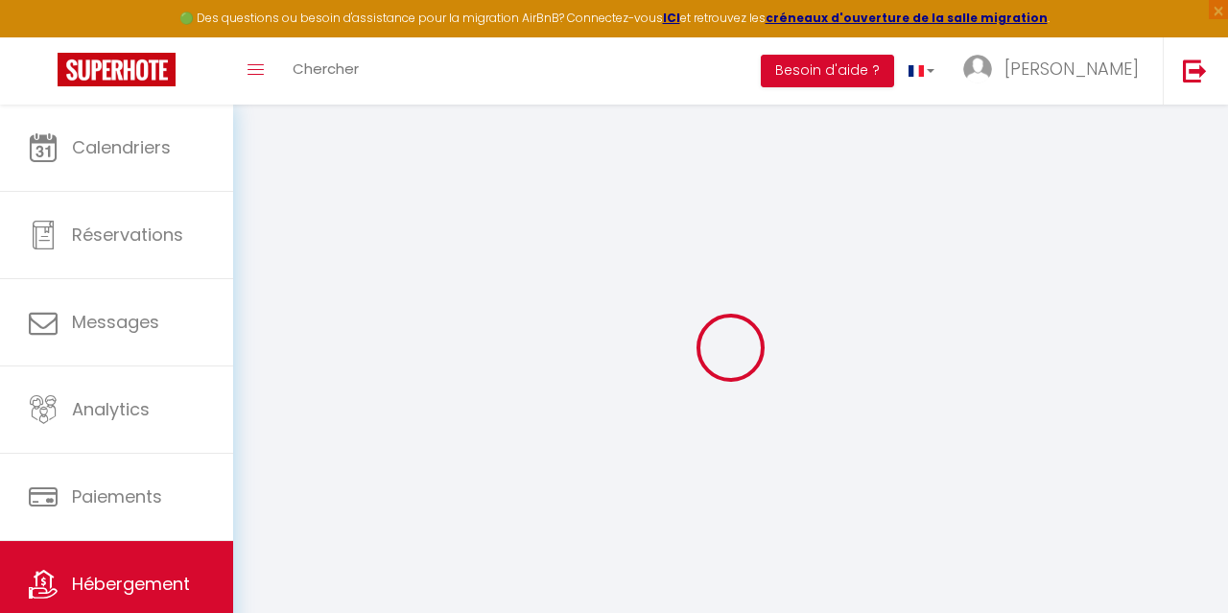
select select
checkbox input "false"
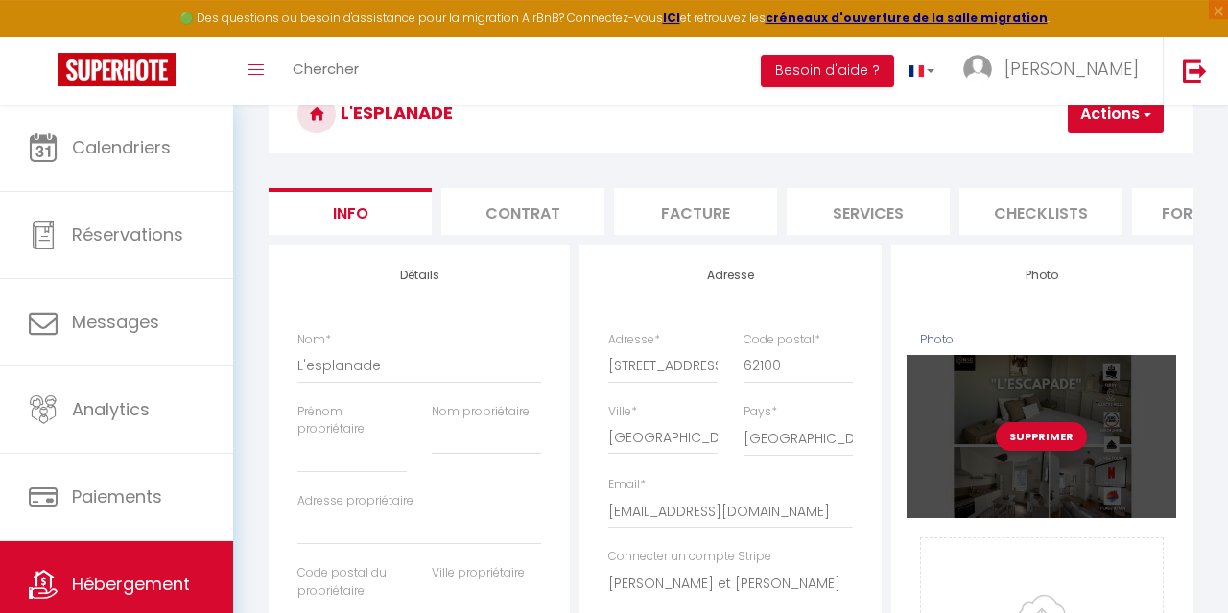
scroll to position [104, 0]
click at [1050, 440] on button "Supprimer" at bounding box center [1041, 435] width 91 height 29
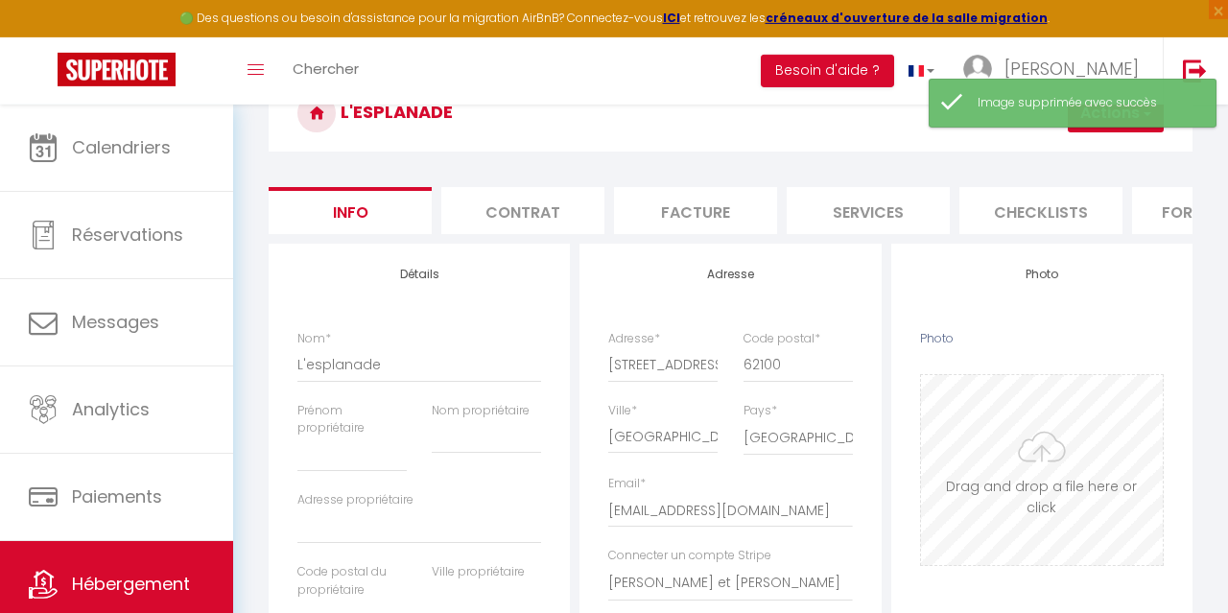
click at [1041, 475] on input "Photo" at bounding box center [1042, 470] width 242 height 190
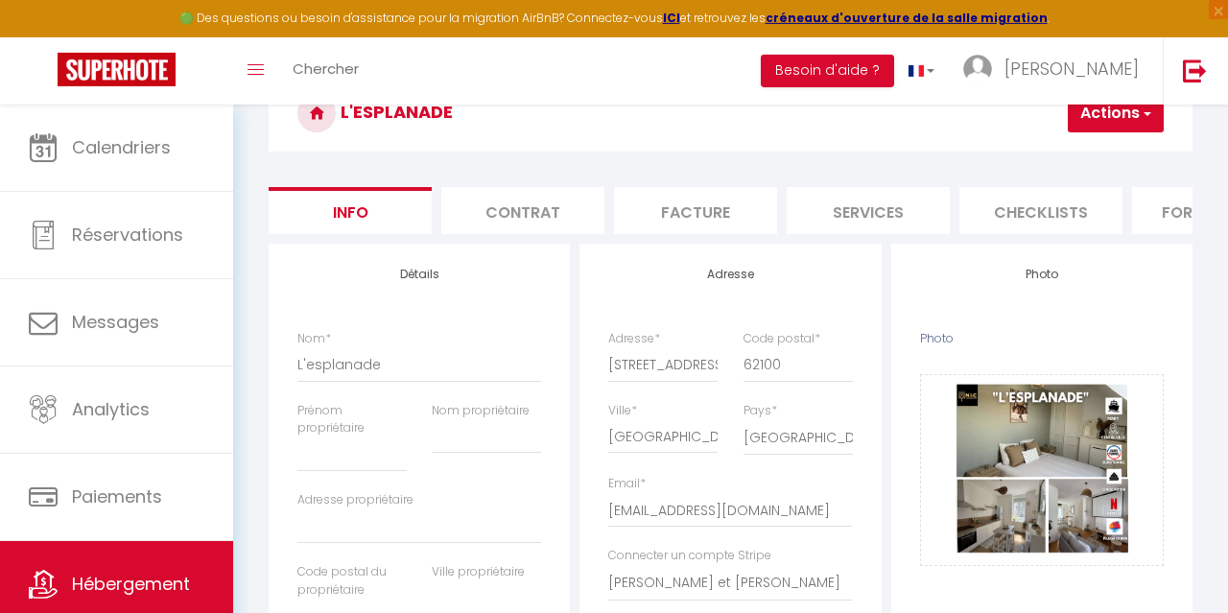
click at [1114, 123] on button "Actions" at bounding box center [1116, 113] width 96 height 38
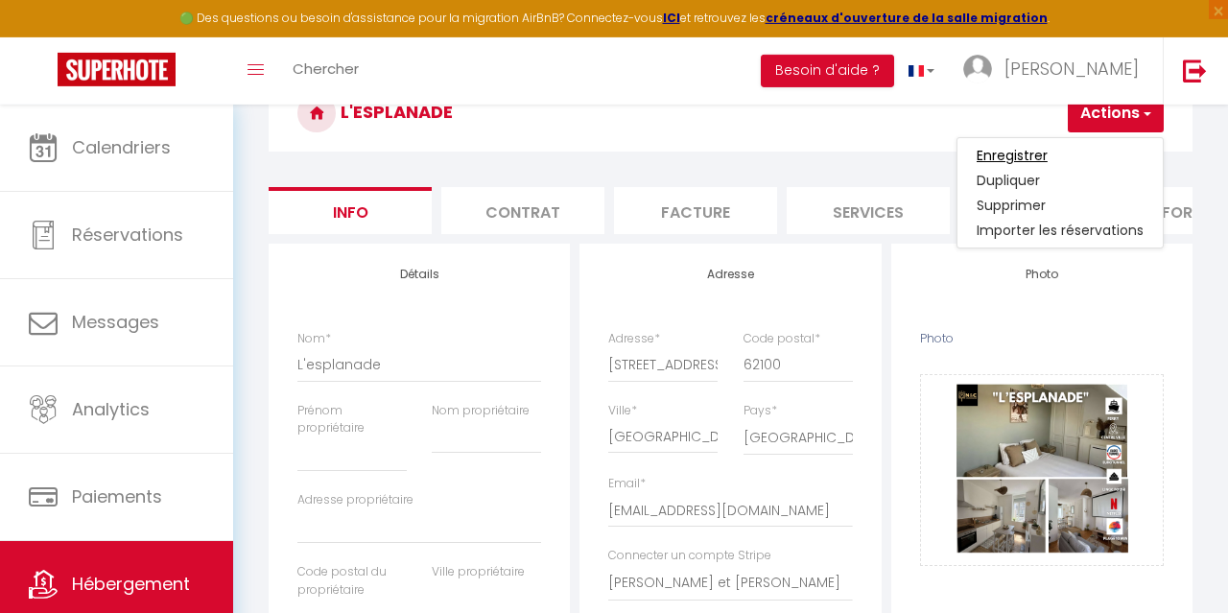
click at [1027, 153] on input "Enregistrer" at bounding box center [1012, 155] width 71 height 19
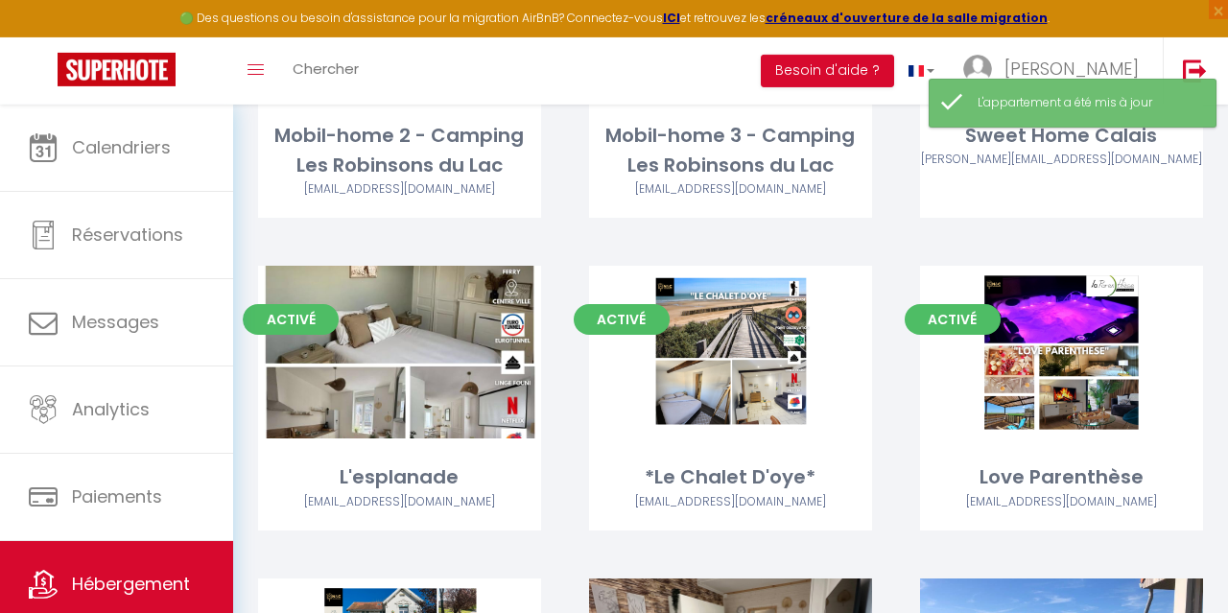
scroll to position [2350, 0]
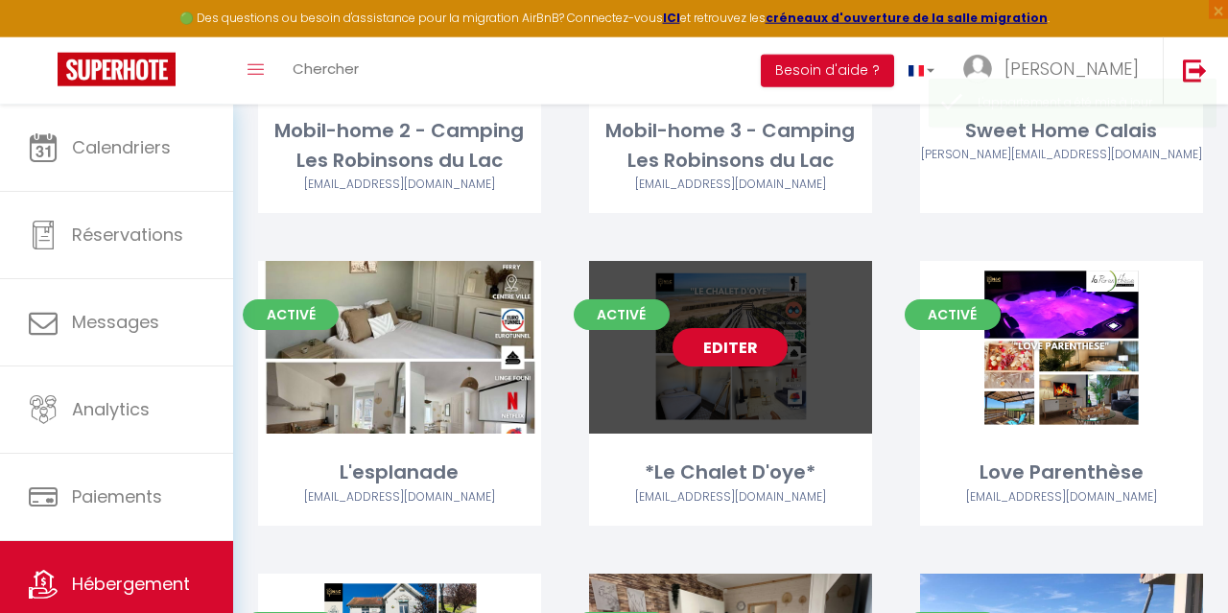
click at [743, 328] on link "Editer" at bounding box center [730, 347] width 115 height 38
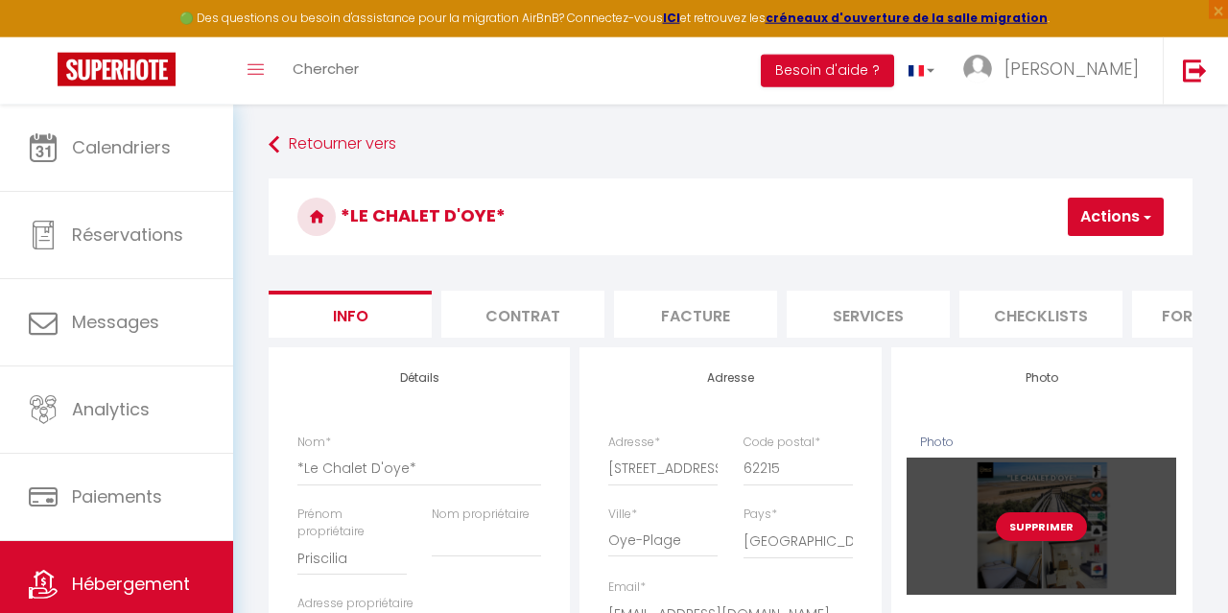
click at [1043, 535] on button "Supprimer" at bounding box center [1041, 526] width 91 height 29
